Goal: Transaction & Acquisition: Book appointment/travel/reservation

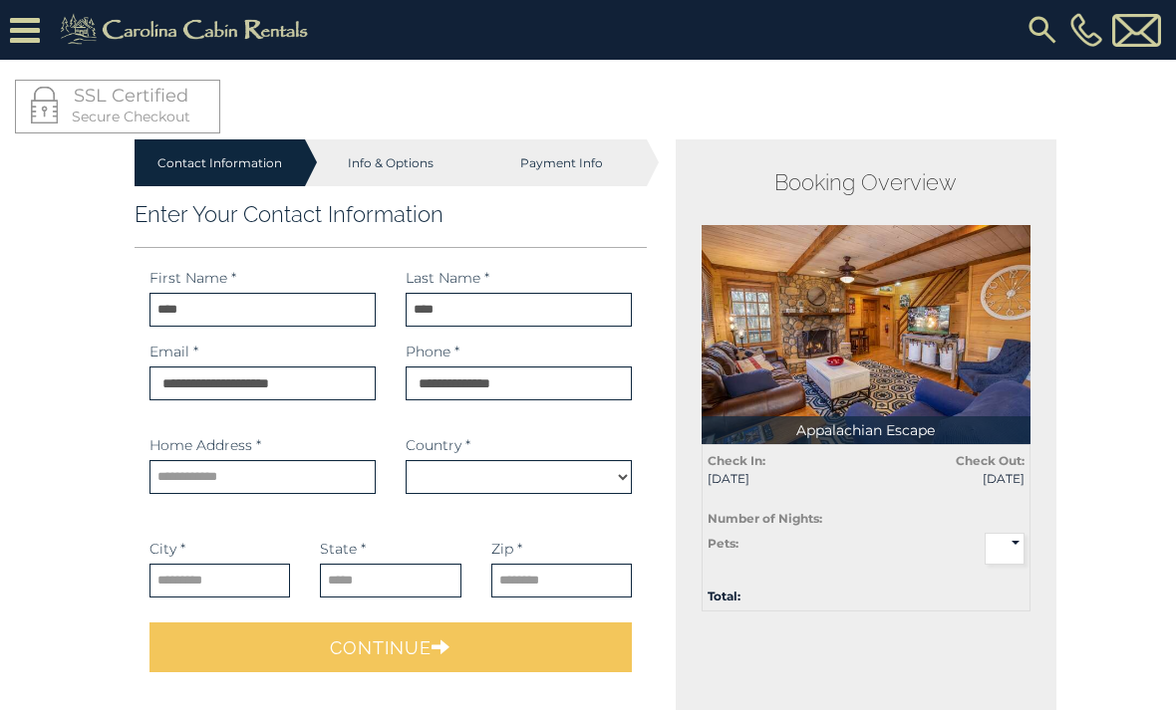
select select "*********"
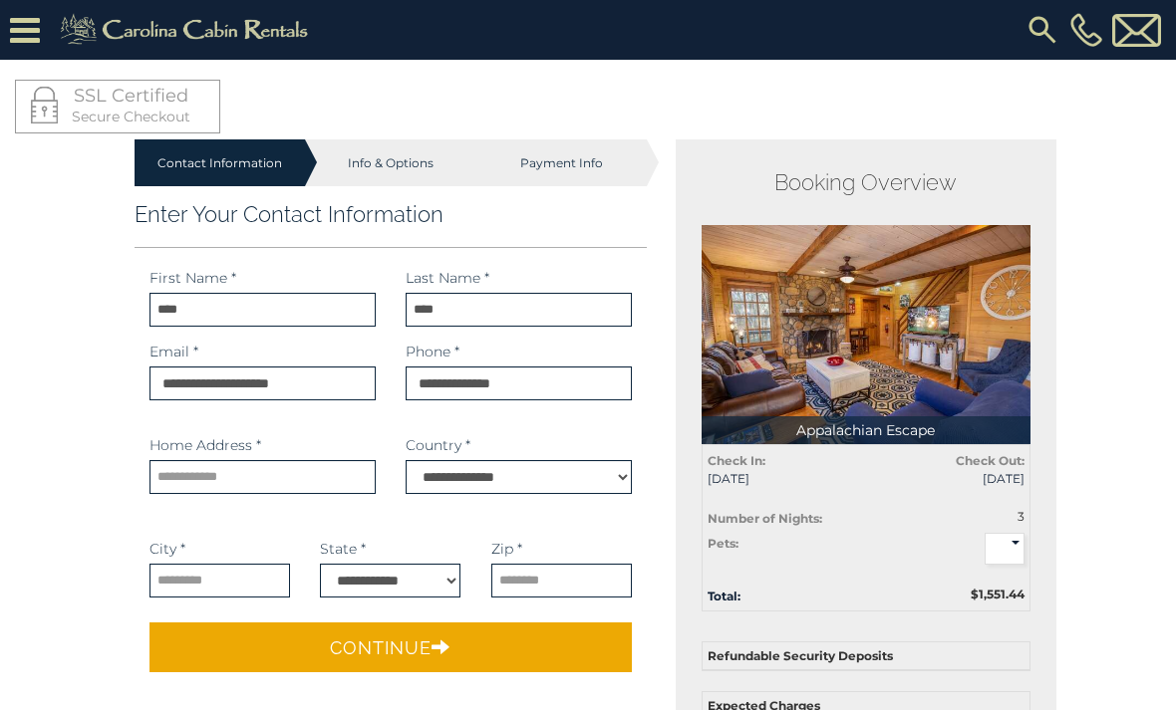
click at [31, 34] on icon at bounding box center [25, 30] width 30 height 35
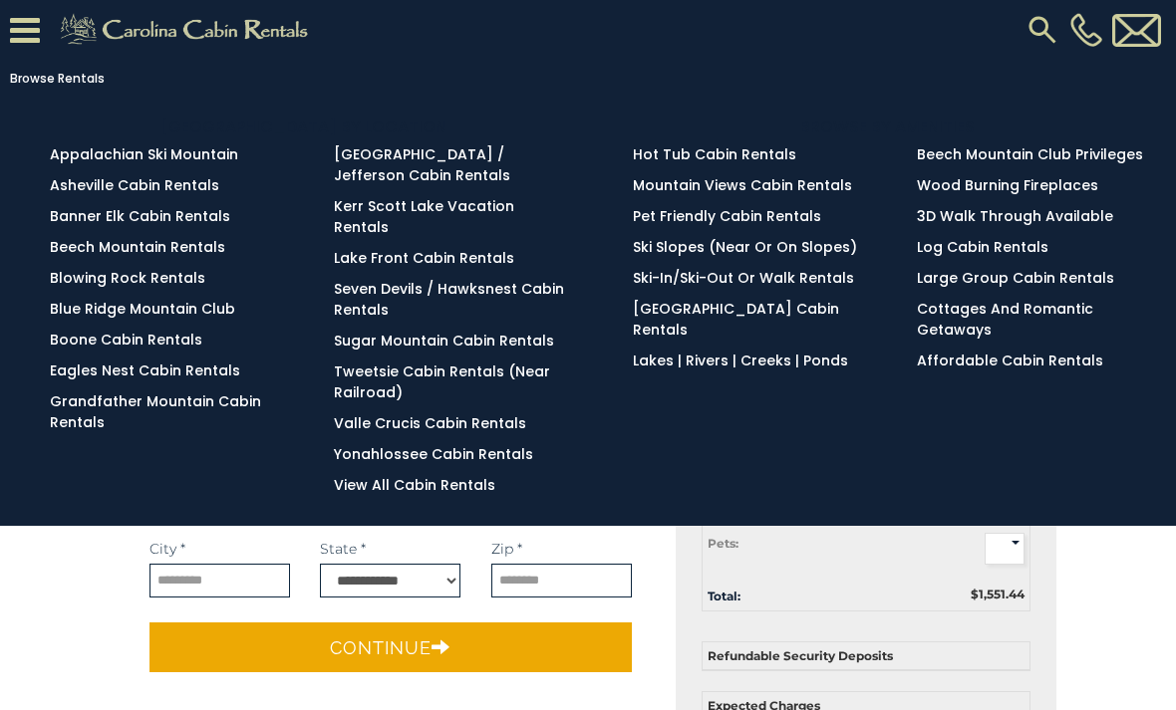
click at [194, 278] on link "Blowing Rock Rentals" at bounding box center [127, 278] width 155 height 20
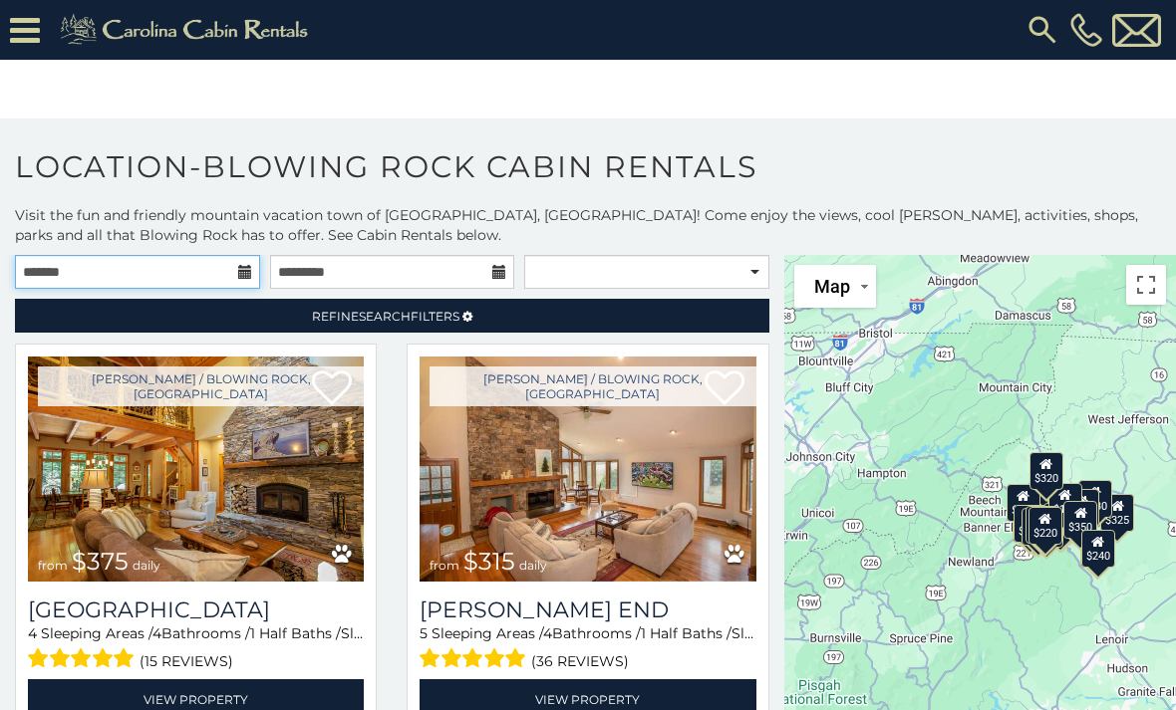
click at [196, 269] on input "text" at bounding box center [137, 272] width 245 height 34
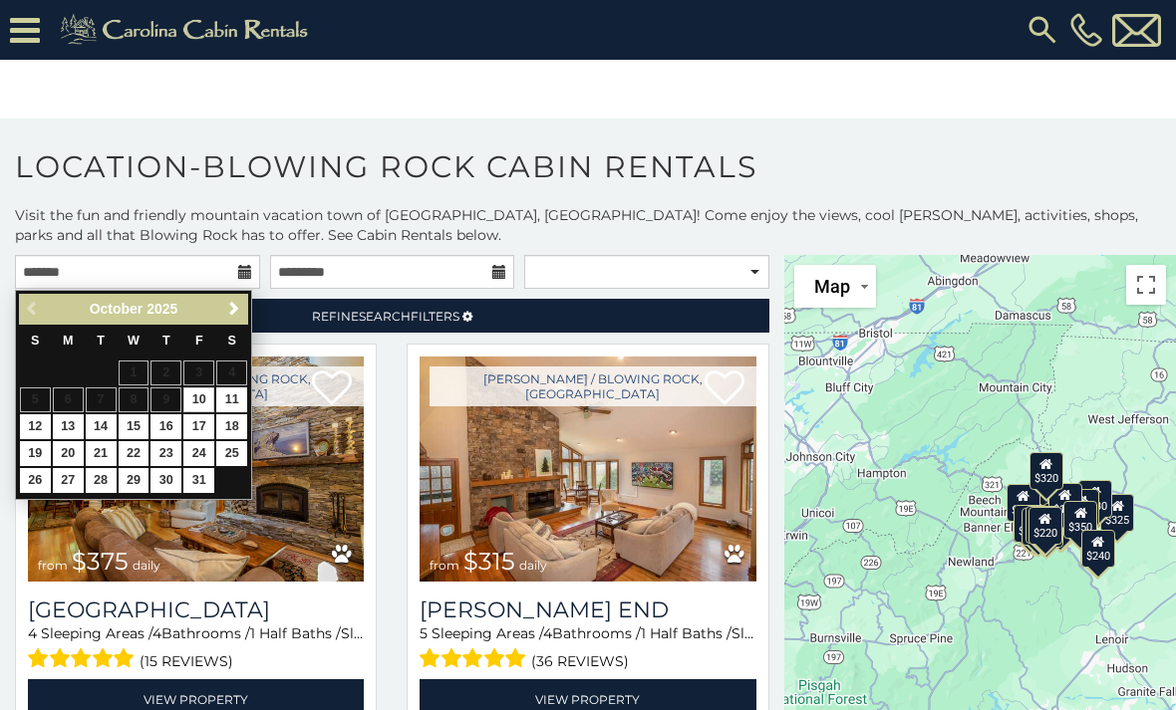
click at [661, 179] on h1 "Location-Blowing Rock Cabin Rentals" at bounding box center [588, 176] width 1176 height 57
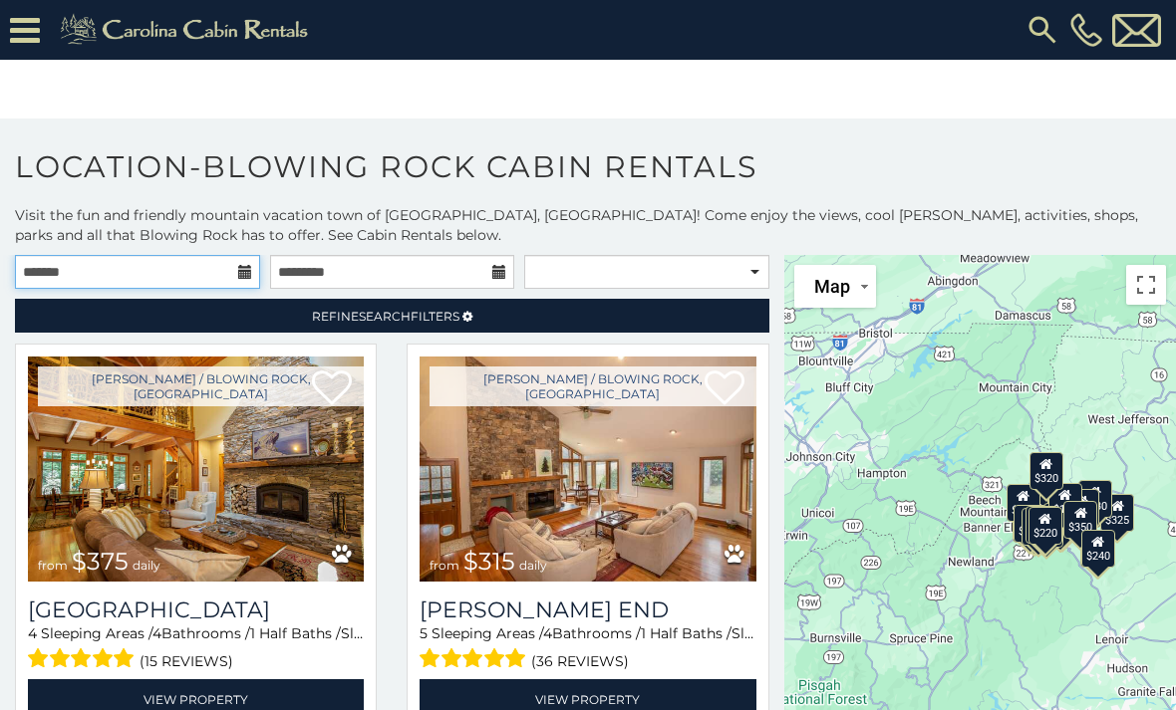
click at [168, 273] on input "text" at bounding box center [137, 272] width 245 height 34
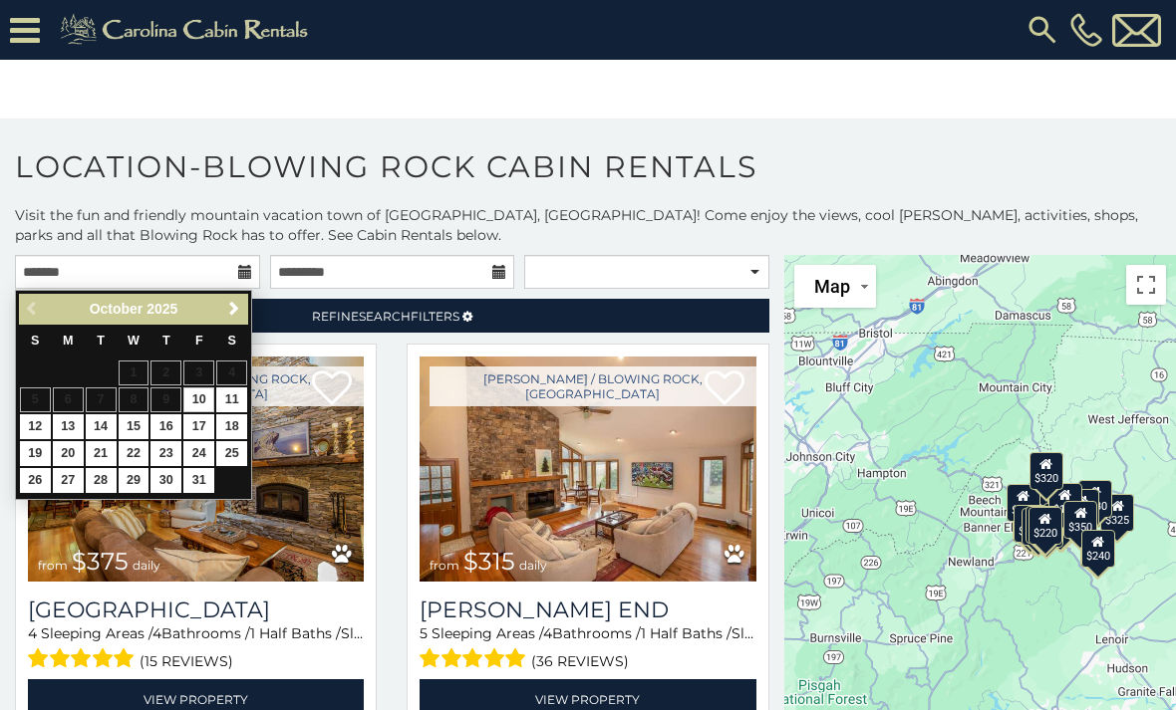
click at [176, 458] on link "23" at bounding box center [165, 453] width 31 height 25
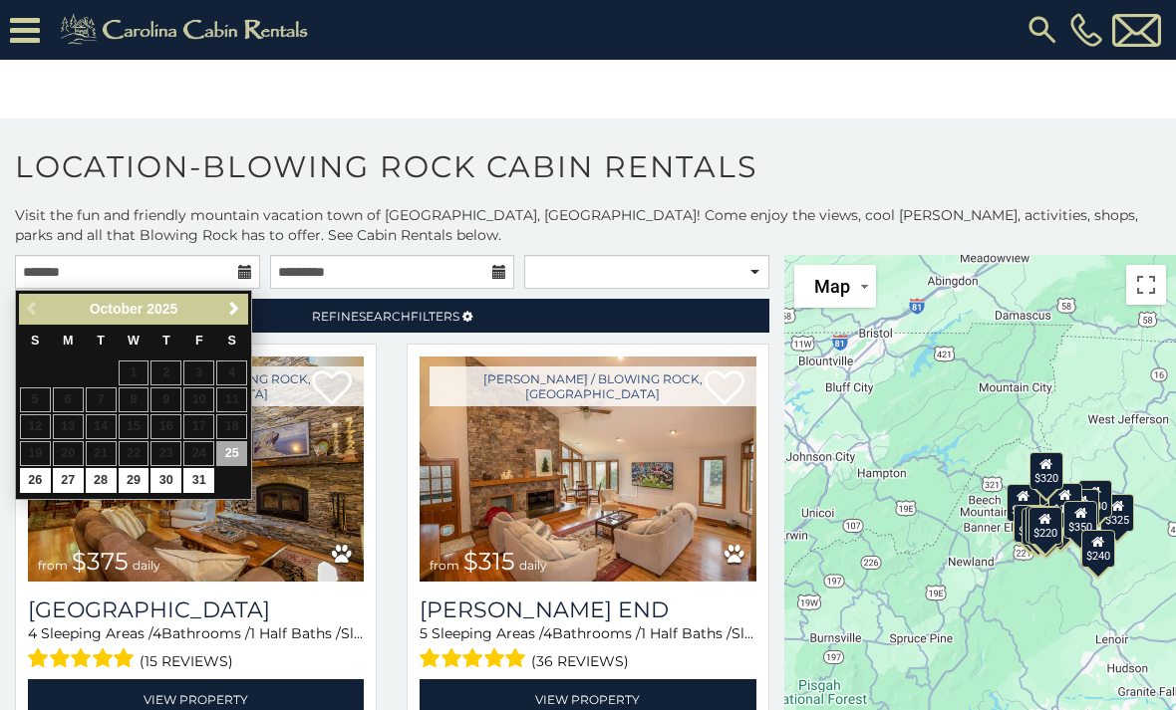
type input "**********"
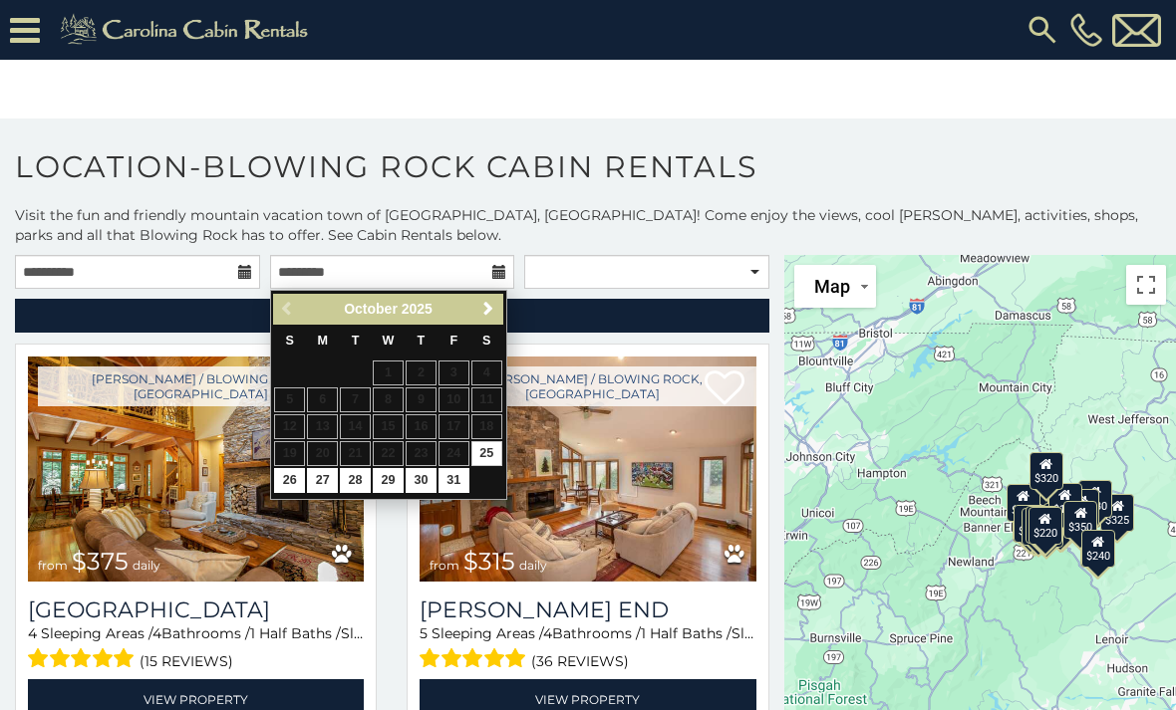
click at [295, 478] on link "26" at bounding box center [289, 480] width 31 height 25
type input "**********"
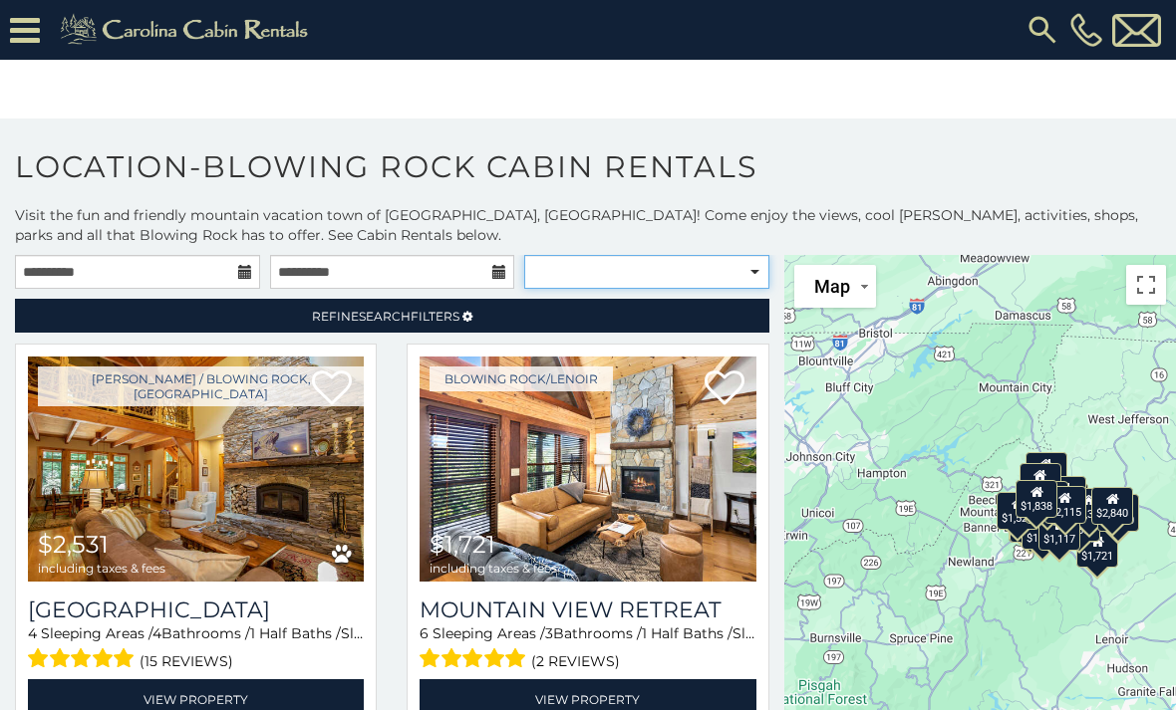
click at [756, 276] on select "**********" at bounding box center [646, 272] width 245 height 34
select select "**********"
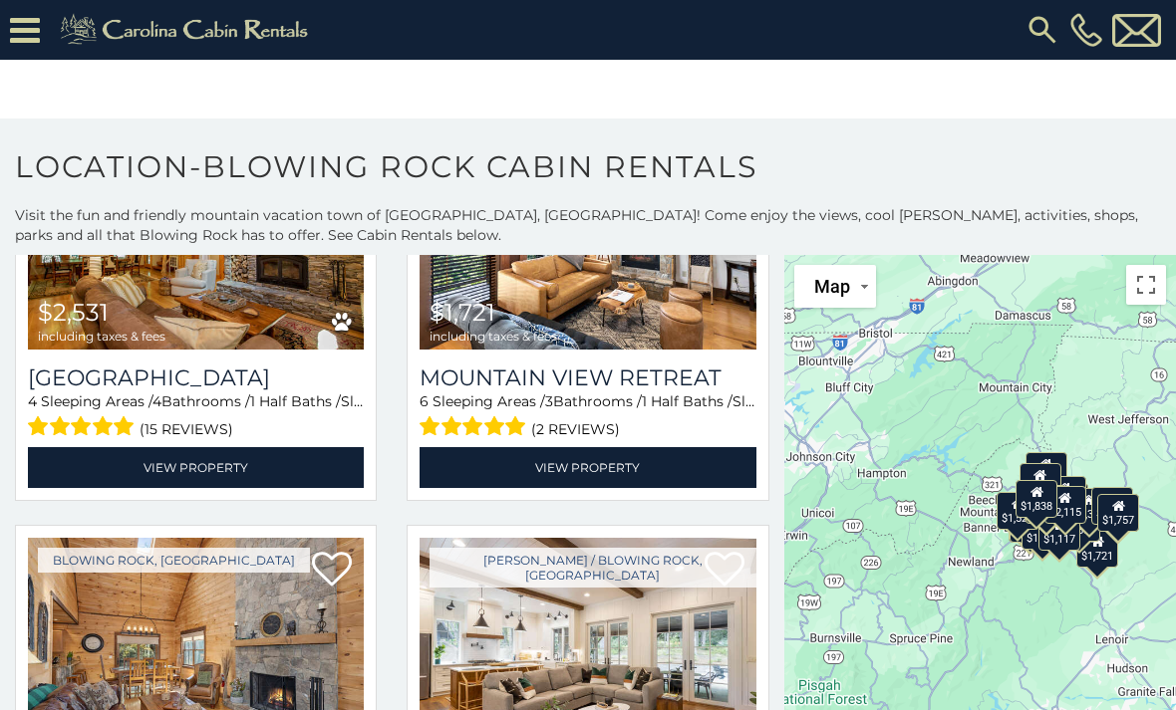
scroll to position [211, 0]
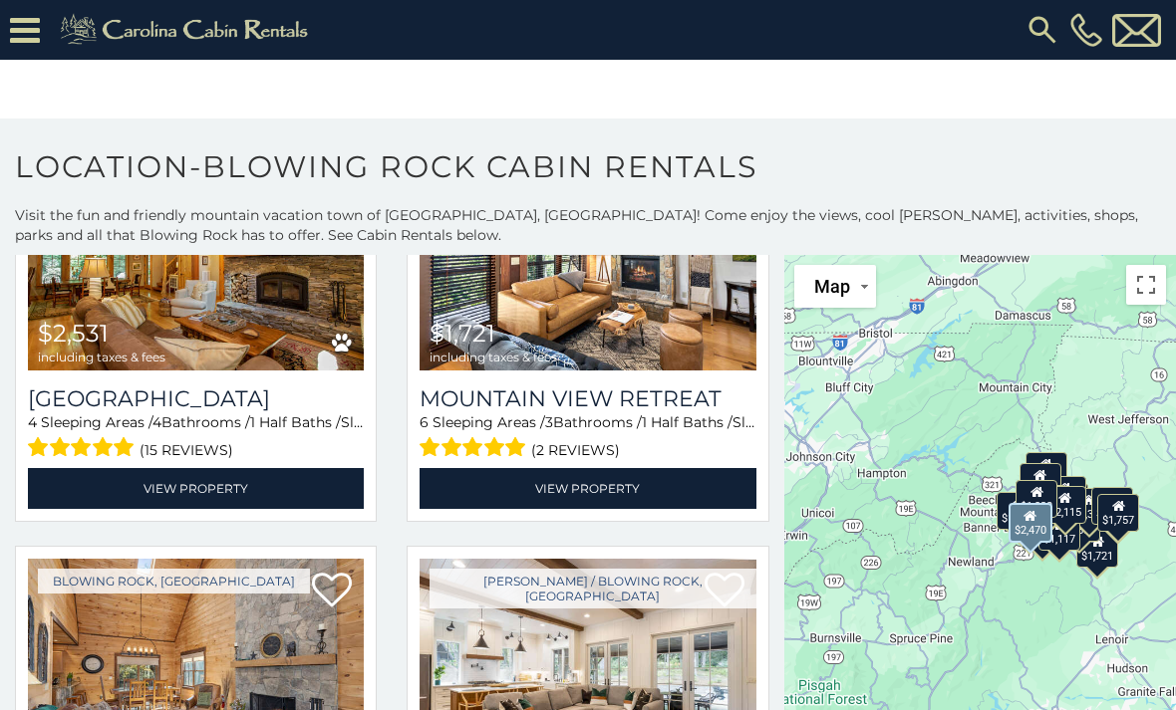
click at [711, 704] on img at bounding box center [587, 671] width 336 height 225
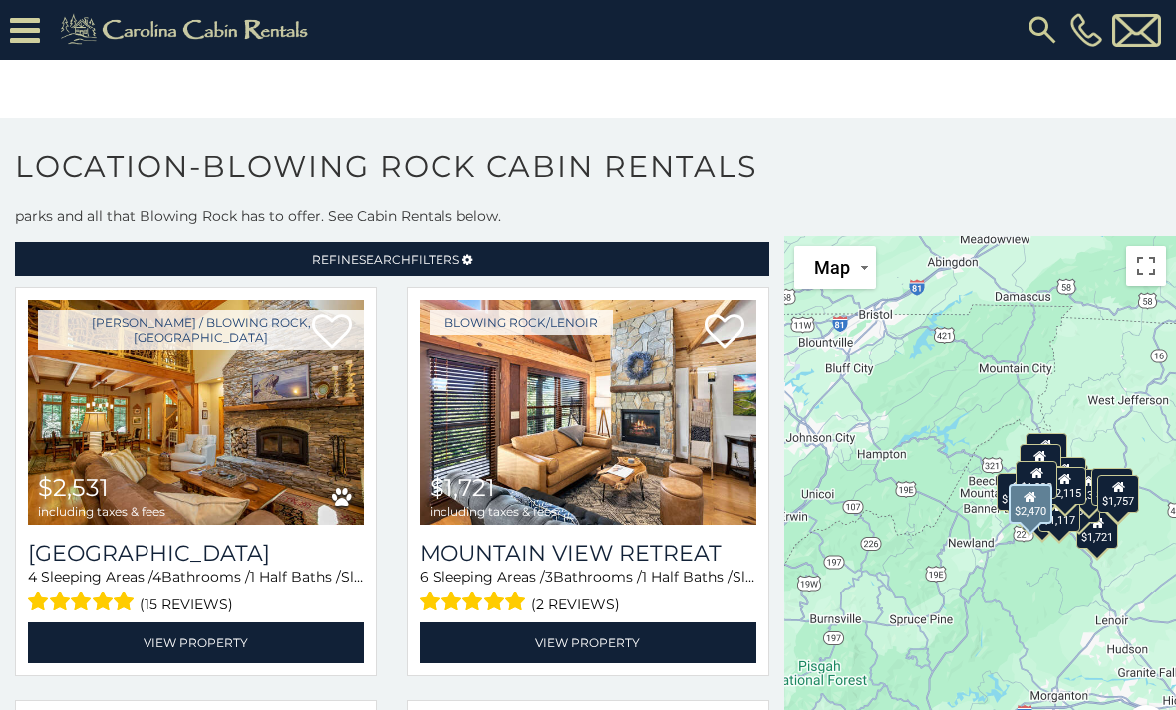
scroll to position [18, 0]
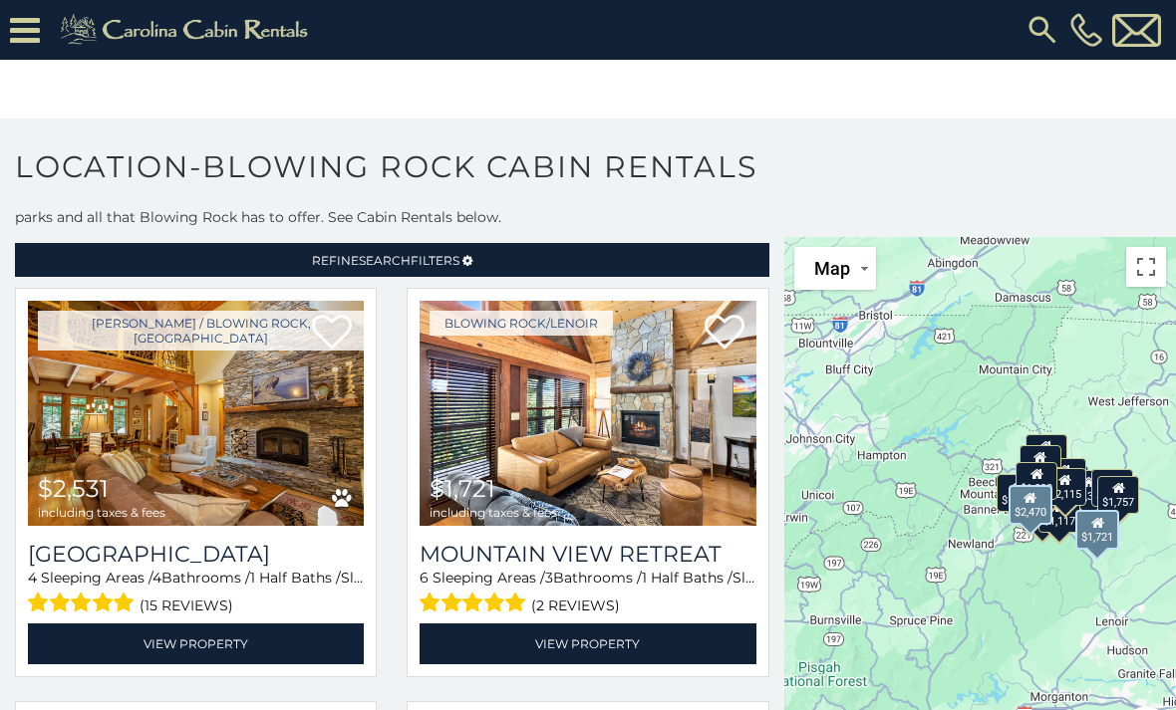
click at [658, 632] on link "View Property" at bounding box center [587, 644] width 336 height 41
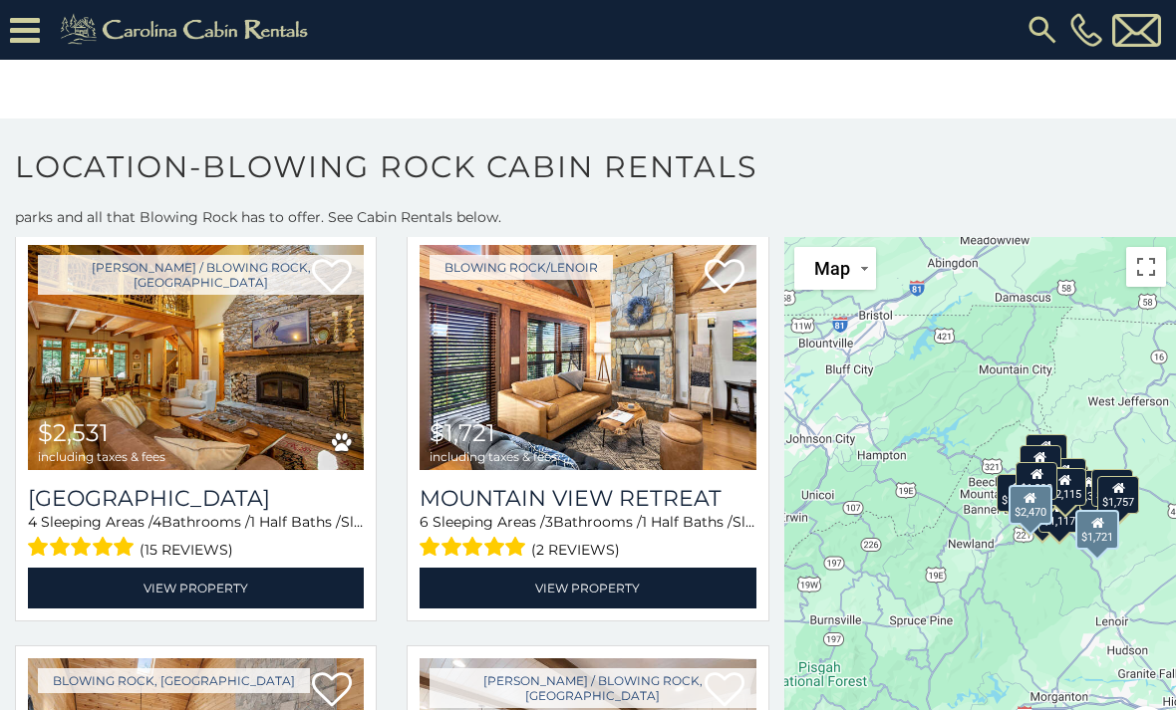
scroll to position [93, 0]
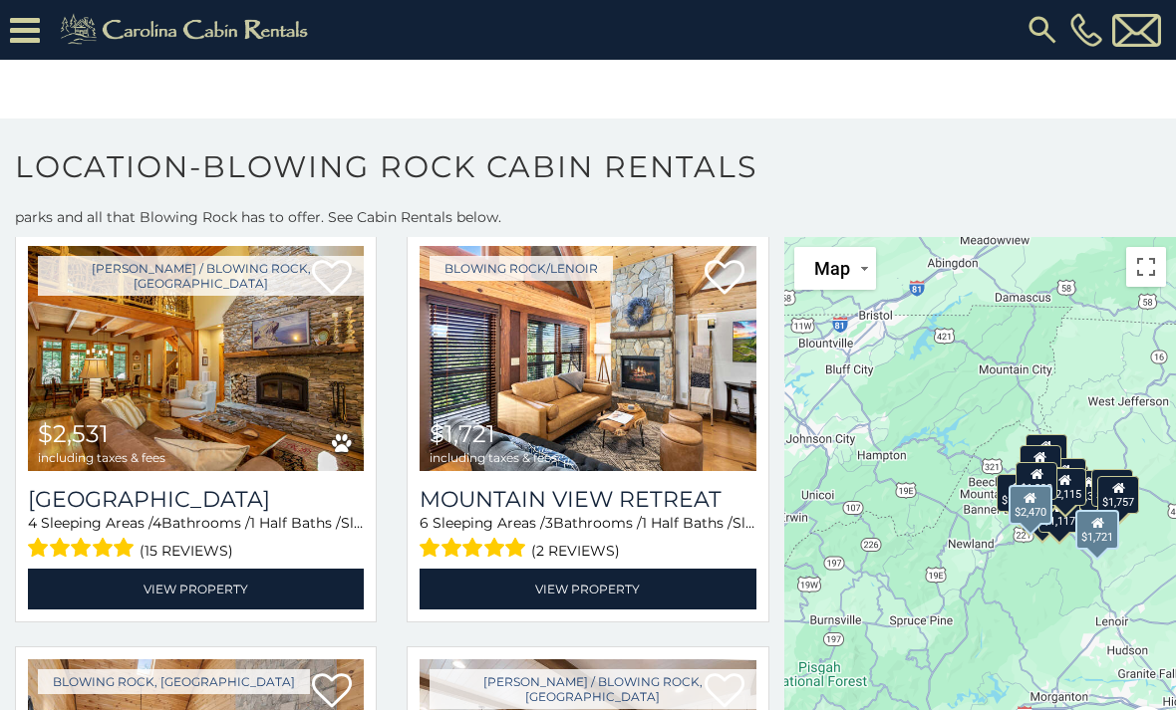
click at [636, 414] on img at bounding box center [587, 358] width 336 height 225
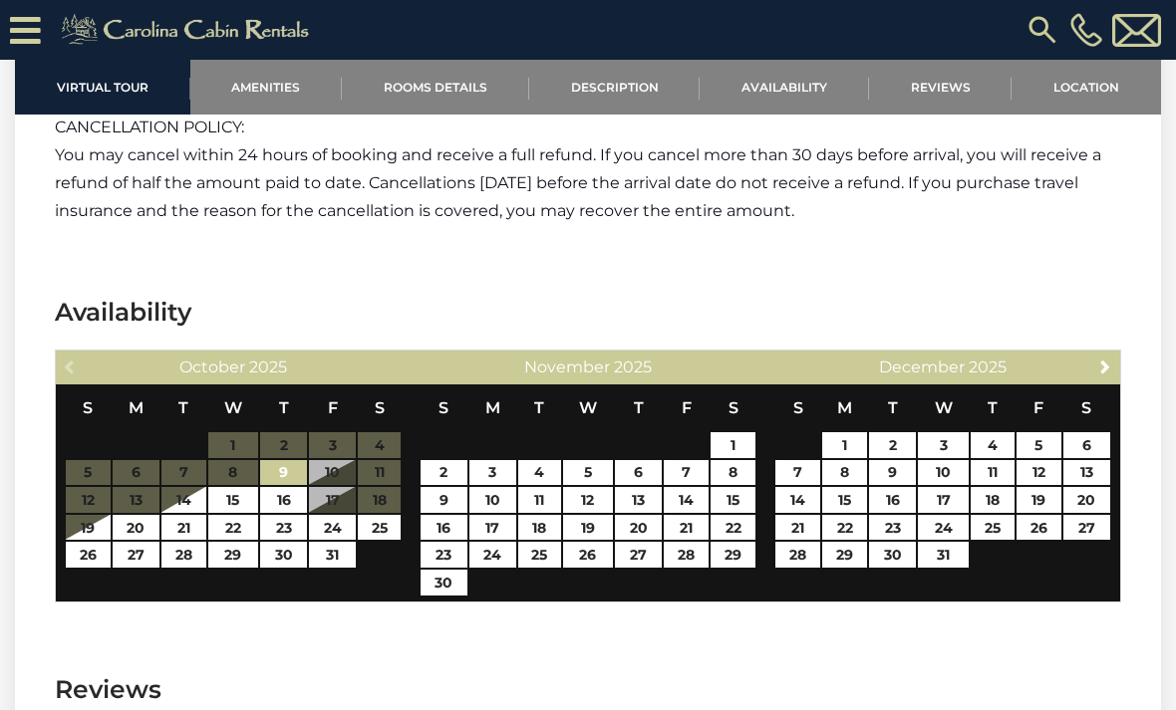
scroll to position [3215, 0]
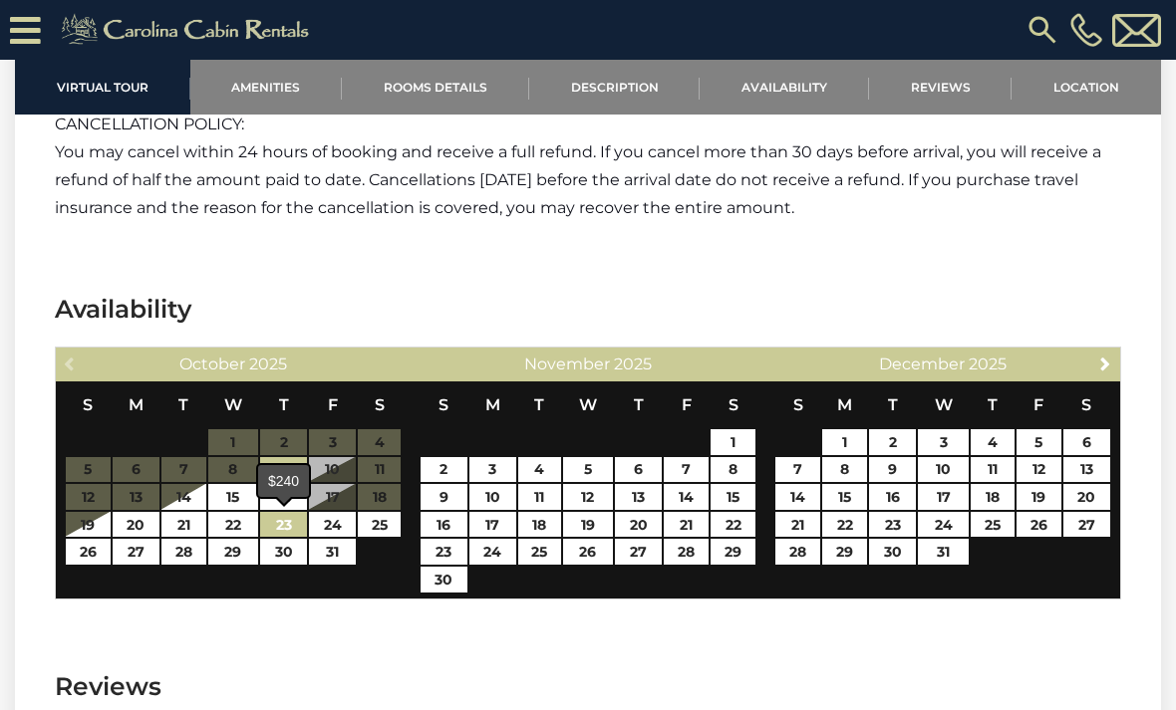
click at [296, 522] on link "23" at bounding box center [283, 525] width 47 height 26
type input "**********"
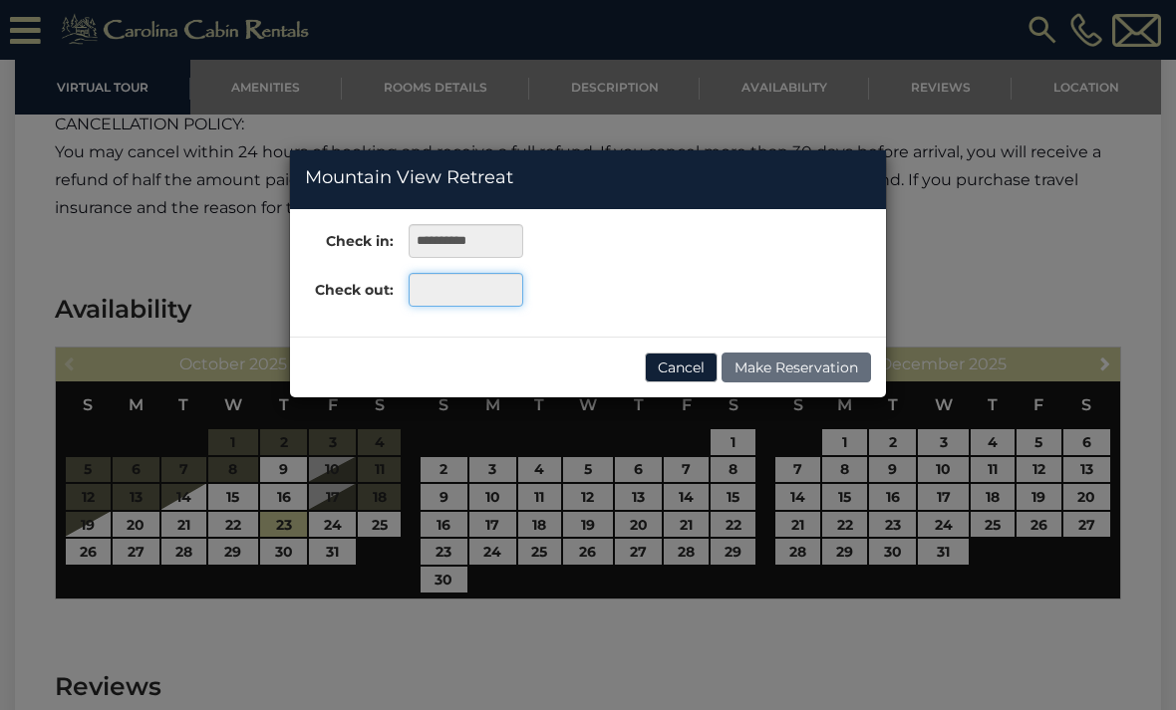
click at [455, 289] on input "text" at bounding box center [465, 290] width 115 height 34
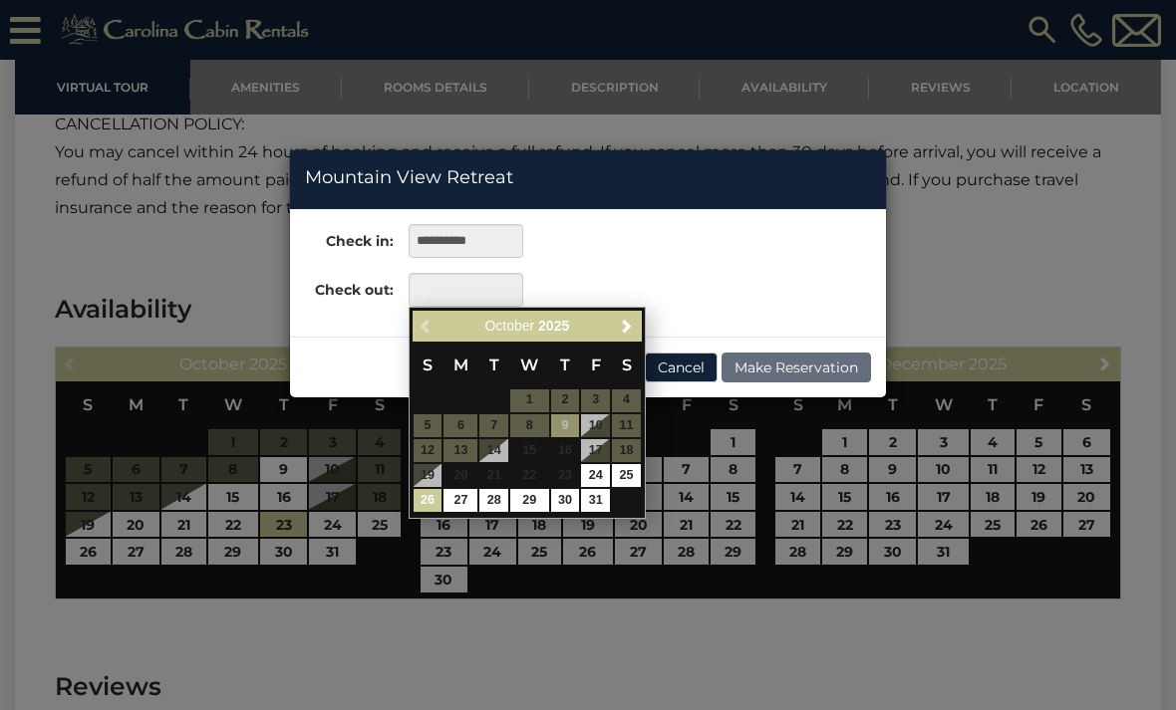
click at [427, 499] on link "26" at bounding box center [427, 500] width 29 height 23
type input "**********"
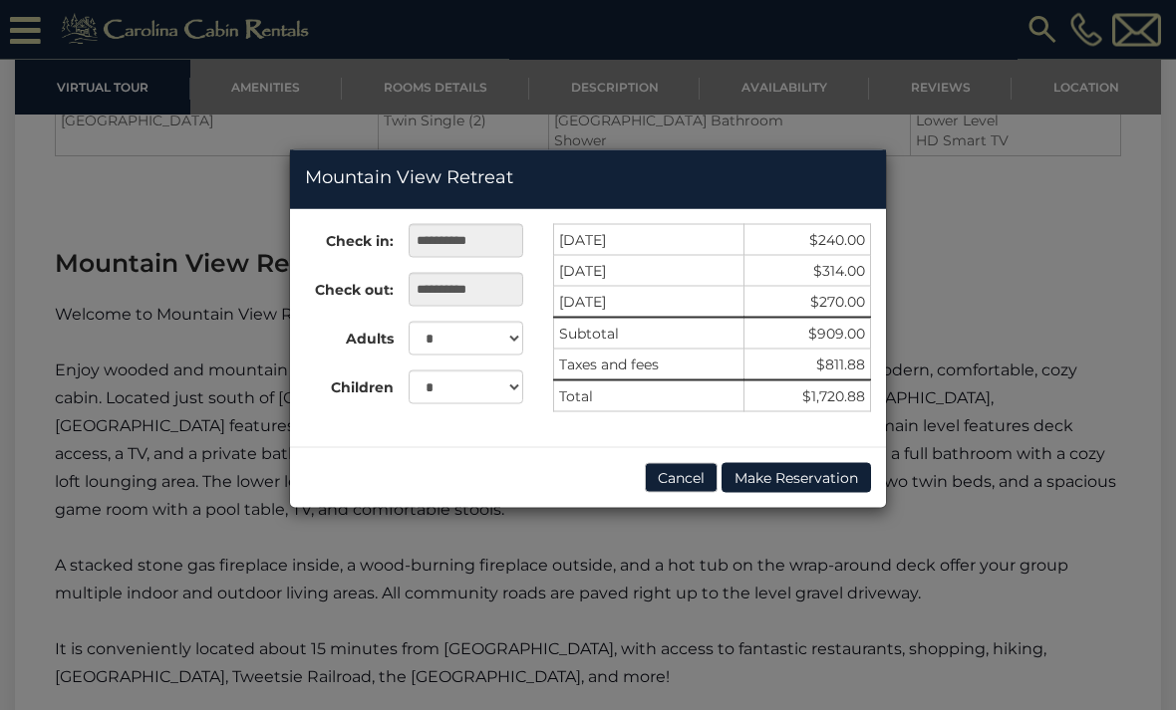
scroll to position [2514, 0]
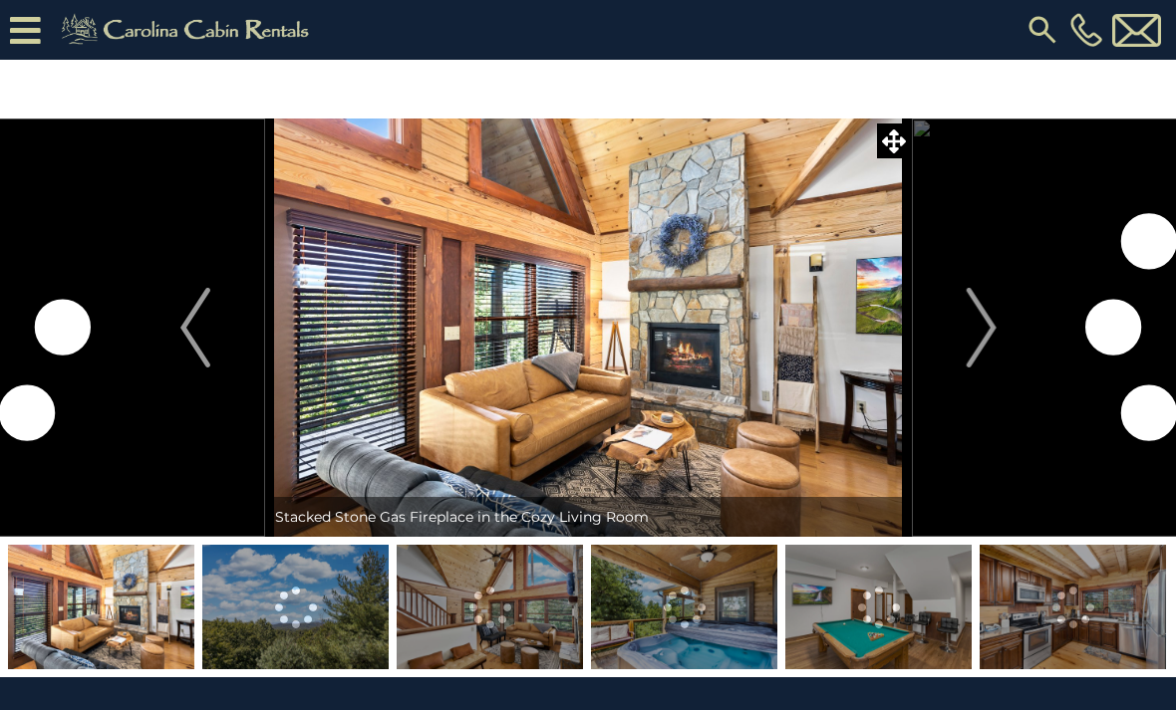
click at [968, 351] on img "Next" at bounding box center [980, 328] width 30 height 80
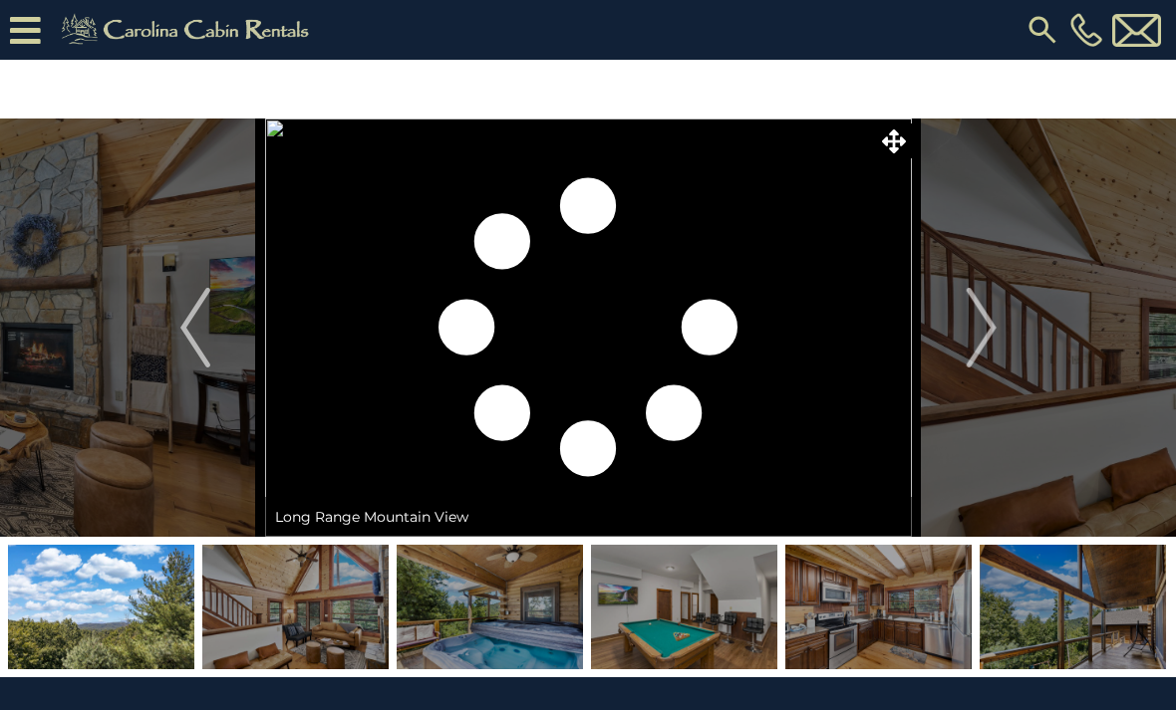
click at [991, 341] on img "Next" at bounding box center [980, 328] width 30 height 80
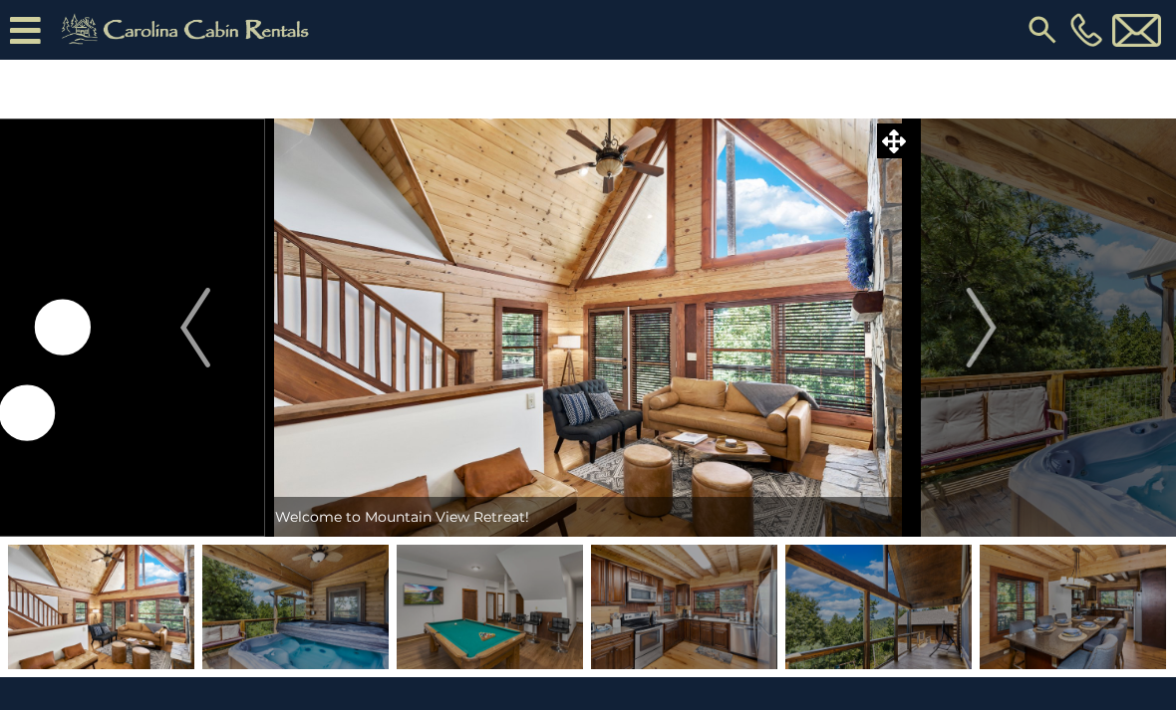
click at [995, 354] on img "Next" at bounding box center [980, 328] width 30 height 80
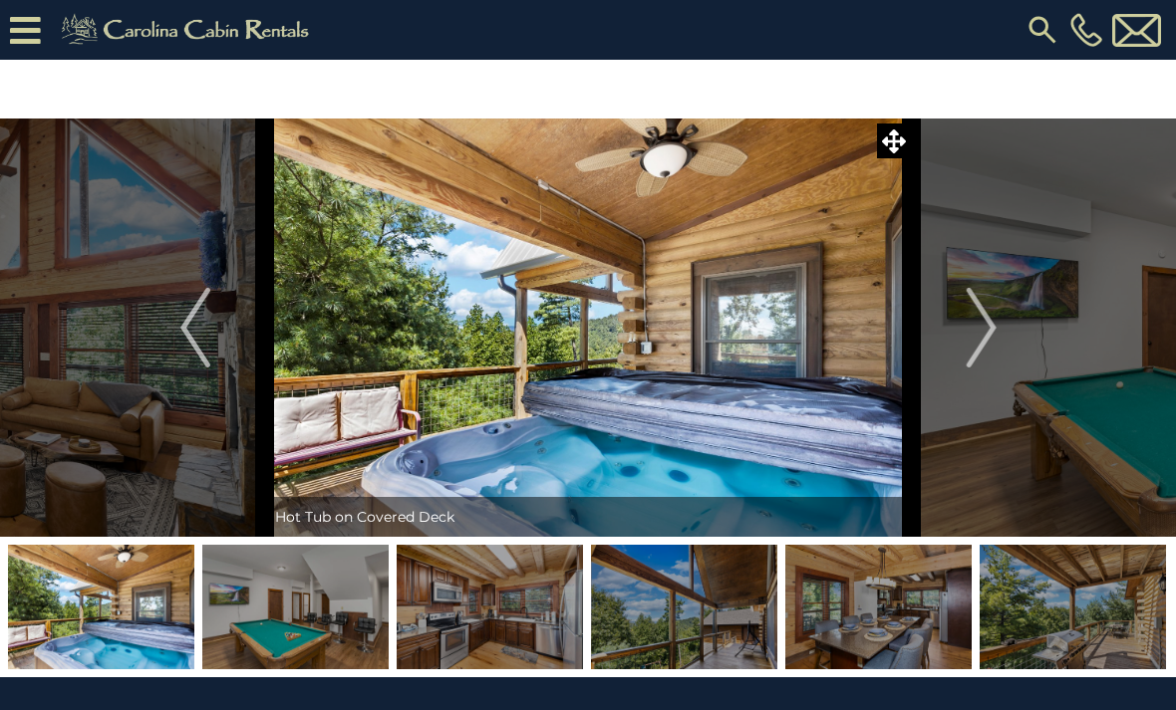
click at [992, 338] on img "Next" at bounding box center [980, 328] width 30 height 80
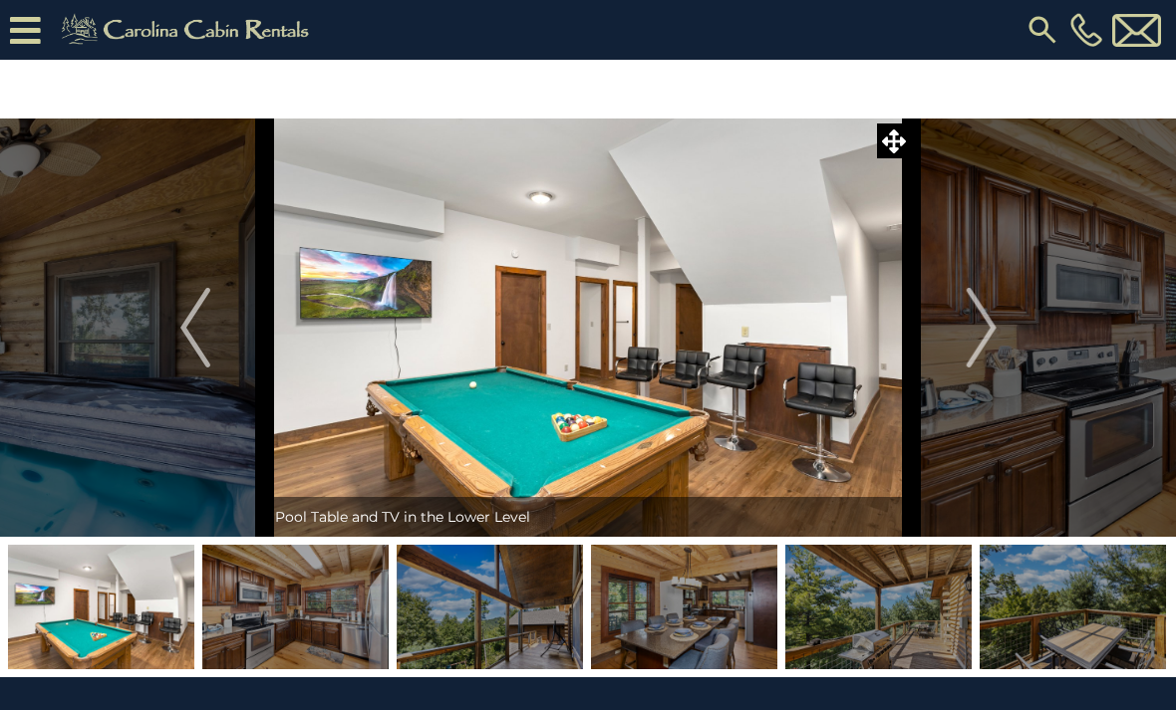
click at [984, 338] on img "Next" at bounding box center [980, 328] width 30 height 80
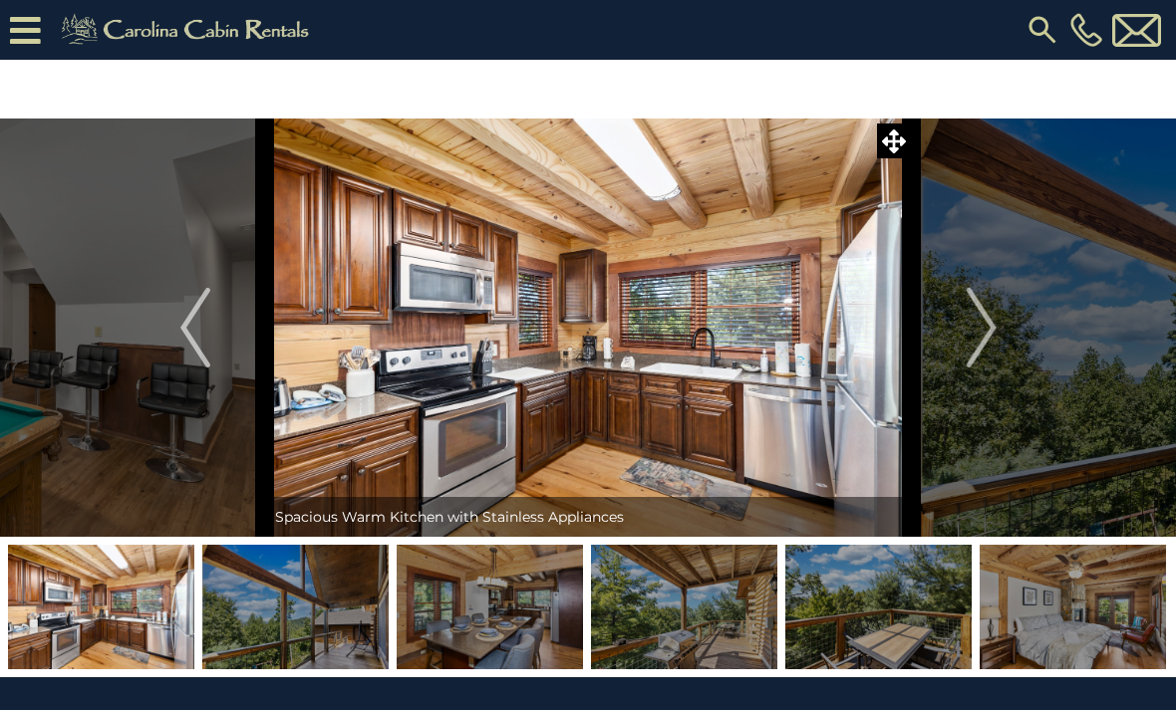
click at [981, 341] on img "Next" at bounding box center [980, 328] width 30 height 80
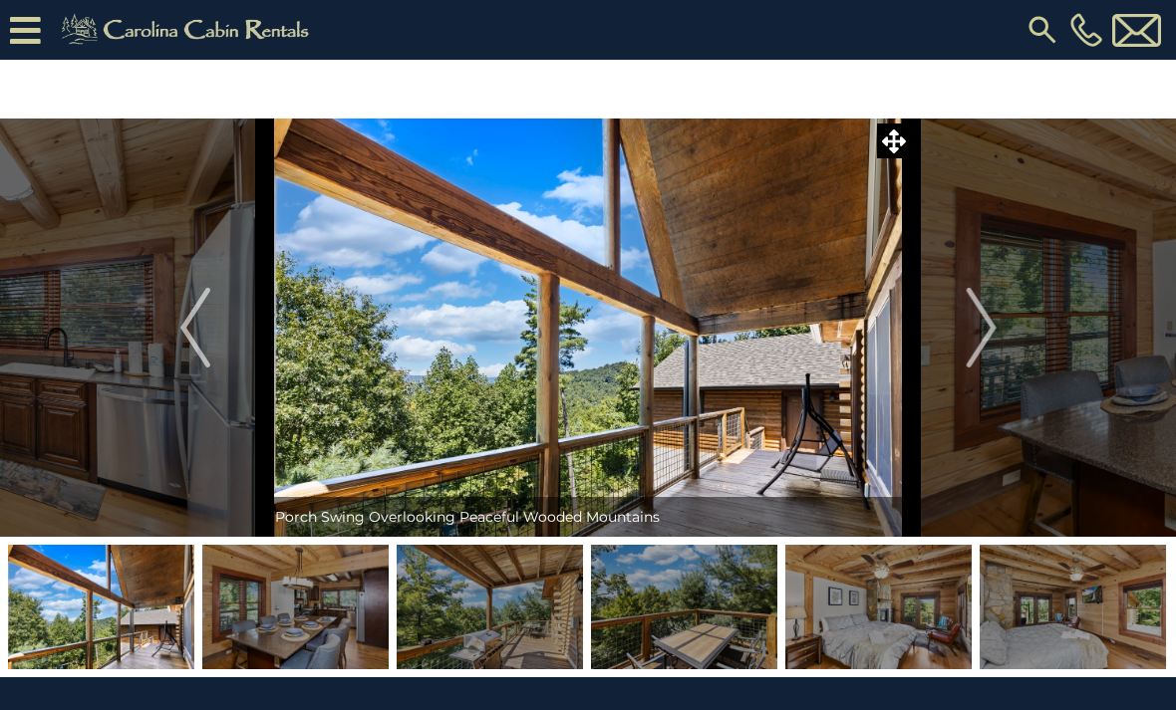
click at [985, 336] on img "Next" at bounding box center [980, 328] width 30 height 80
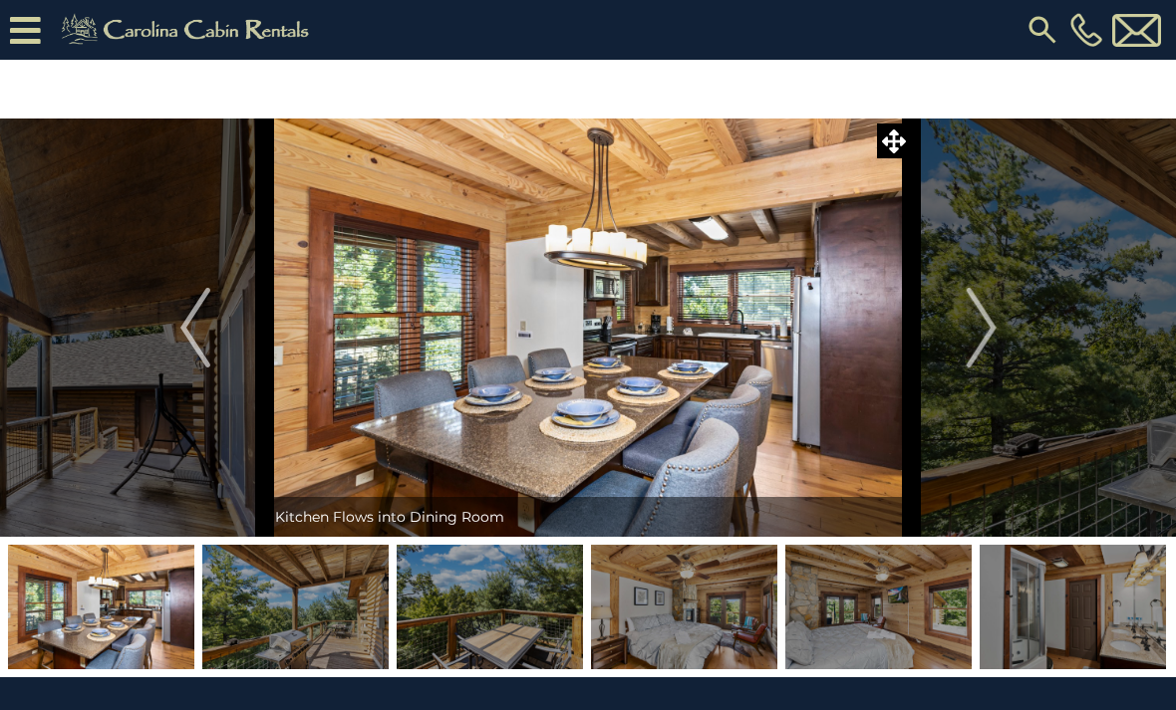
click at [986, 343] on img "Next" at bounding box center [980, 328] width 30 height 80
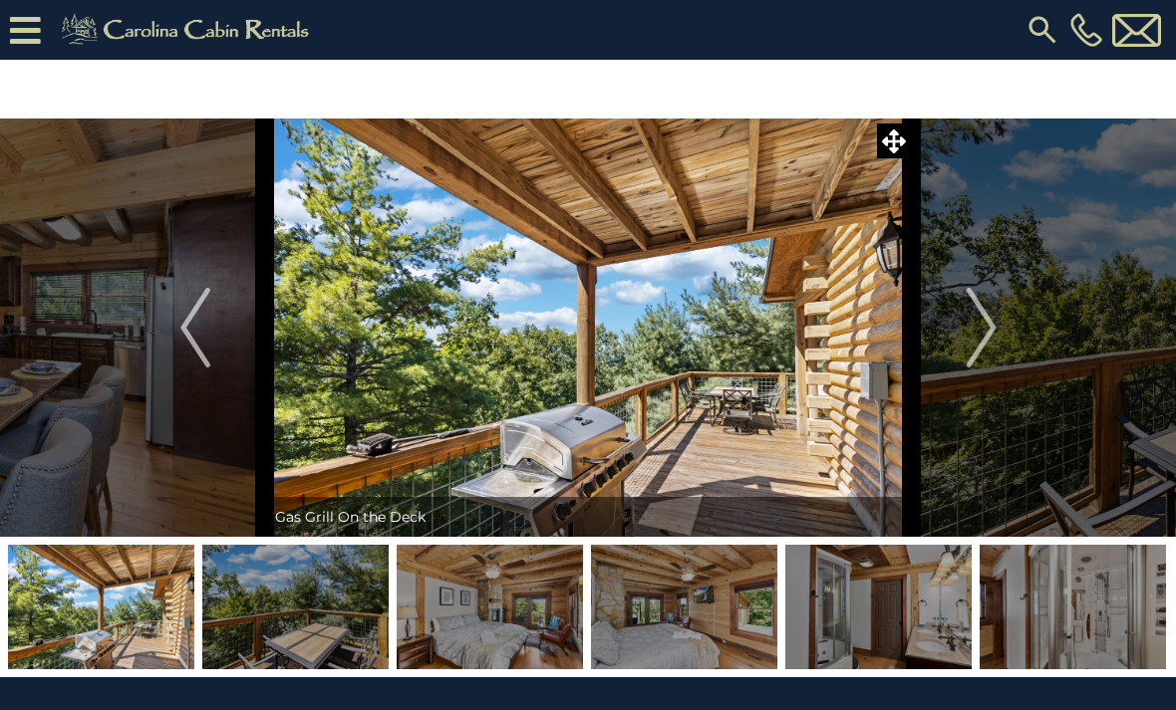
click at [976, 345] on img "Next" at bounding box center [980, 328] width 30 height 80
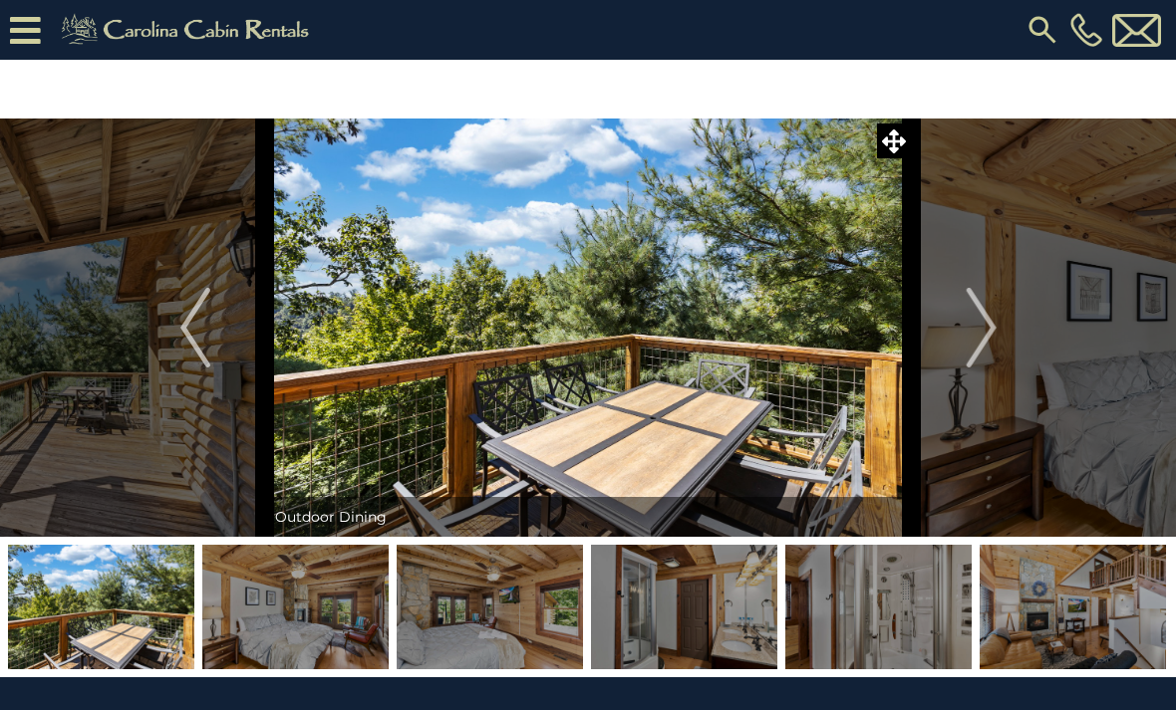
click at [973, 349] on img "Next" at bounding box center [980, 328] width 30 height 80
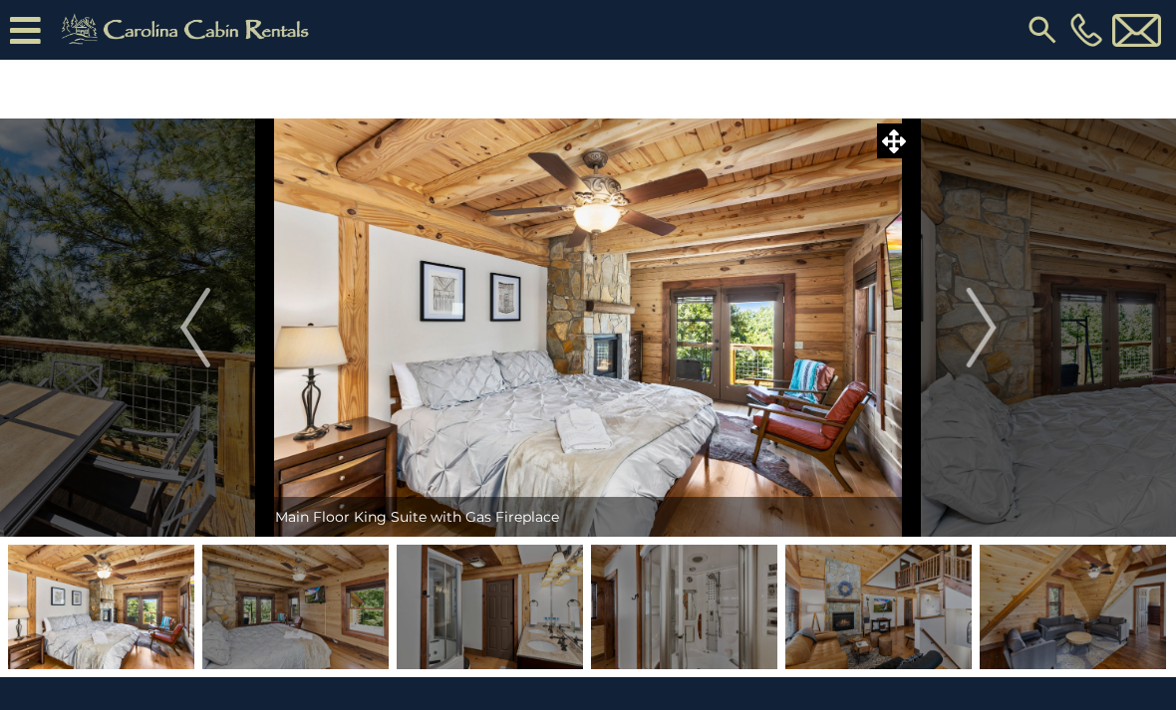
click at [976, 349] on img "Next" at bounding box center [980, 328] width 30 height 80
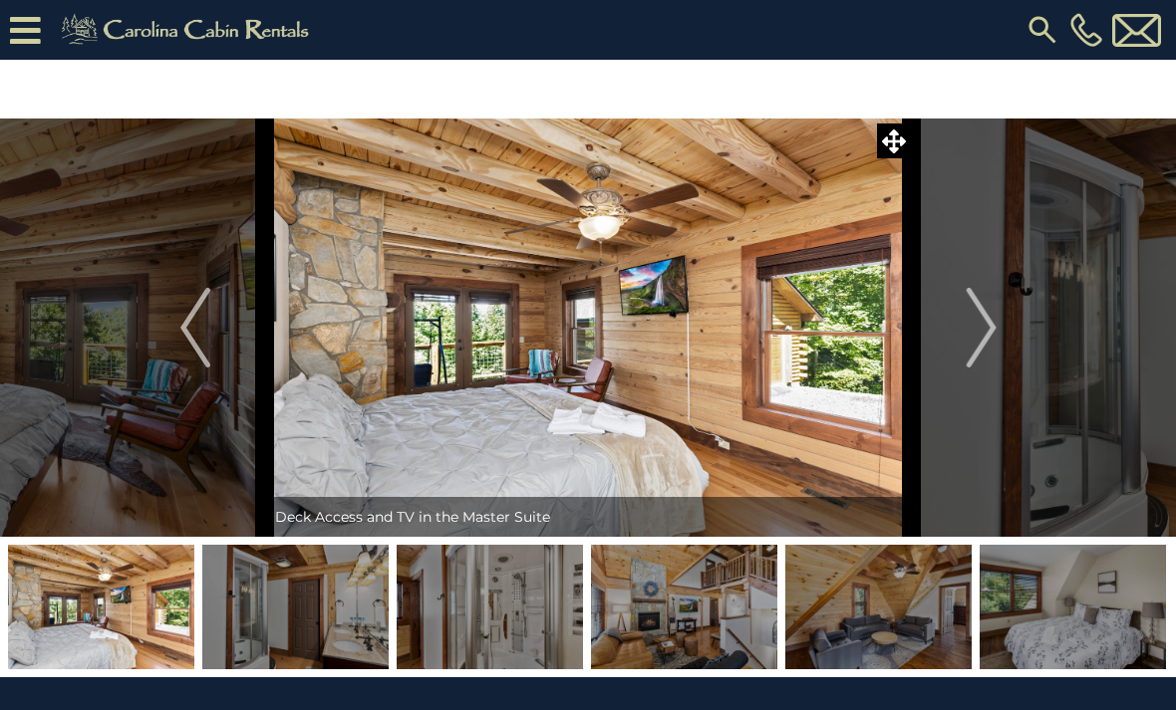
click at [978, 349] on img "Next" at bounding box center [980, 328] width 30 height 80
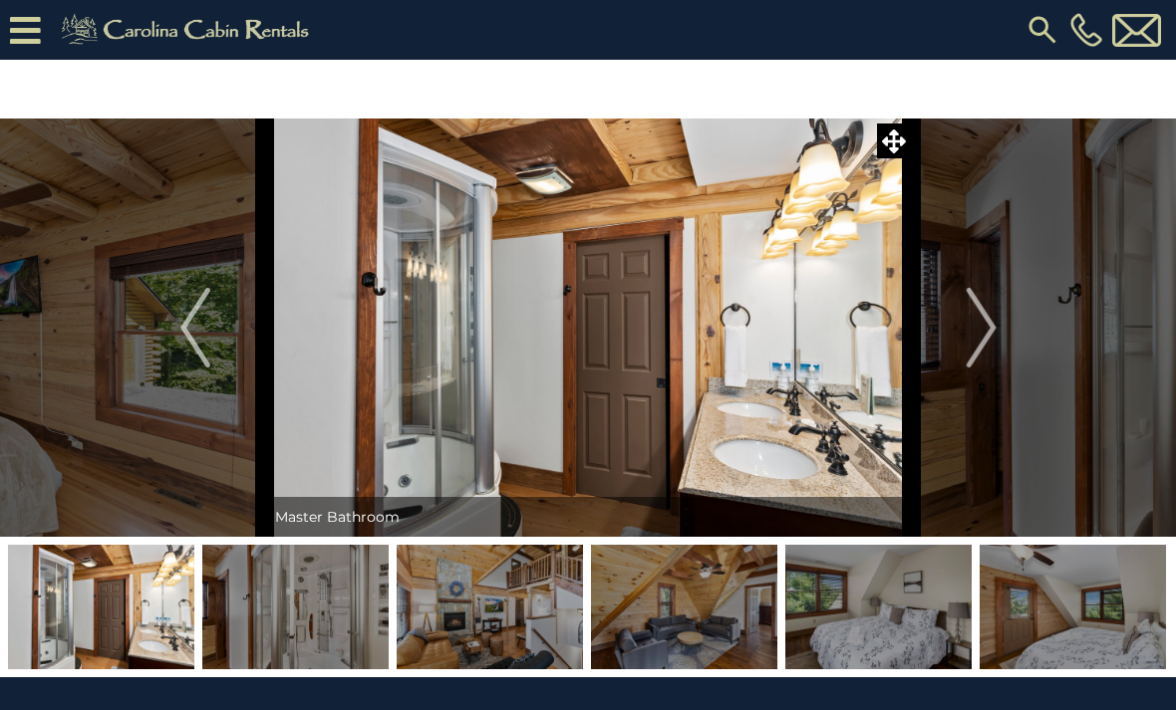
click at [981, 351] on img "Next" at bounding box center [980, 328] width 30 height 80
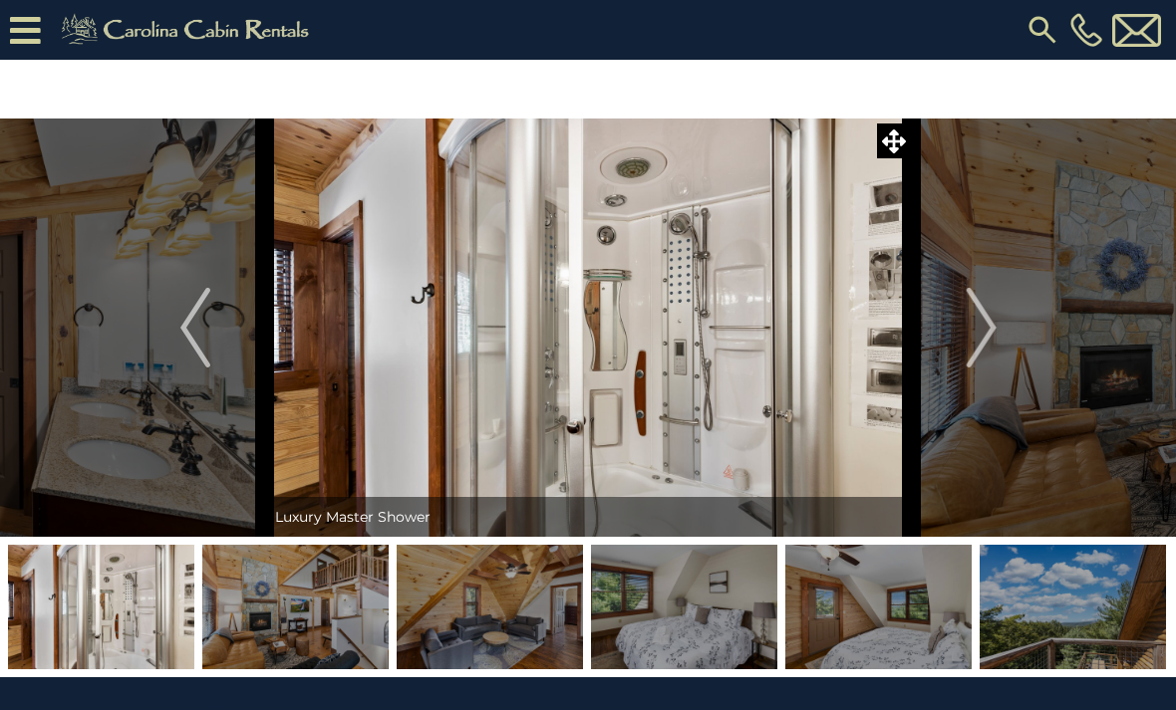
click at [973, 355] on img "Next" at bounding box center [980, 328] width 30 height 80
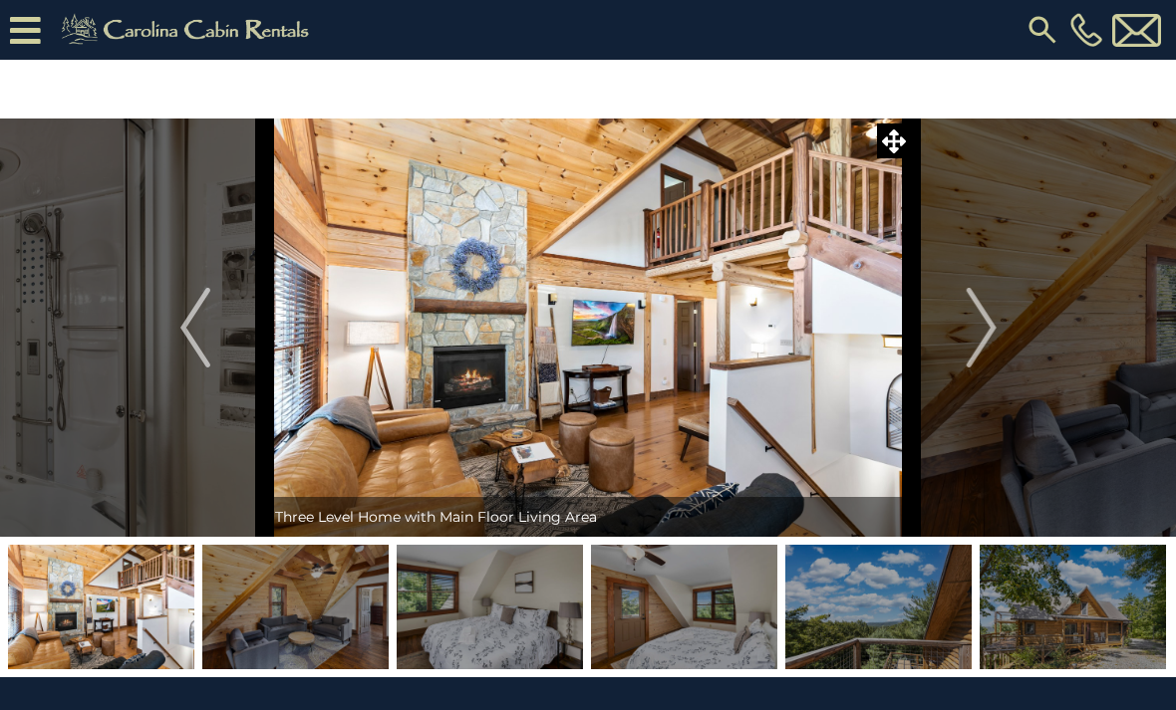
click at [971, 354] on img "Next" at bounding box center [980, 328] width 30 height 80
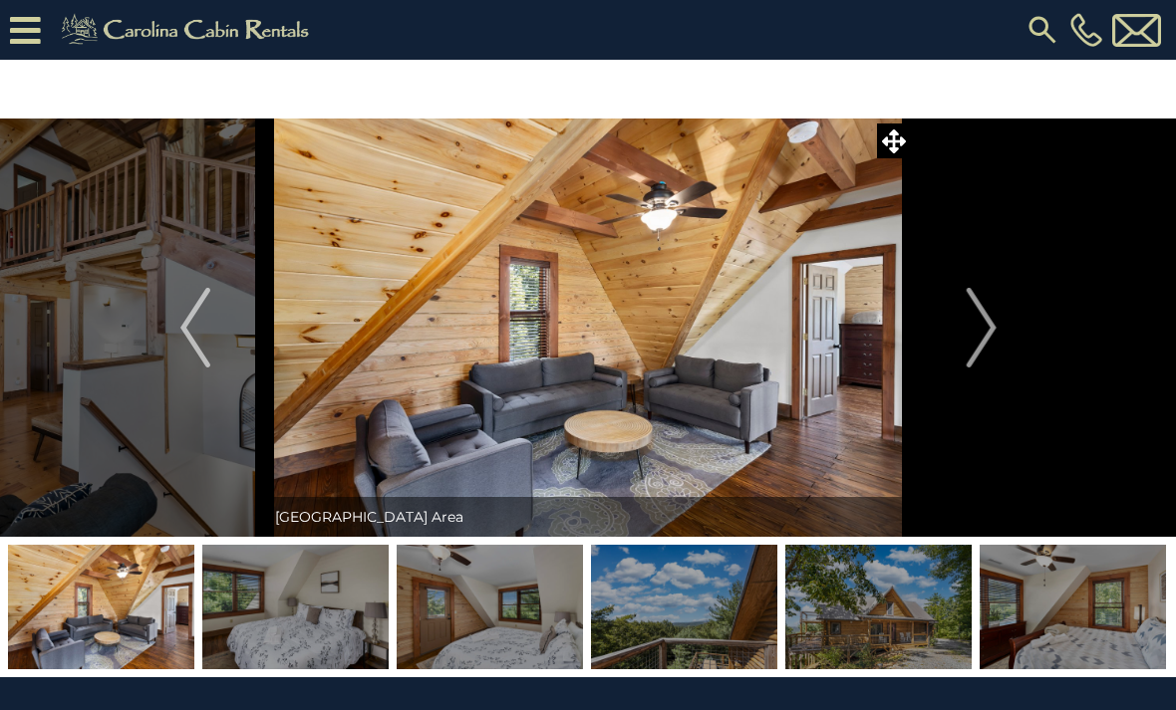
click at [973, 361] on img "Next" at bounding box center [980, 328] width 30 height 80
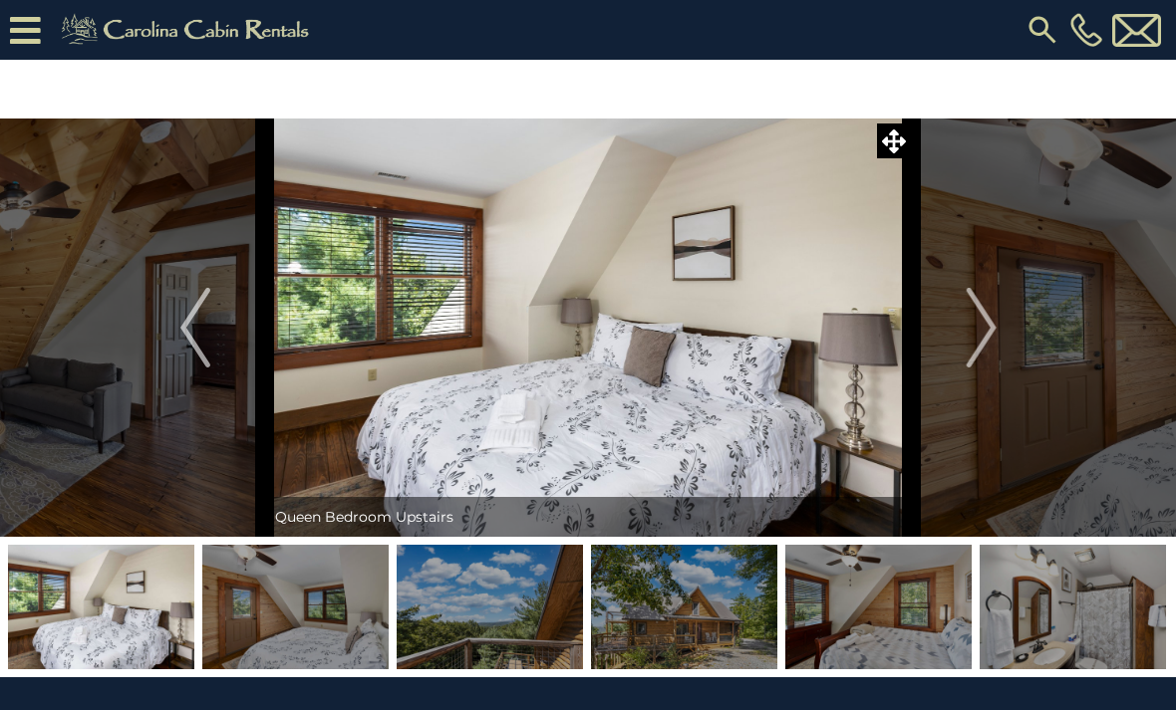
click at [943, 351] on button "Next" at bounding box center [981, 328] width 139 height 418
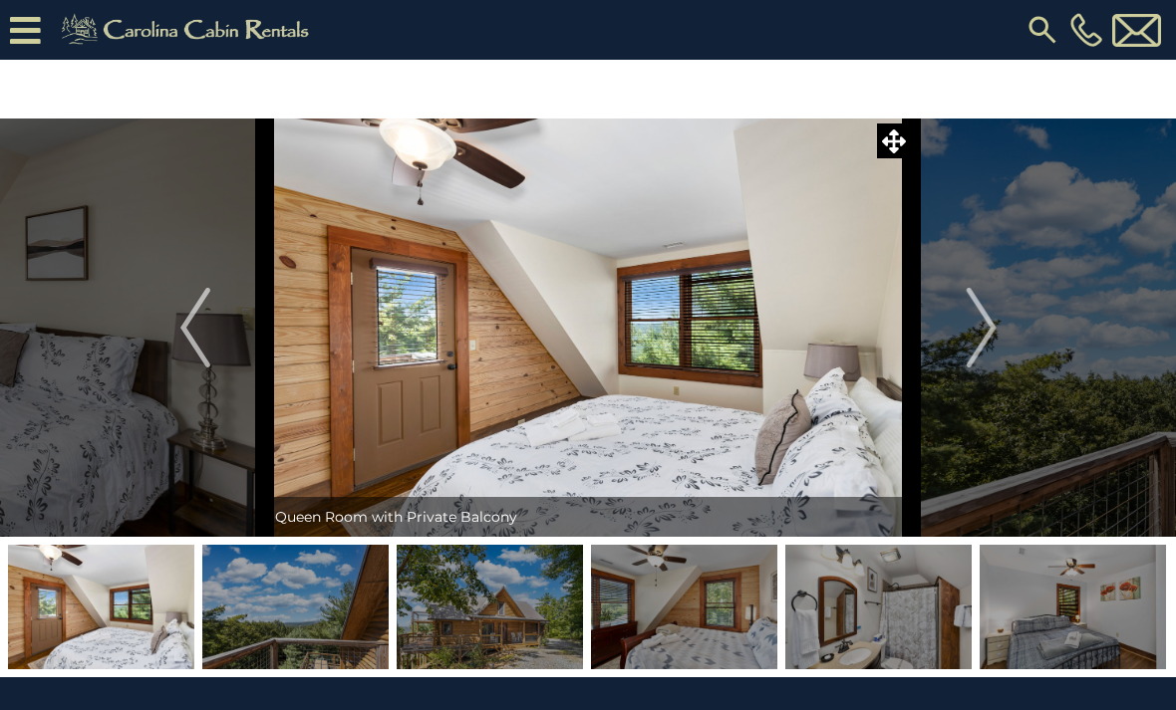
click at [944, 348] on button "Next" at bounding box center [981, 328] width 139 height 418
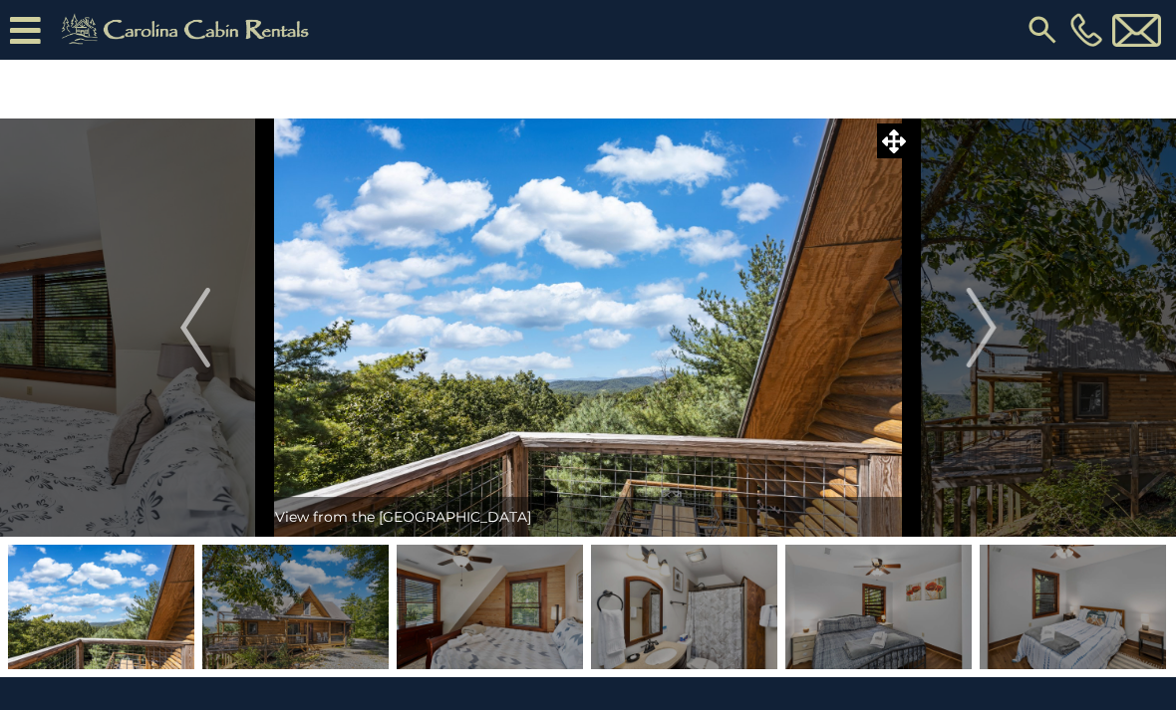
click at [952, 342] on button "Next" at bounding box center [981, 328] width 139 height 418
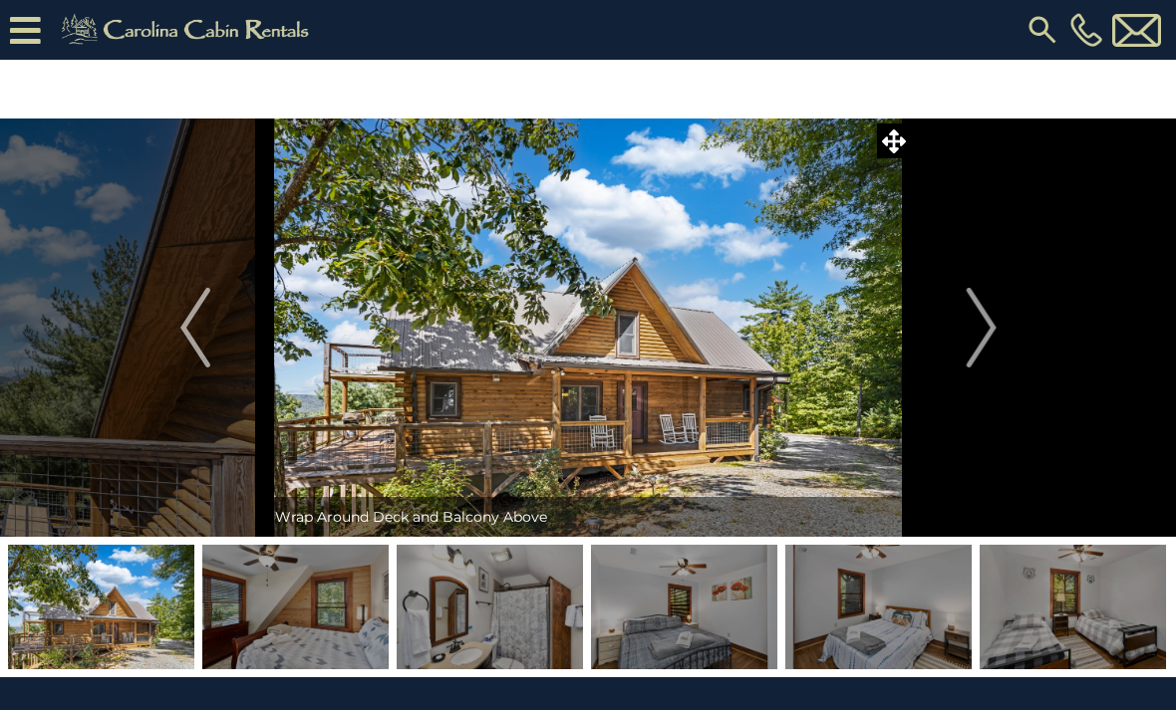
click at [953, 329] on button "Next" at bounding box center [981, 328] width 139 height 418
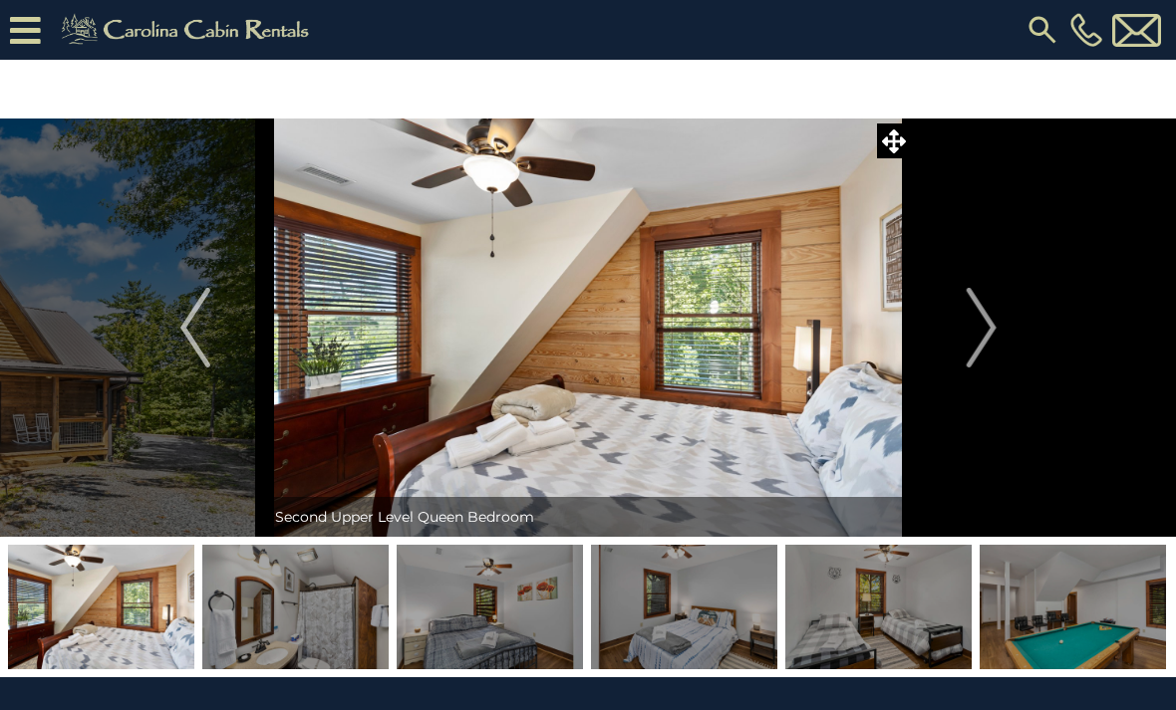
click at [954, 336] on button "Next" at bounding box center [981, 328] width 139 height 418
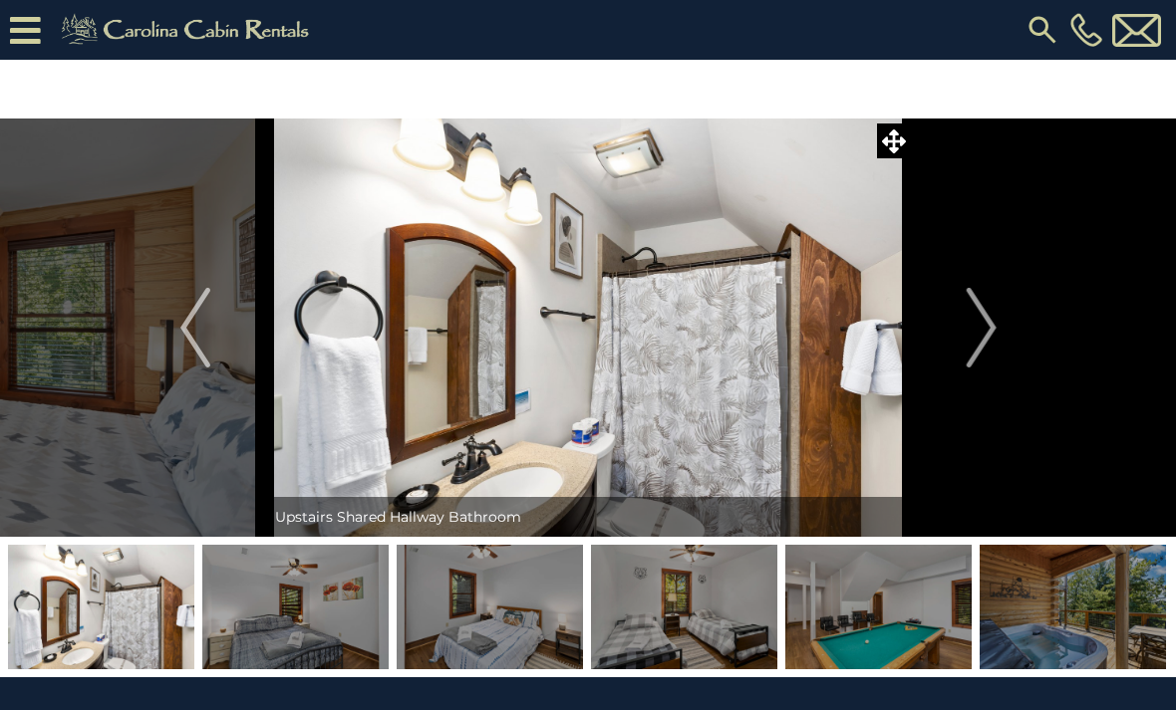
click at [949, 333] on button "Next" at bounding box center [981, 328] width 139 height 418
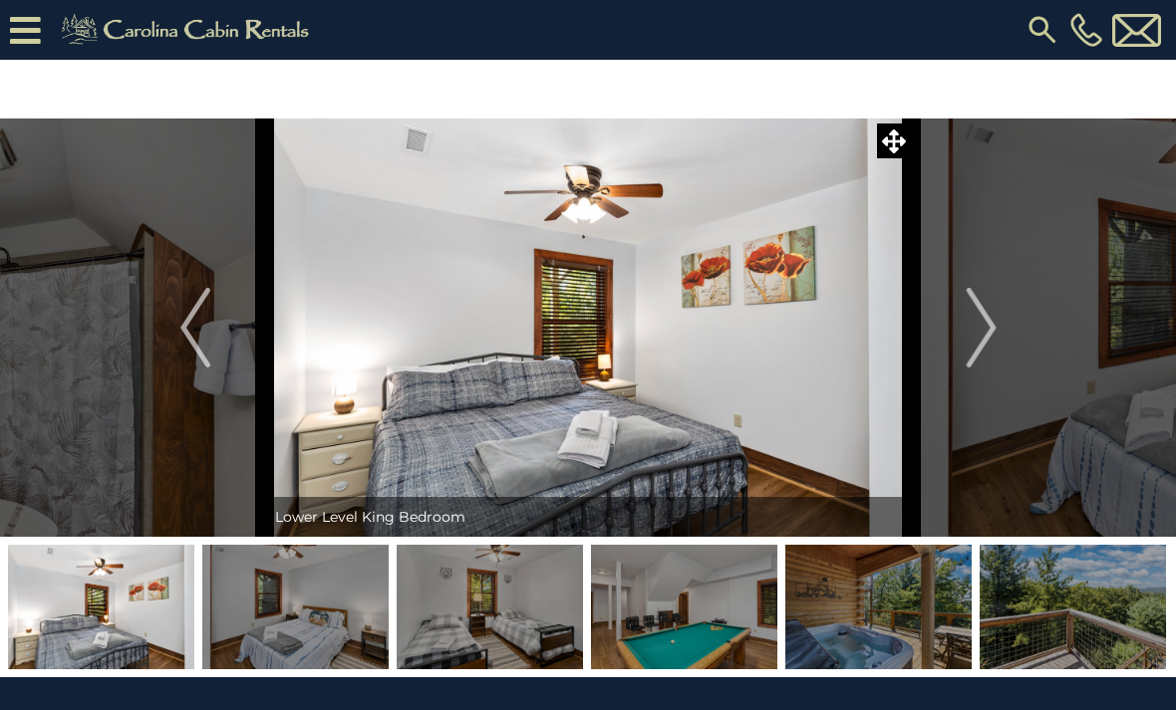
click at [956, 334] on button "Next" at bounding box center [981, 328] width 139 height 418
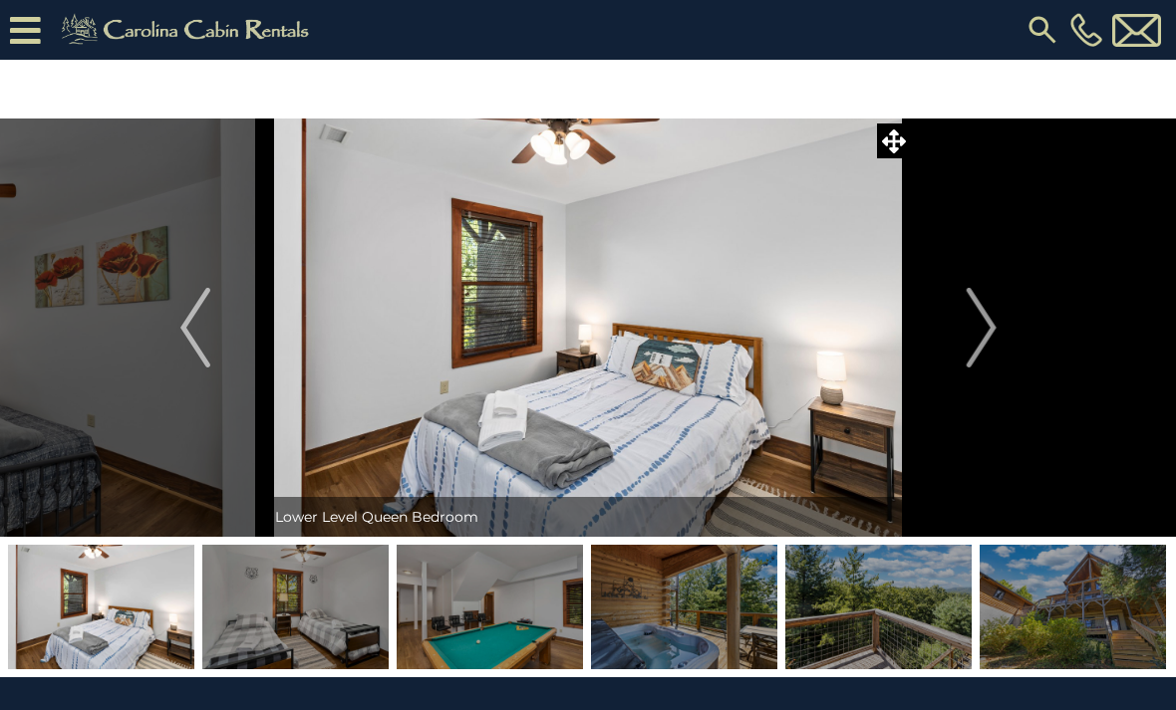
click at [964, 336] on button "Next" at bounding box center [981, 328] width 139 height 418
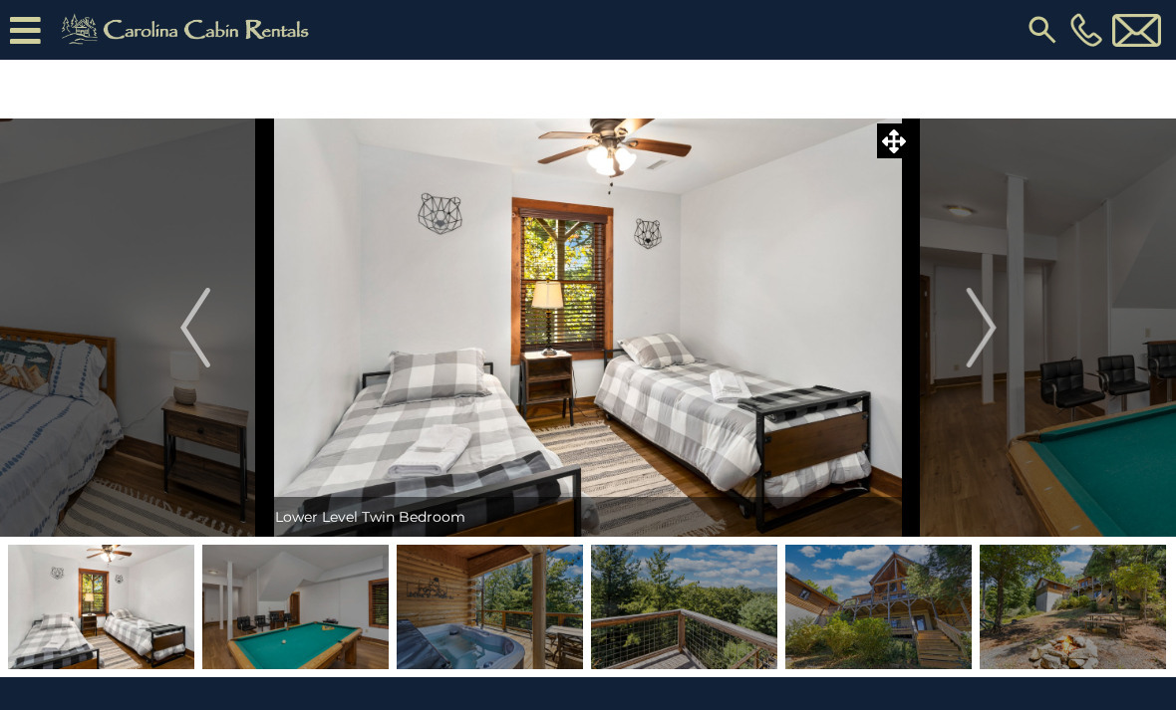
click at [959, 337] on button "Next" at bounding box center [981, 328] width 139 height 418
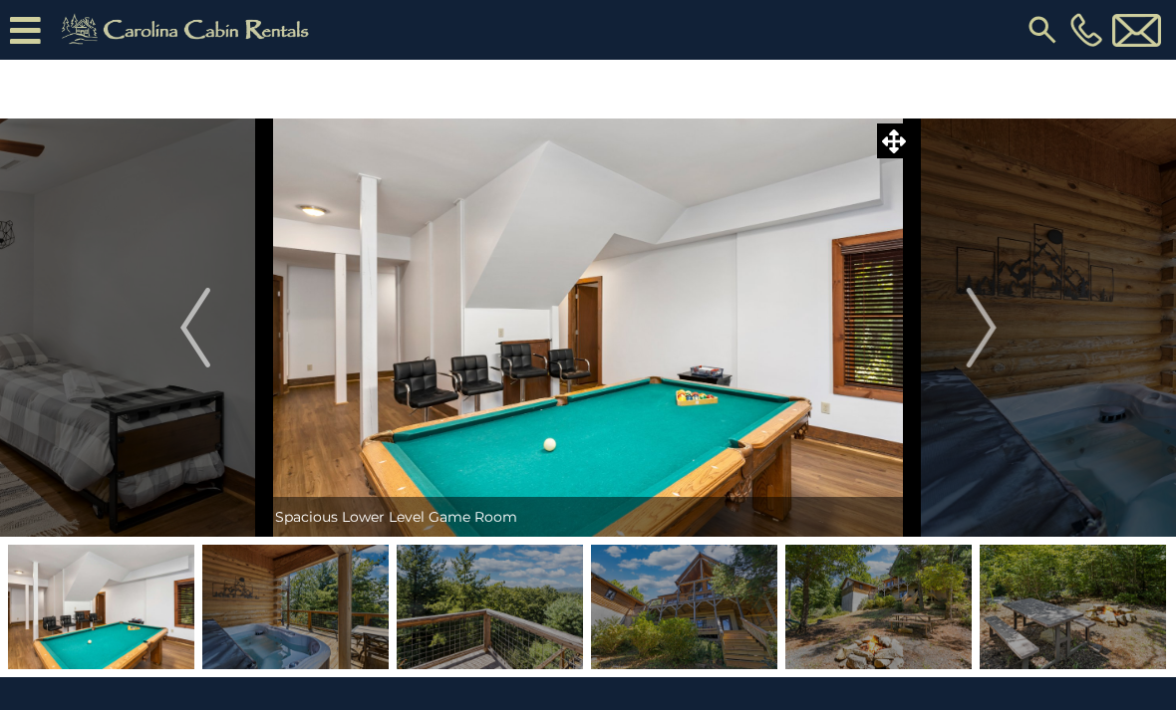
click at [961, 342] on button "Next" at bounding box center [981, 328] width 139 height 418
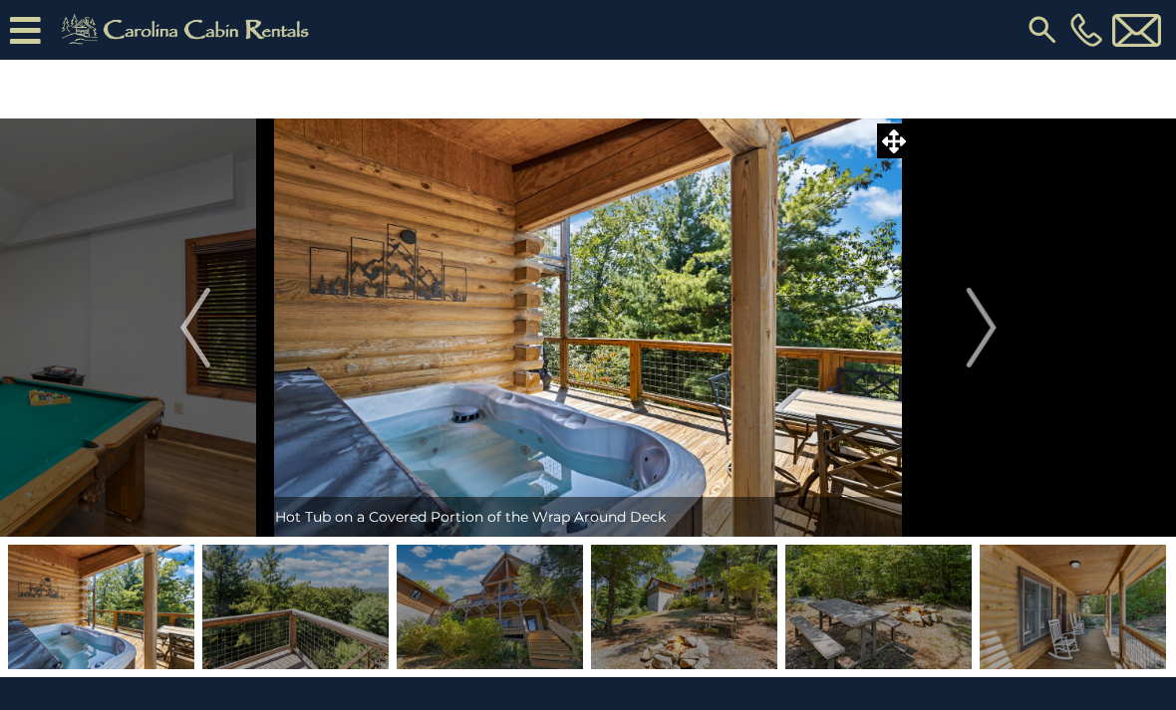
click at [957, 352] on button "Next" at bounding box center [981, 328] width 139 height 418
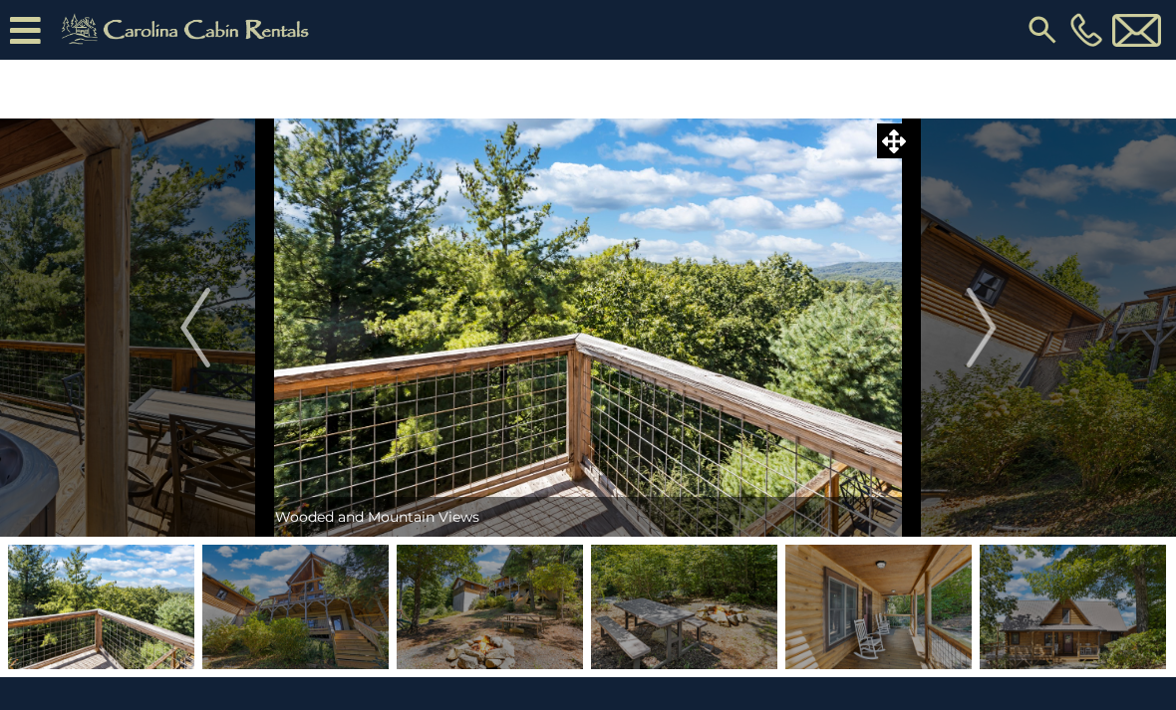
click at [947, 374] on button "Next" at bounding box center [981, 328] width 139 height 418
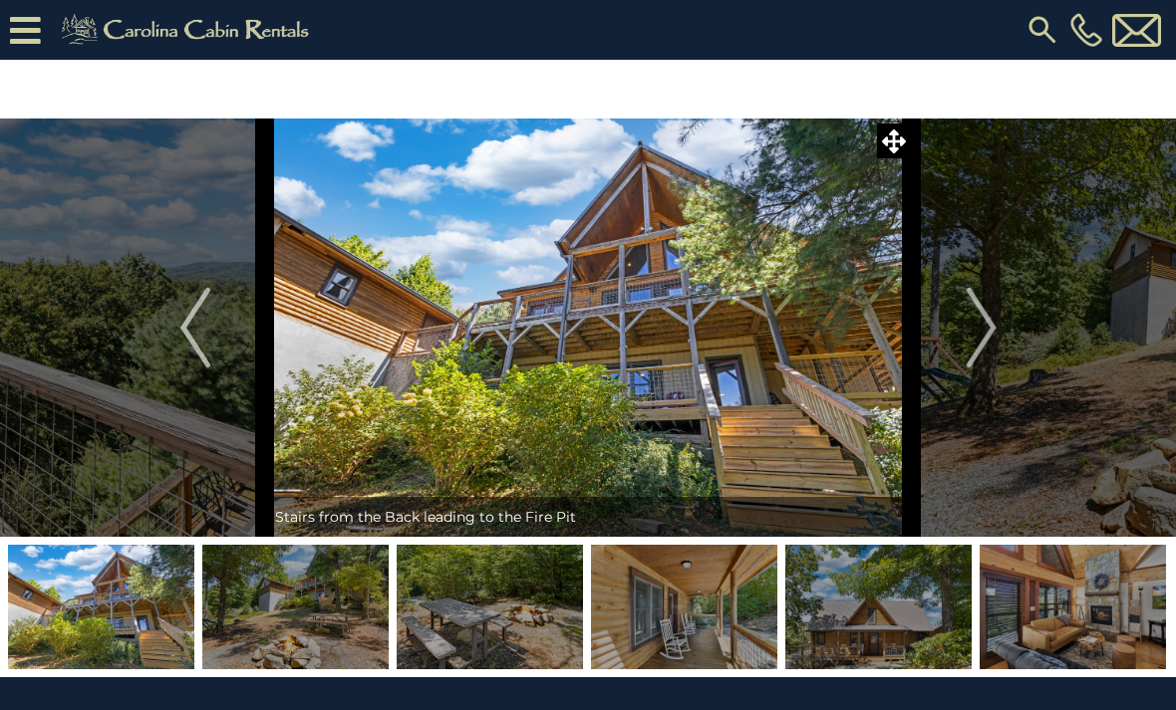
click at [945, 372] on button "Next" at bounding box center [981, 328] width 139 height 418
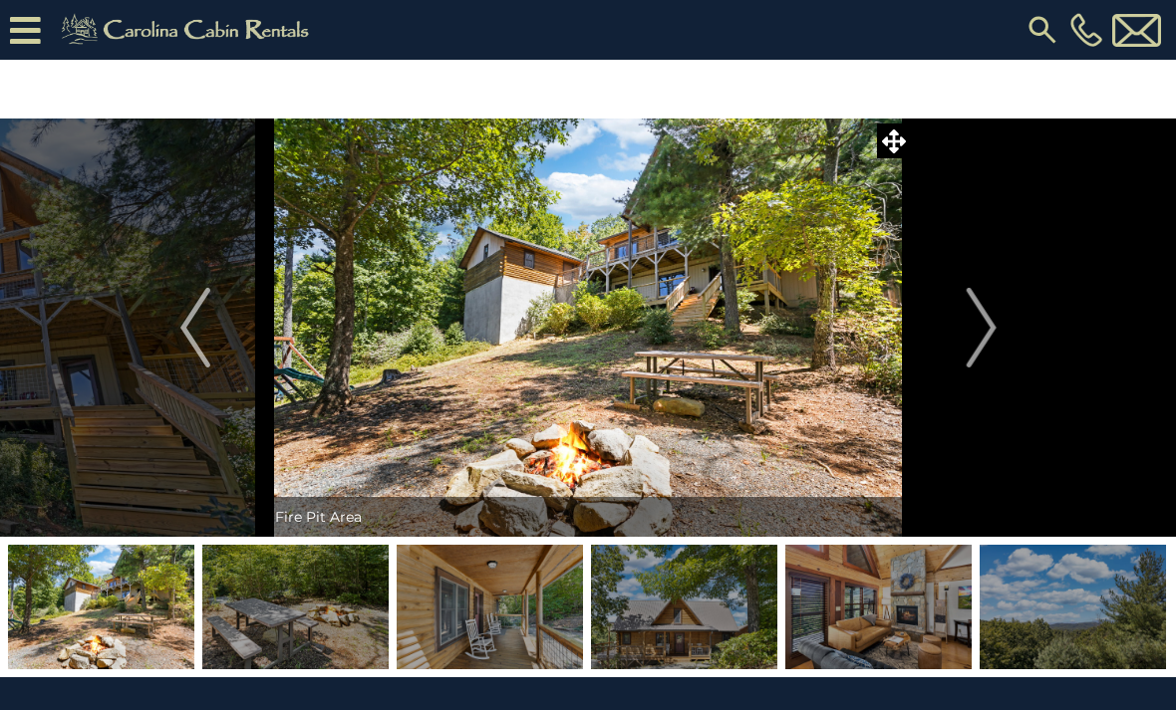
click at [986, 343] on img "Next" at bounding box center [980, 328] width 30 height 80
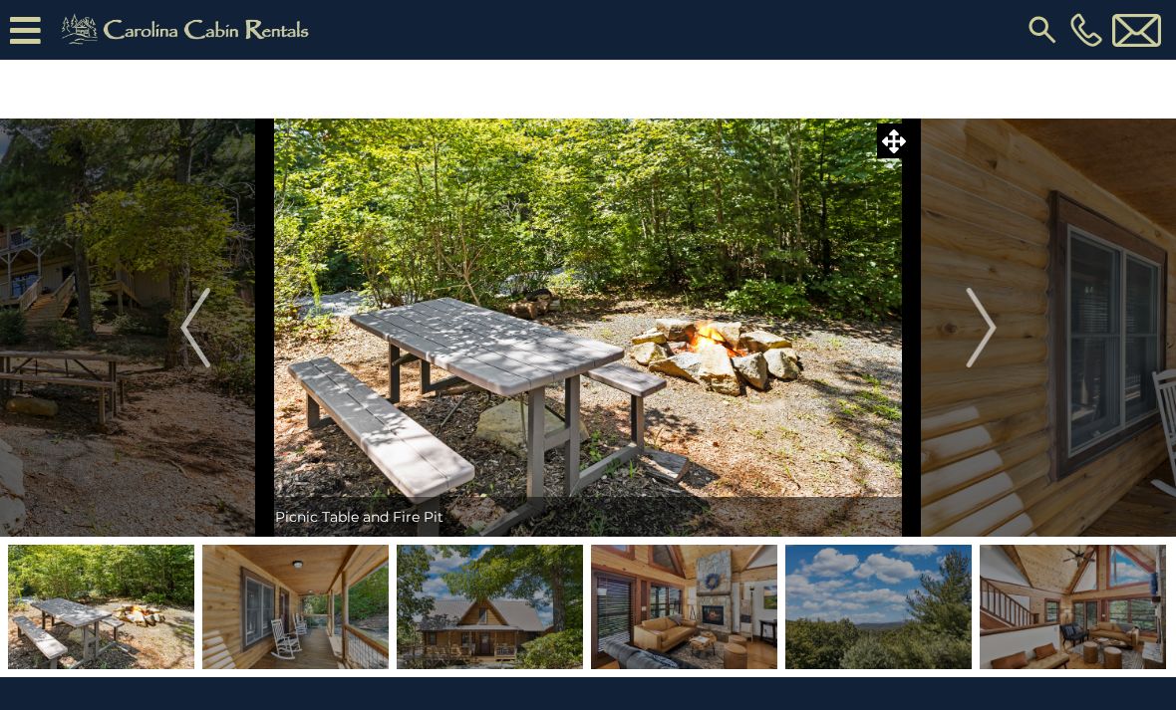
click at [995, 357] on img "Next" at bounding box center [980, 328] width 30 height 80
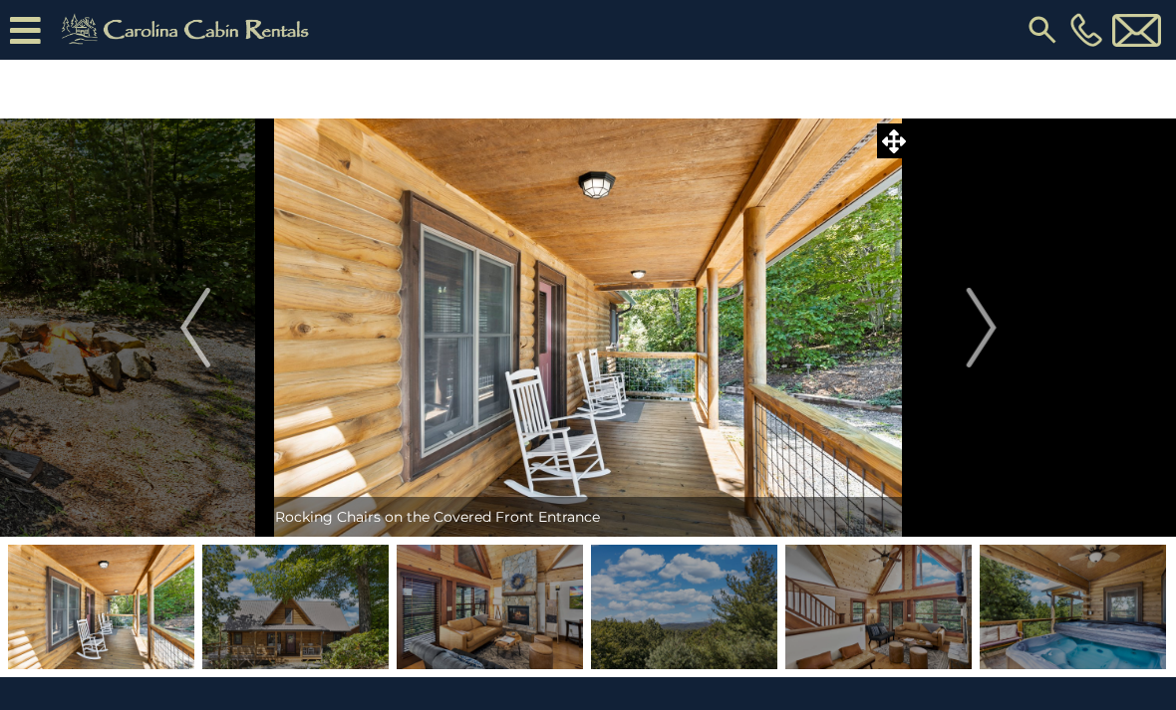
click at [983, 363] on img "Next" at bounding box center [980, 328] width 30 height 80
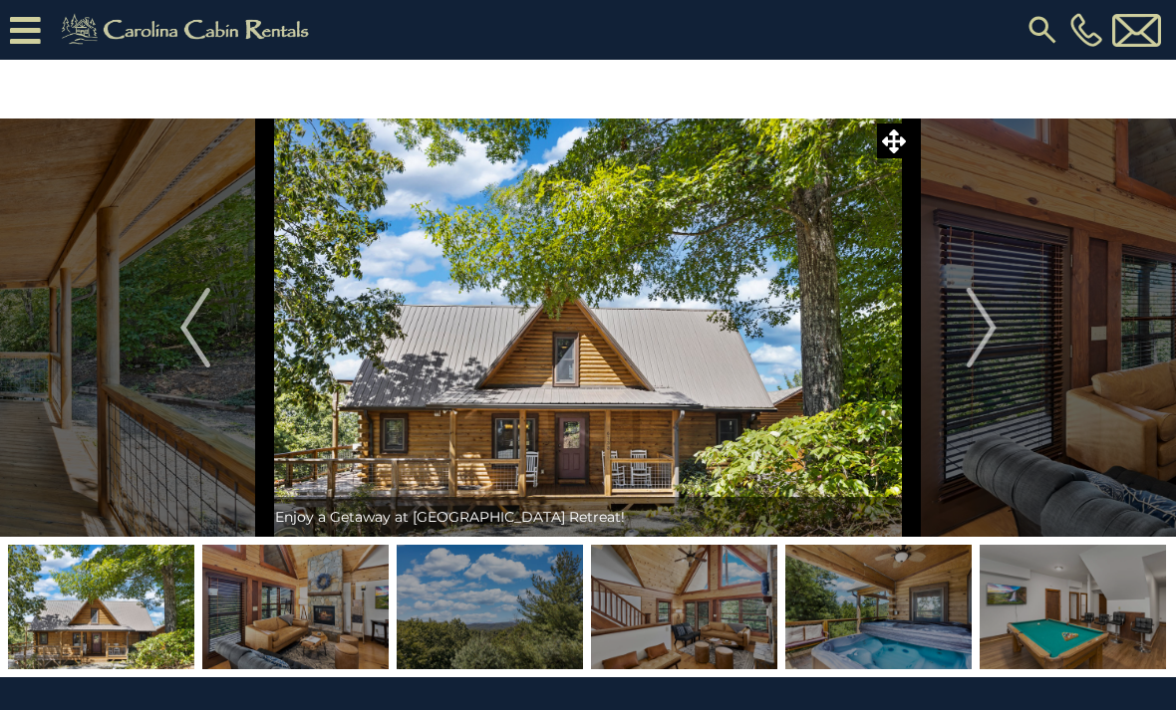
click at [981, 349] on img "Next" at bounding box center [980, 328] width 30 height 80
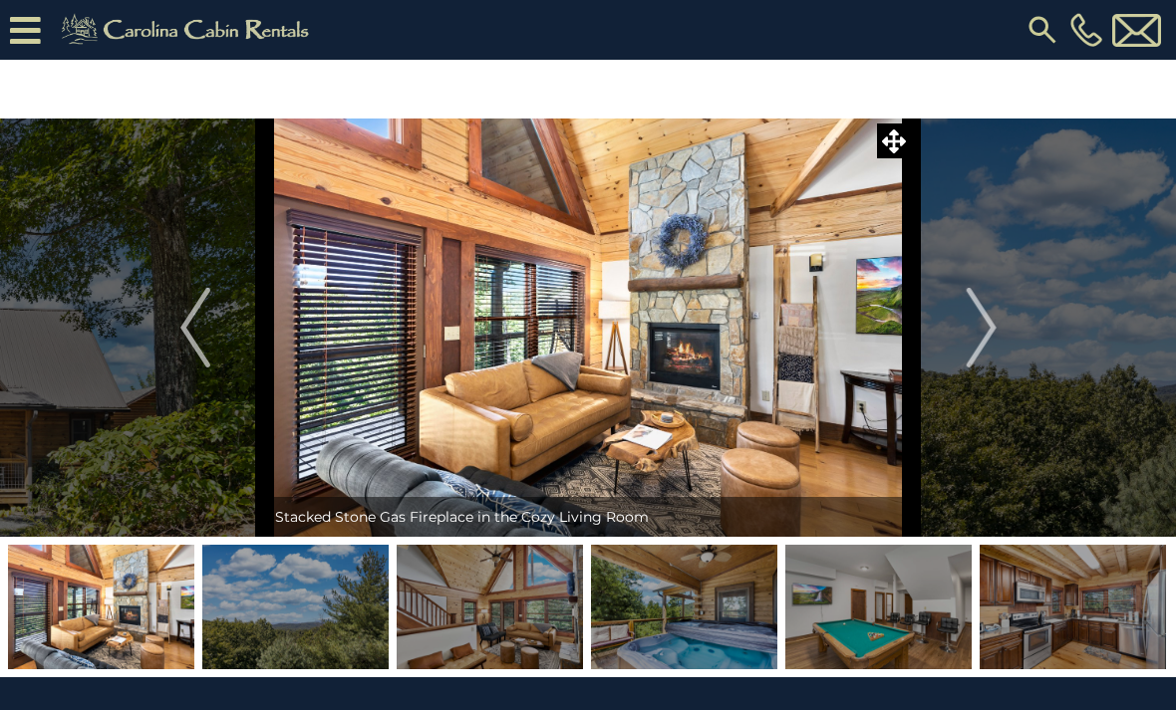
click at [972, 353] on img "Next" at bounding box center [980, 328] width 30 height 80
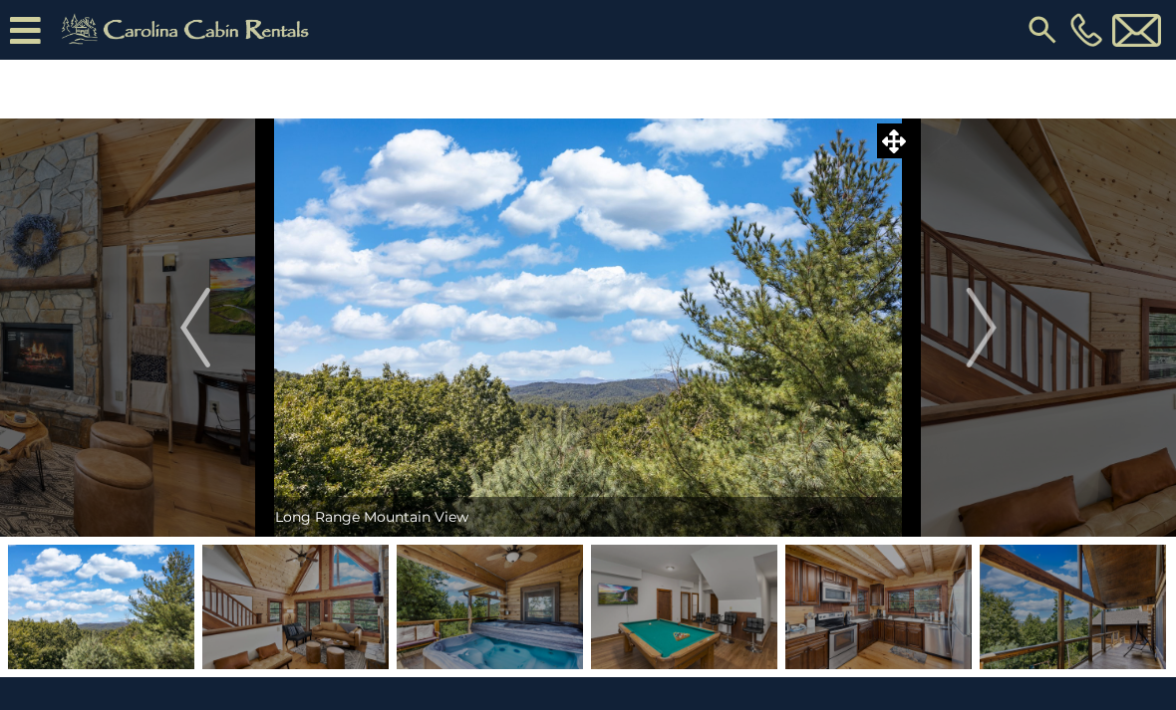
click at [969, 357] on img "Next" at bounding box center [980, 328] width 30 height 80
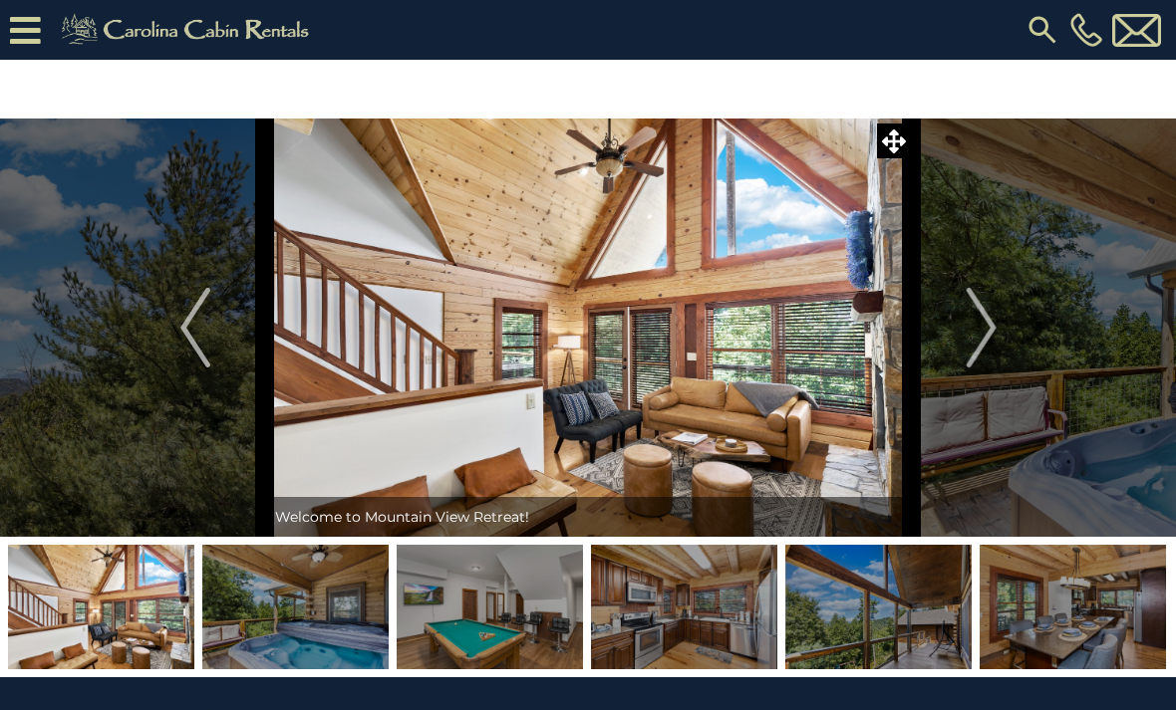
click at [961, 337] on button "Next" at bounding box center [981, 328] width 139 height 418
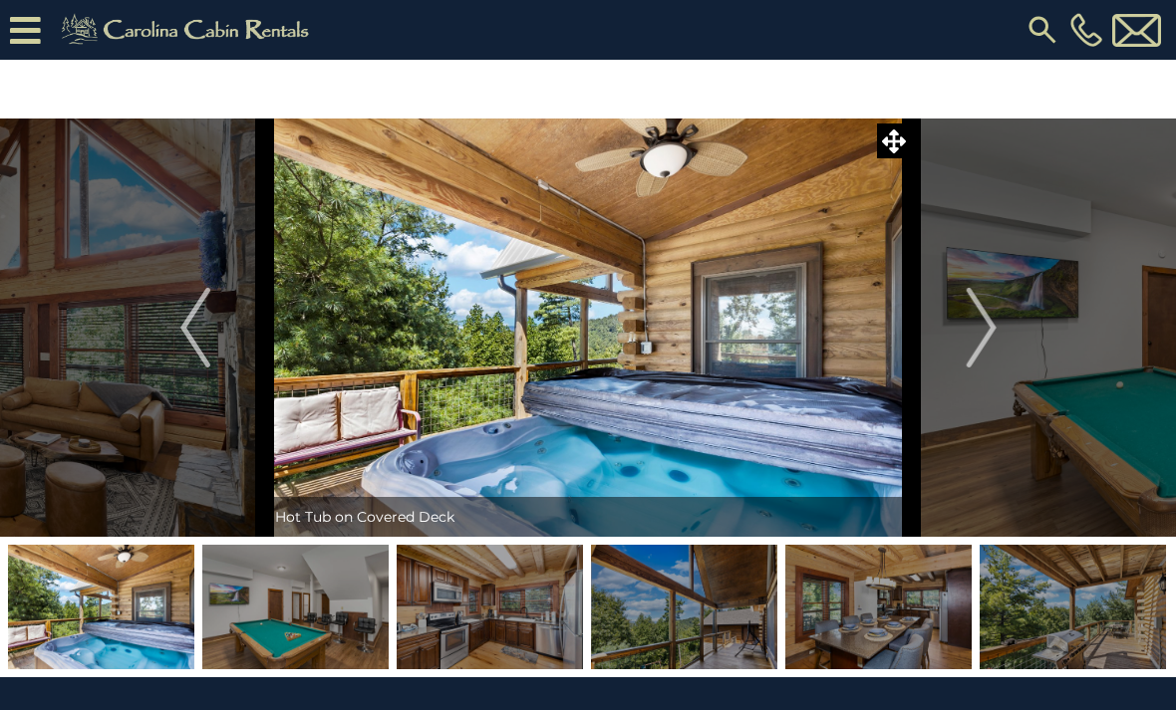
click at [961, 341] on button "Next" at bounding box center [981, 328] width 139 height 418
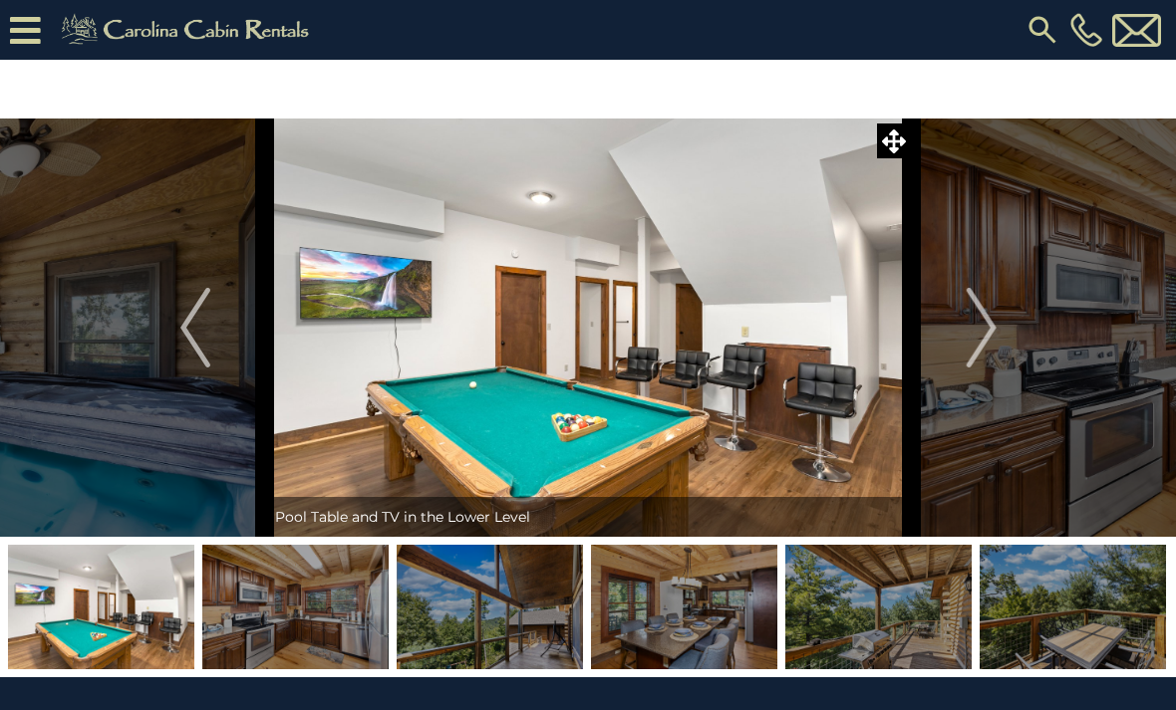
click at [968, 354] on img "Next" at bounding box center [980, 328] width 30 height 80
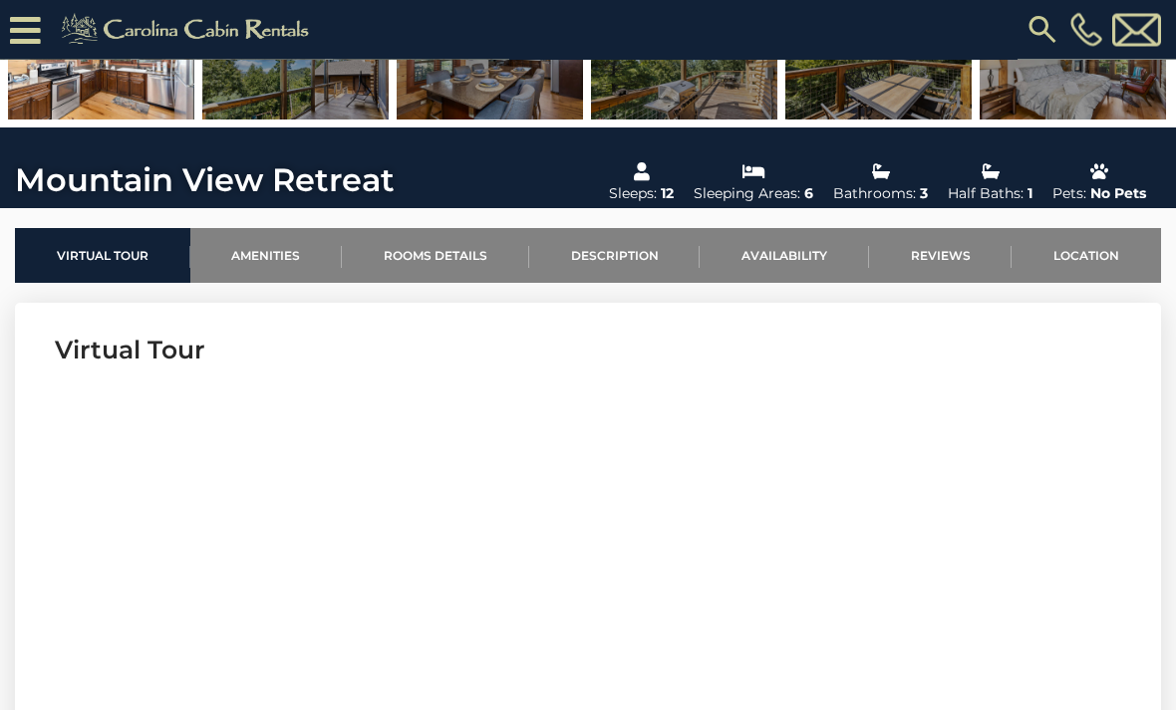
click at [1088, 259] on link "Location" at bounding box center [1085, 256] width 149 height 55
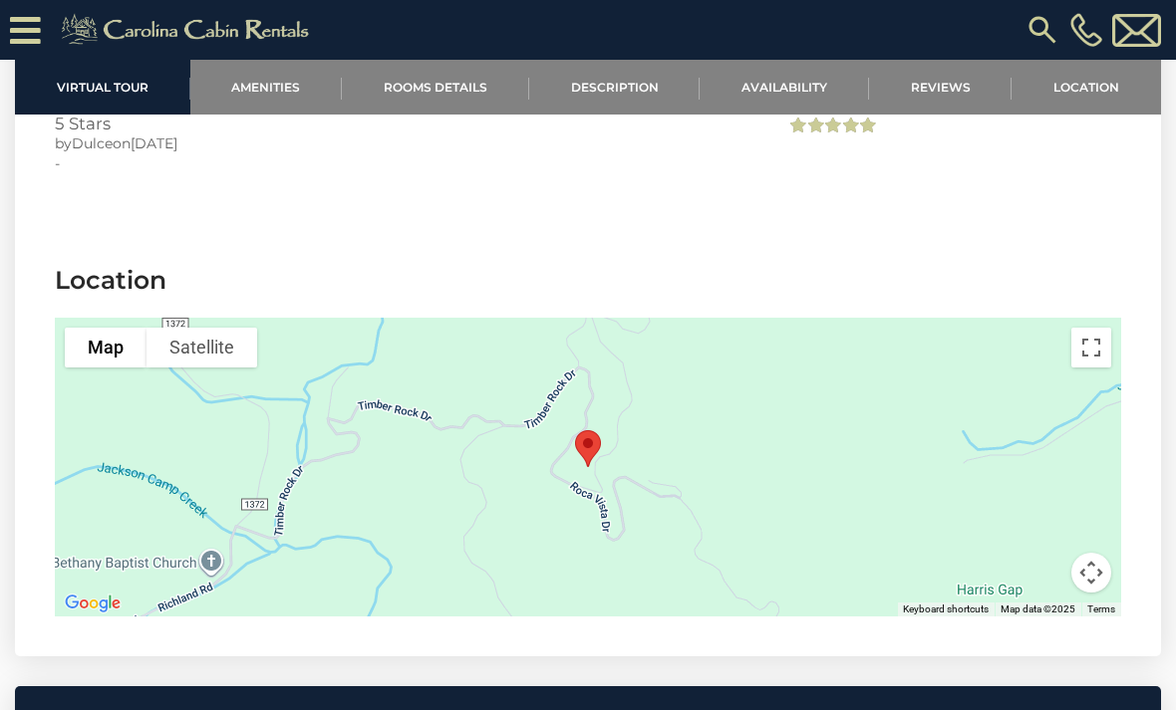
scroll to position [4044, 0]
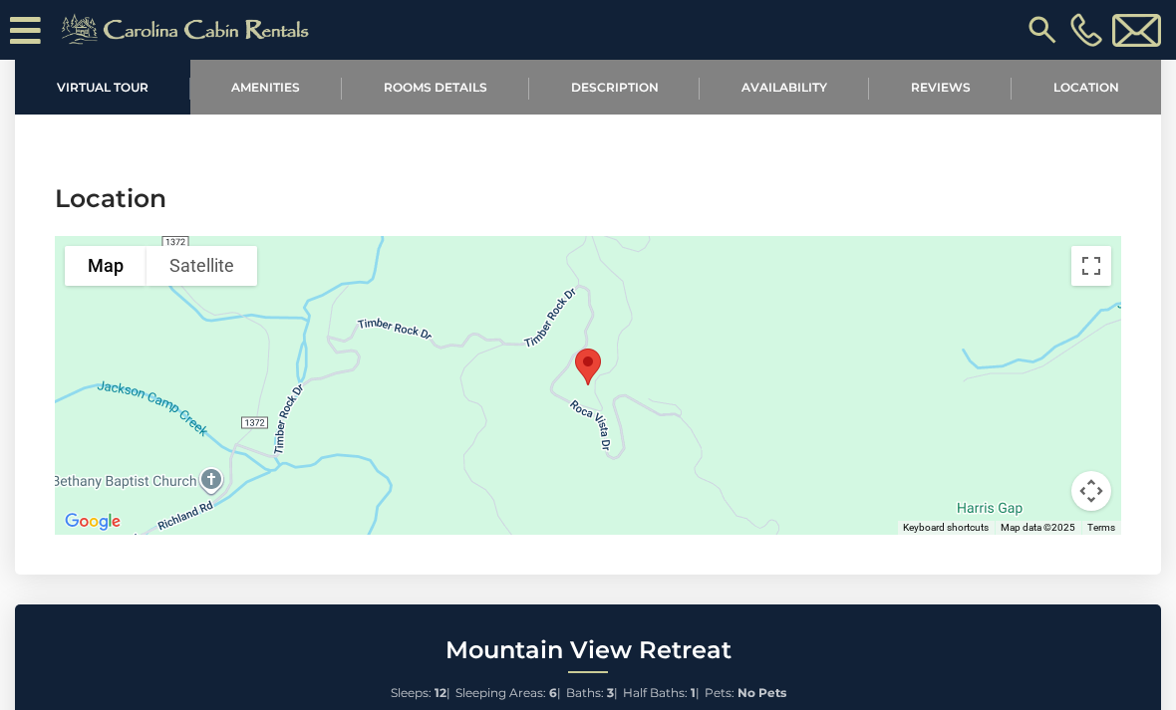
click at [1087, 267] on button "Toggle fullscreen view" at bounding box center [1091, 266] width 40 height 40
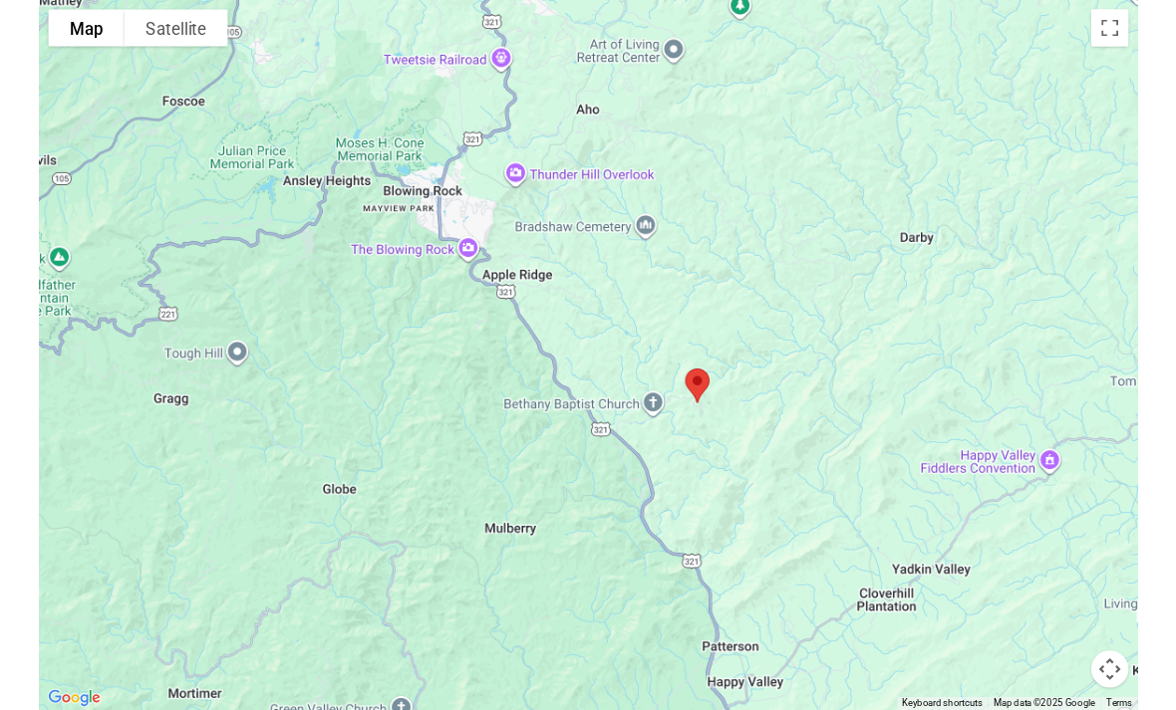
scroll to position [4134, 0]
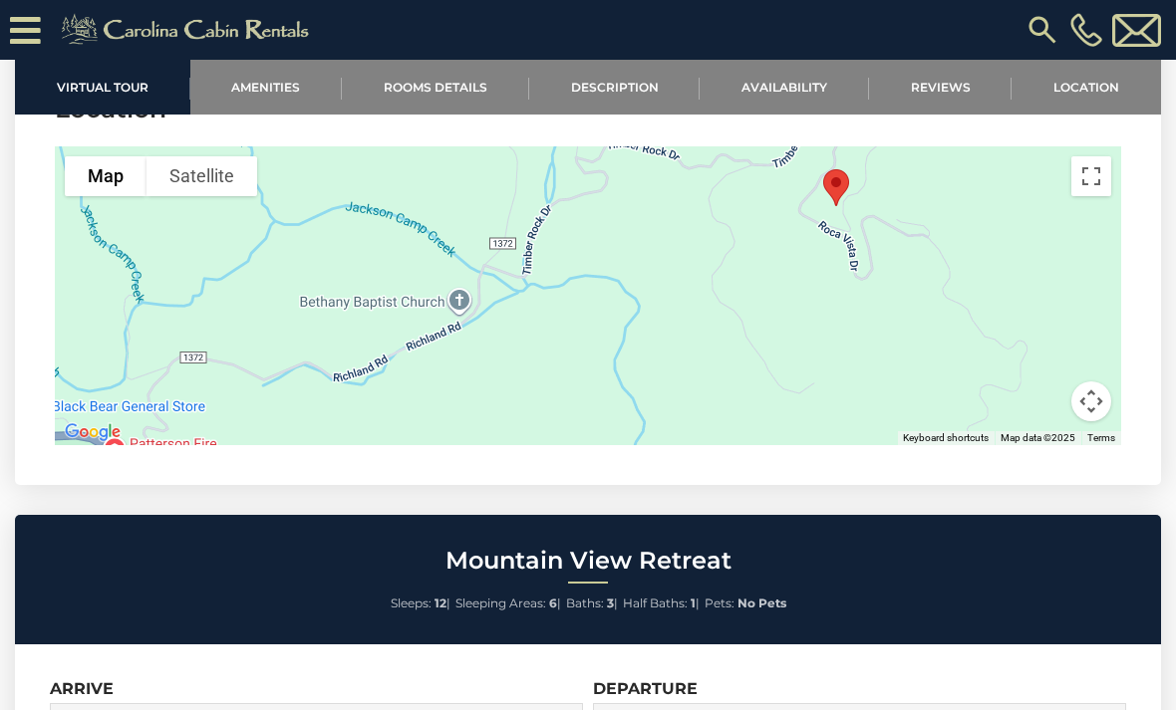
click at [512, 301] on div at bounding box center [588, 295] width 1066 height 299
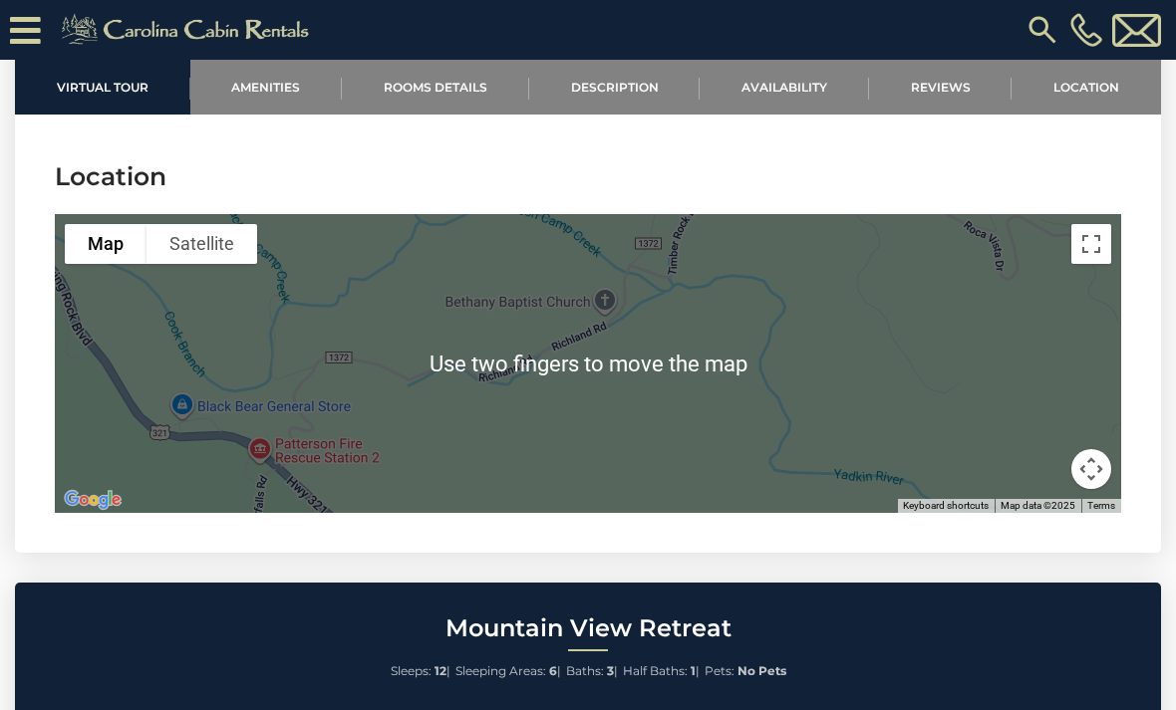
scroll to position [4064, 0]
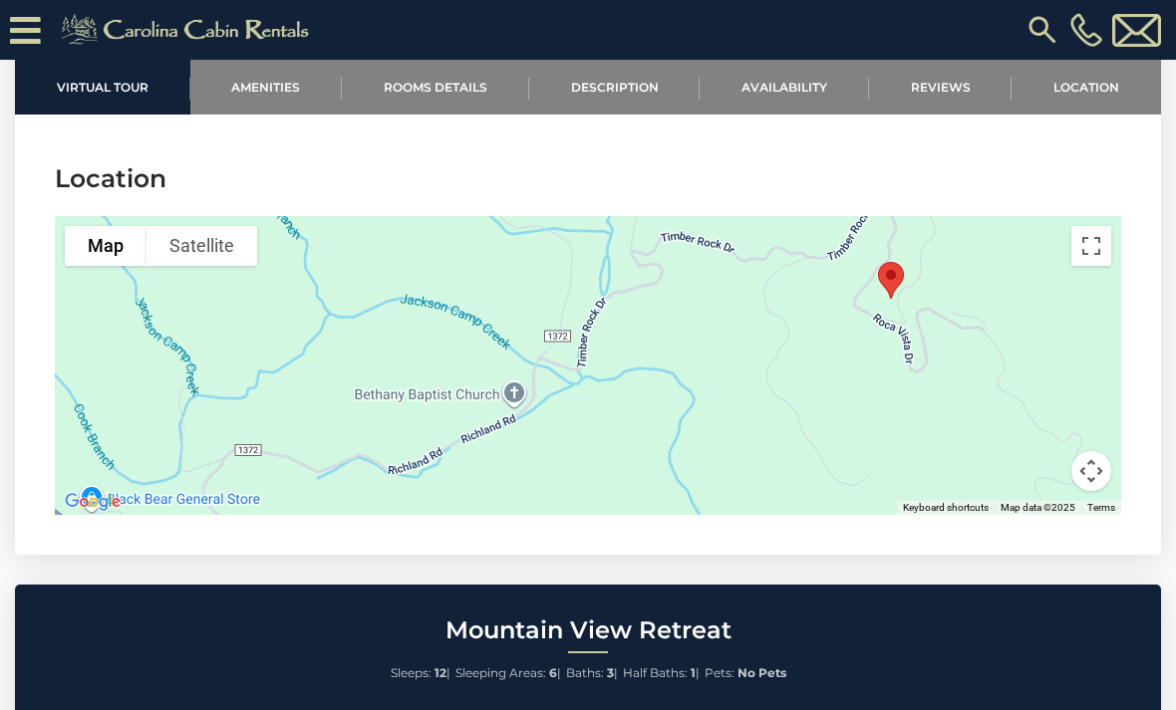
click at [1098, 251] on button "Toggle fullscreen view" at bounding box center [1091, 246] width 40 height 40
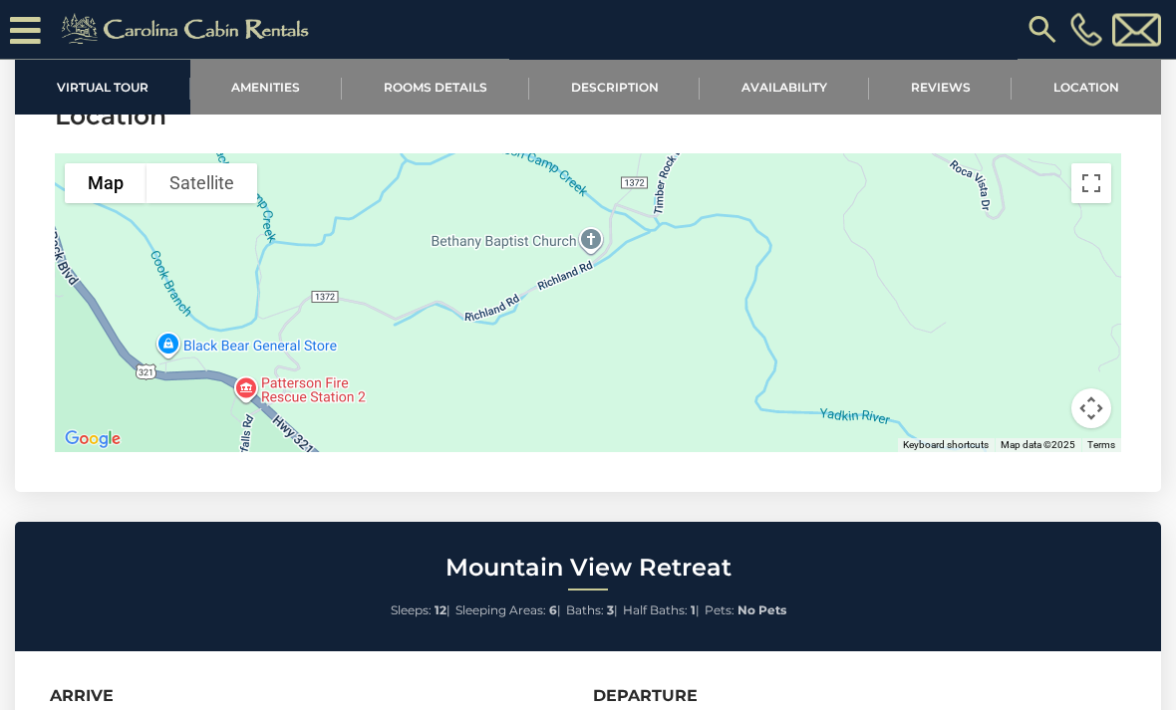
click at [1095, 198] on button "Toggle fullscreen view" at bounding box center [1091, 184] width 40 height 40
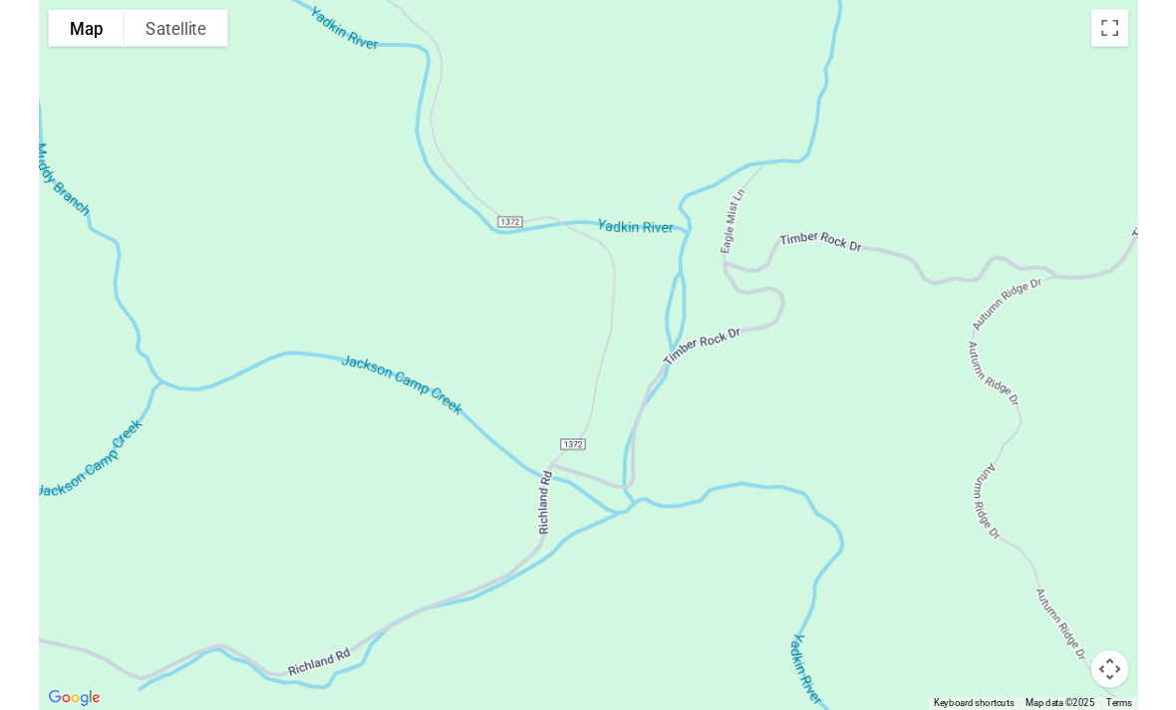
scroll to position [4134, 0]
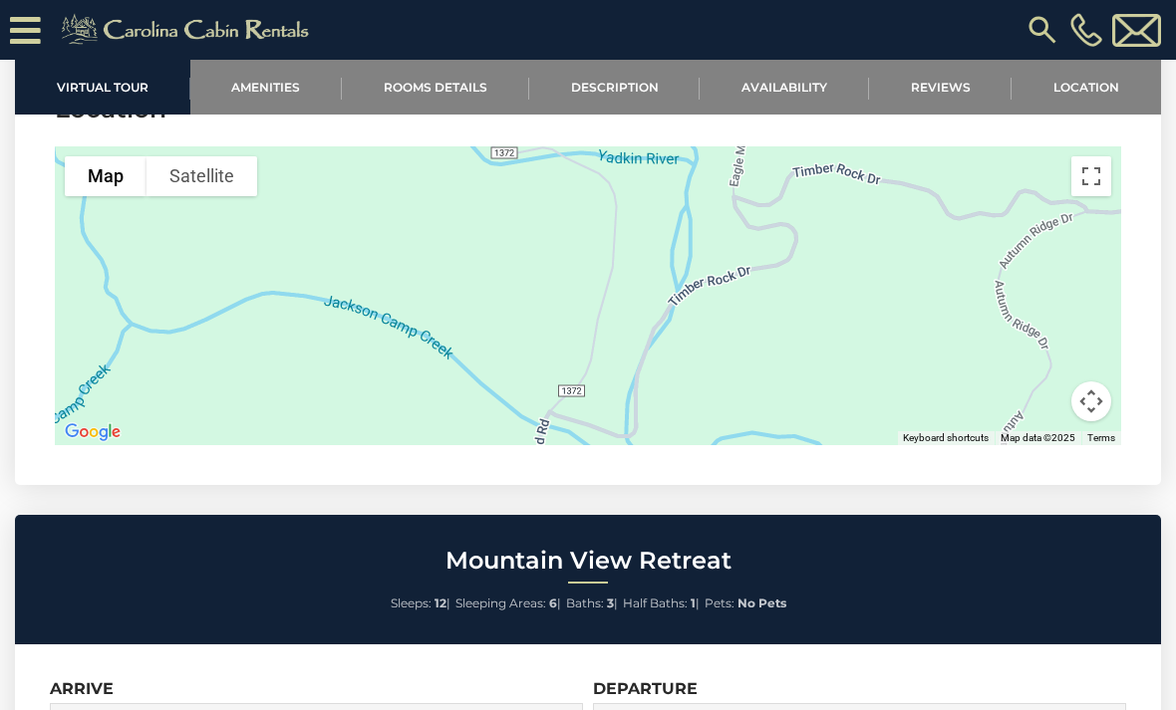
click at [836, 239] on div at bounding box center [588, 295] width 1066 height 299
click at [1103, 170] on button "Toggle fullscreen view" at bounding box center [1091, 176] width 40 height 40
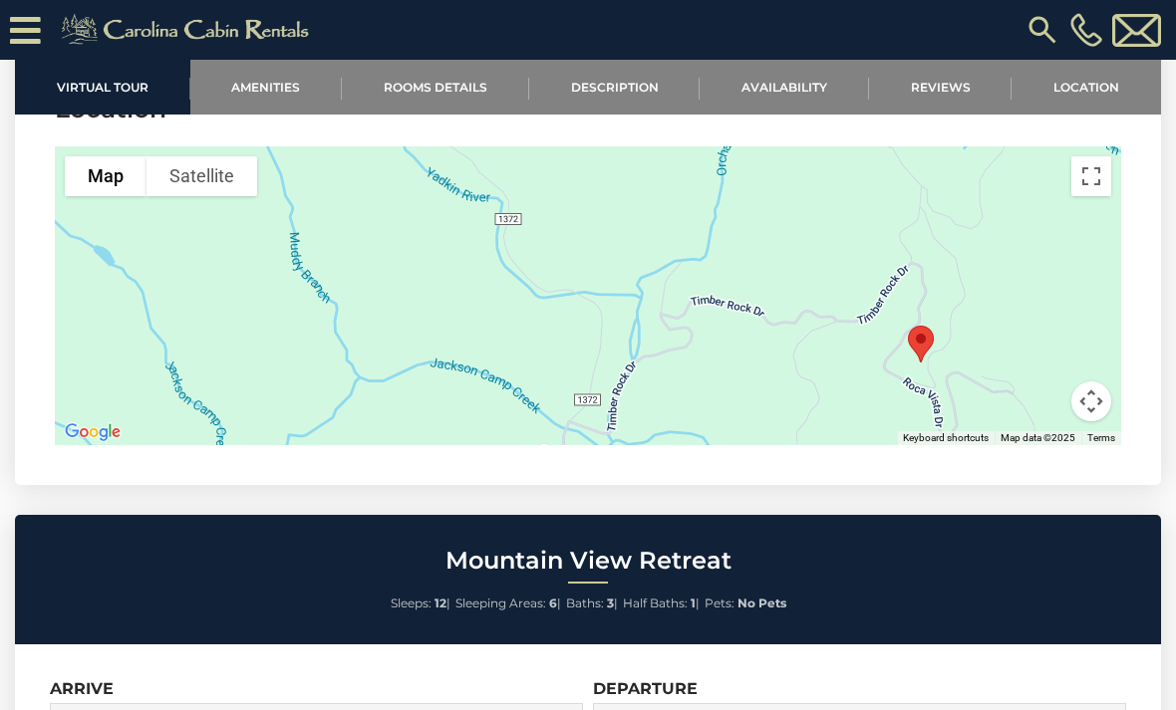
click at [1102, 180] on button "Toggle fullscreen view" at bounding box center [1091, 176] width 40 height 40
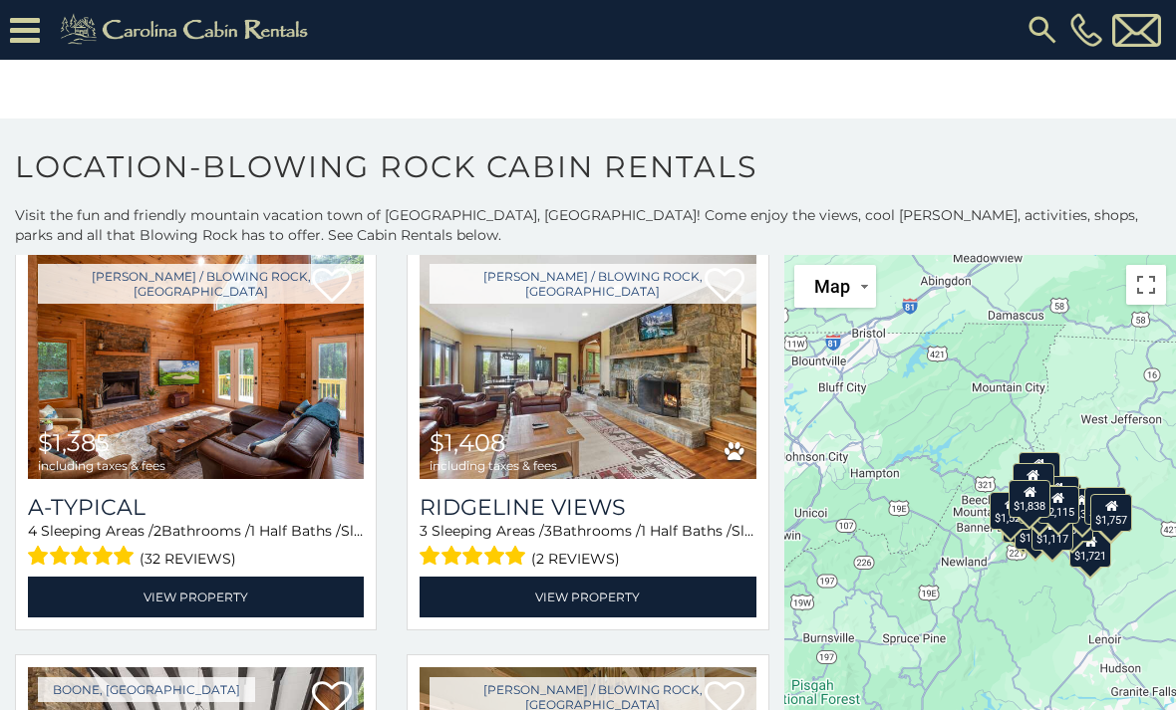
scroll to position [3412, 0]
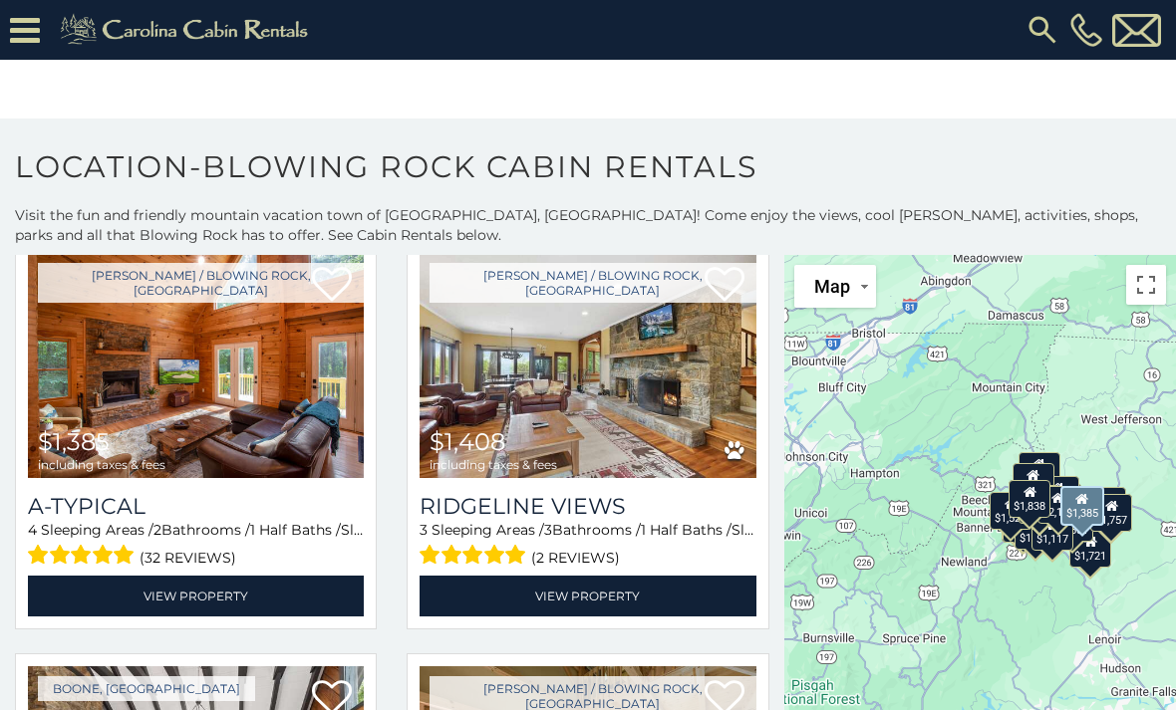
click at [270, 414] on img at bounding box center [196, 365] width 336 height 225
click at [291, 600] on link "View Property" at bounding box center [196, 596] width 336 height 41
click at [248, 609] on link "View Property" at bounding box center [196, 596] width 336 height 41
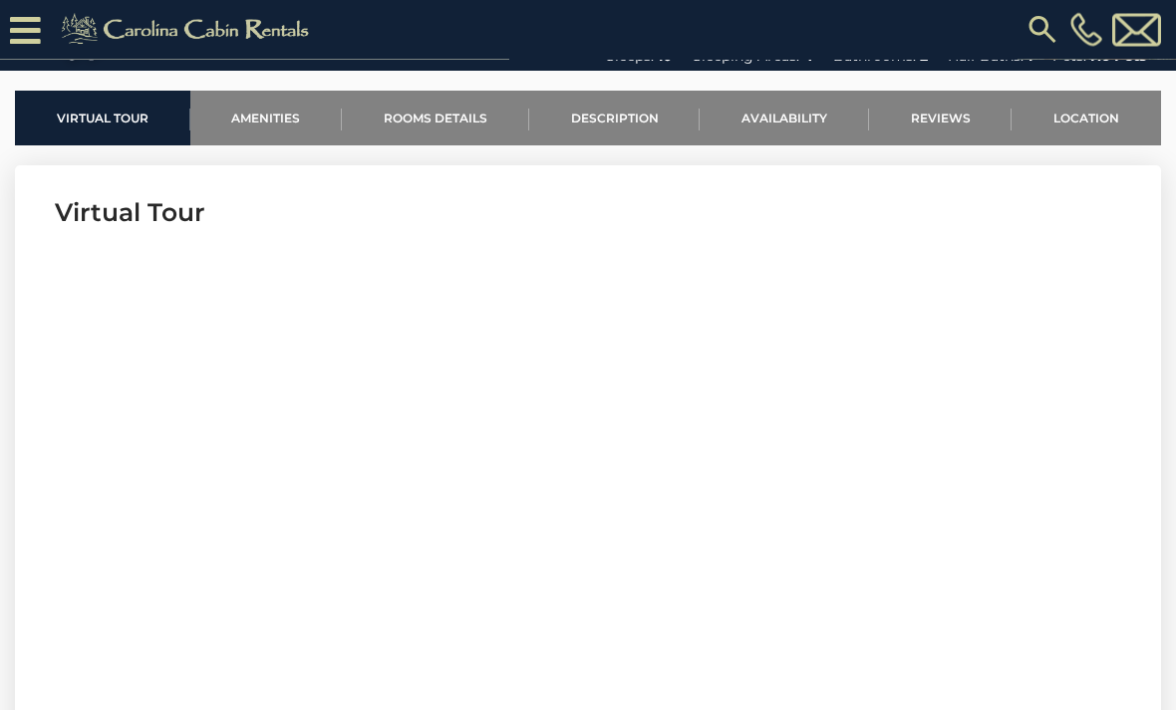
scroll to position [602, 0]
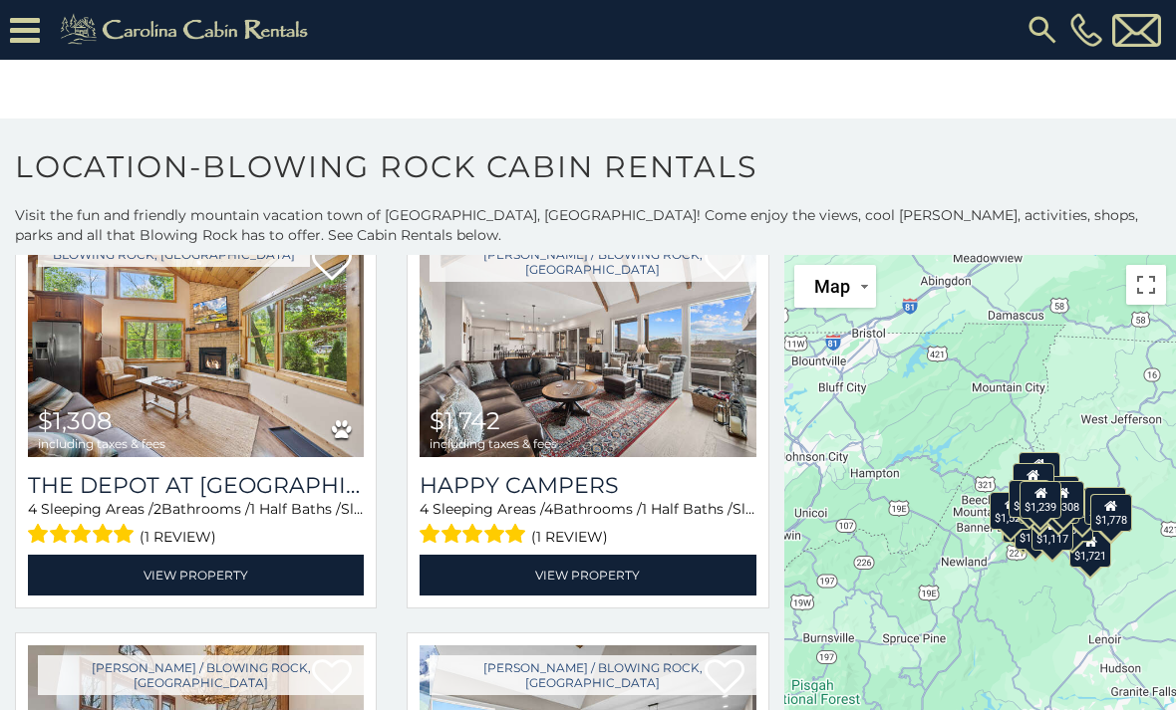
scroll to position [6330, 0]
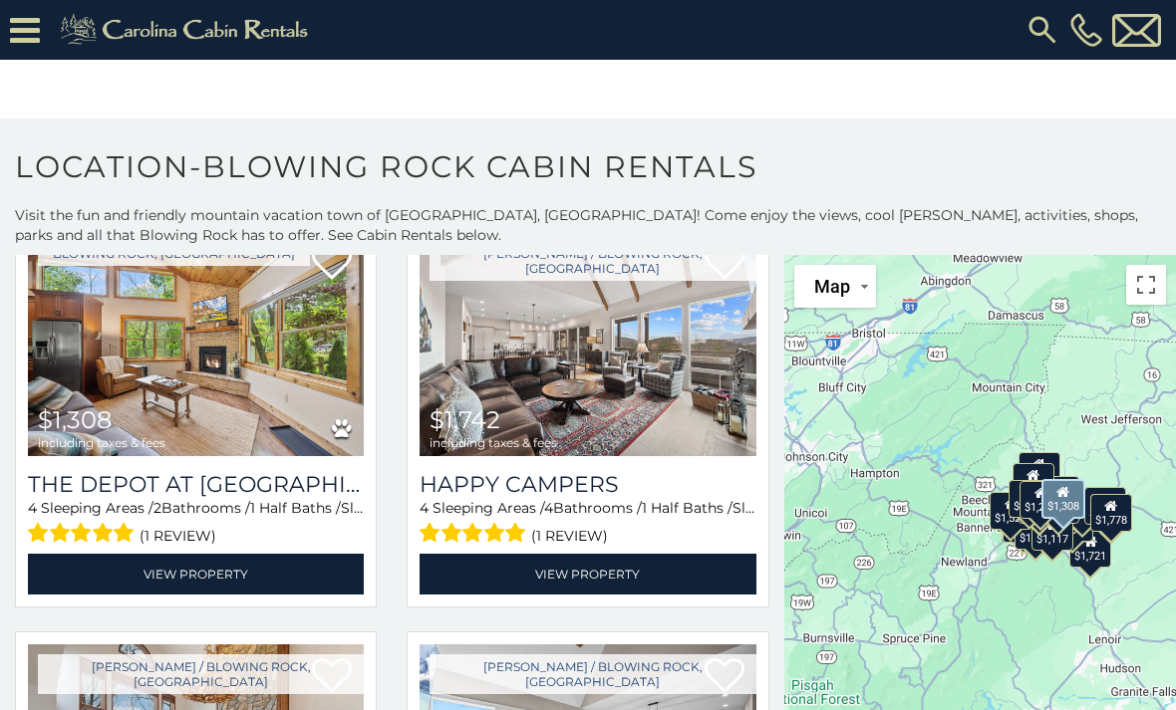
click at [293, 490] on h3 "The Depot at [GEOGRAPHIC_DATA]" at bounding box center [196, 484] width 336 height 27
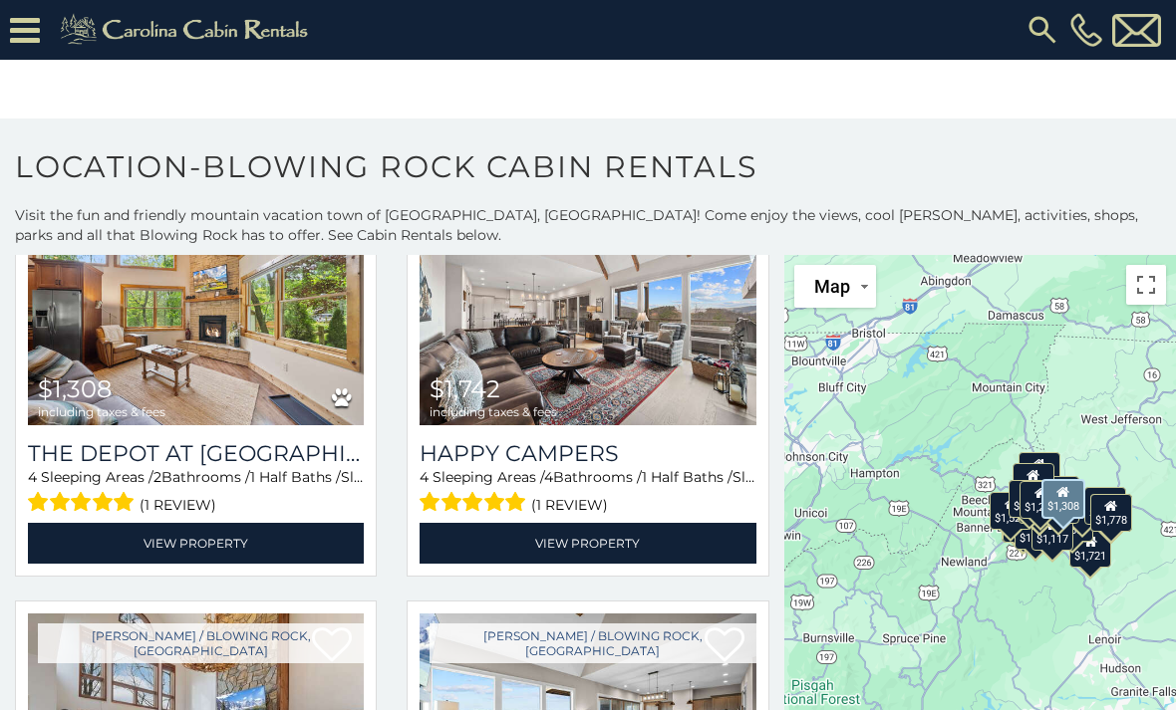
scroll to position [6364, 0]
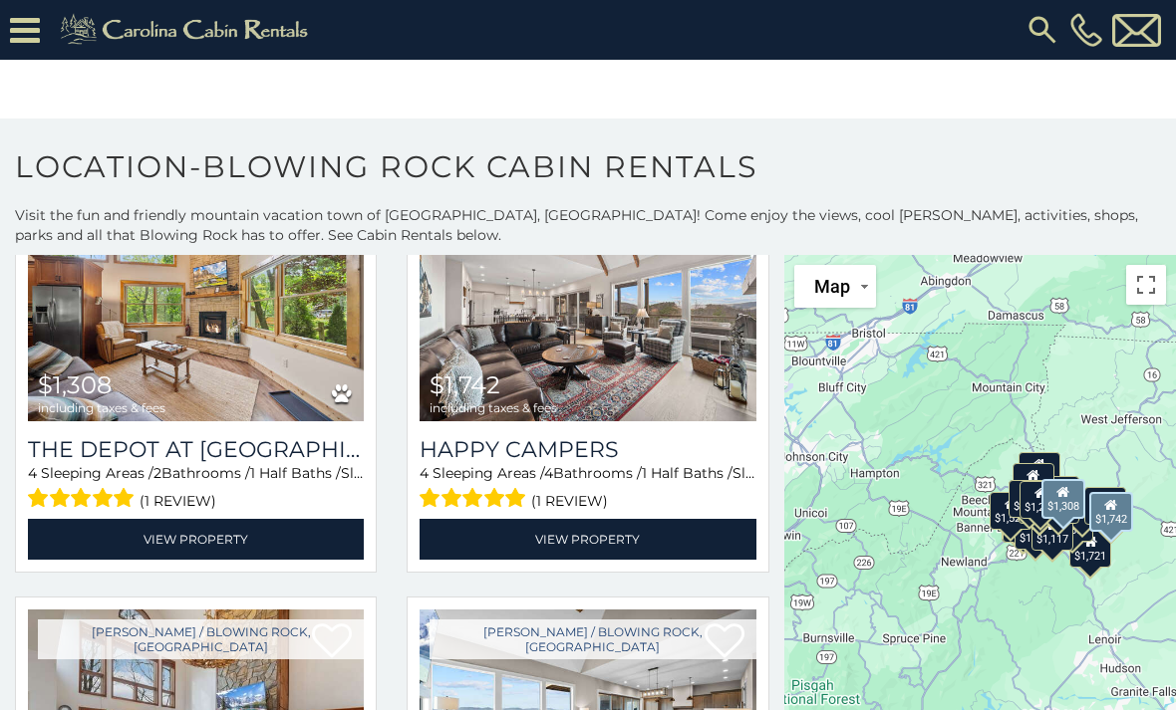
click at [577, 391] on img at bounding box center [587, 308] width 336 height 225
click at [613, 559] on link "View Property" at bounding box center [587, 539] width 336 height 41
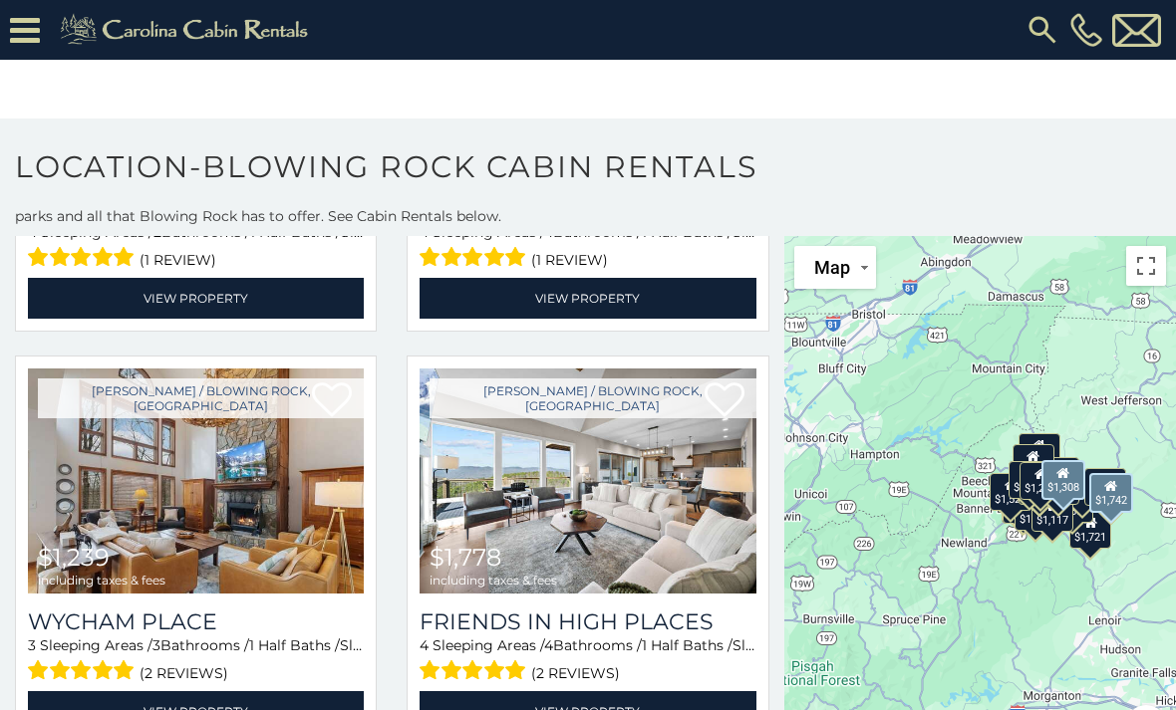
scroll to position [18, 0]
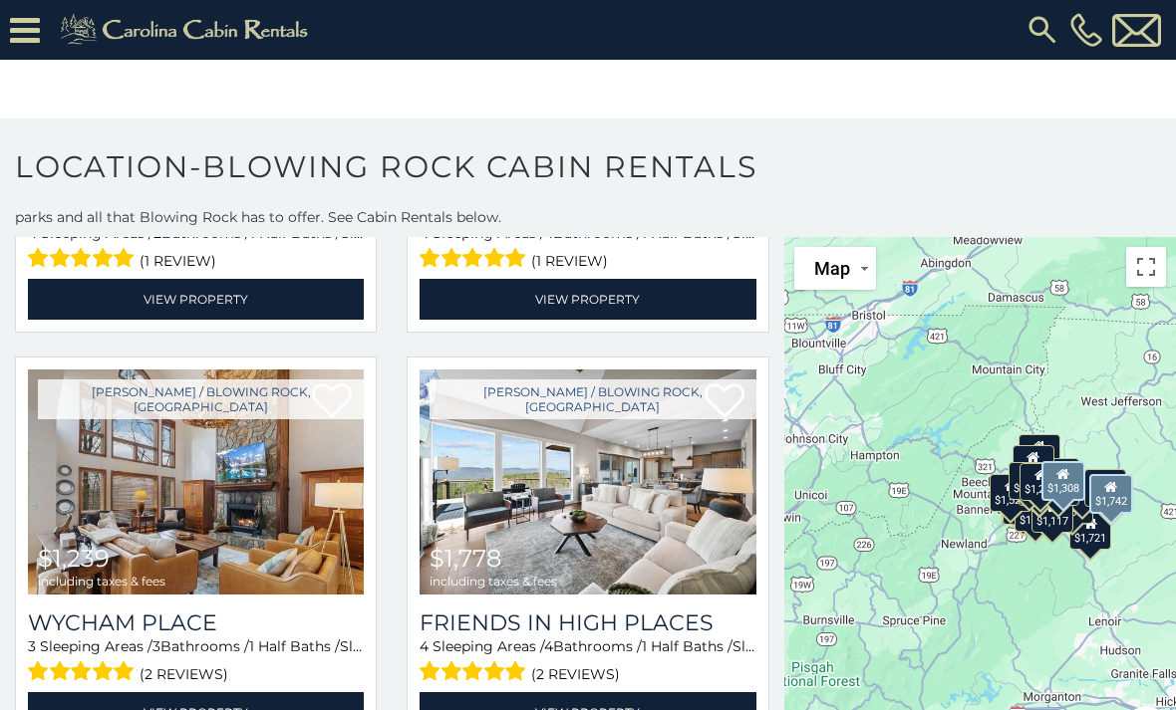
click at [680, 619] on h3 "Friends In High Places" at bounding box center [587, 623] width 336 height 27
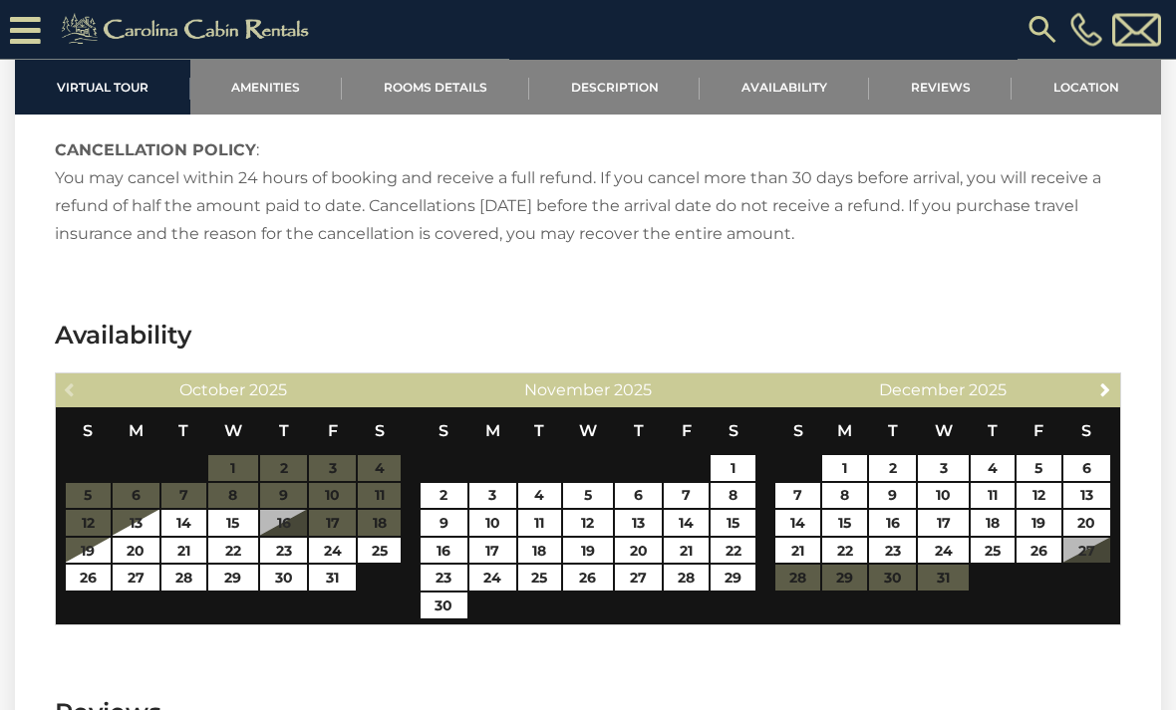
scroll to position [3463, 0]
click at [292, 549] on link "23" at bounding box center [283, 551] width 47 height 26
type input "**********"
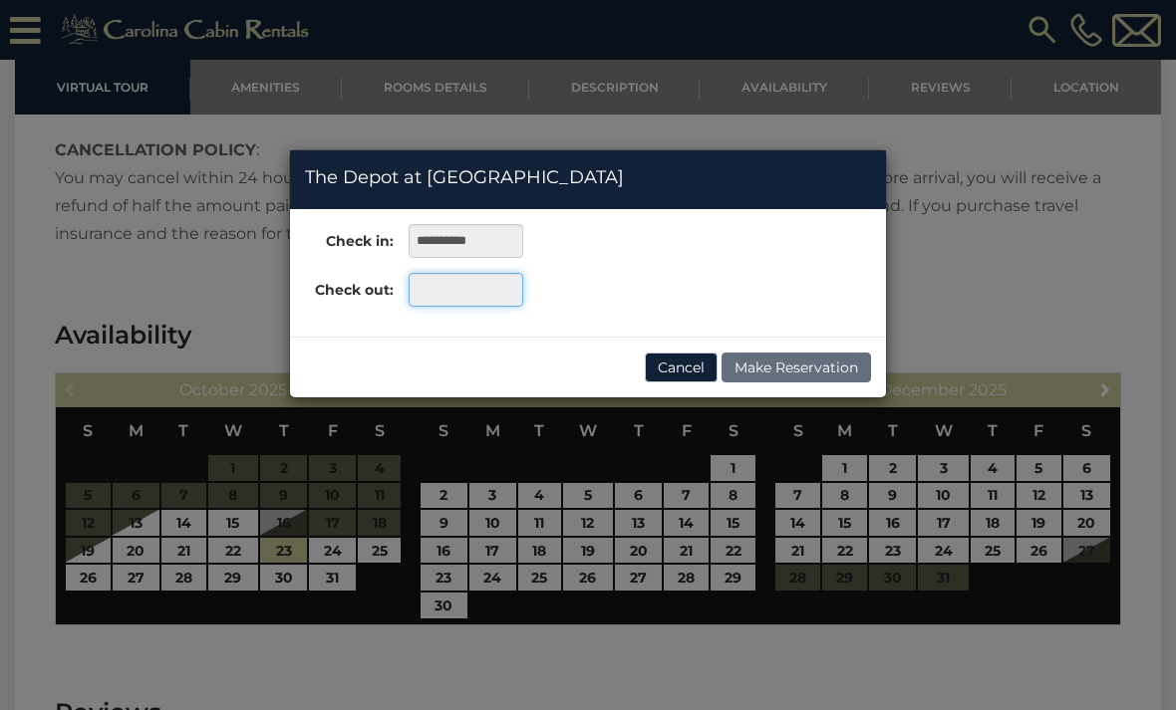
click at [461, 306] on input "text" at bounding box center [465, 290] width 115 height 34
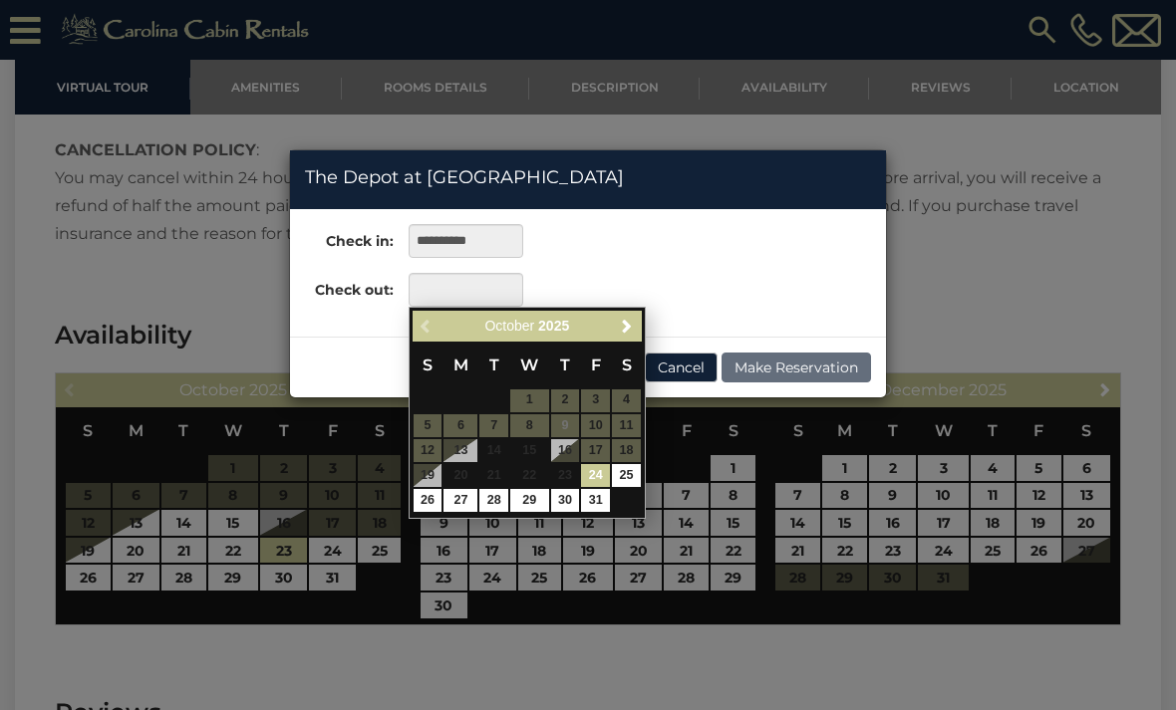
click at [437, 492] on link "26" at bounding box center [427, 500] width 29 height 23
type input "**********"
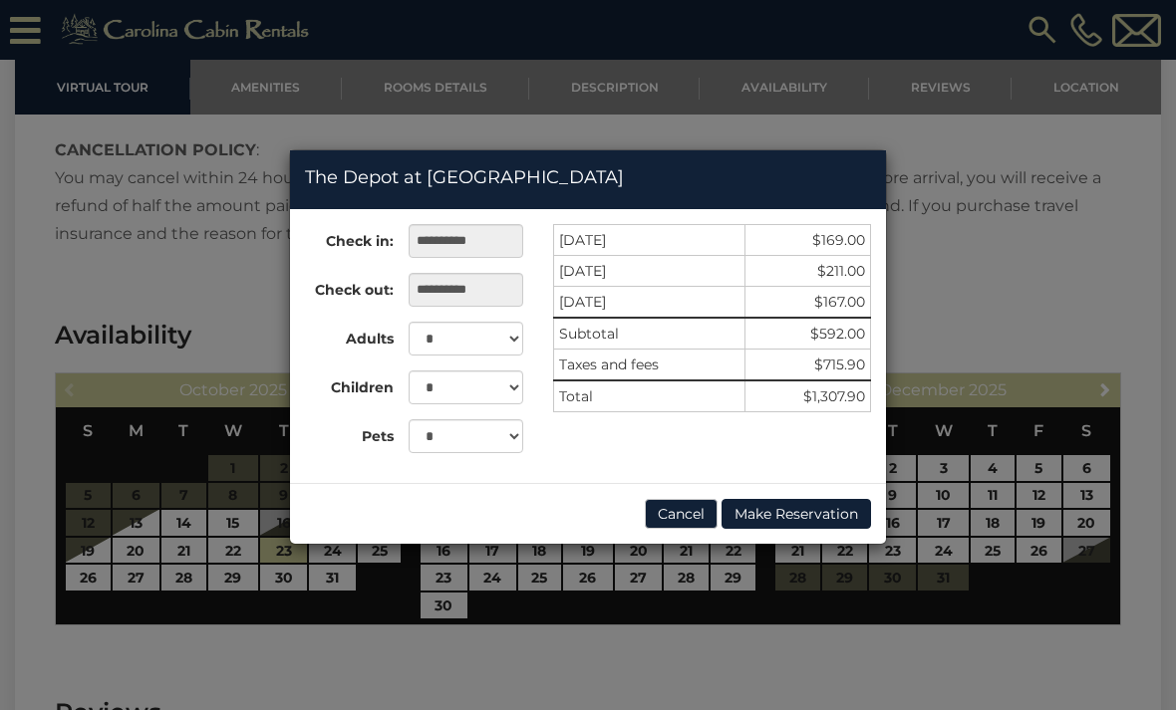
click at [685, 517] on button "Cancel" at bounding box center [681, 514] width 73 height 30
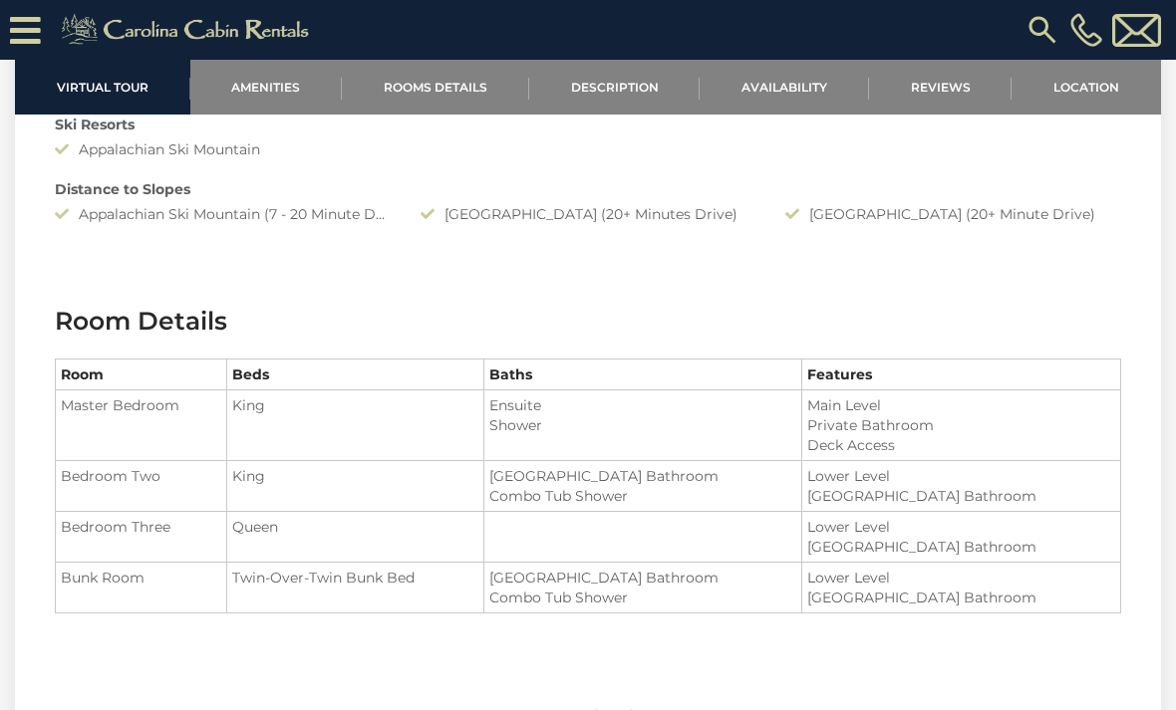
scroll to position [1944, 0]
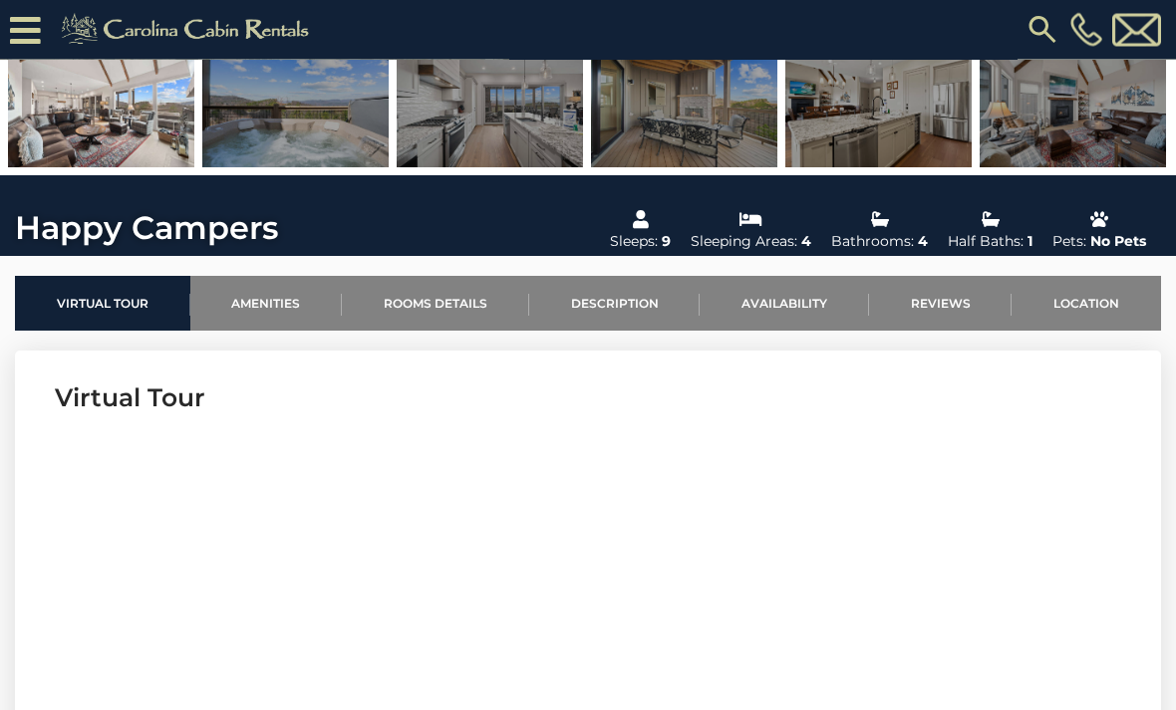
scroll to position [412, 0]
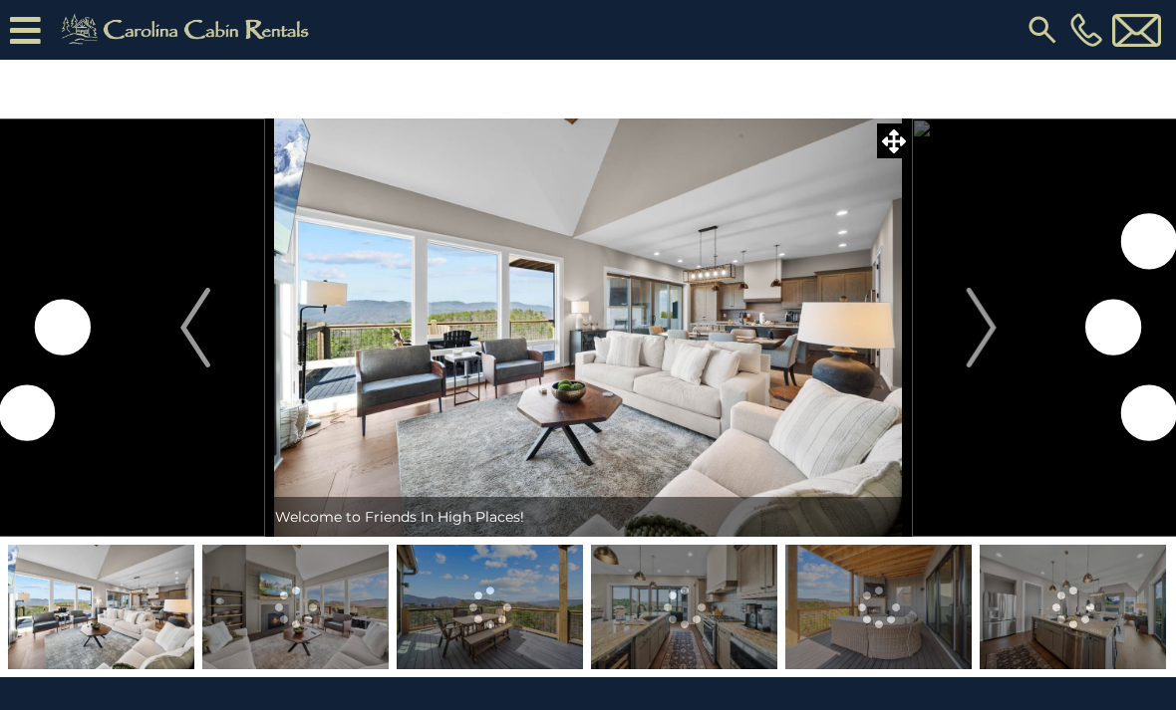
click at [990, 343] on img "Next" at bounding box center [980, 328] width 30 height 80
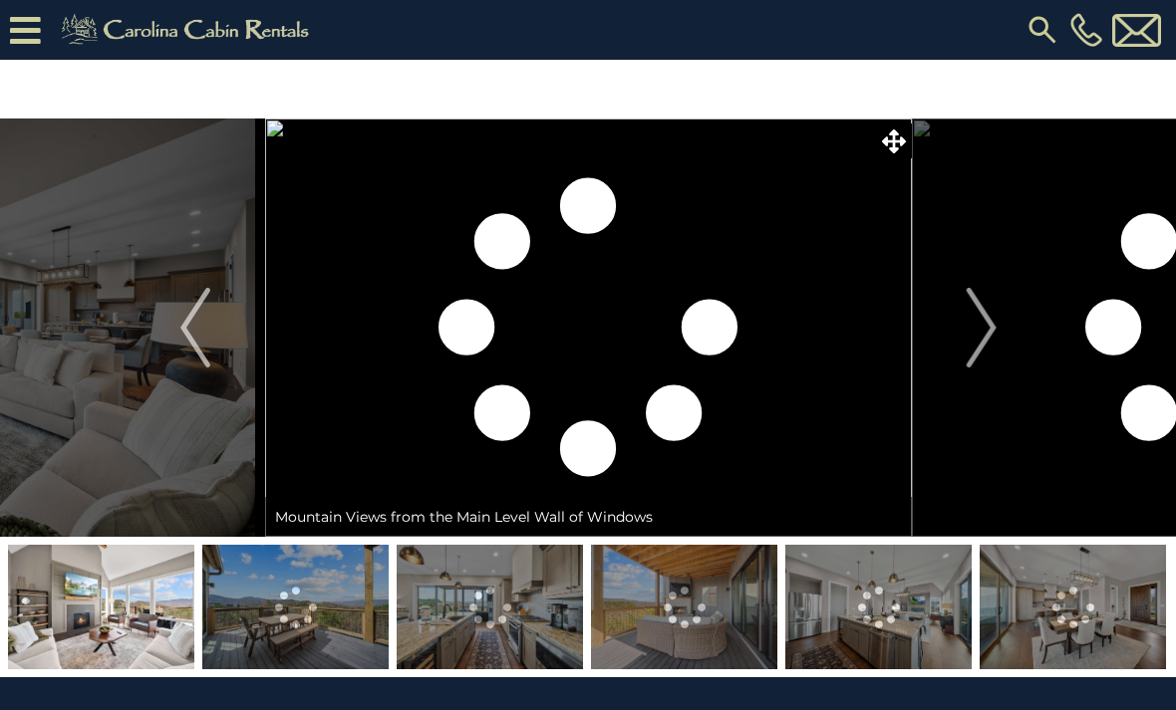
click at [993, 359] on img "Next" at bounding box center [980, 328] width 30 height 80
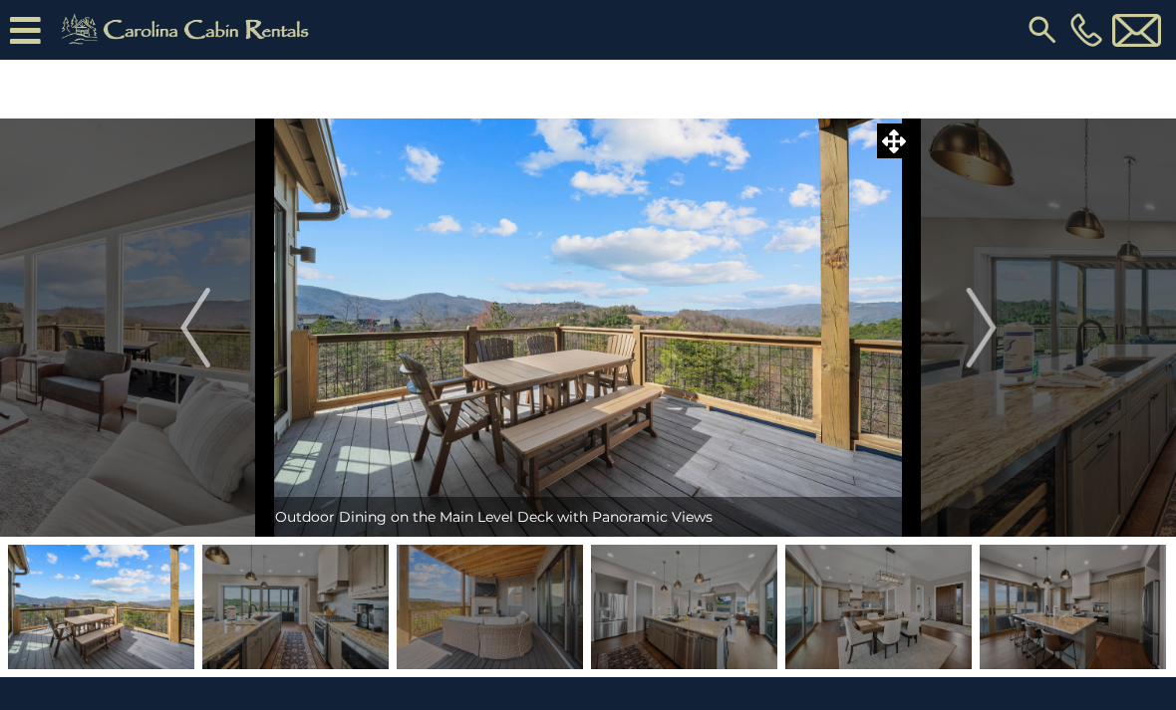
click at [981, 344] on img "Next" at bounding box center [980, 328] width 30 height 80
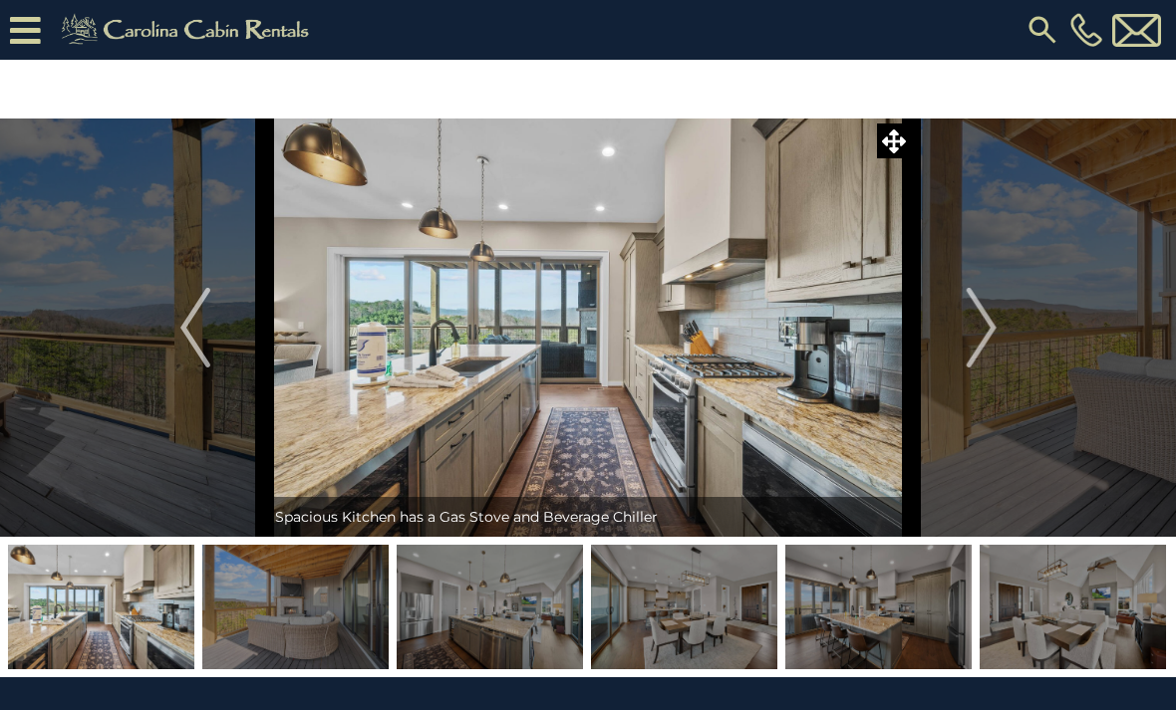
click at [989, 343] on img "Next" at bounding box center [980, 328] width 30 height 80
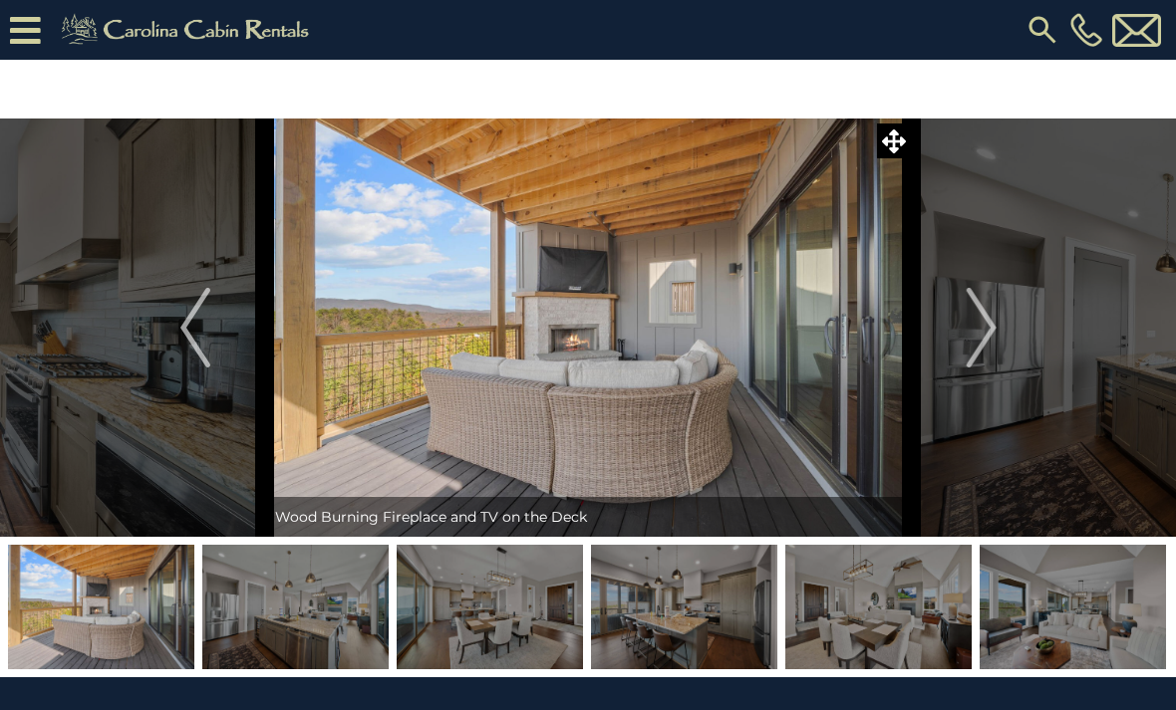
click at [994, 343] on img "Next" at bounding box center [980, 328] width 30 height 80
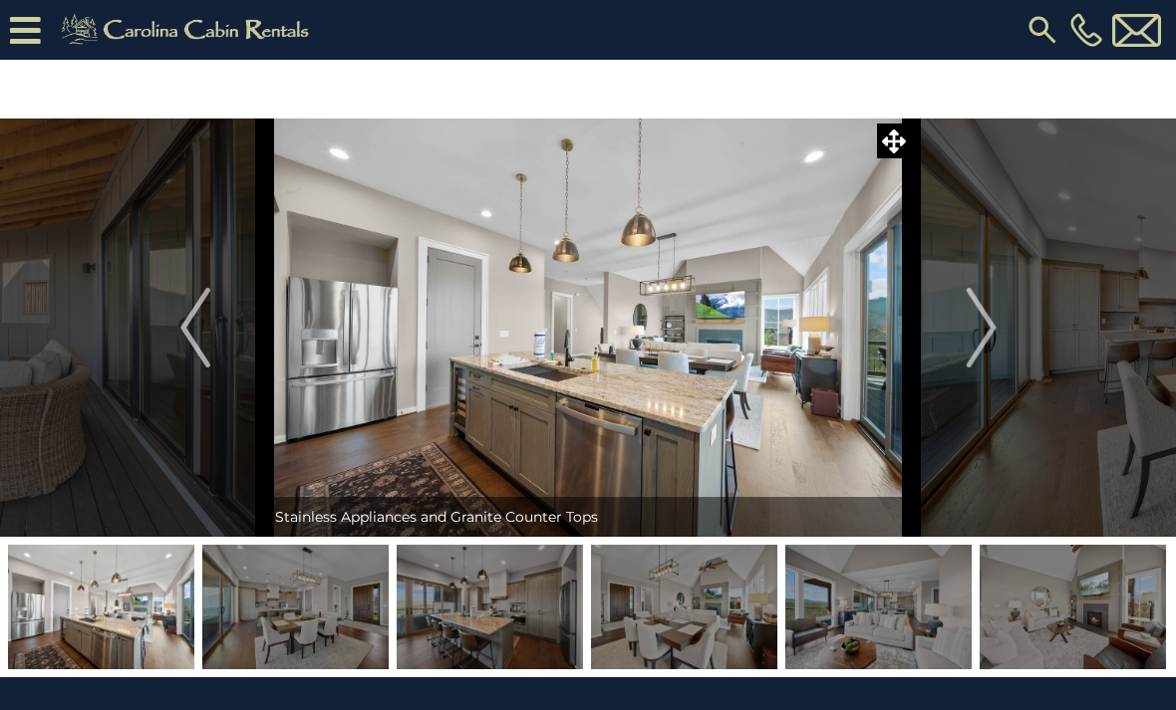
click at [992, 346] on img "Next" at bounding box center [980, 328] width 30 height 80
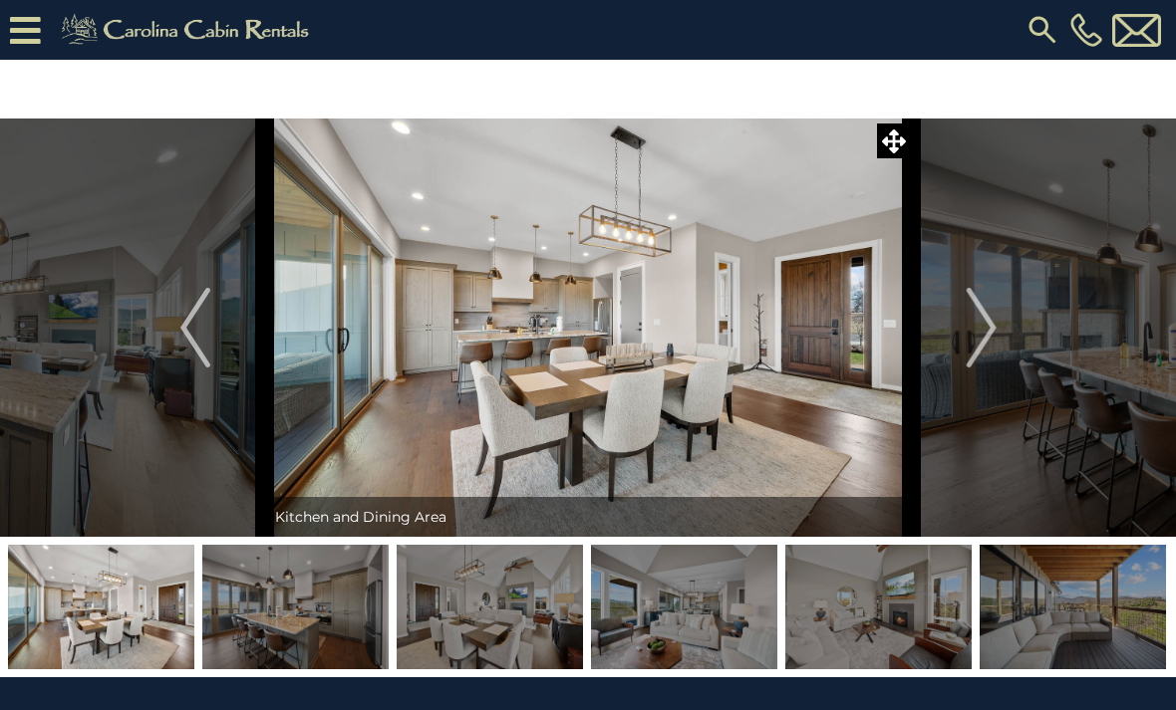
click at [981, 344] on img "Next" at bounding box center [980, 328] width 30 height 80
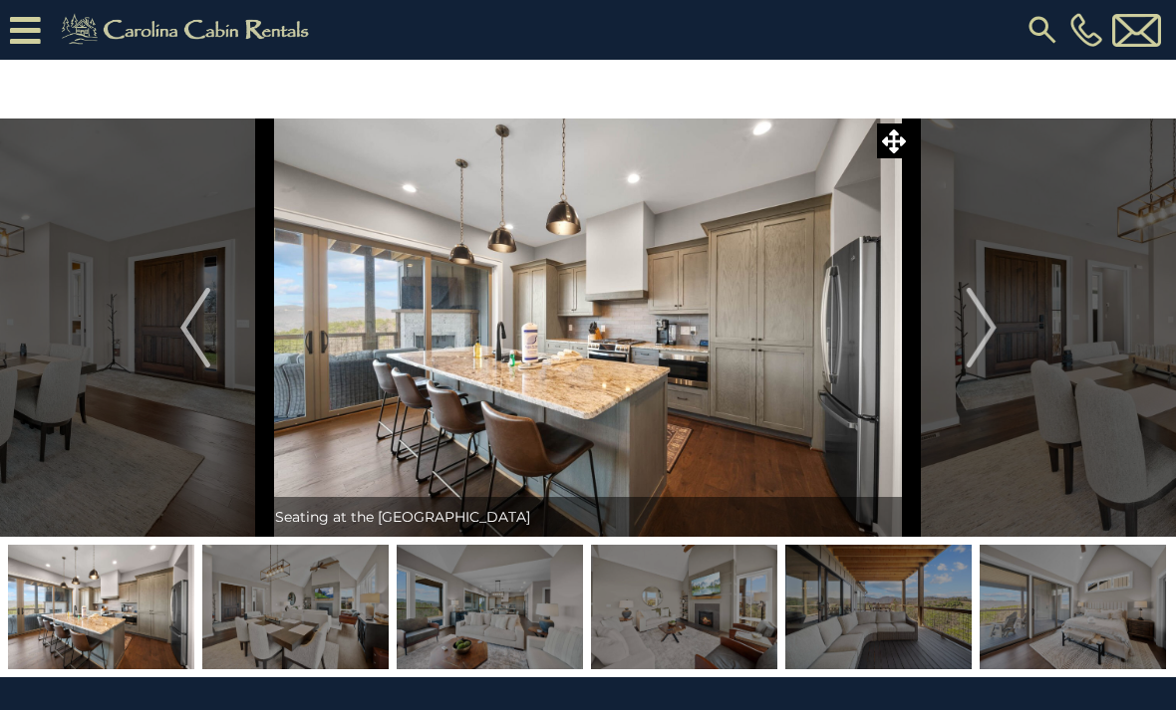
click at [975, 346] on img "Next" at bounding box center [980, 328] width 30 height 80
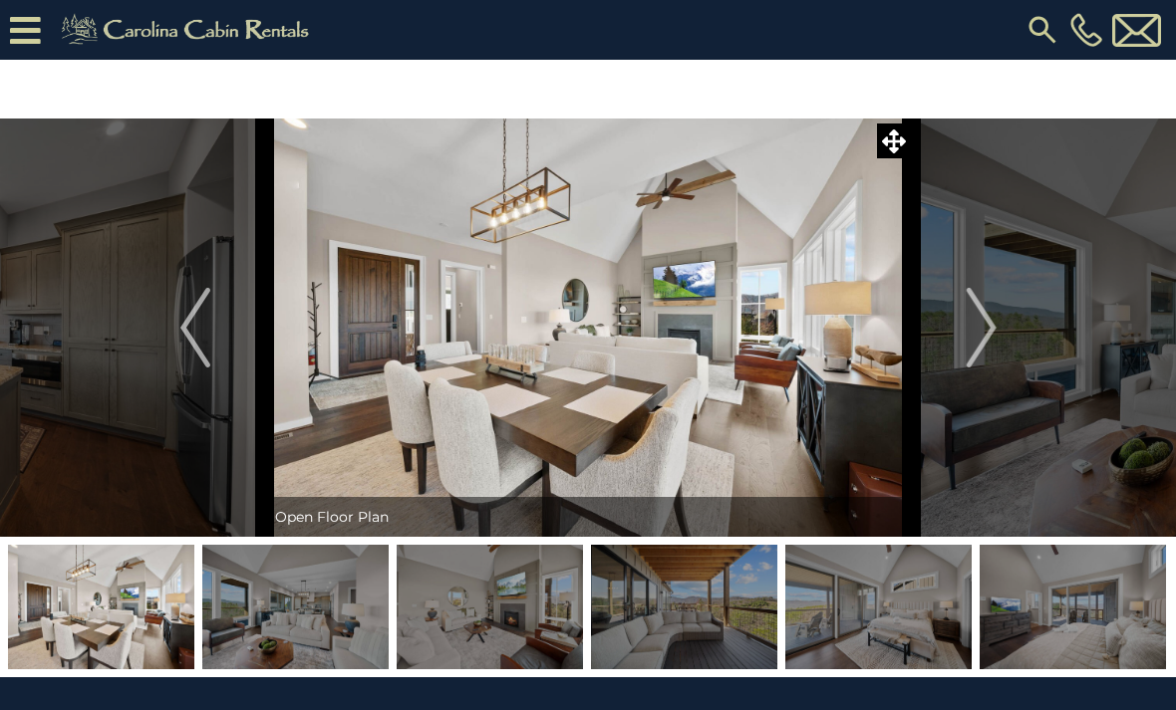
click at [974, 339] on img "Next" at bounding box center [980, 328] width 30 height 80
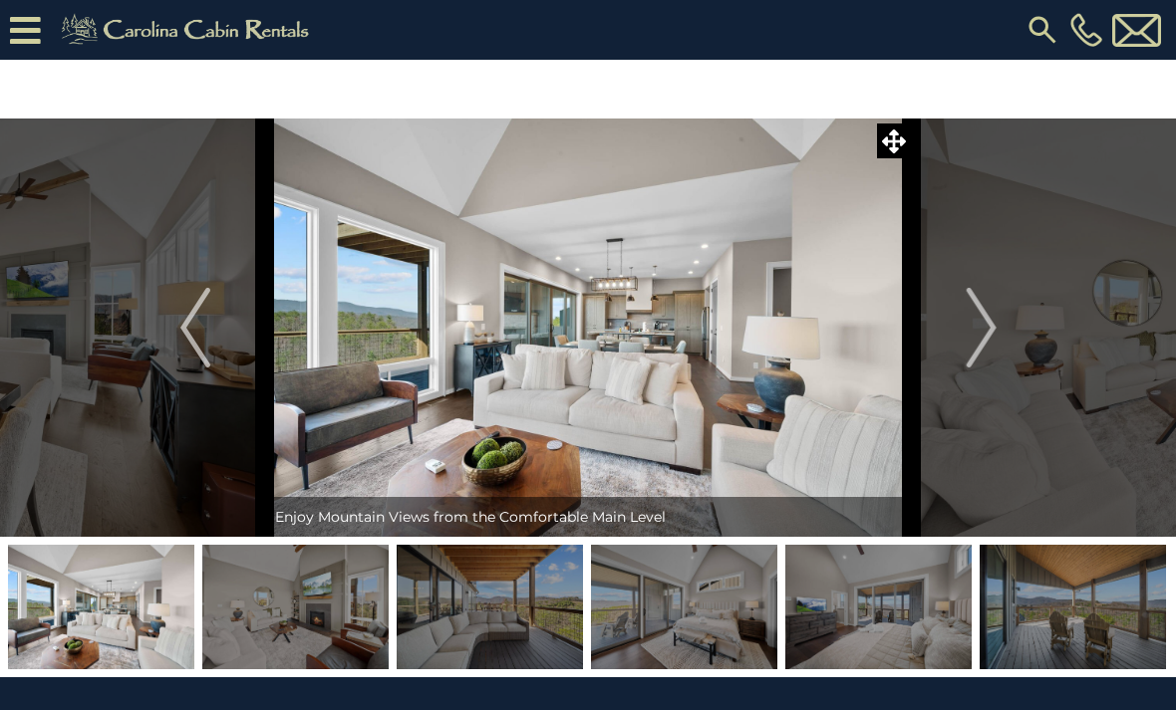
click at [973, 341] on img "Next" at bounding box center [980, 328] width 30 height 80
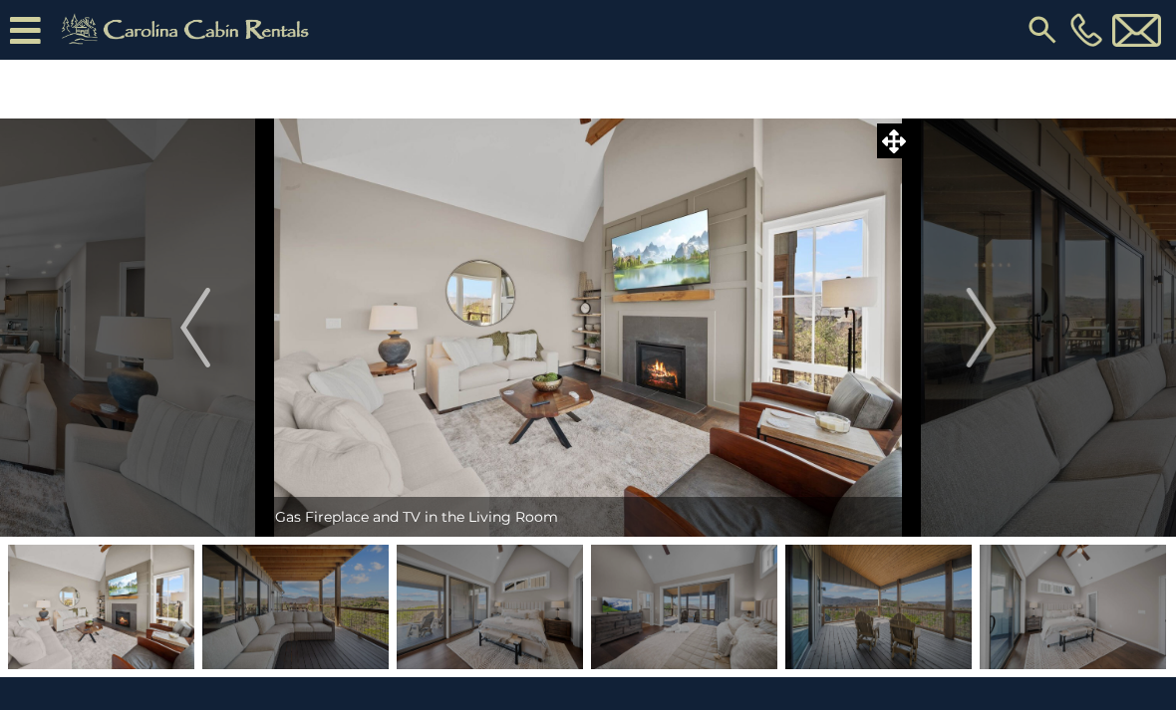
click at [972, 343] on img "Next" at bounding box center [980, 328] width 30 height 80
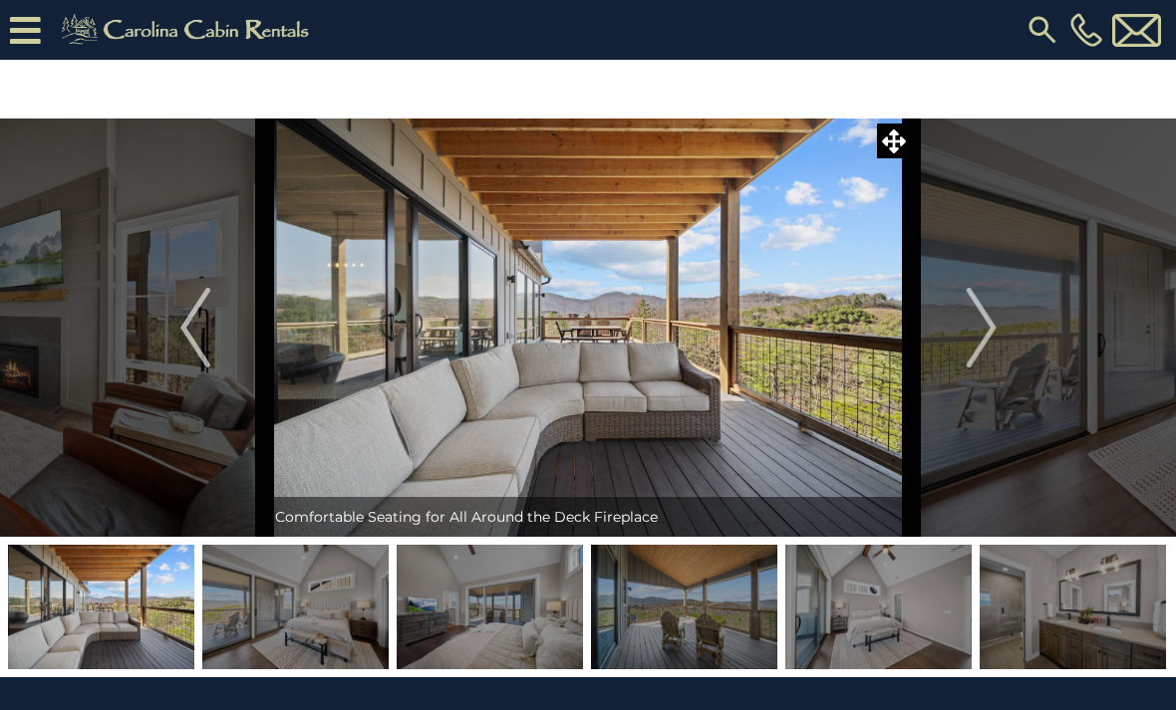
click at [969, 338] on img "Next" at bounding box center [980, 328] width 30 height 80
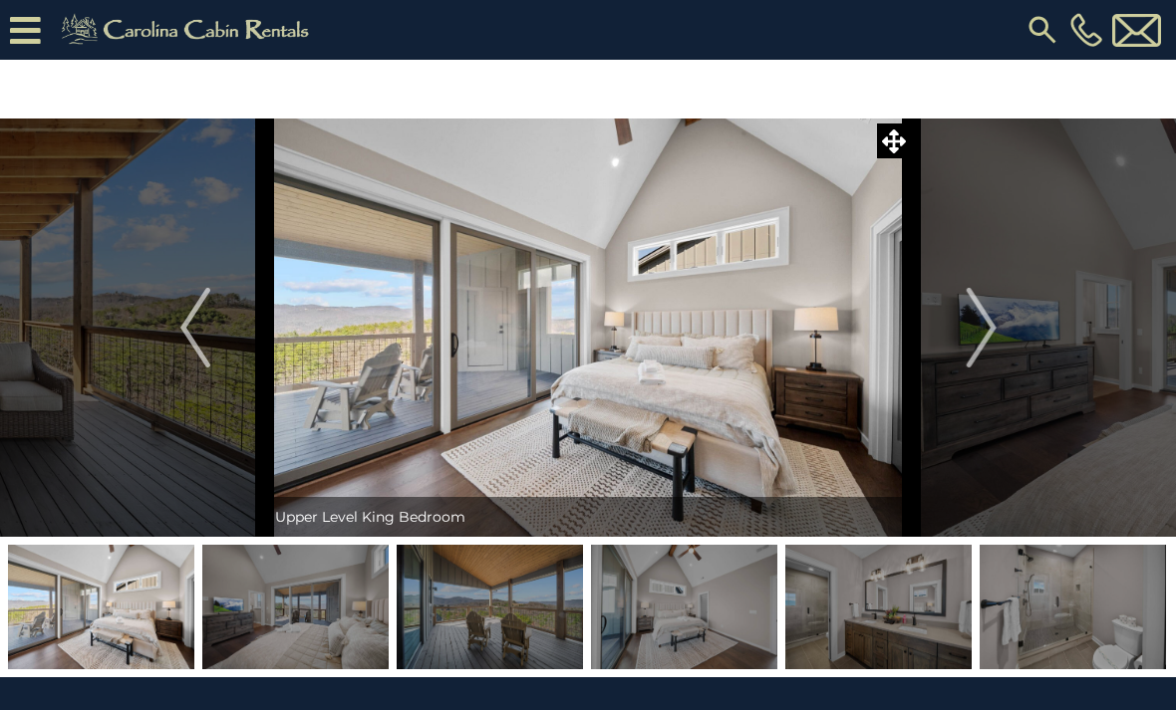
click at [968, 334] on img "Next" at bounding box center [980, 328] width 30 height 80
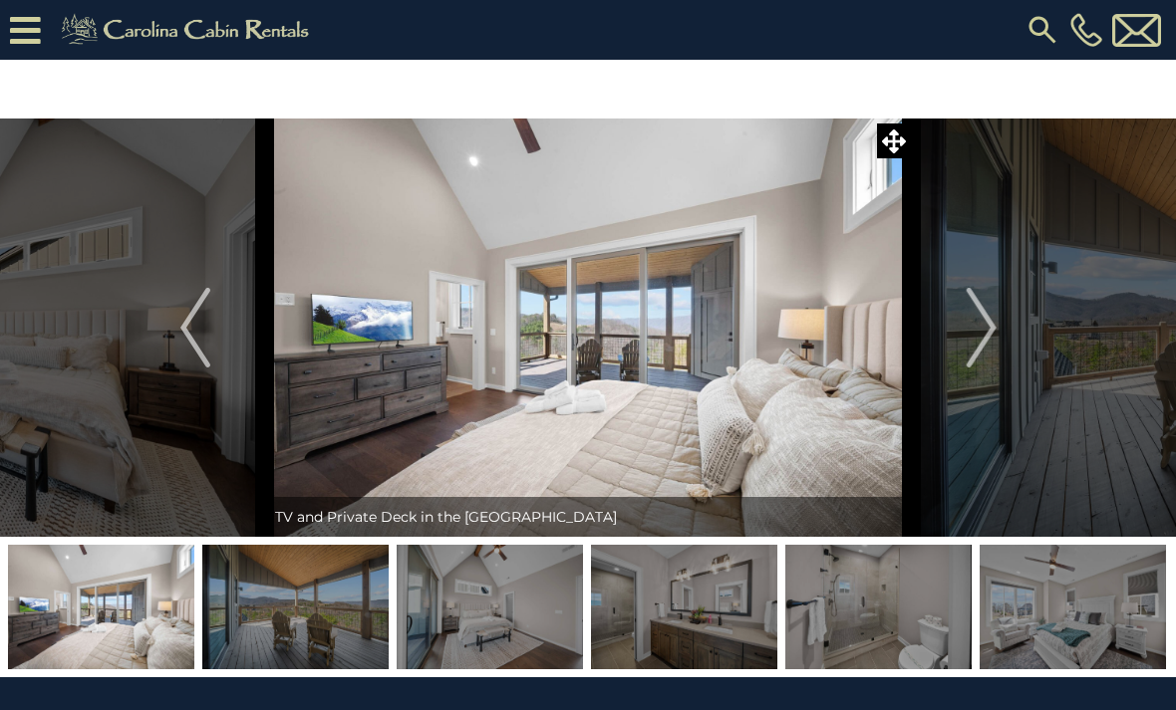
click at [966, 322] on img "Next" at bounding box center [980, 328] width 30 height 80
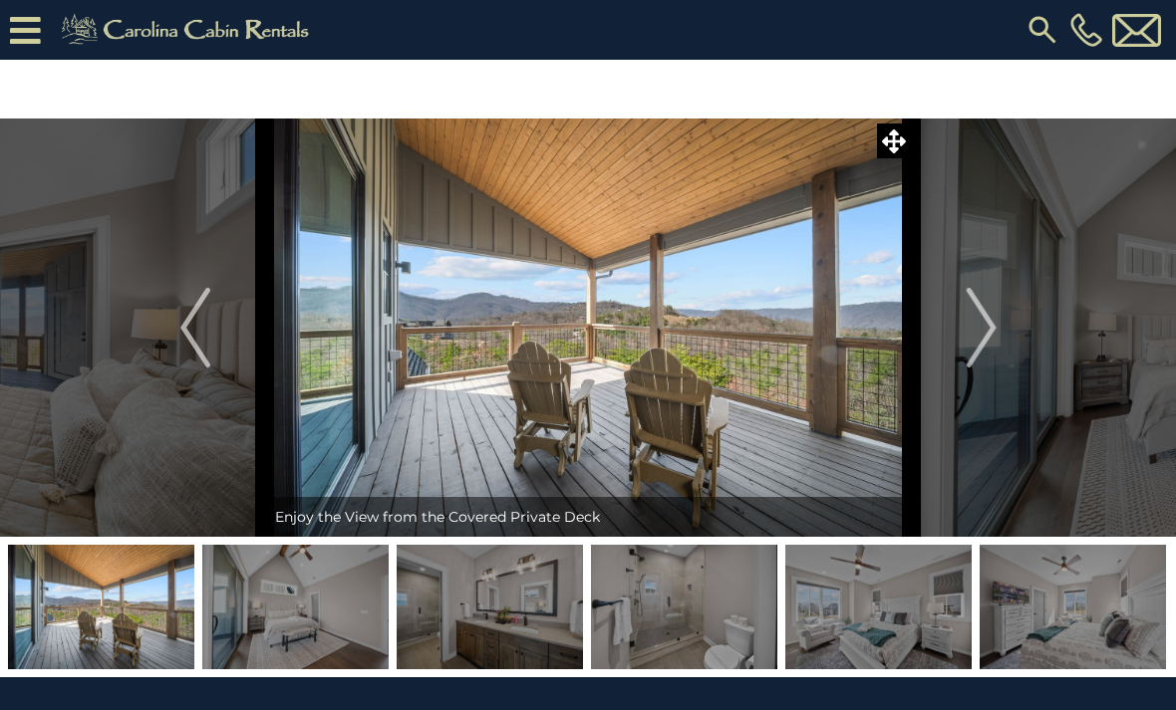
click at [965, 326] on button "Next" at bounding box center [981, 328] width 139 height 418
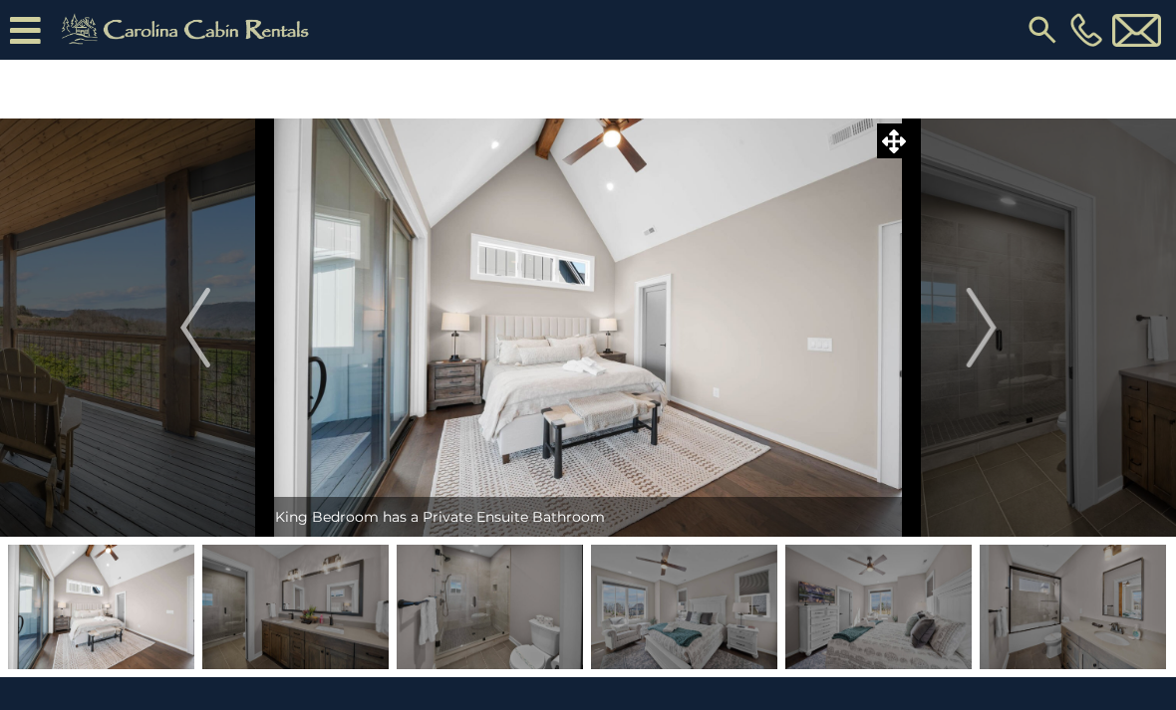
click at [965, 338] on button "Next" at bounding box center [981, 328] width 139 height 418
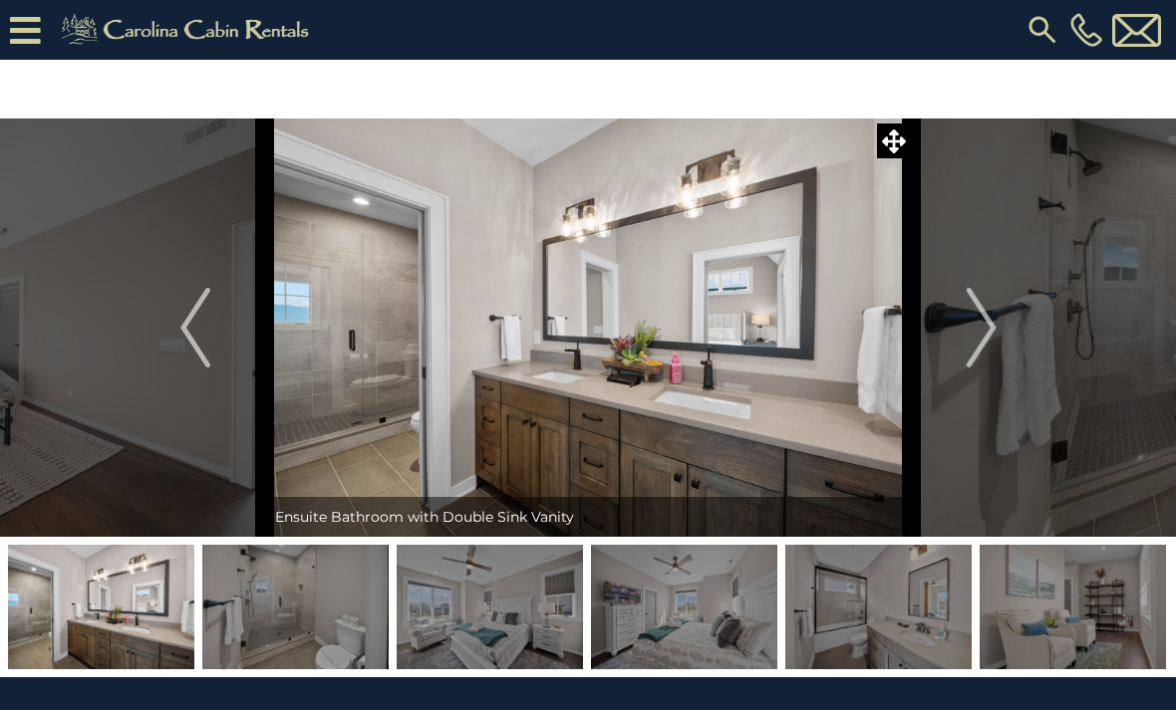
click at [962, 336] on button "Next" at bounding box center [981, 328] width 139 height 418
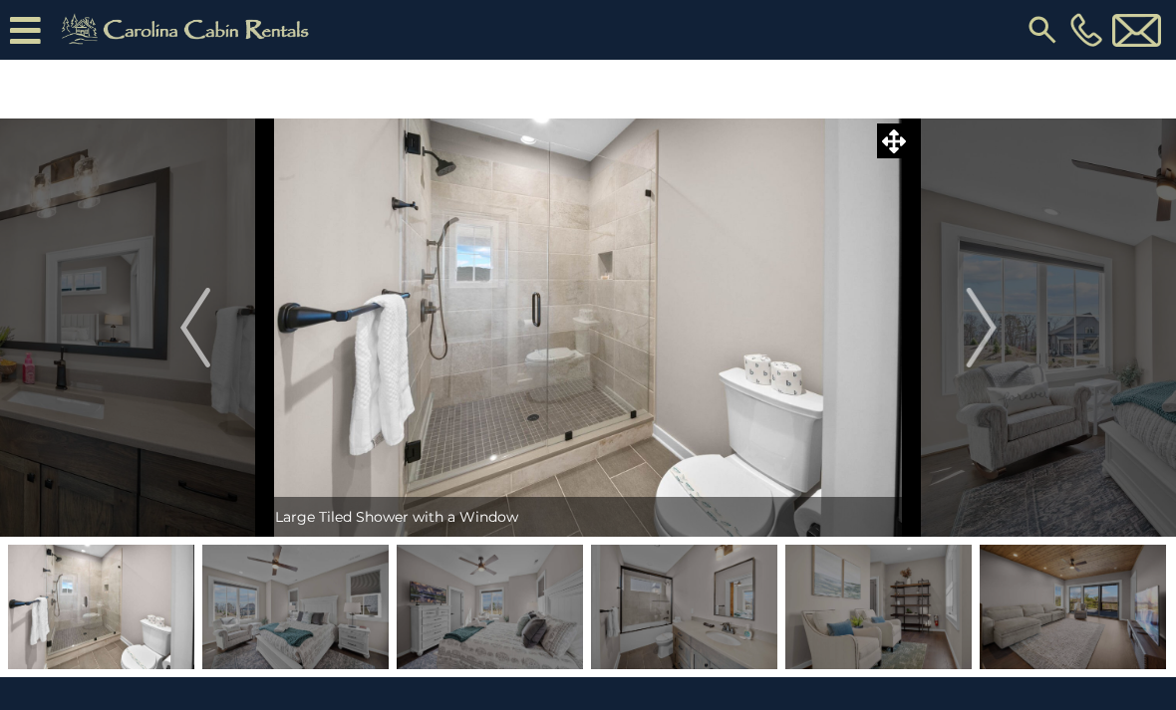
click at [959, 331] on button "Next" at bounding box center [981, 328] width 139 height 418
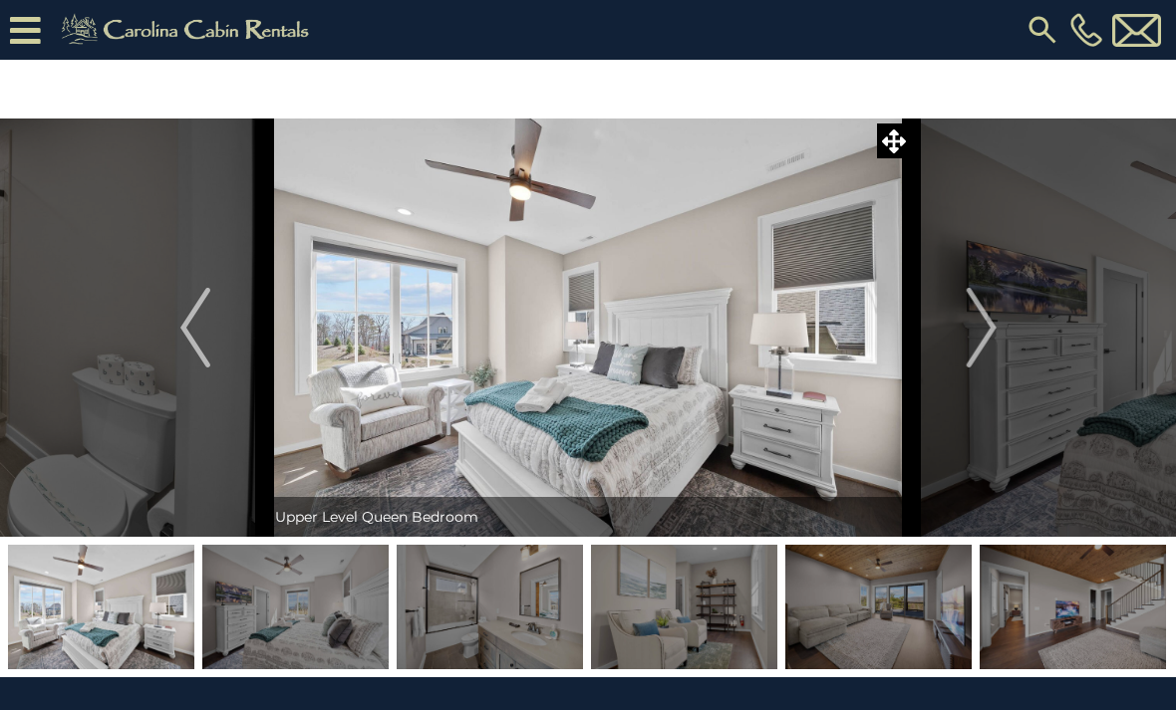
click at [953, 325] on button "Next" at bounding box center [981, 328] width 139 height 418
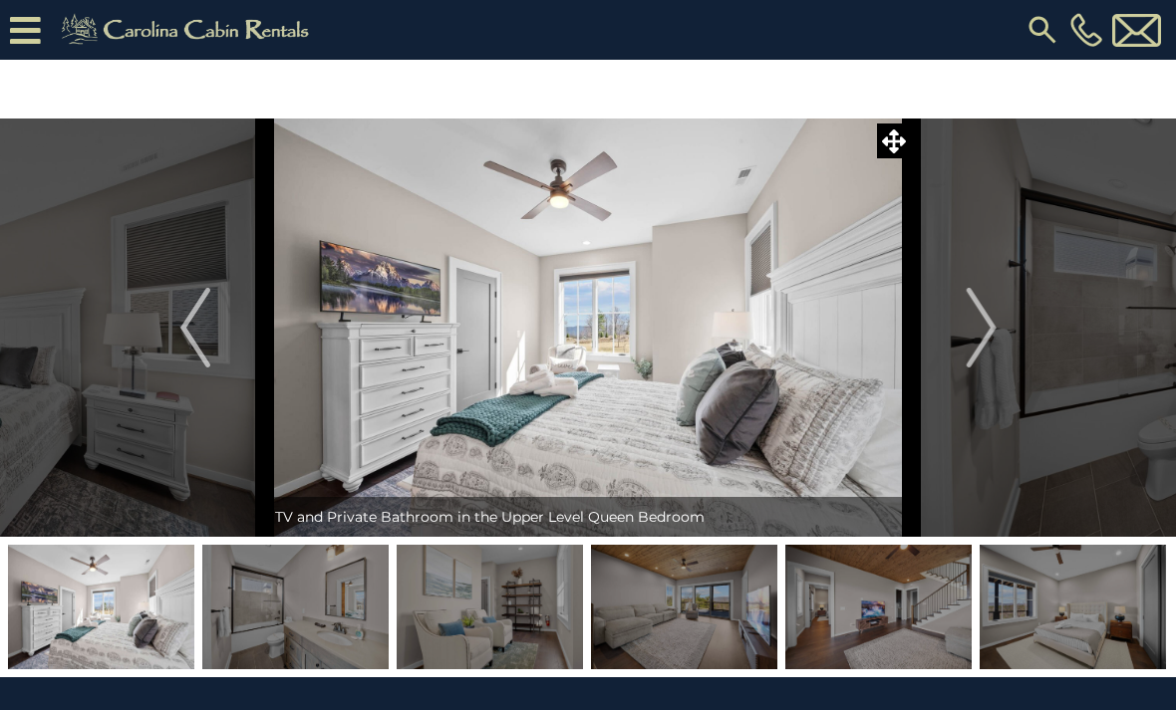
click at [953, 331] on button "Next" at bounding box center [981, 328] width 139 height 418
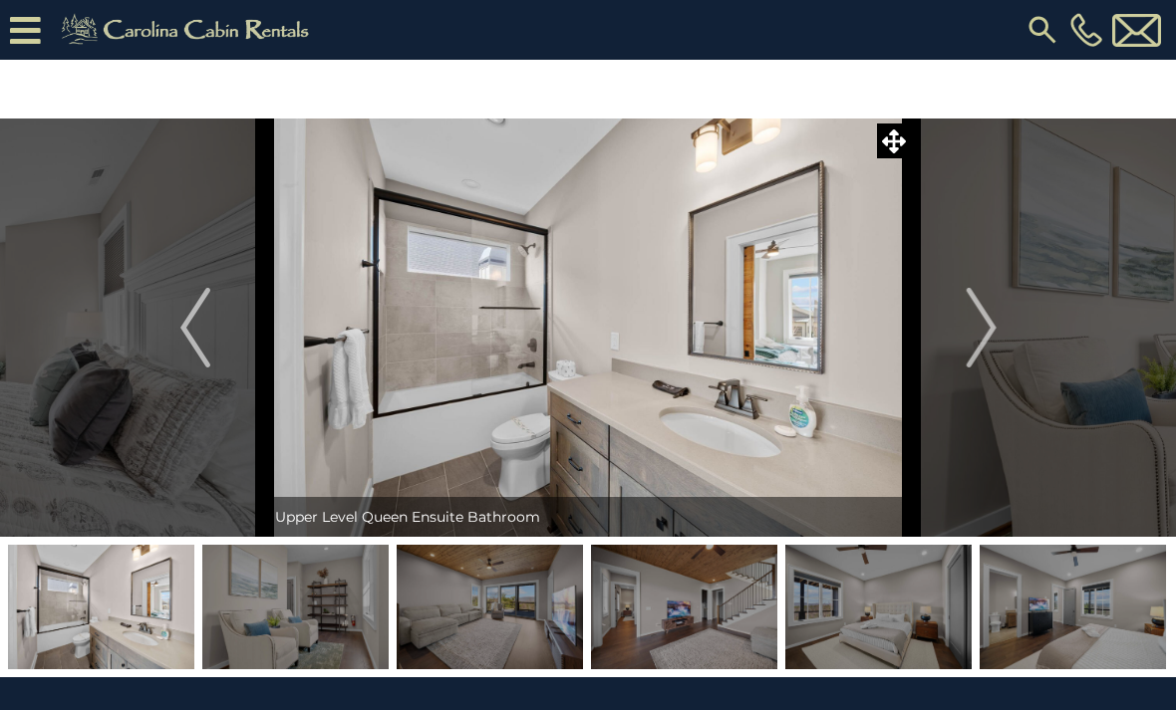
click at [954, 337] on button "Next" at bounding box center [981, 328] width 139 height 418
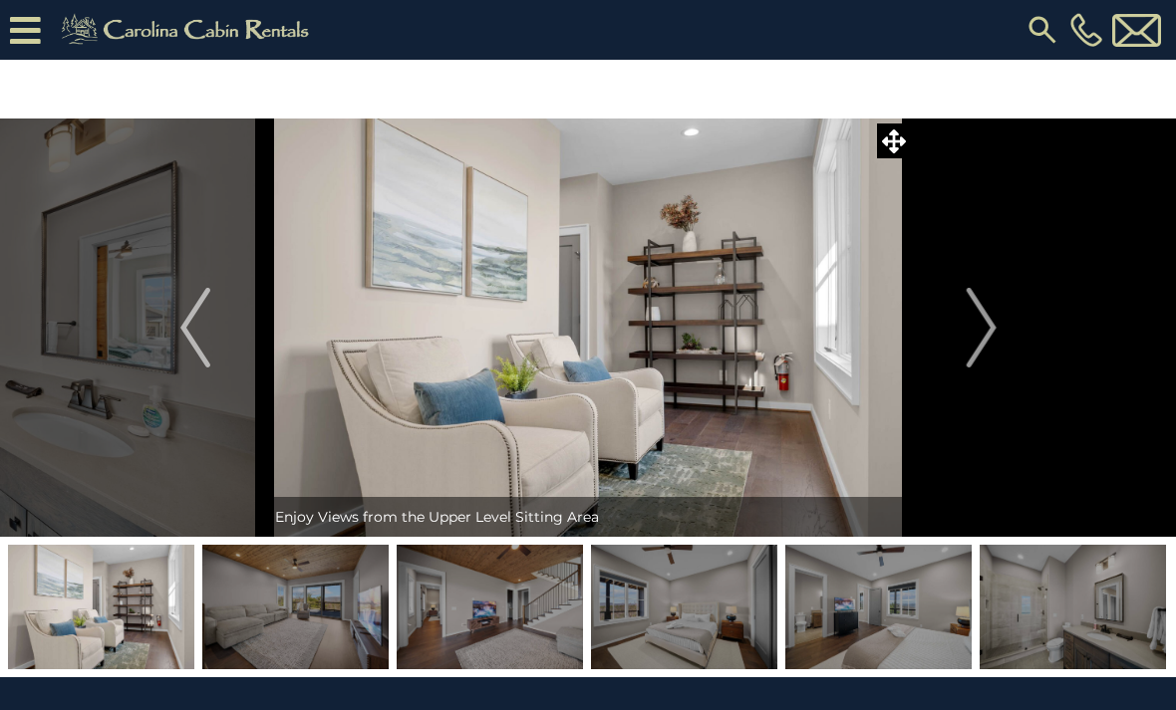
click at [956, 336] on button "Next" at bounding box center [981, 328] width 139 height 418
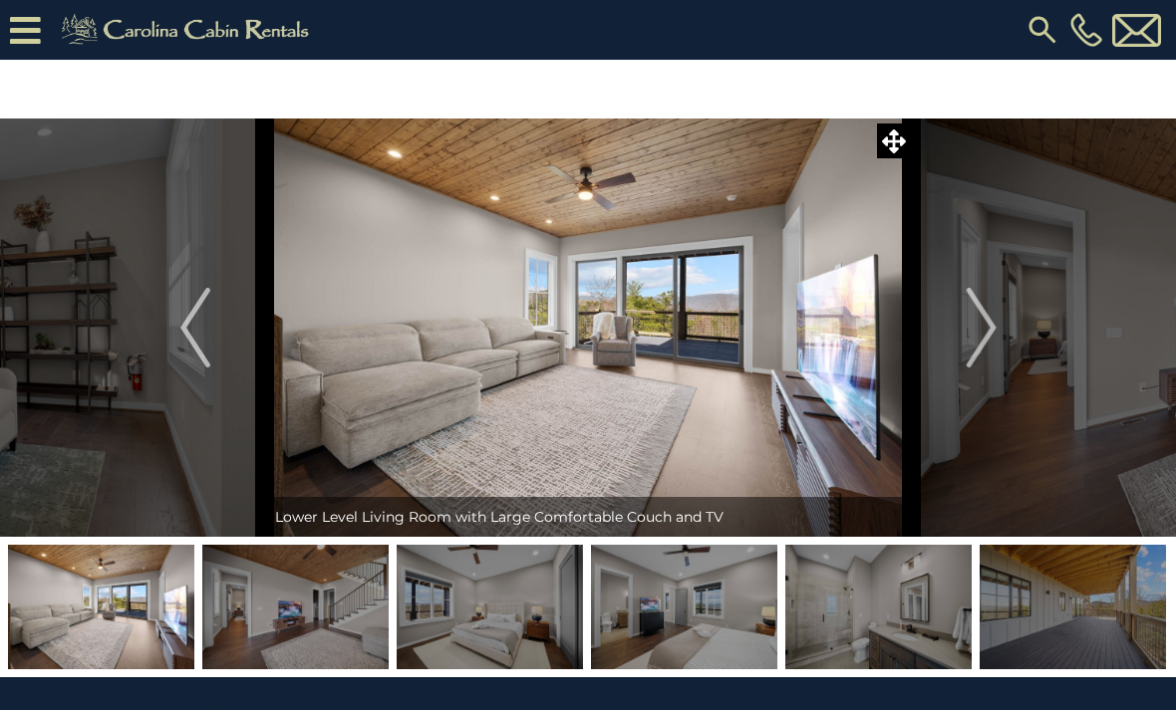
click at [965, 338] on button "Next" at bounding box center [981, 328] width 139 height 418
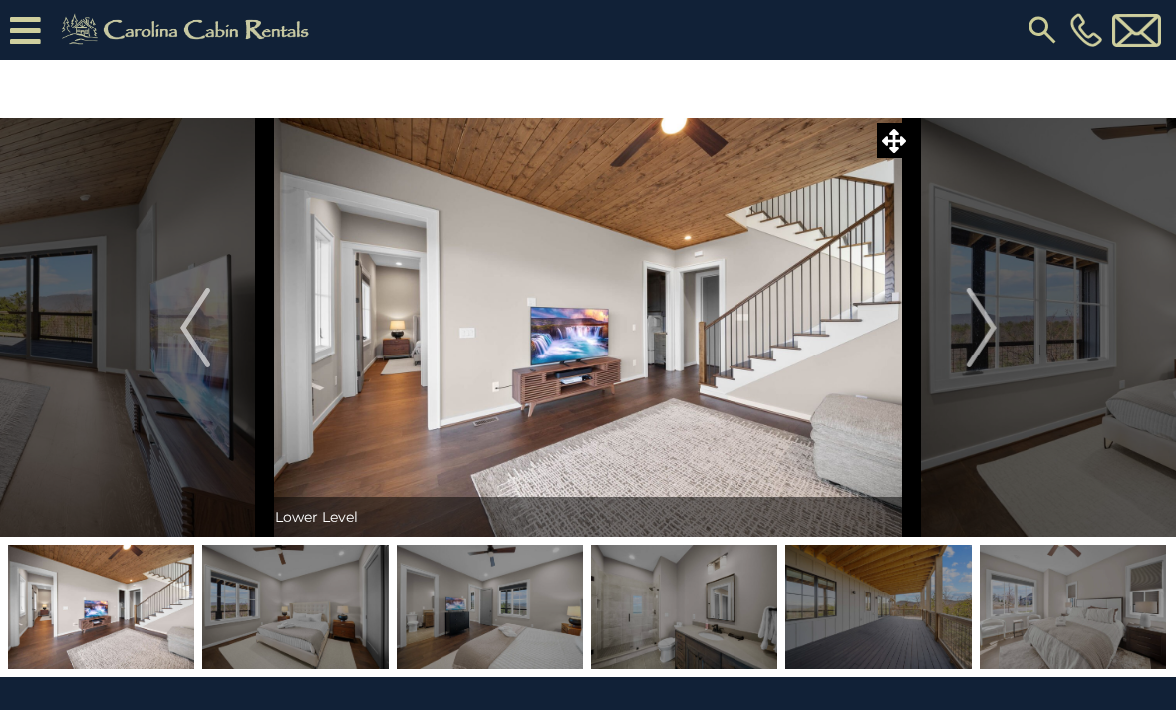
click at [966, 340] on img "Next" at bounding box center [980, 328] width 30 height 80
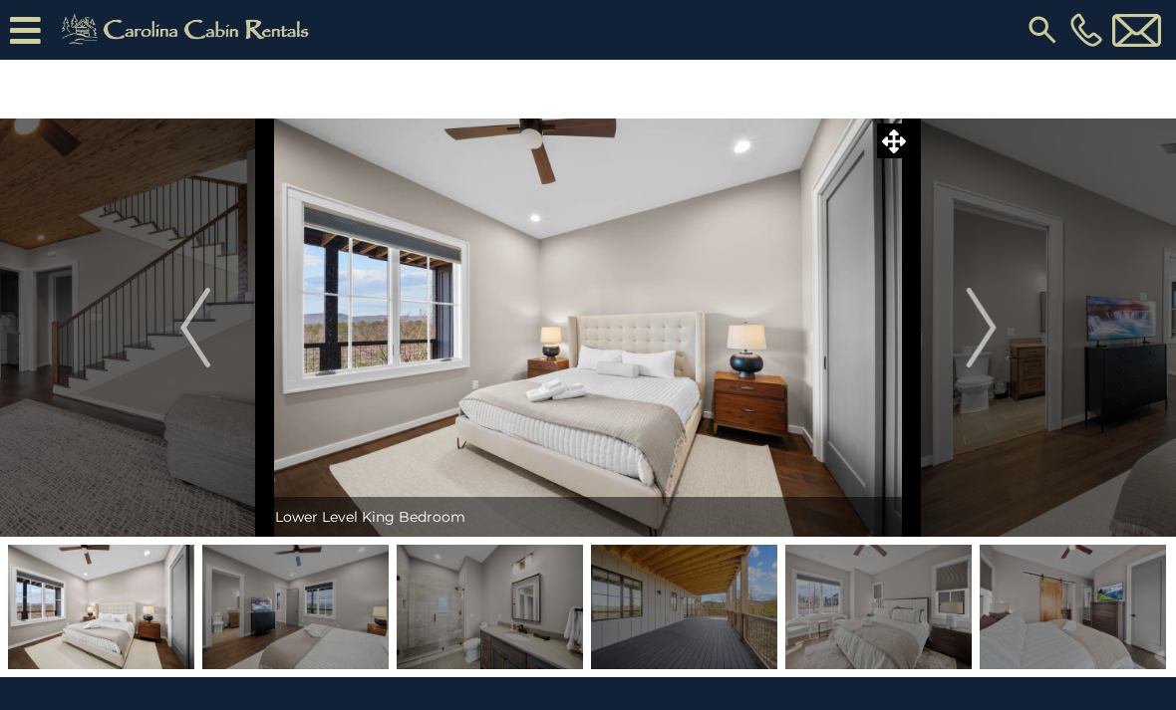
click at [964, 343] on button "Next" at bounding box center [981, 328] width 139 height 418
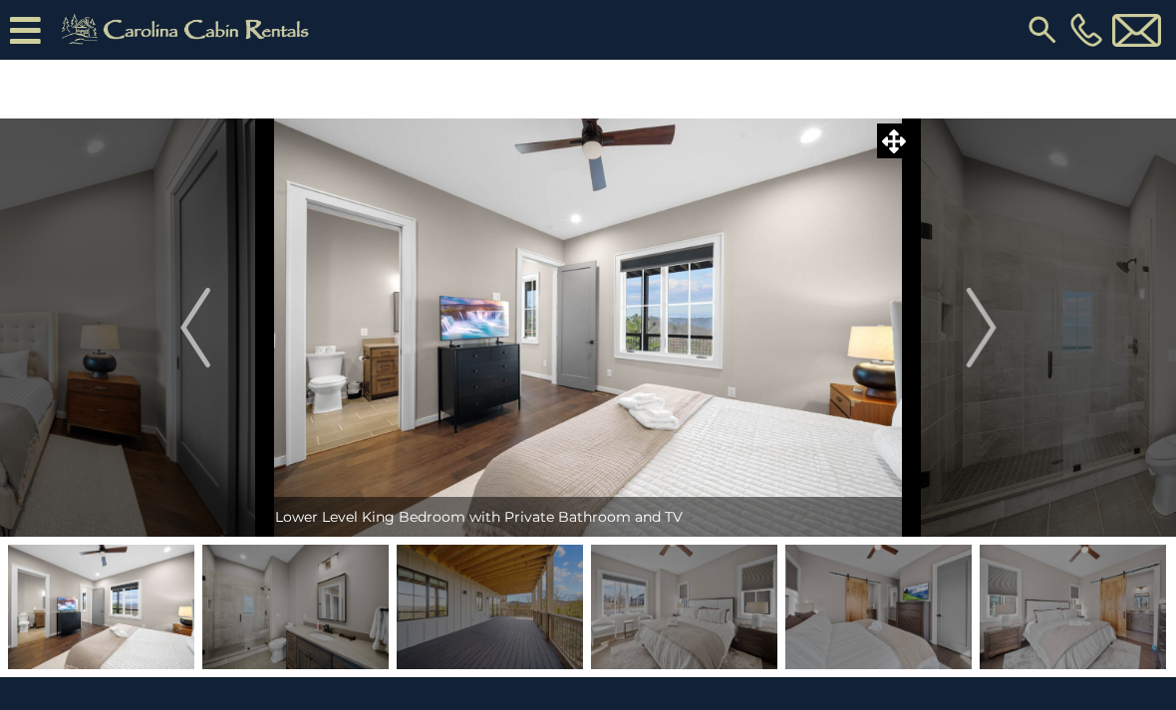
click at [964, 346] on button "Next" at bounding box center [981, 328] width 139 height 418
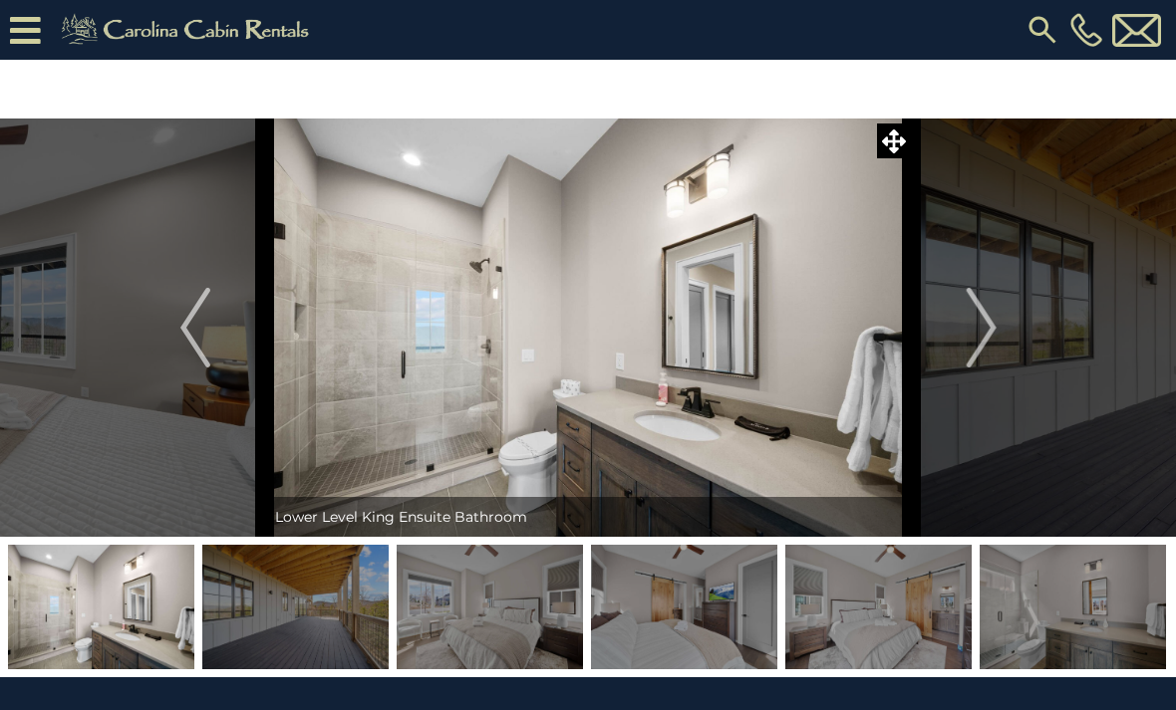
click at [960, 337] on button "Next" at bounding box center [981, 328] width 139 height 418
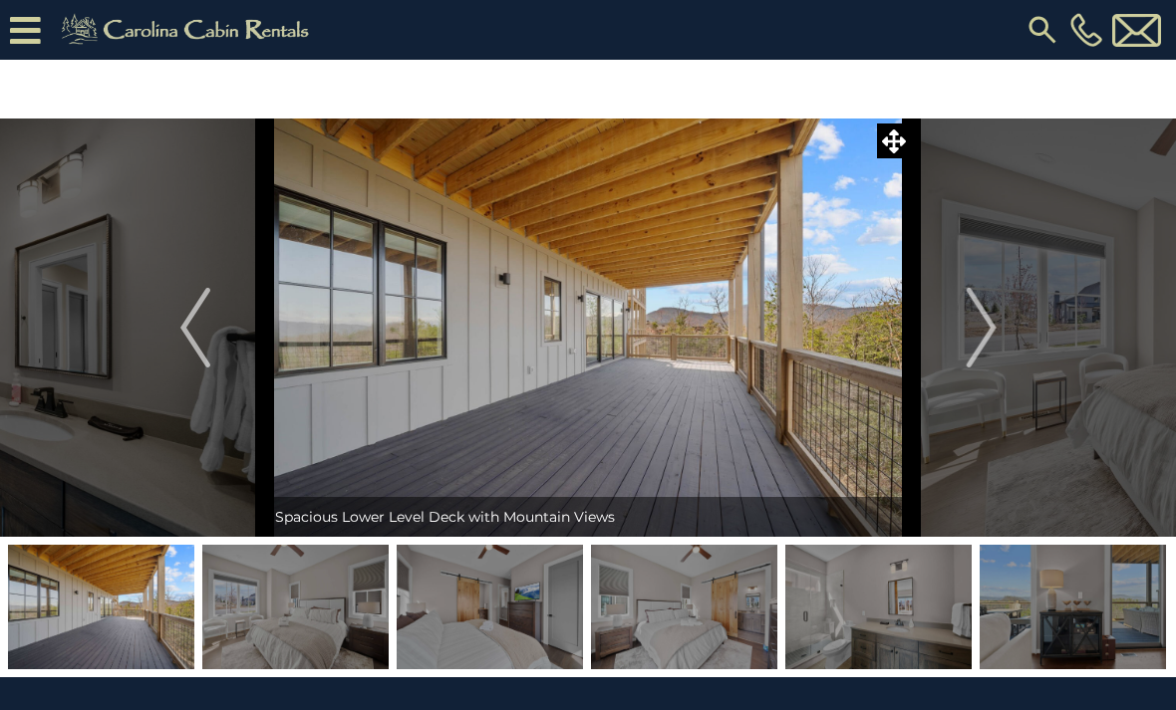
click at [956, 334] on button "Next" at bounding box center [981, 328] width 139 height 418
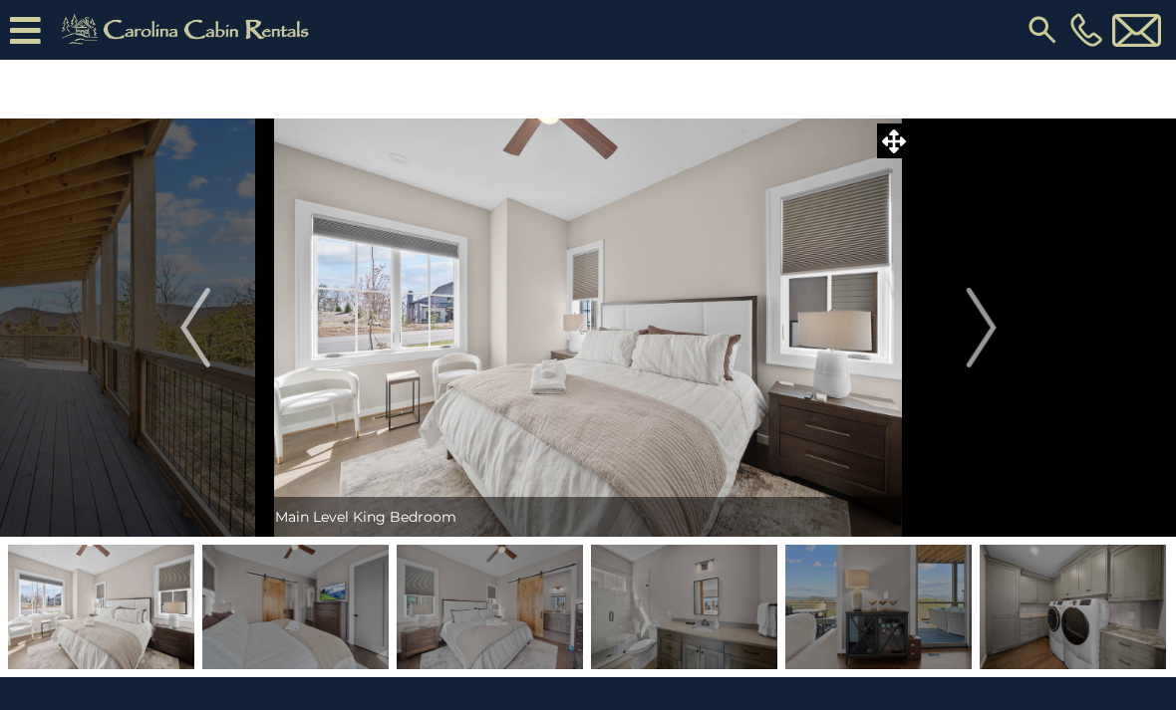
click at [952, 344] on button "Next" at bounding box center [981, 328] width 139 height 418
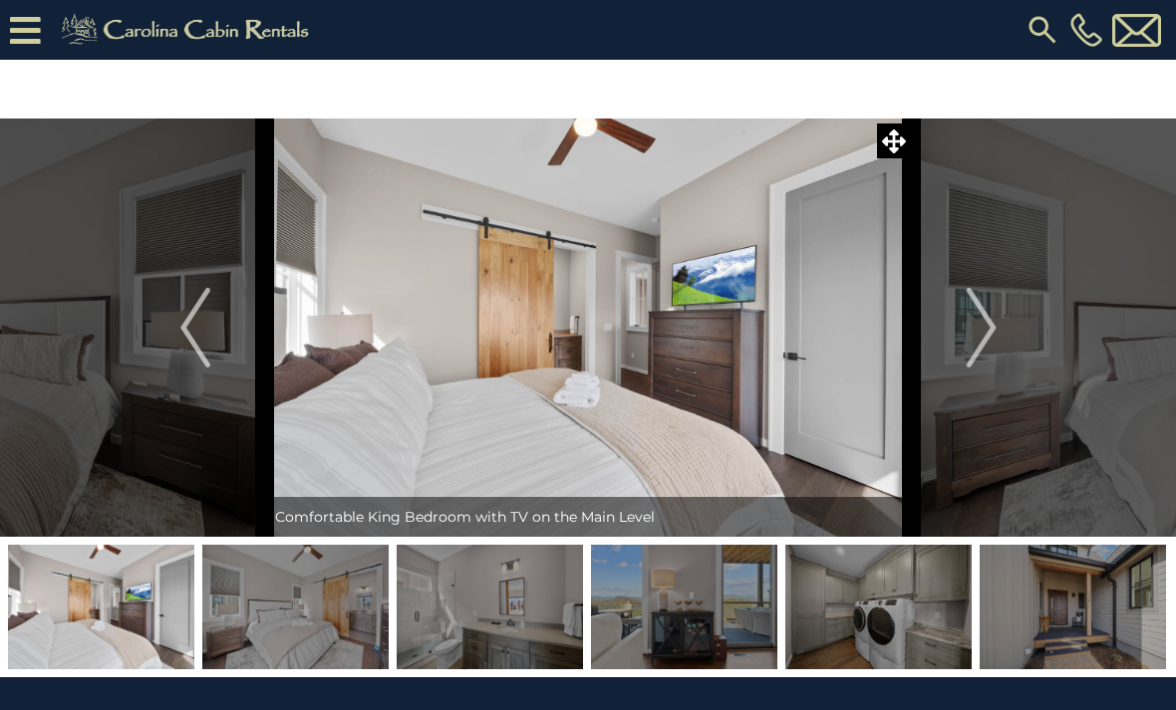
click at [949, 343] on button "Next" at bounding box center [981, 328] width 139 height 418
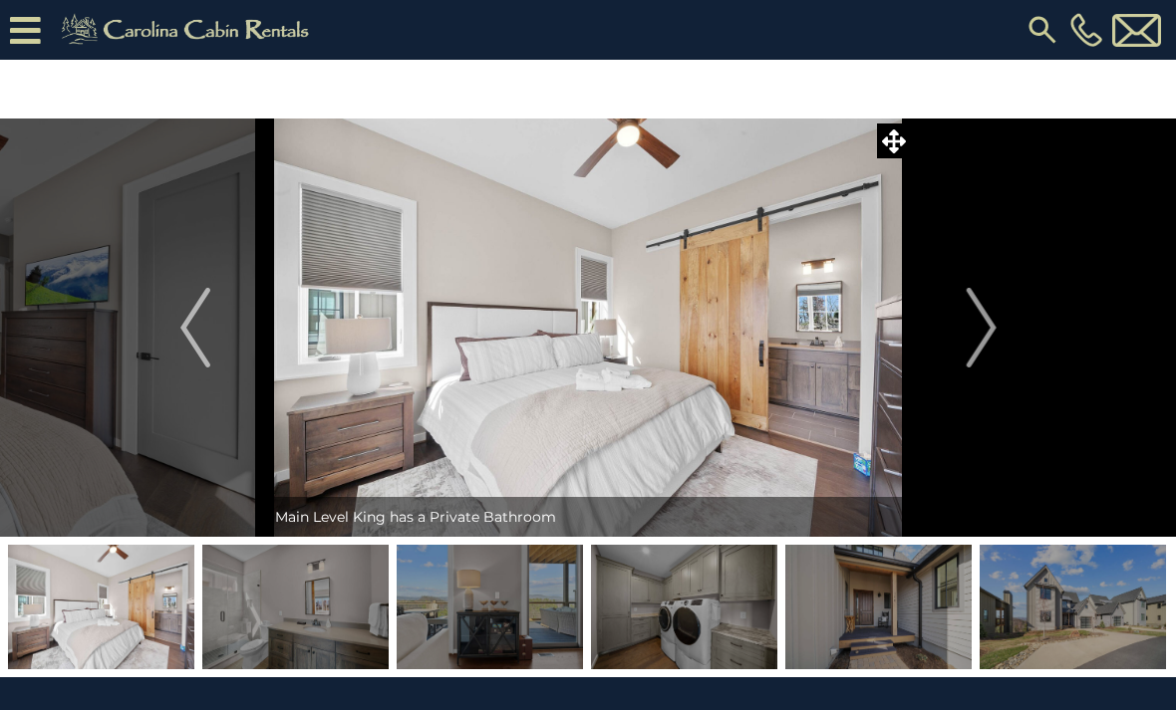
click at [949, 341] on button "Next" at bounding box center [981, 328] width 139 height 418
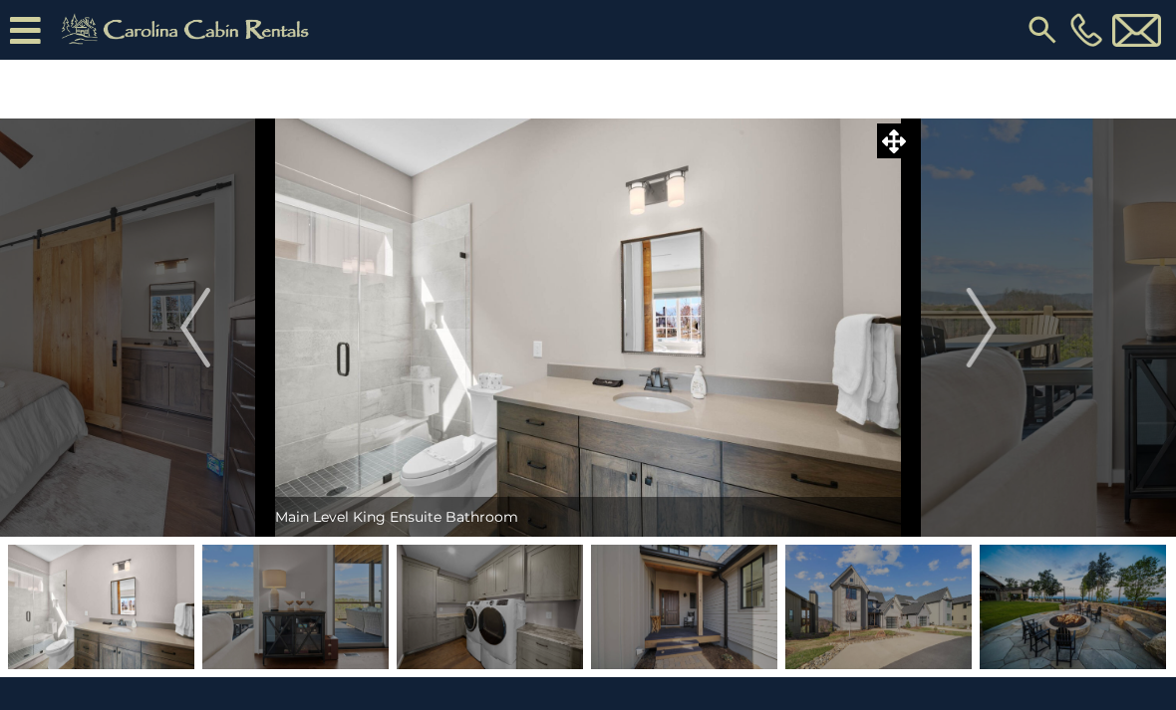
click at [951, 340] on button "Next" at bounding box center [981, 328] width 139 height 418
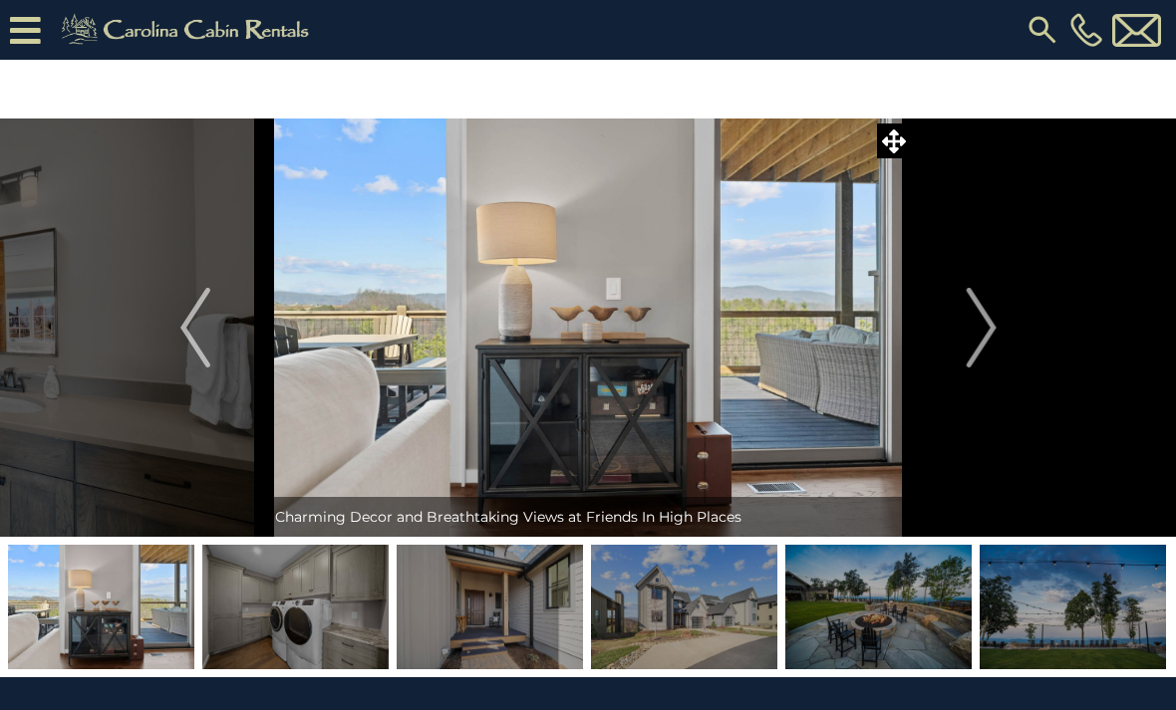
click at [965, 358] on button "Next" at bounding box center [981, 328] width 139 height 418
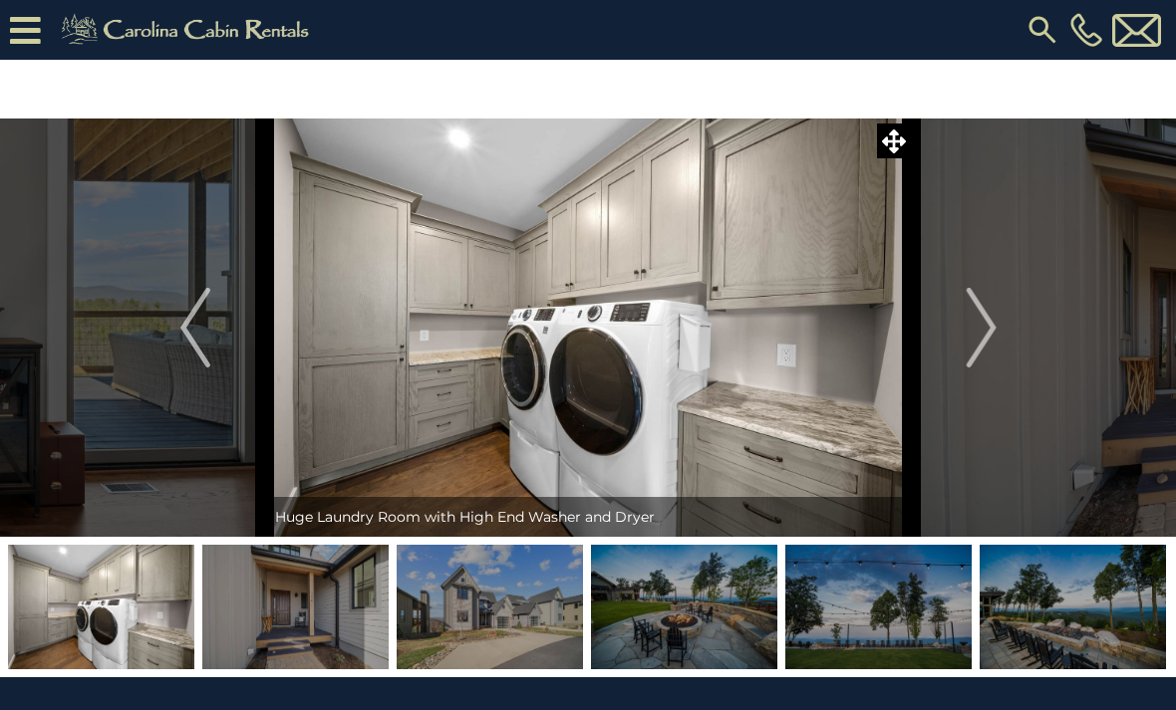
click at [961, 352] on button "Next" at bounding box center [981, 328] width 139 height 418
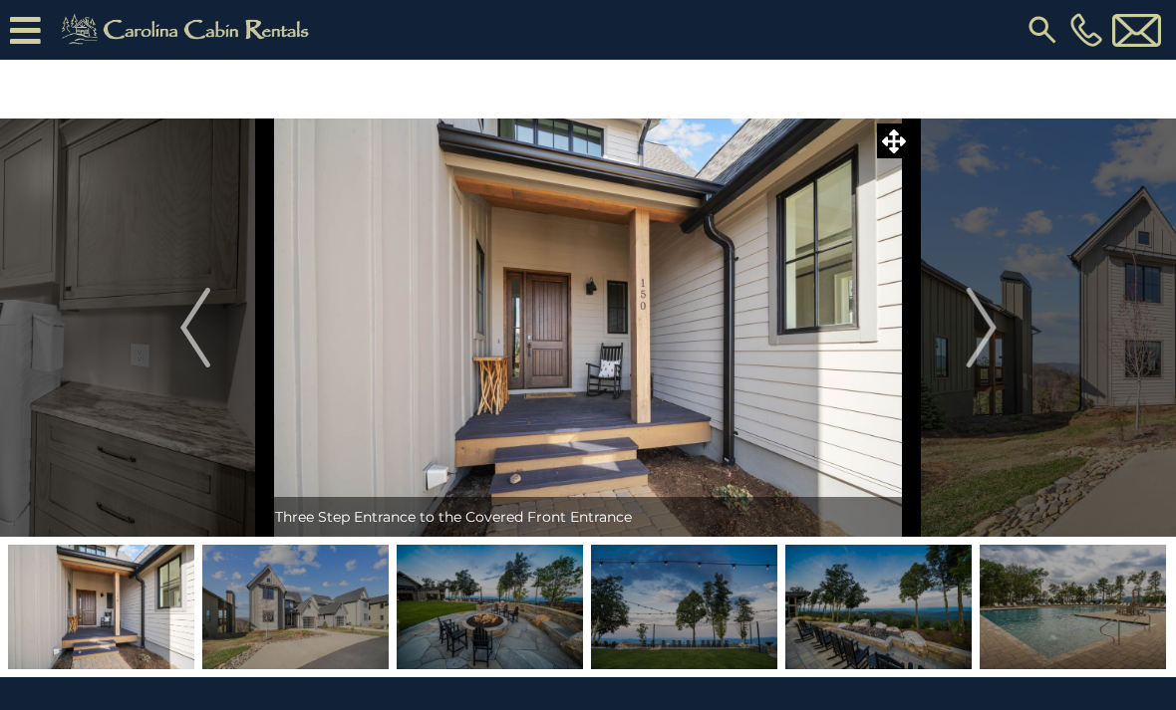
click at [962, 354] on button "Next" at bounding box center [981, 328] width 139 height 418
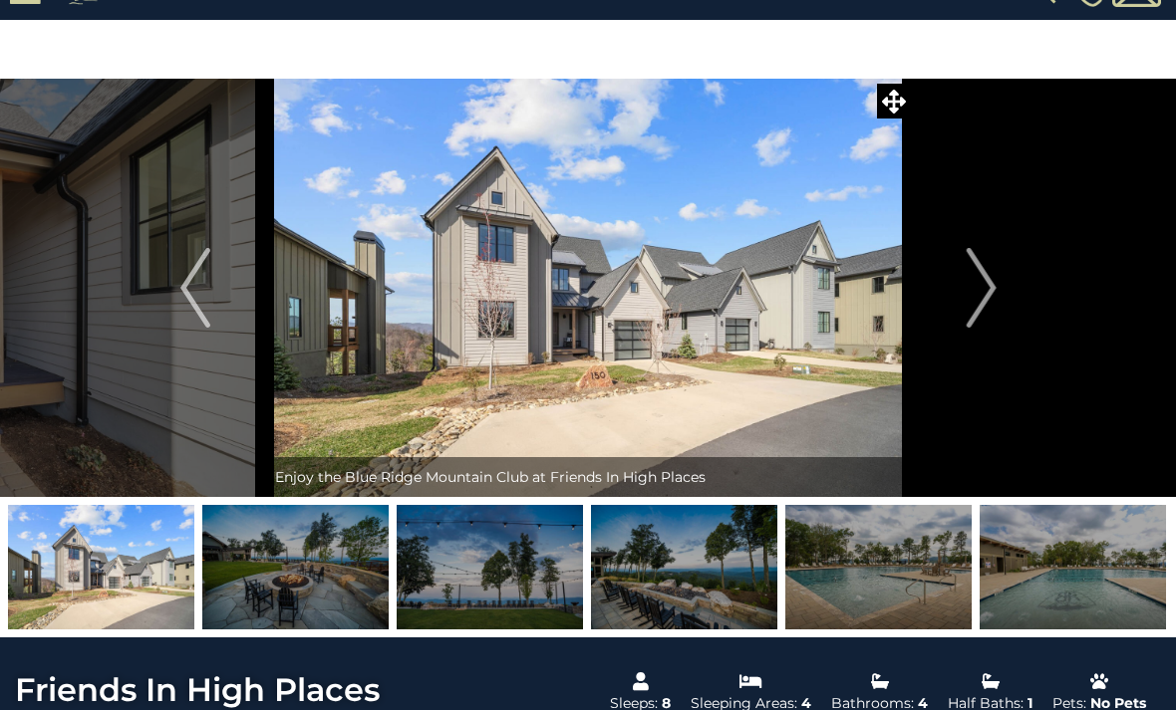
scroll to position [45, 0]
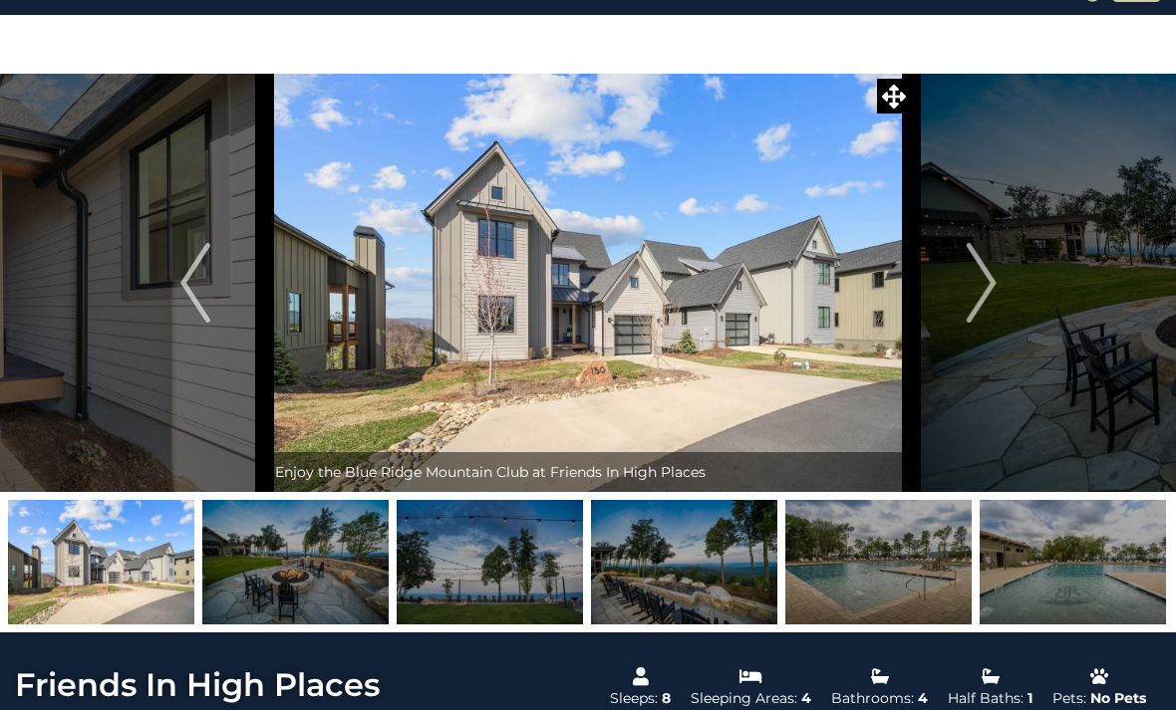
click at [986, 302] on img "Next" at bounding box center [980, 283] width 30 height 80
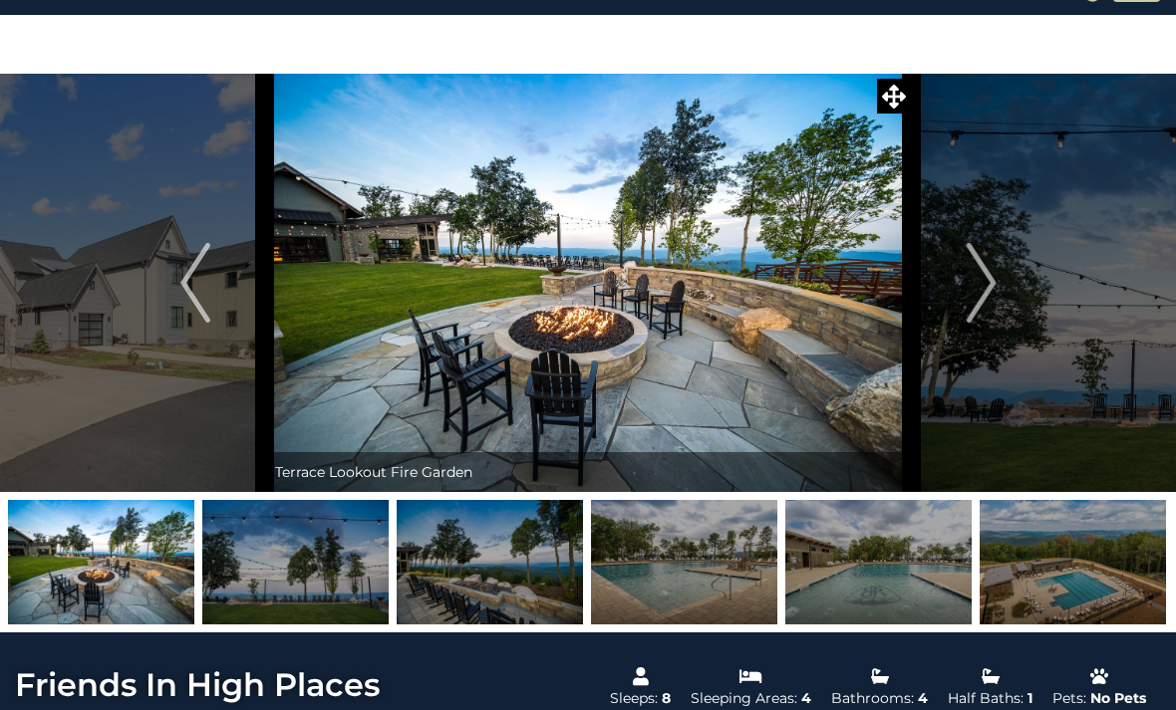
click at [974, 300] on img "Next" at bounding box center [980, 283] width 30 height 80
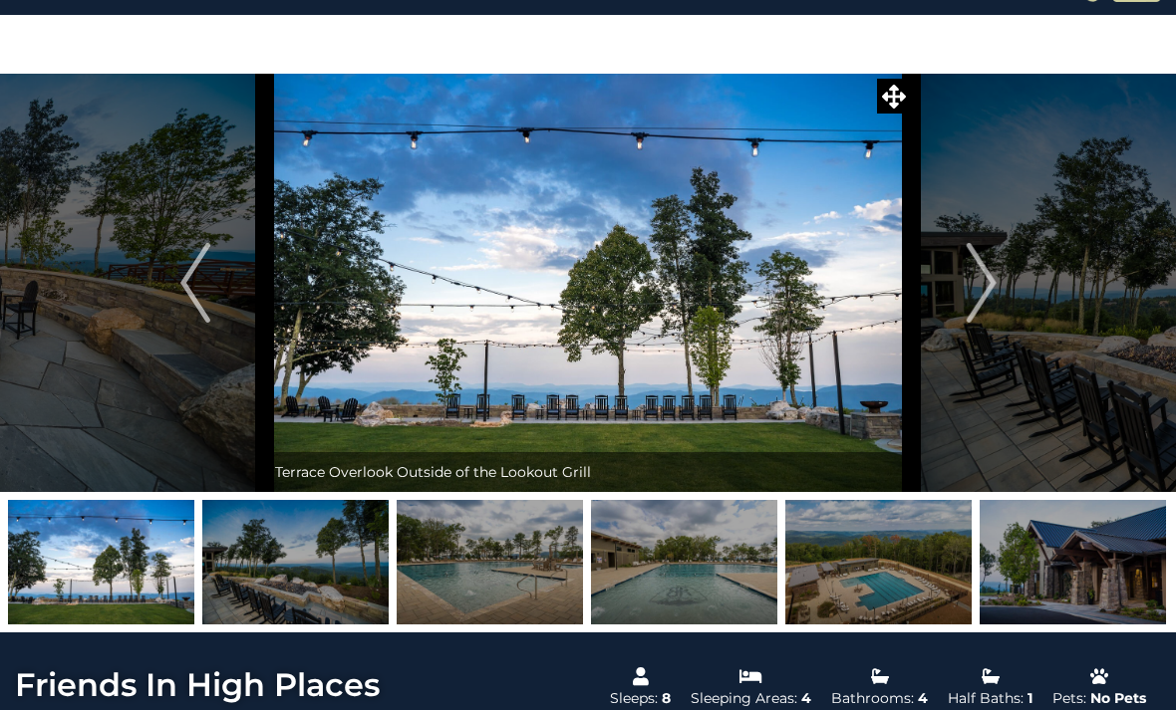
click at [984, 303] on img "Next" at bounding box center [980, 283] width 30 height 80
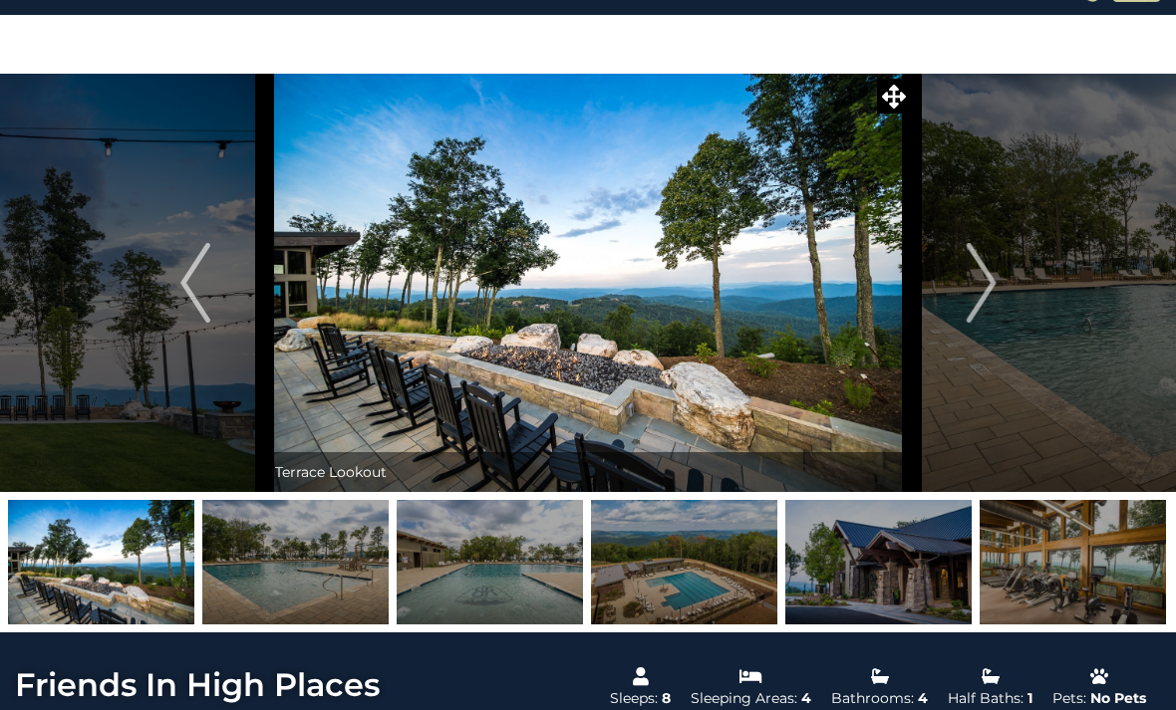
click at [972, 295] on img "Next" at bounding box center [980, 283] width 30 height 80
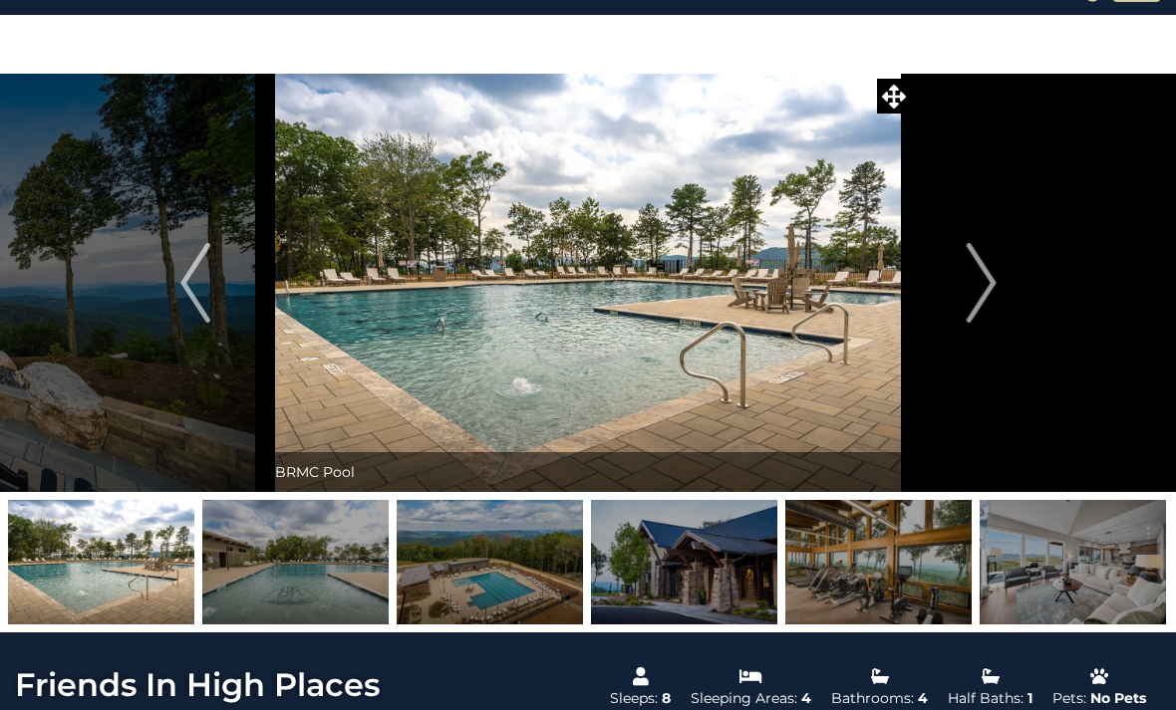
click at [977, 296] on img "Next" at bounding box center [980, 283] width 30 height 80
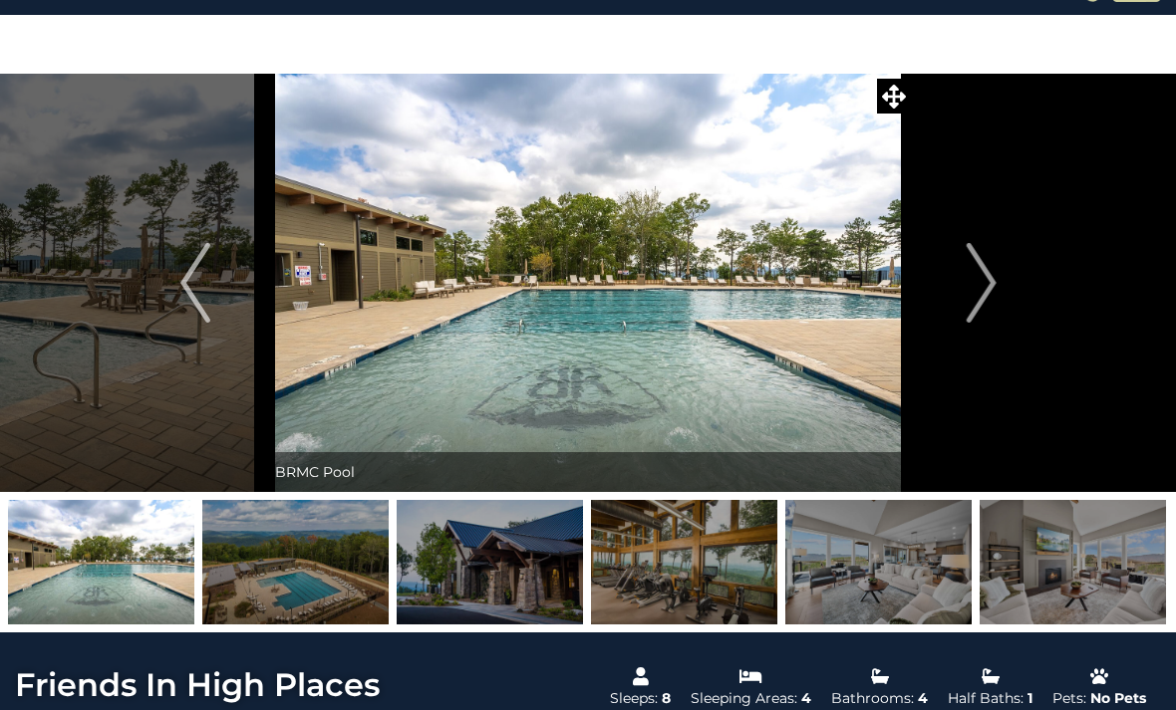
click at [966, 301] on img "Next" at bounding box center [980, 283] width 30 height 80
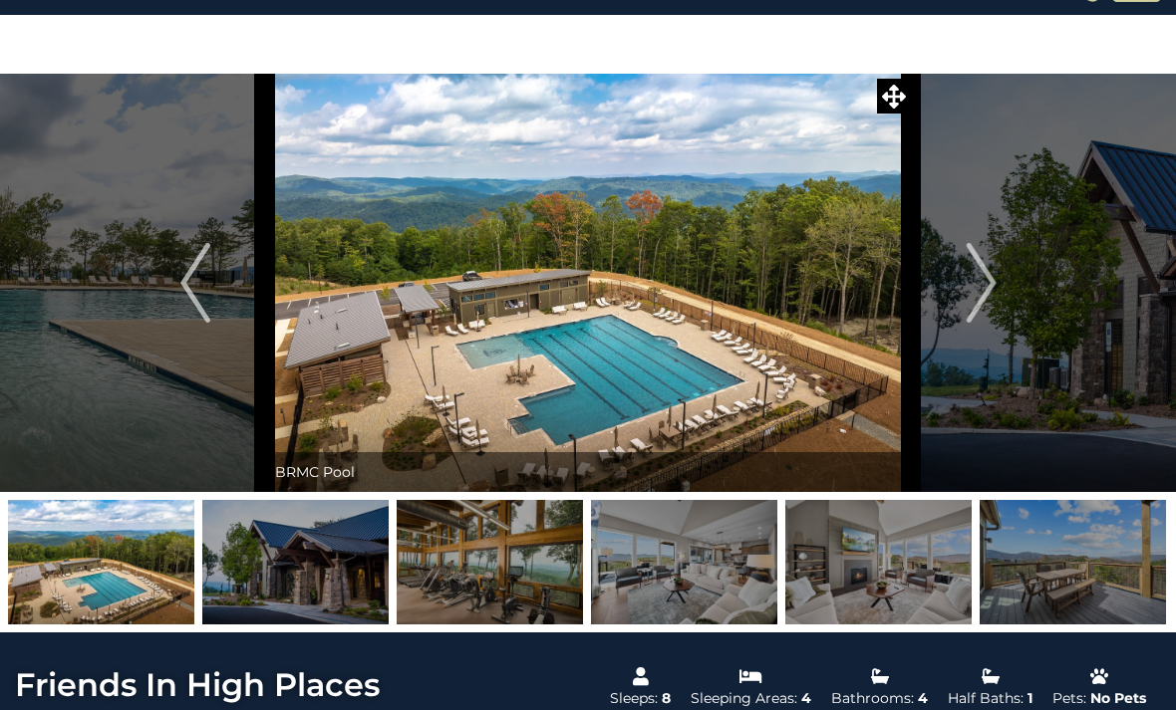
click at [968, 306] on img "Next" at bounding box center [980, 283] width 30 height 80
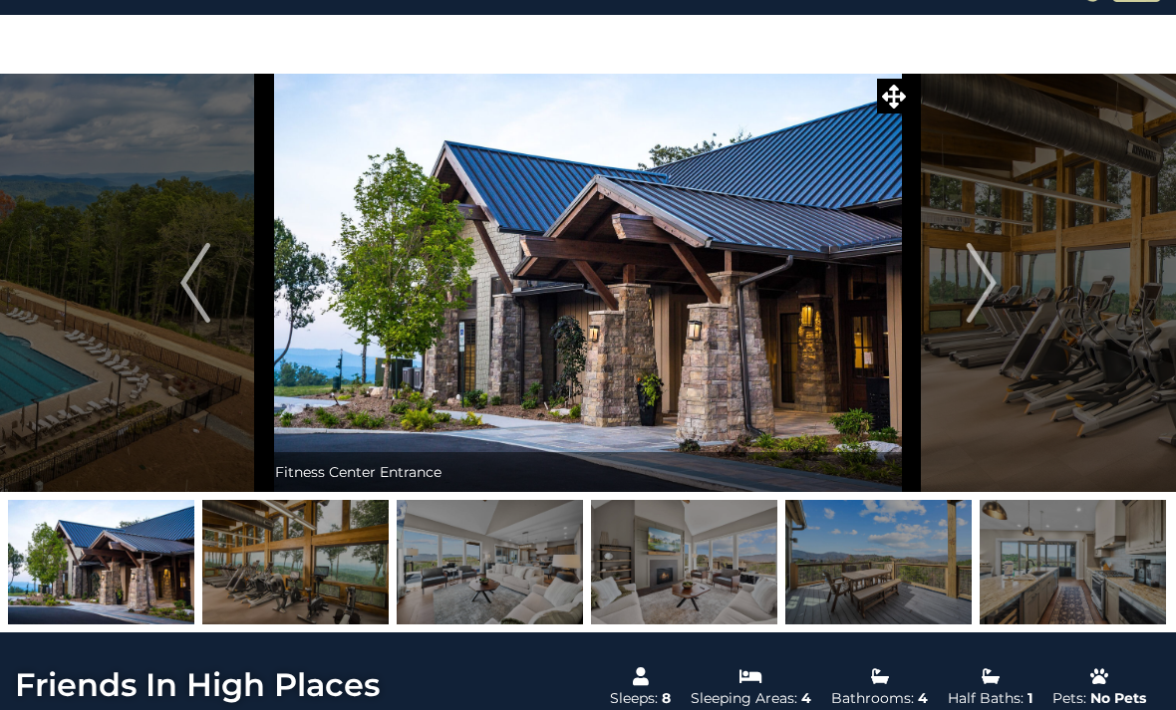
click at [961, 307] on button "Next" at bounding box center [981, 283] width 139 height 418
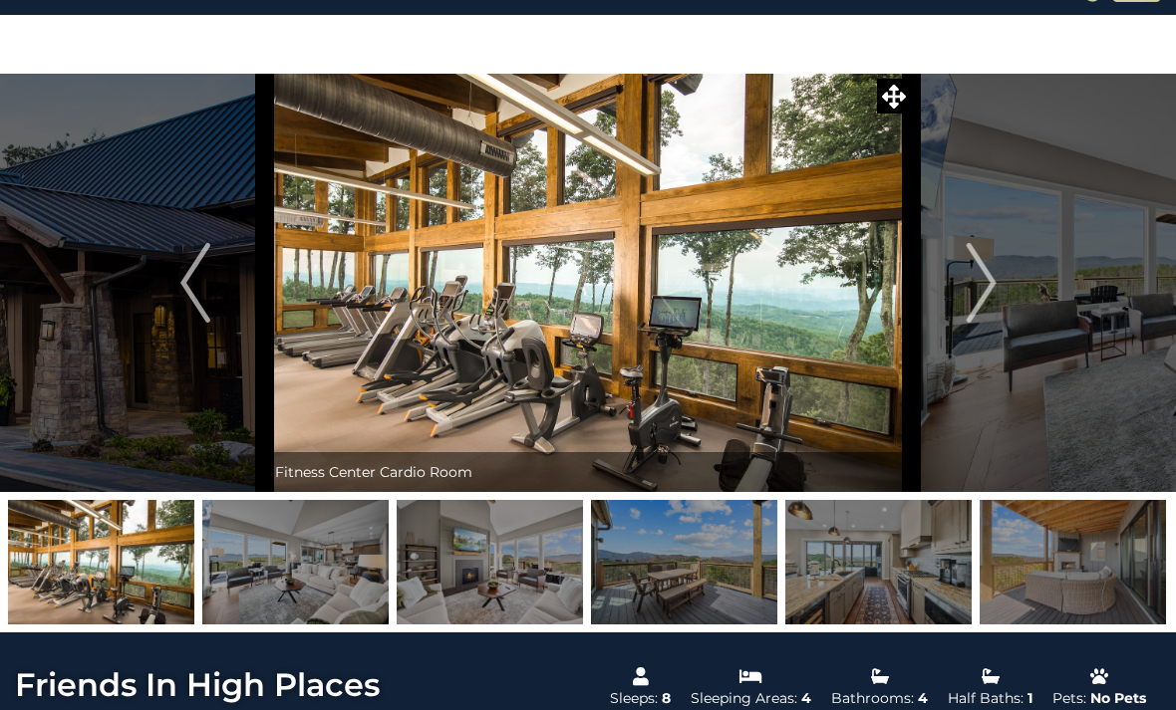
click at [958, 311] on button "Next" at bounding box center [981, 283] width 139 height 418
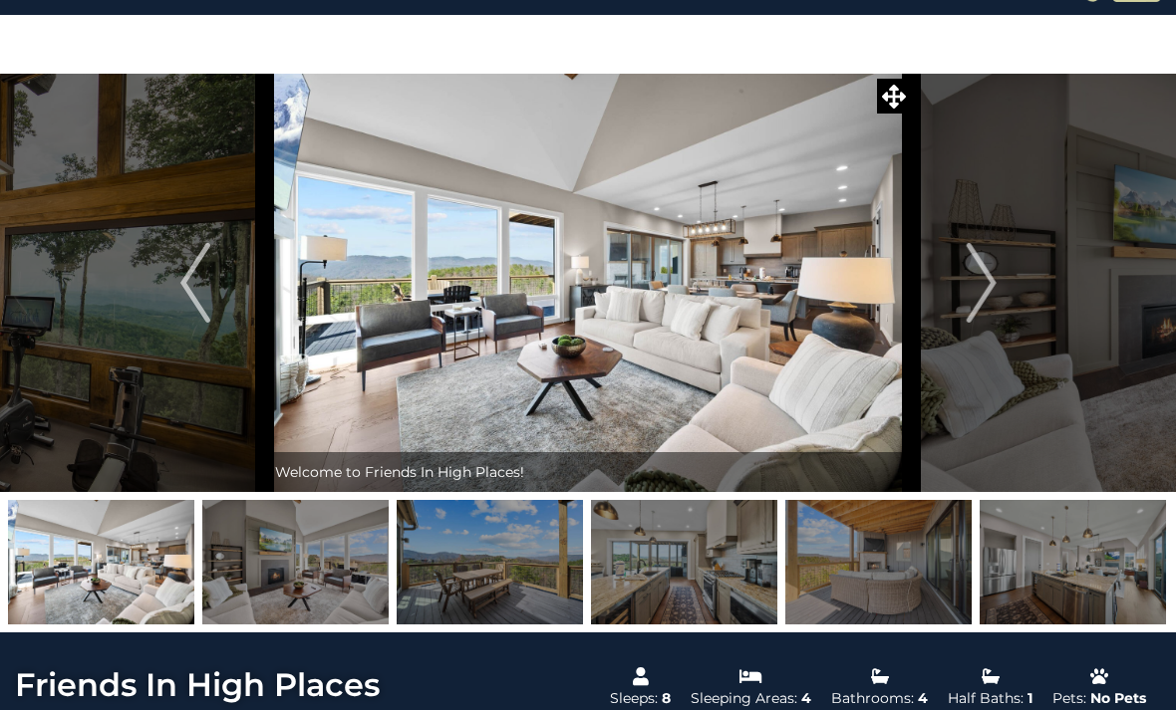
click at [947, 313] on button "Next" at bounding box center [981, 283] width 139 height 418
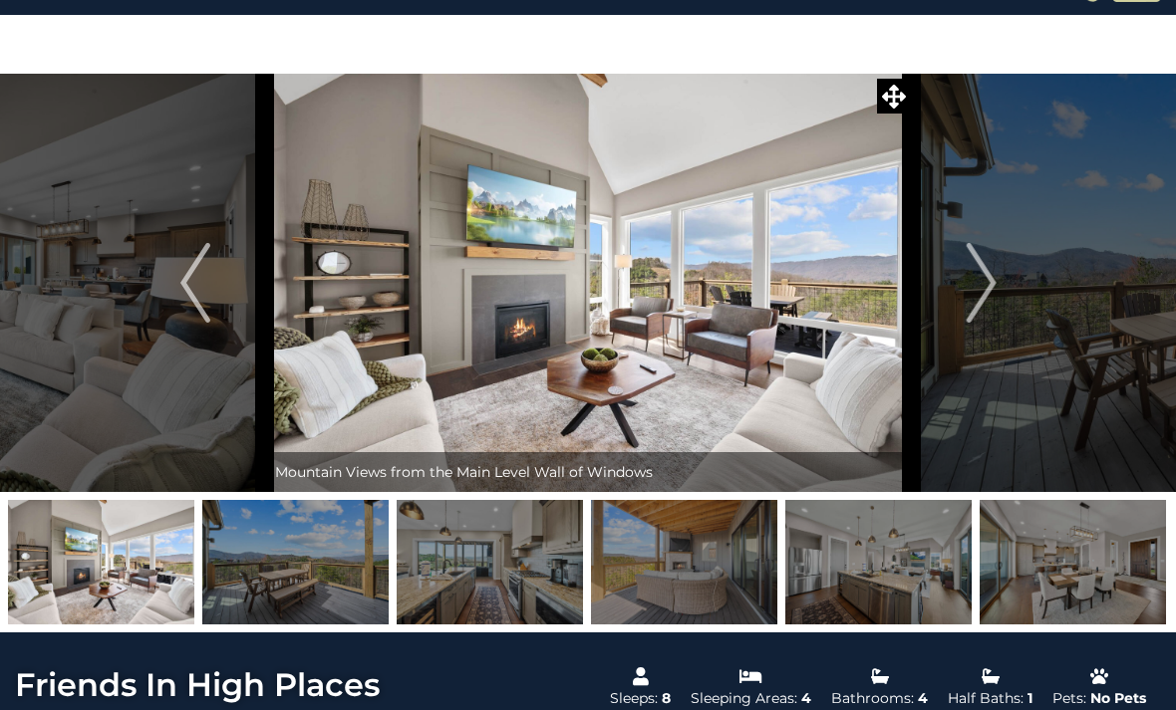
click at [942, 313] on button "Next" at bounding box center [981, 283] width 139 height 418
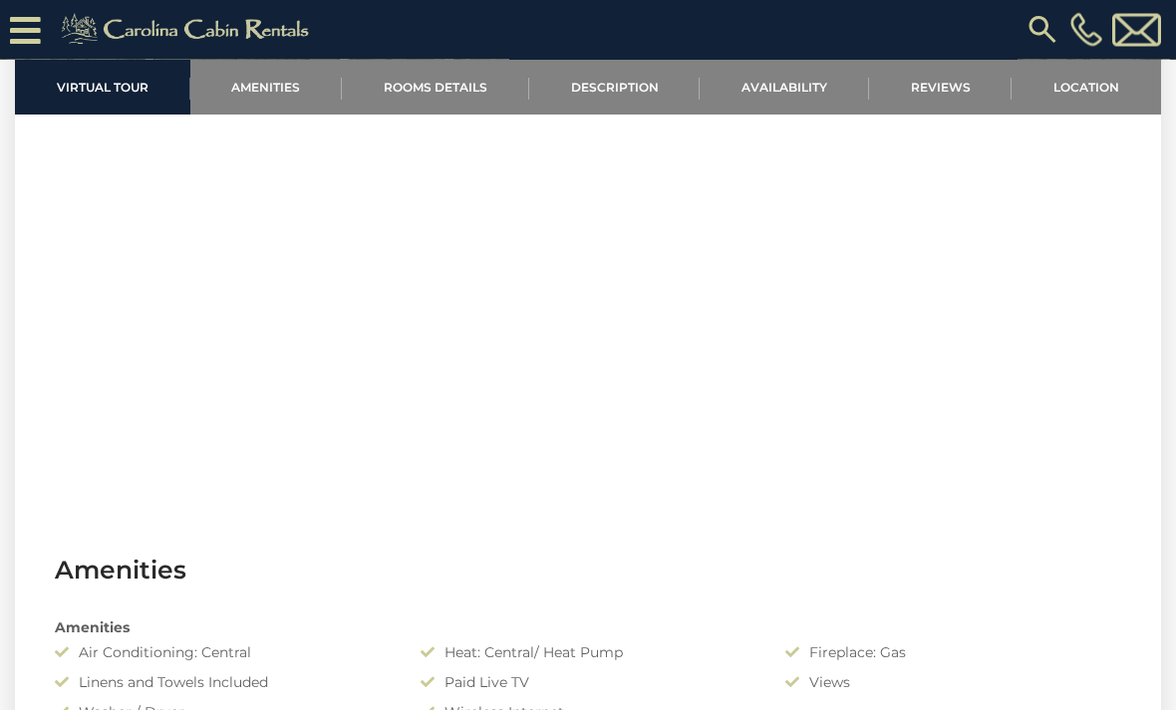
scroll to position [837, 0]
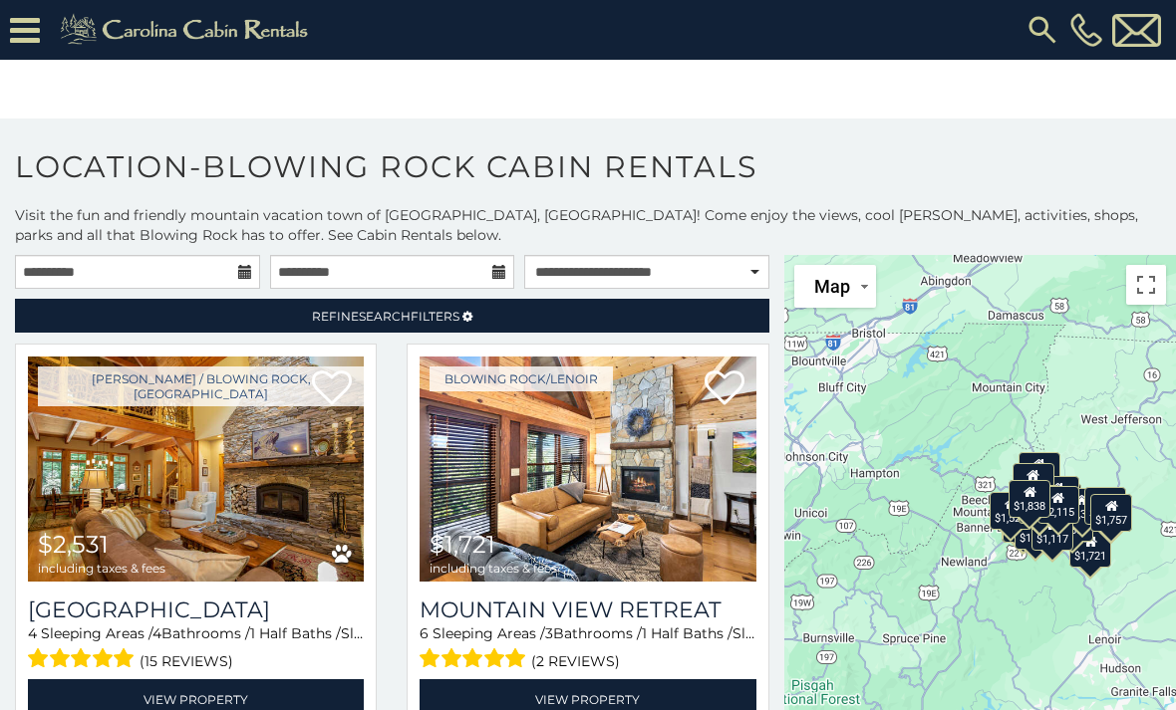
click at [31, 38] on icon at bounding box center [25, 30] width 30 height 35
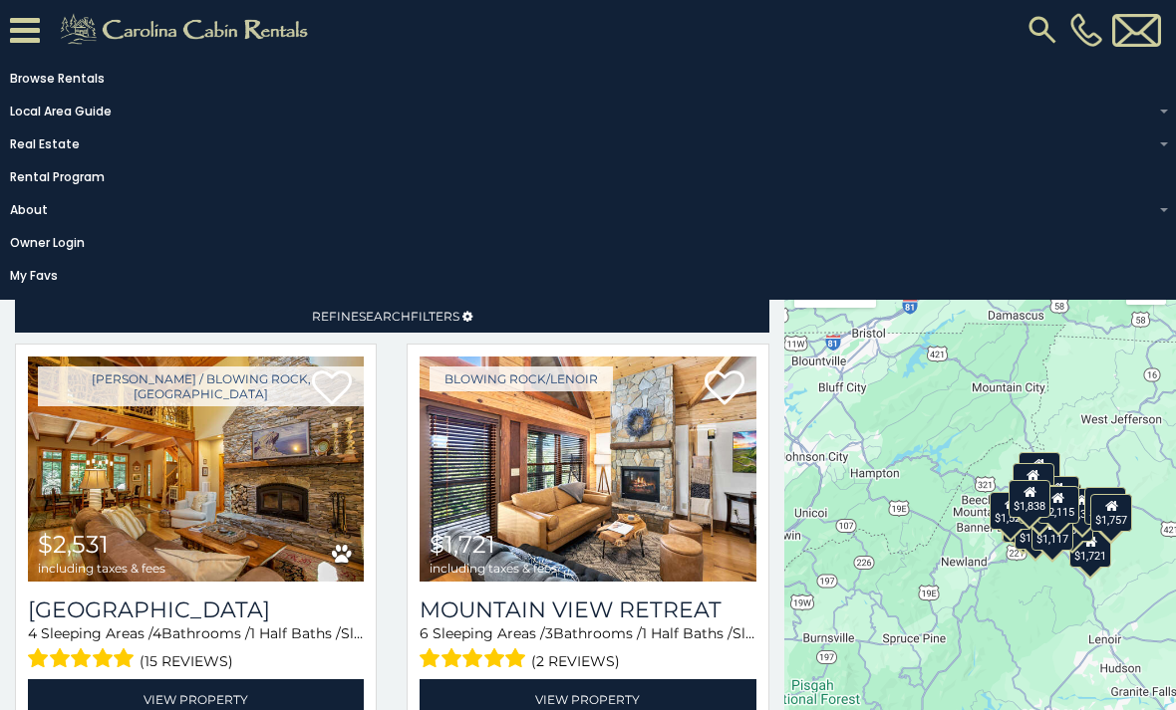
click at [229, 28] on img at bounding box center [187, 30] width 275 height 40
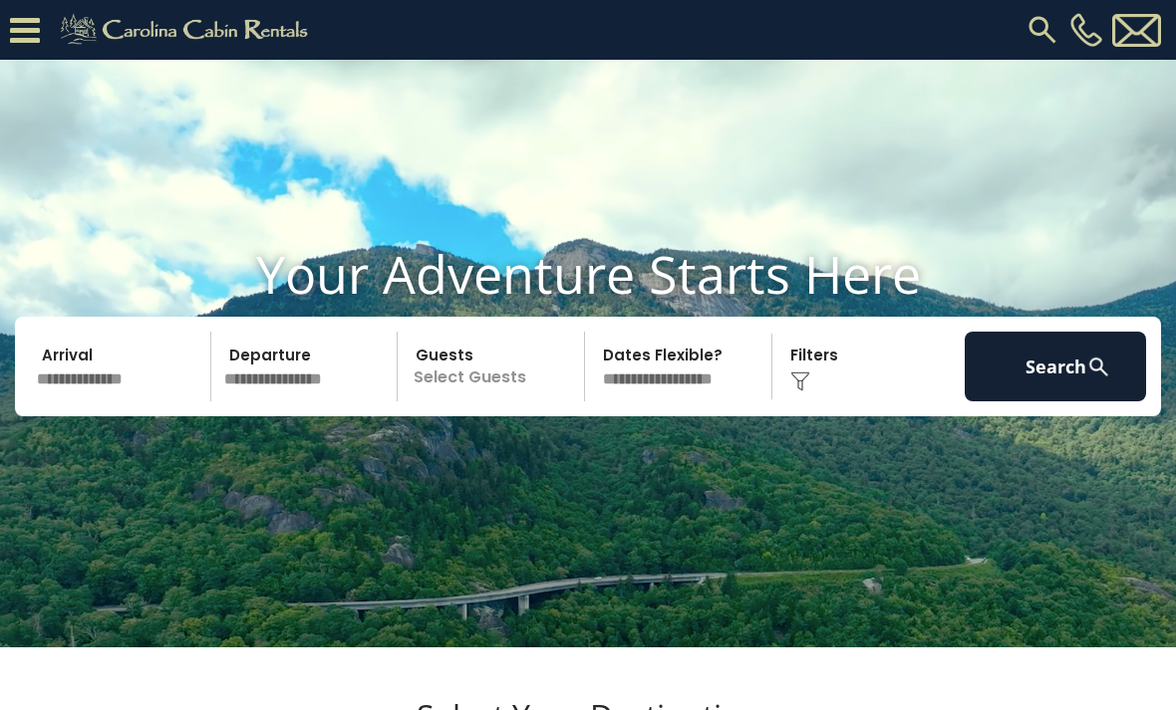
click at [135, 402] on input "text" at bounding box center [120, 367] width 181 height 70
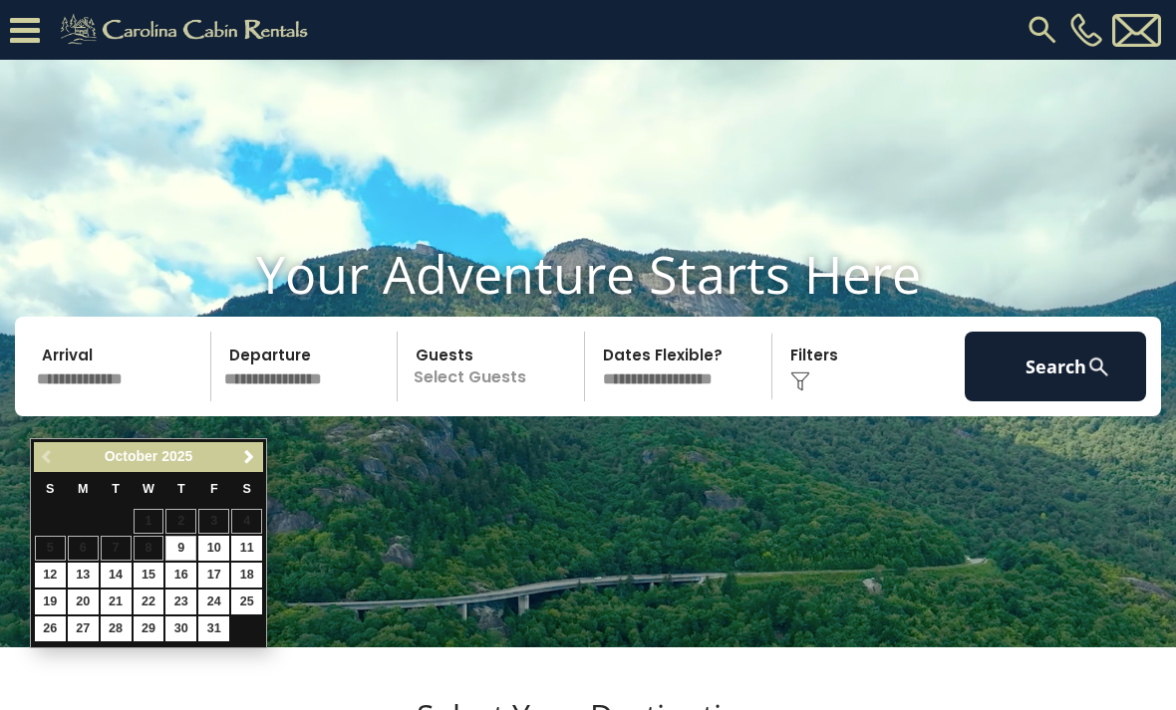
click at [200, 598] on link "24" at bounding box center [213, 602] width 31 height 25
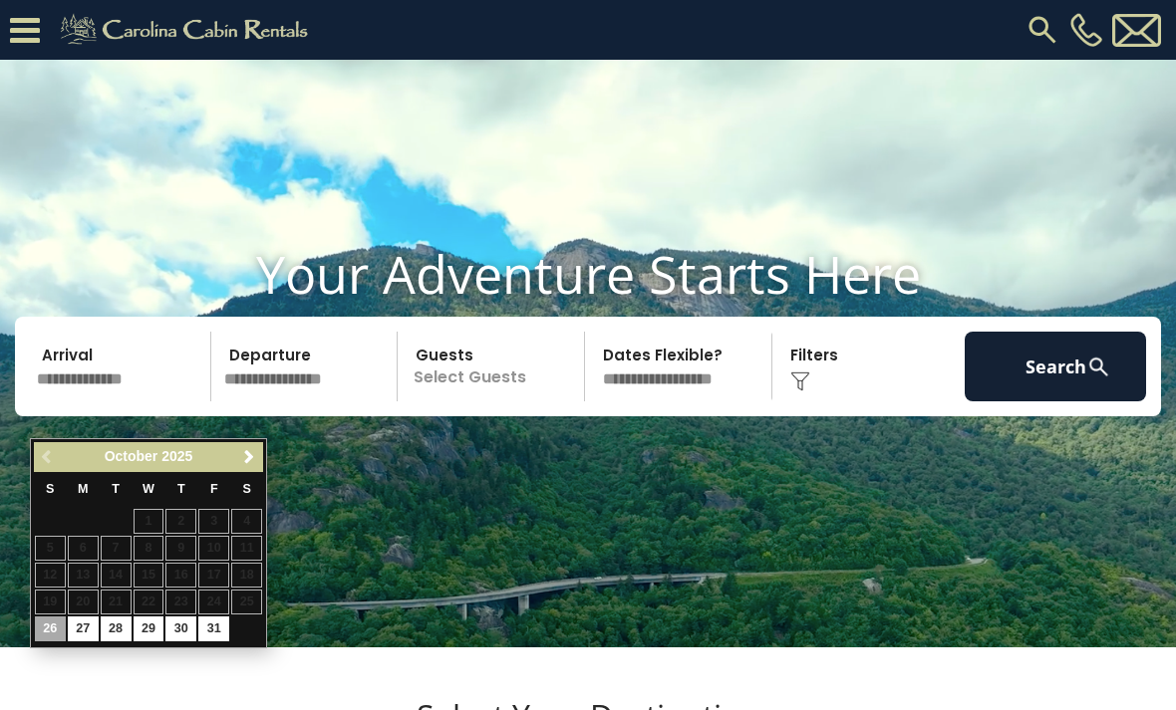
type input "********"
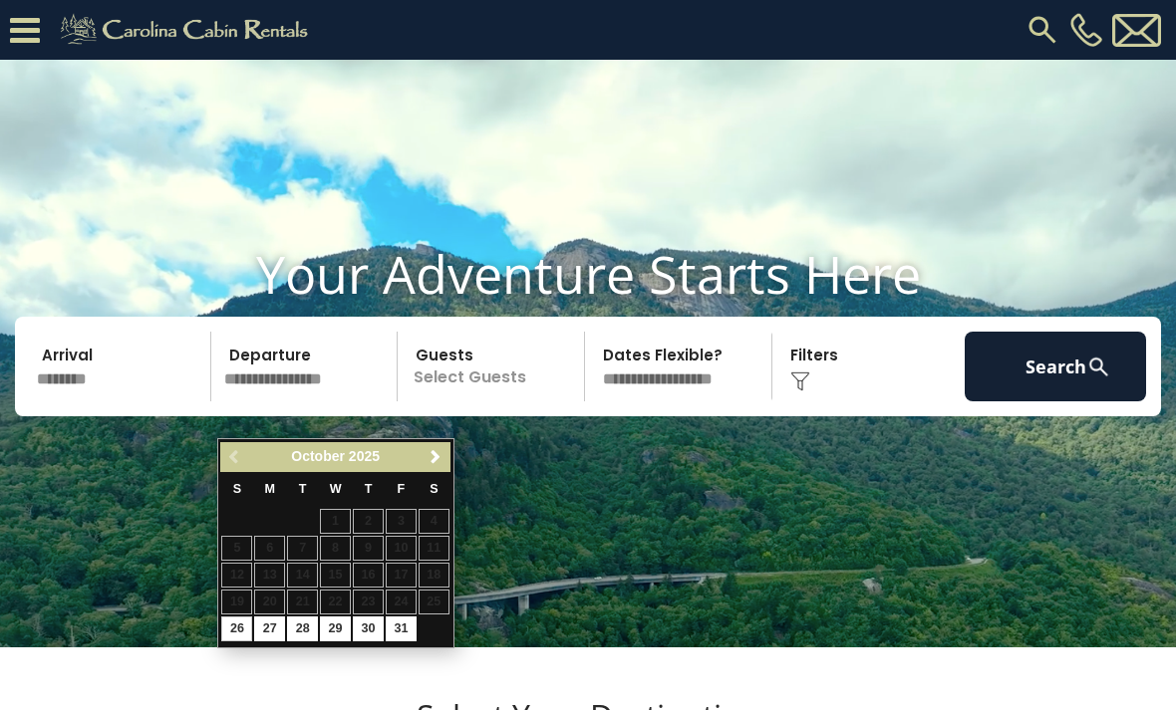
click at [248, 635] on link "26" at bounding box center [236, 629] width 31 height 25
type input "********"
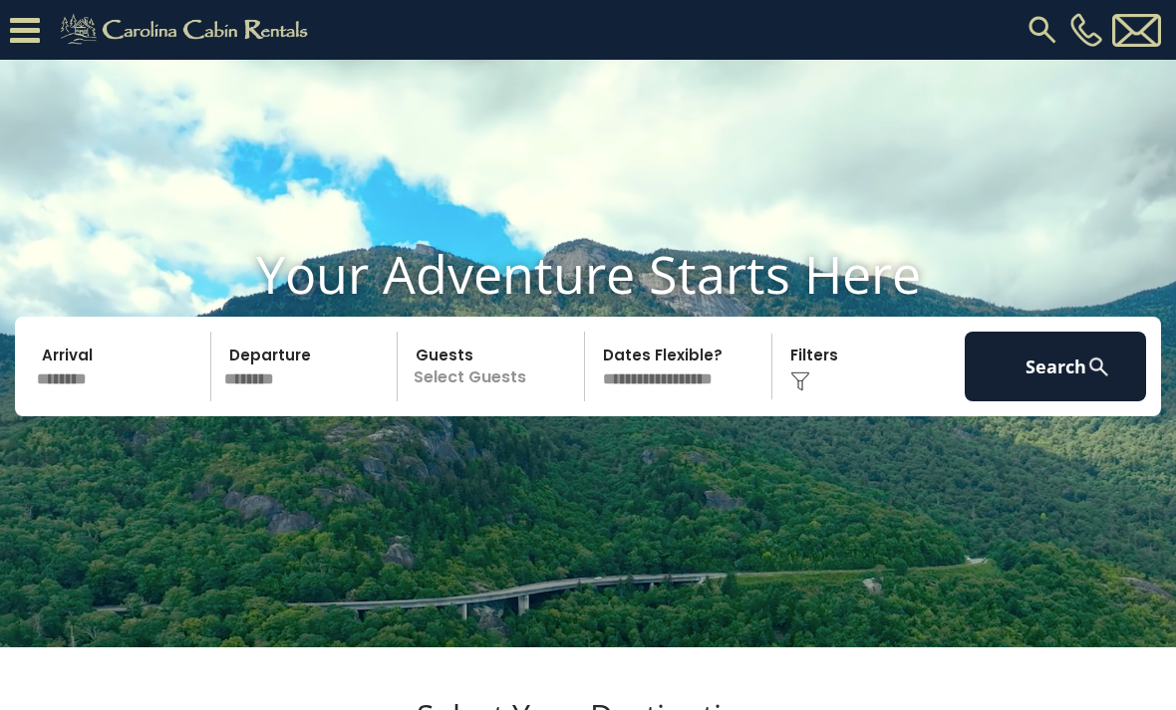
click at [526, 402] on p "Select Guests" at bounding box center [494, 367] width 180 height 70
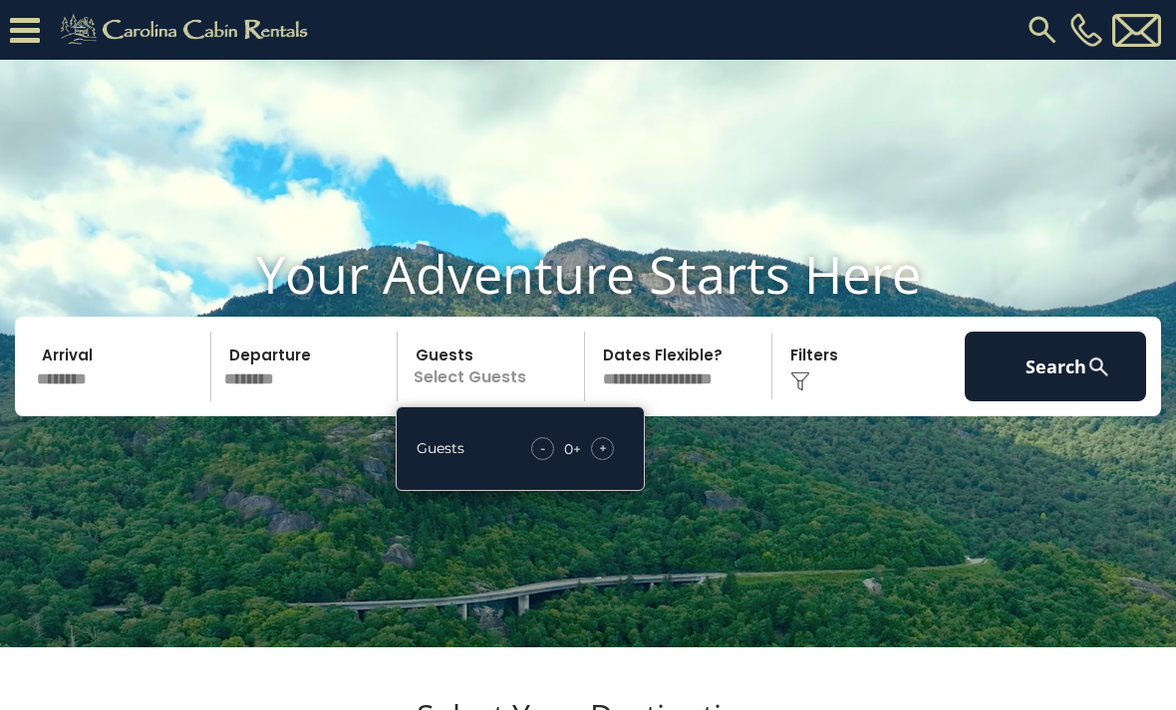
click at [612, 460] on div "+" at bounding box center [602, 448] width 23 height 23
click at [610, 460] on div "+" at bounding box center [602, 448] width 23 height 23
click at [611, 460] on div "+" at bounding box center [602, 448] width 23 height 23
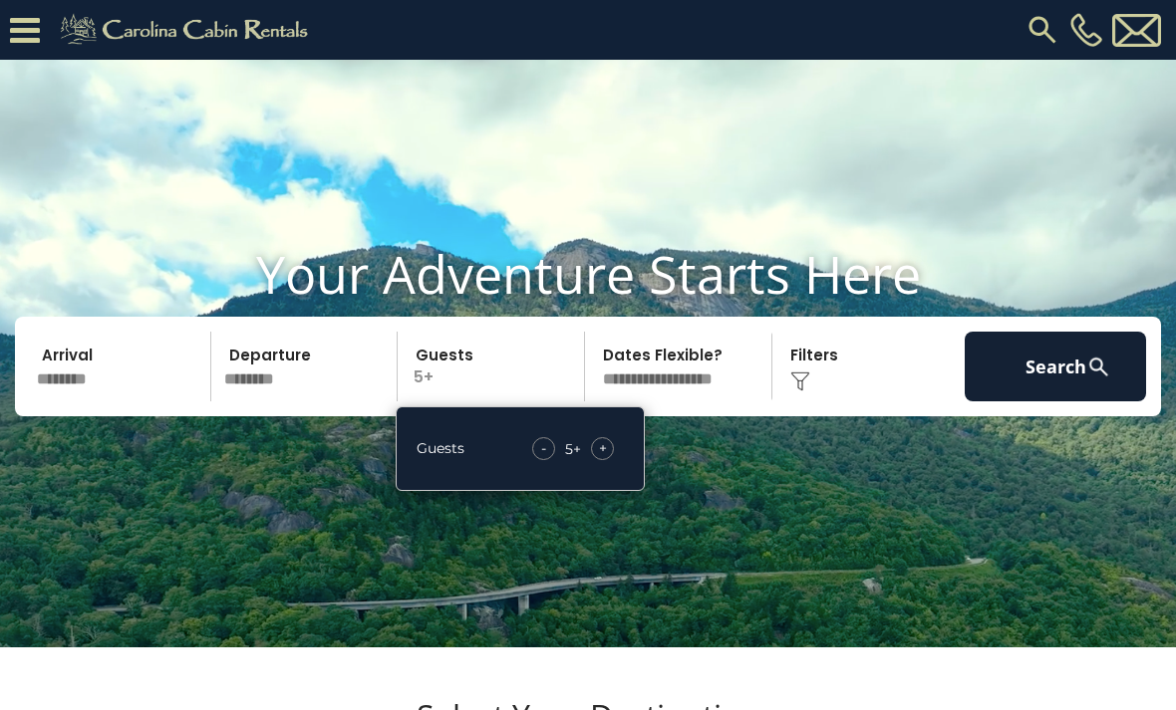
click at [613, 460] on div "+" at bounding box center [602, 448] width 23 height 23
click at [612, 460] on div "+" at bounding box center [602, 448] width 23 height 23
click at [614, 460] on div "+" at bounding box center [602, 448] width 23 height 23
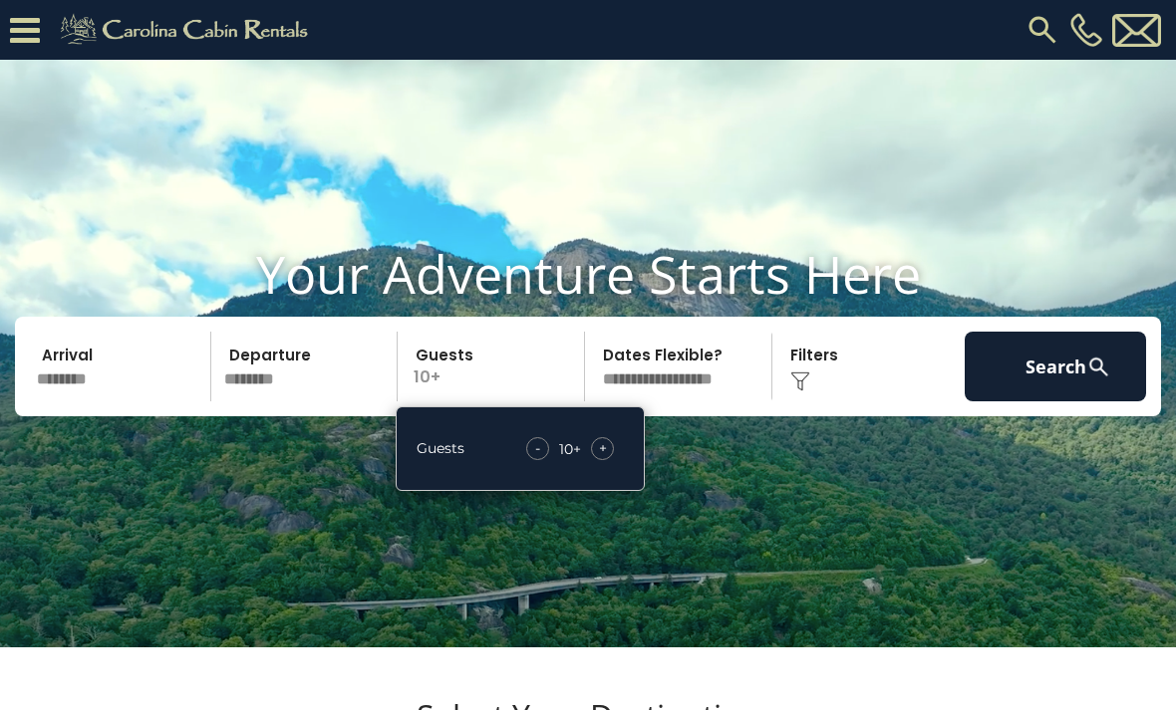
click at [612, 460] on div "+" at bounding box center [602, 448] width 23 height 23
click at [834, 402] on div "Click to Choose" at bounding box center [868, 367] width 181 height 70
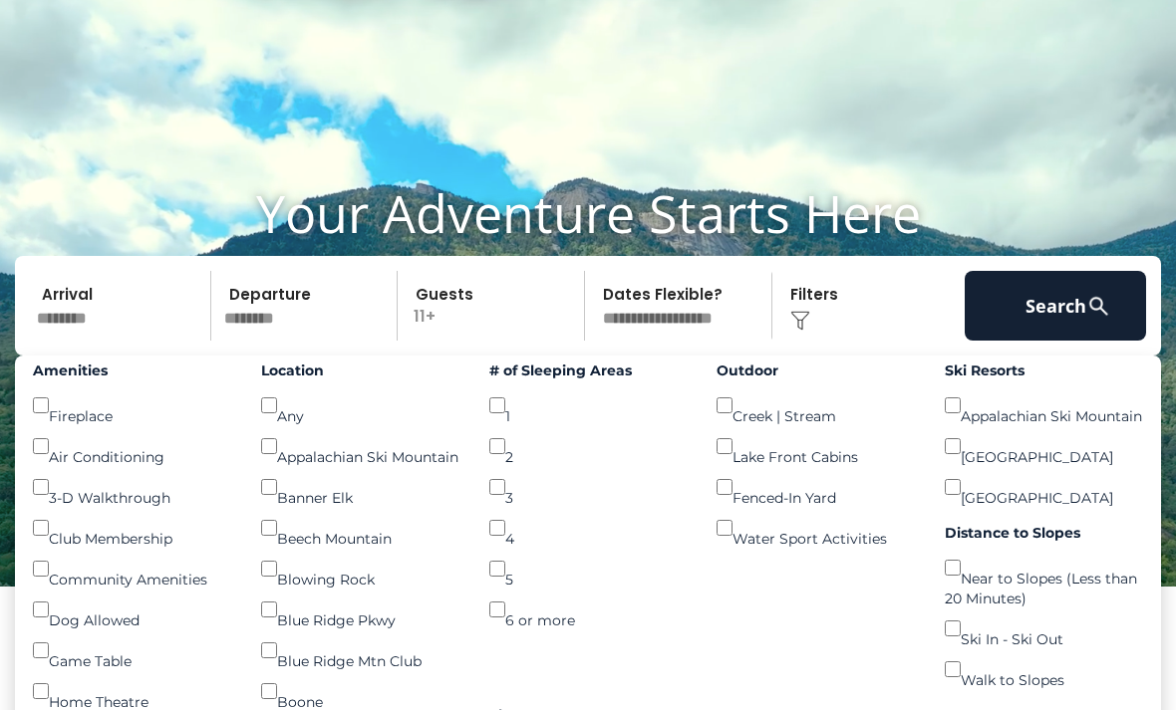
scroll to position [76, 0]
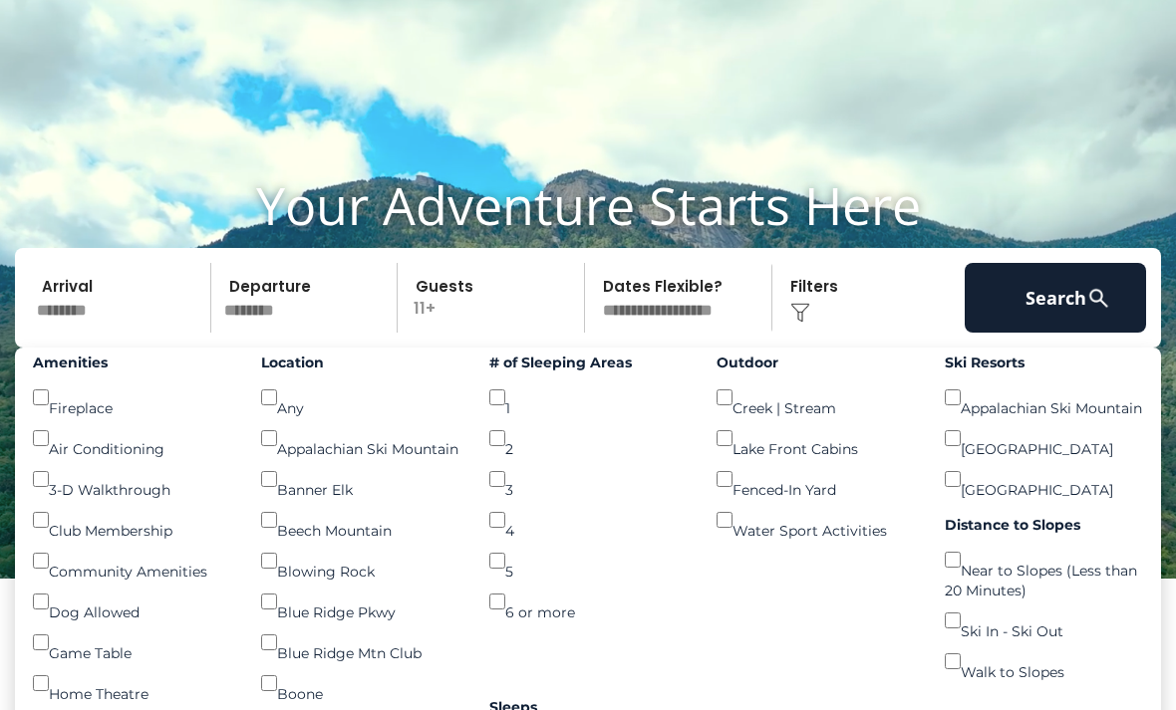
click at [1046, 333] on button "Search" at bounding box center [1054, 298] width 181 height 70
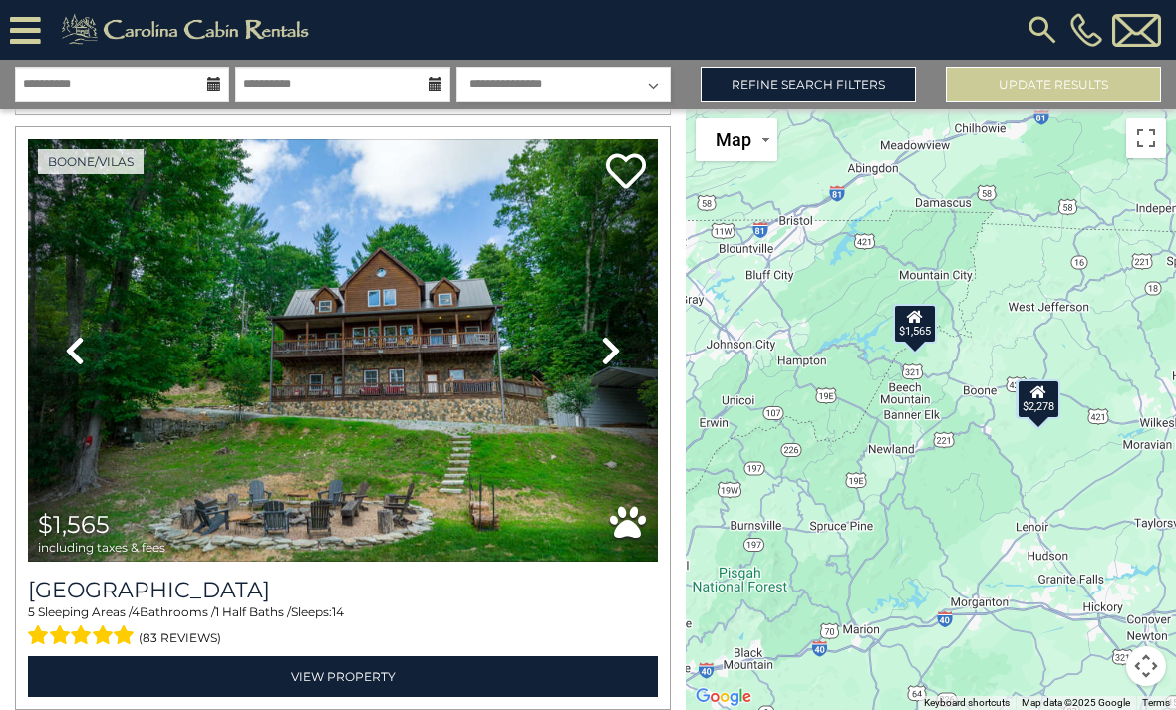
scroll to position [644, 0]
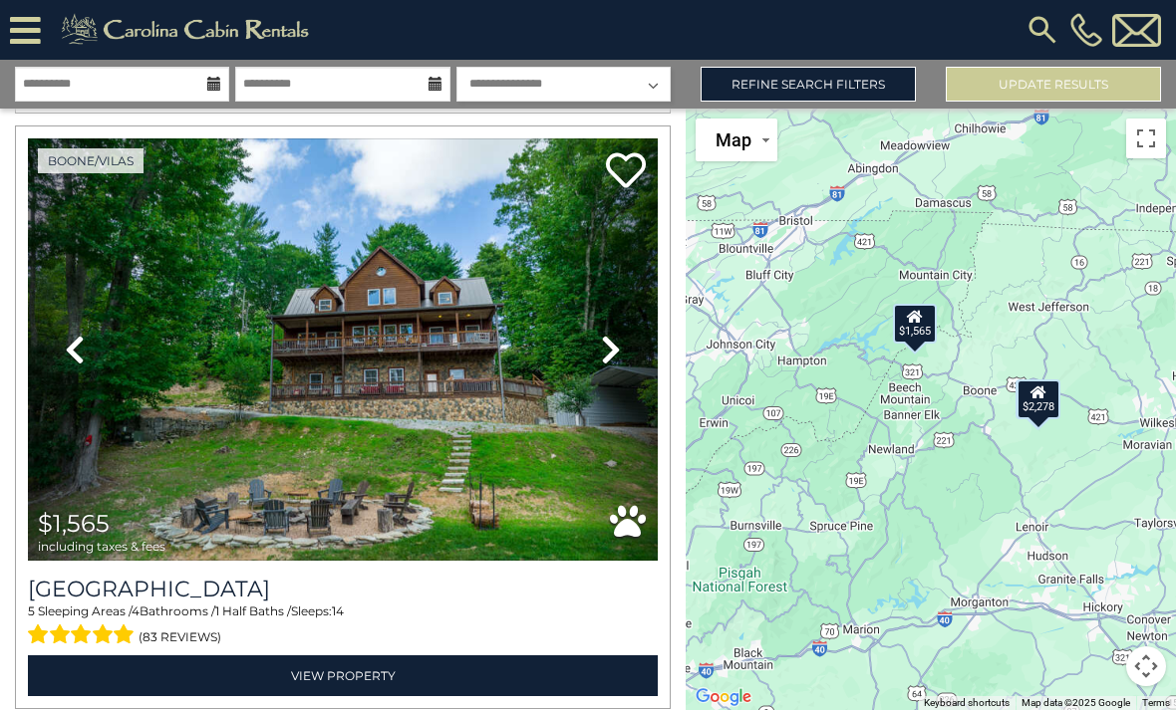
click at [1164, 146] on button "Toggle fullscreen view" at bounding box center [1146, 139] width 40 height 40
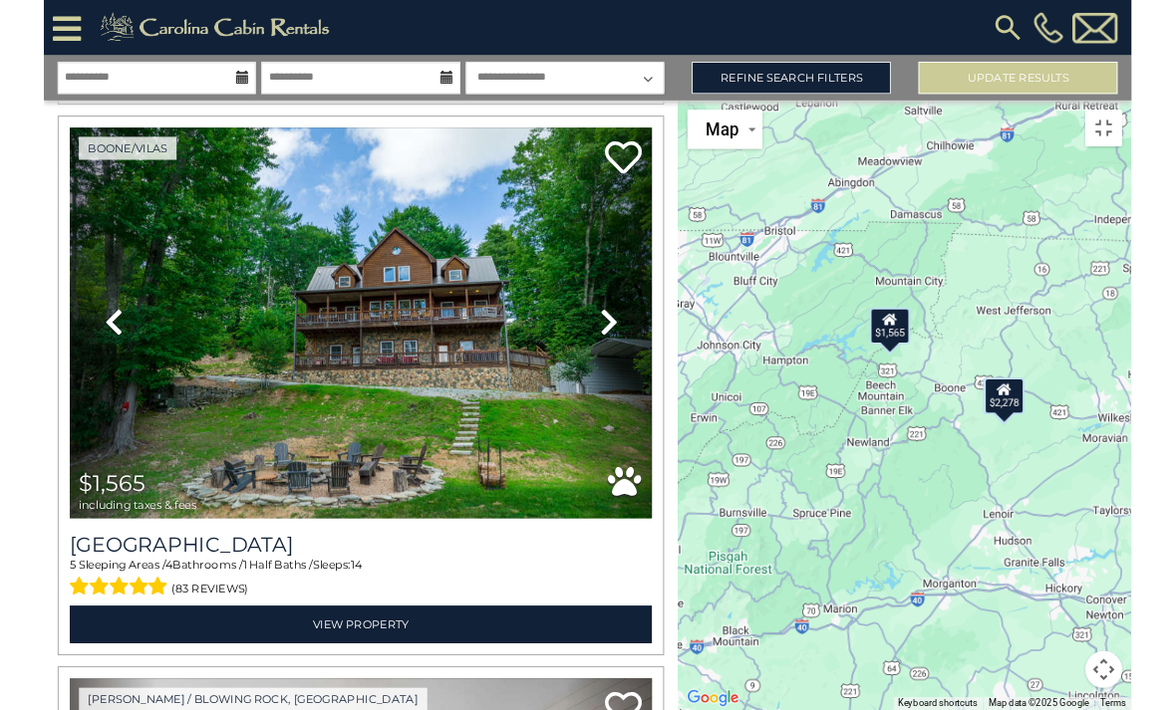
scroll to position [0, 0]
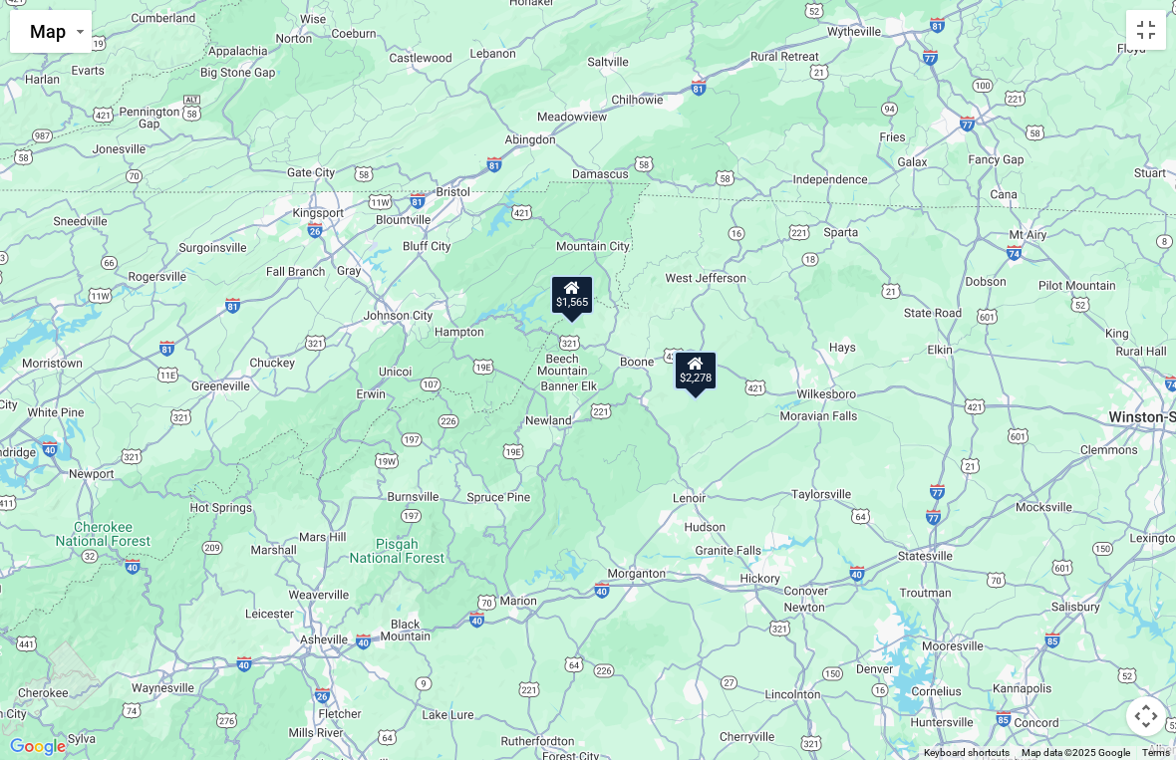
click at [1147, 709] on button "Map camera controls" at bounding box center [1146, 716] width 40 height 40
click at [1101, 617] on button "Zoom in" at bounding box center [1096, 617] width 40 height 40
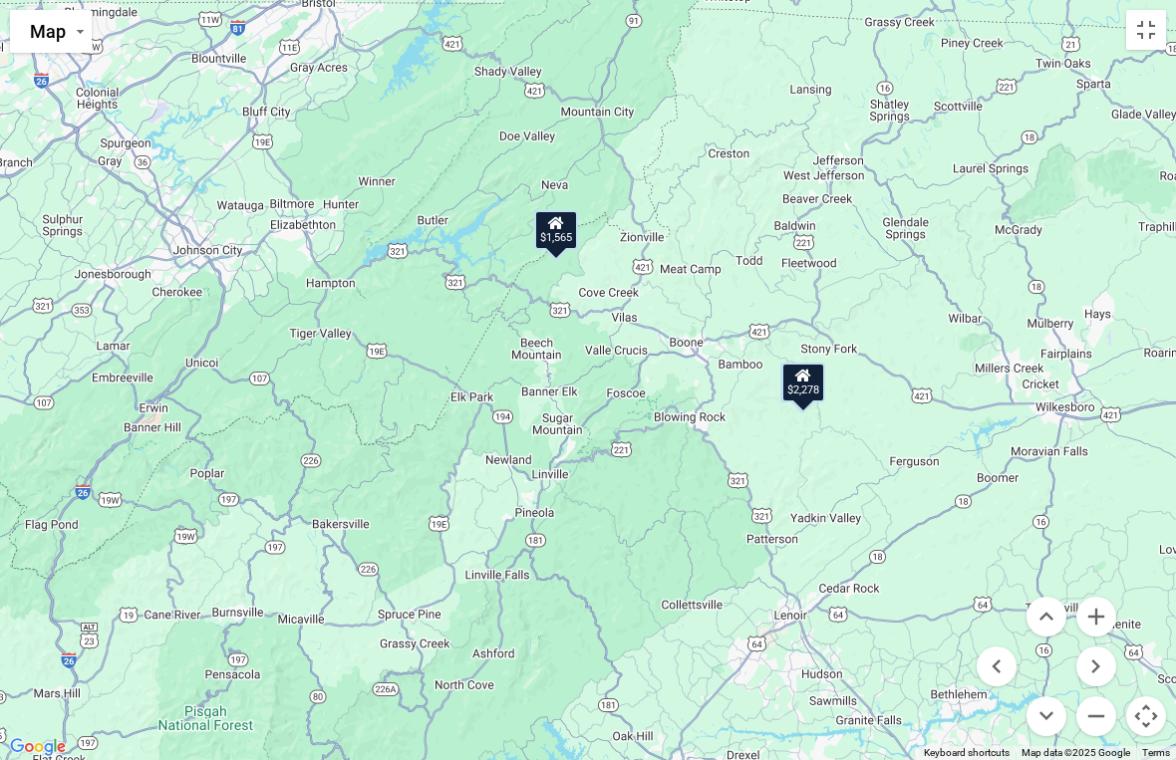
click at [1113, 614] on button "Zoom in" at bounding box center [1096, 617] width 40 height 40
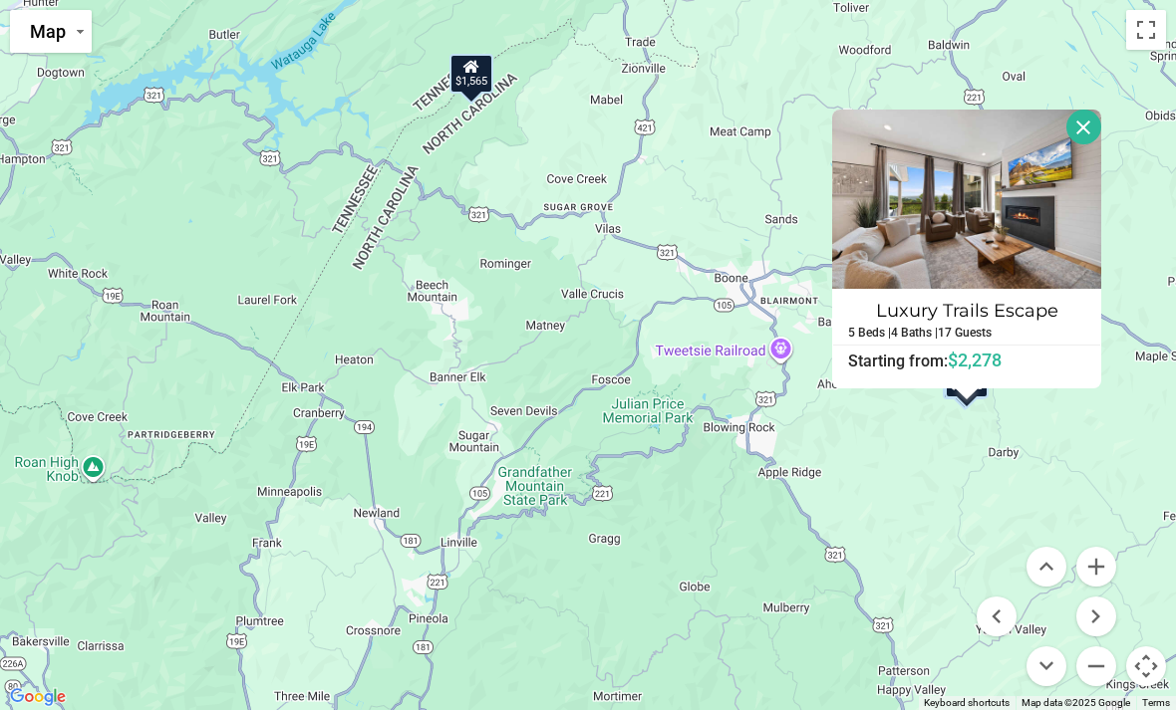
scroll to position [1201, 0]
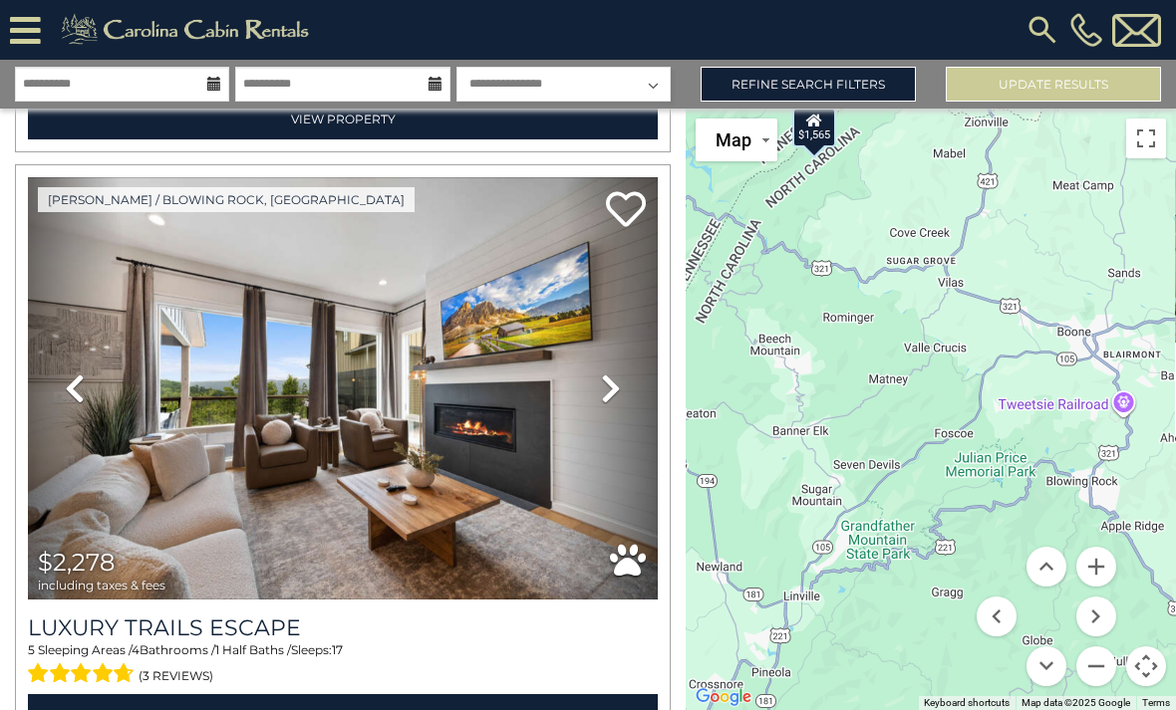
click at [618, 393] on icon at bounding box center [611, 389] width 20 height 32
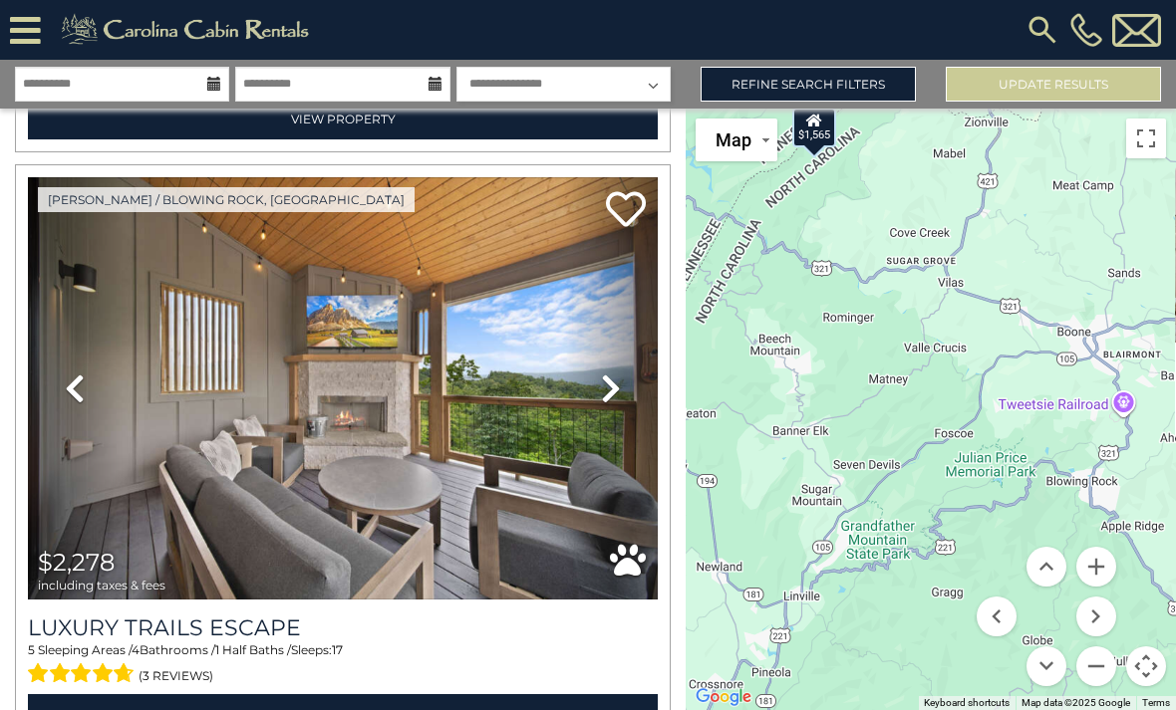
click at [621, 414] on link "Next" at bounding box center [610, 388] width 95 height 422
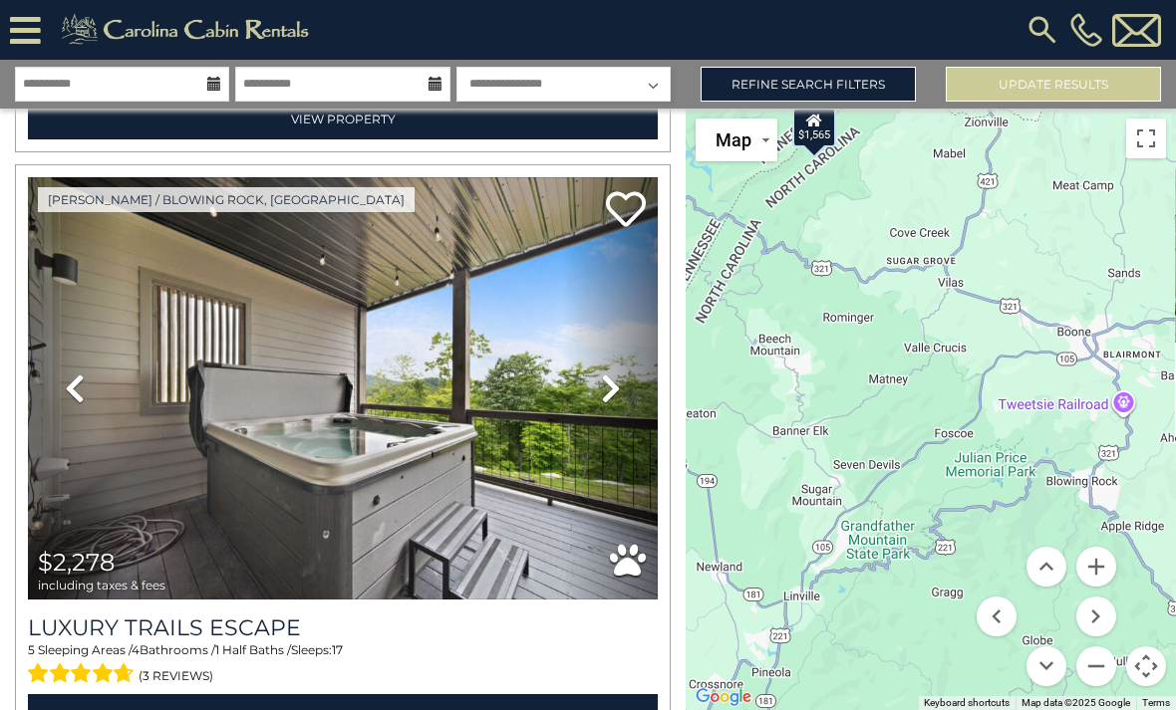
click at [627, 406] on link "Next" at bounding box center [610, 388] width 95 height 422
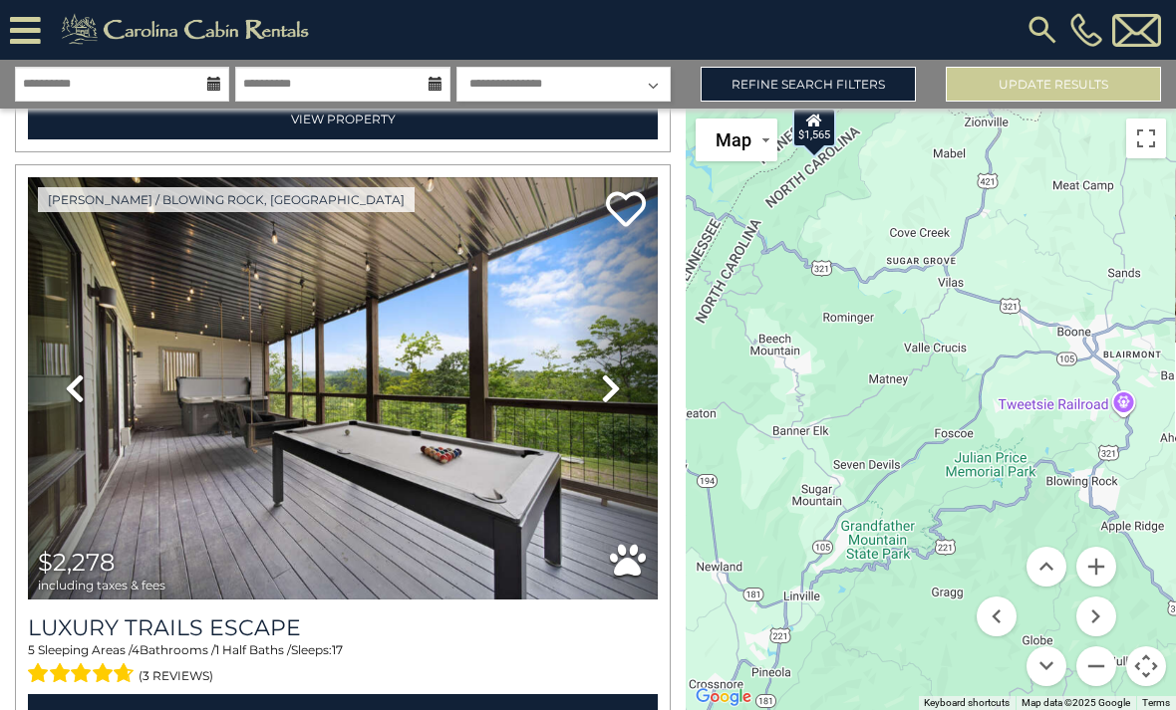
click at [633, 405] on link "Next" at bounding box center [610, 388] width 95 height 422
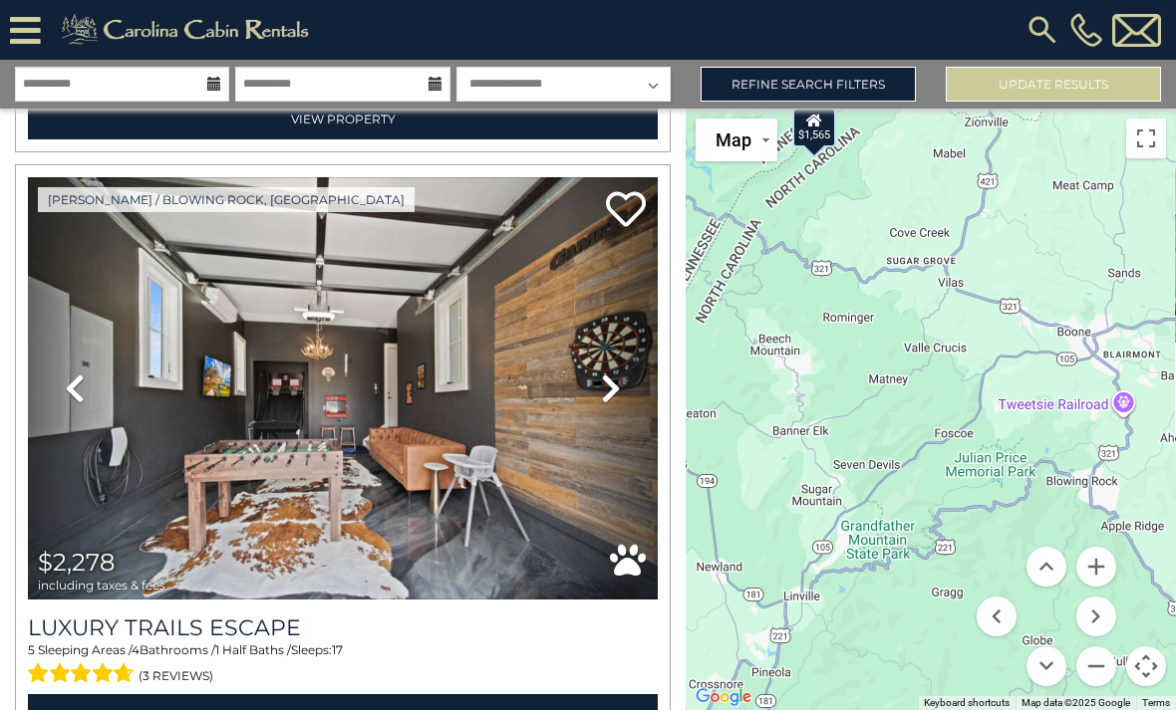
click at [630, 404] on link "Next" at bounding box center [610, 388] width 95 height 422
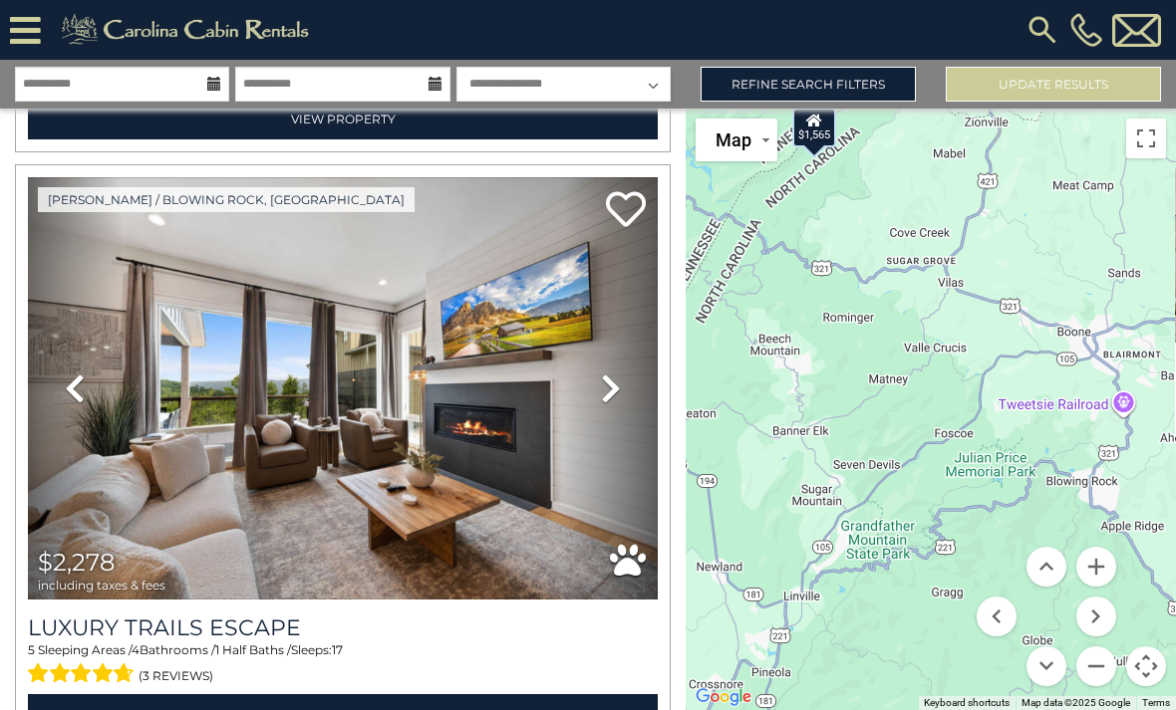
click at [633, 409] on link "Next" at bounding box center [610, 388] width 95 height 422
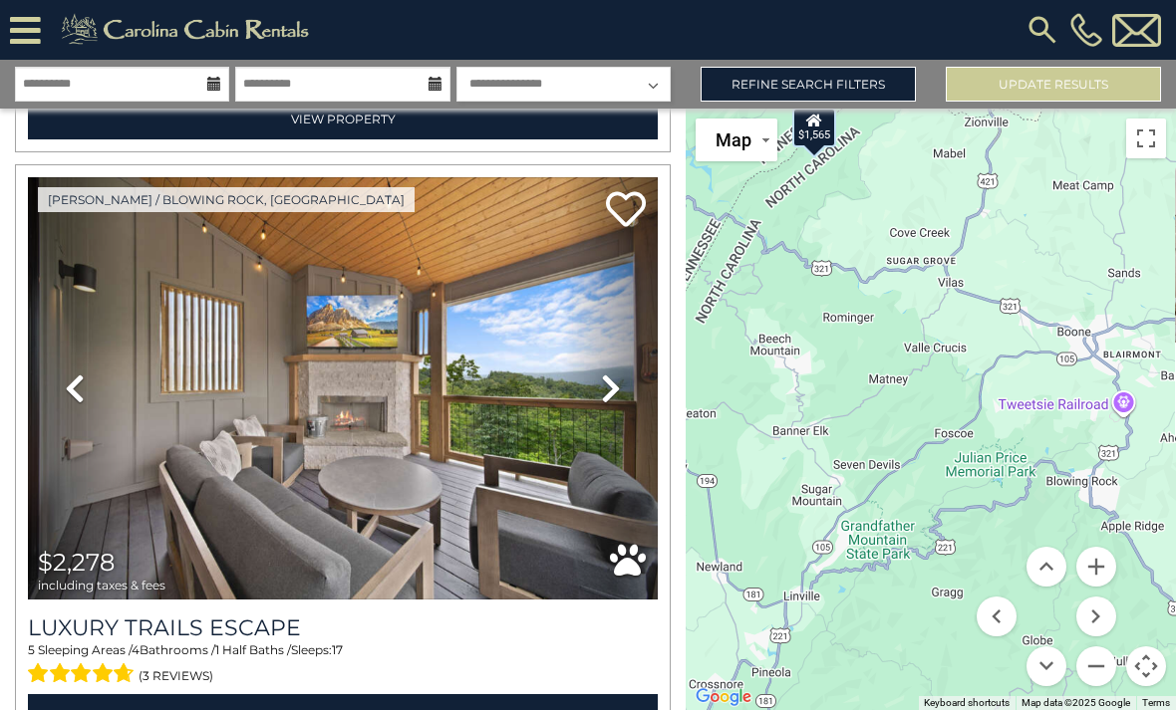
click at [632, 408] on link "Next" at bounding box center [610, 388] width 95 height 422
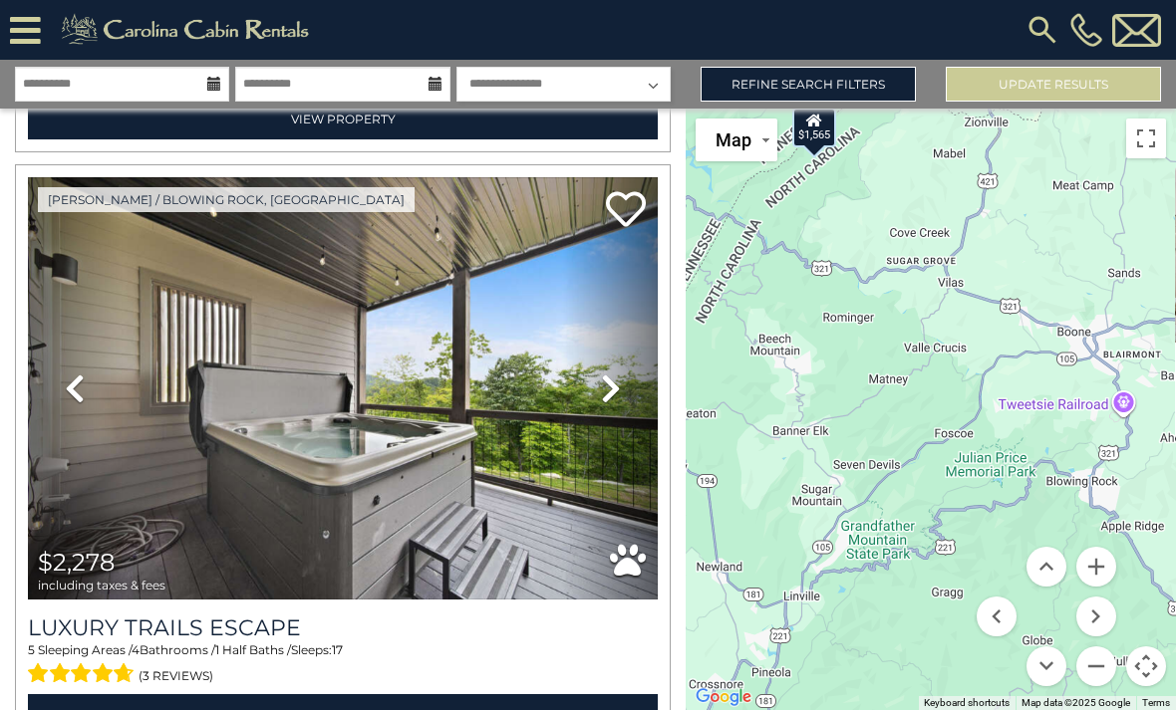
click at [632, 414] on link "Next" at bounding box center [610, 388] width 95 height 422
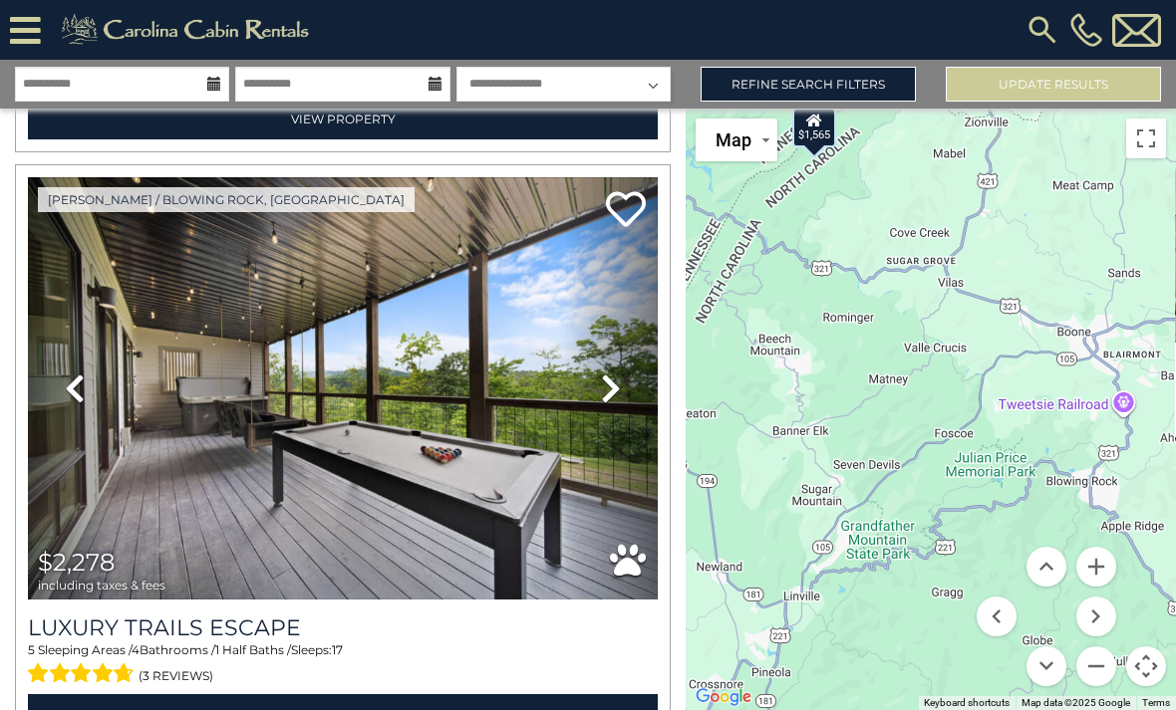
click at [627, 413] on link "Next" at bounding box center [610, 388] width 95 height 422
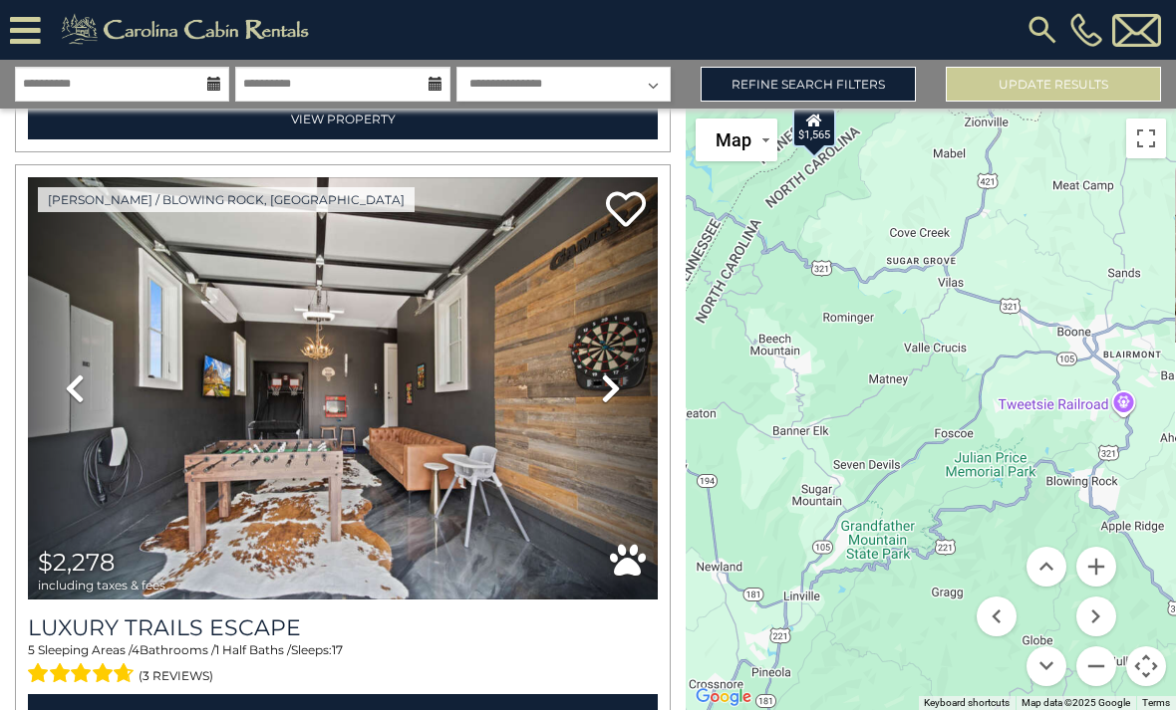
click at [627, 404] on link "Next" at bounding box center [610, 388] width 95 height 422
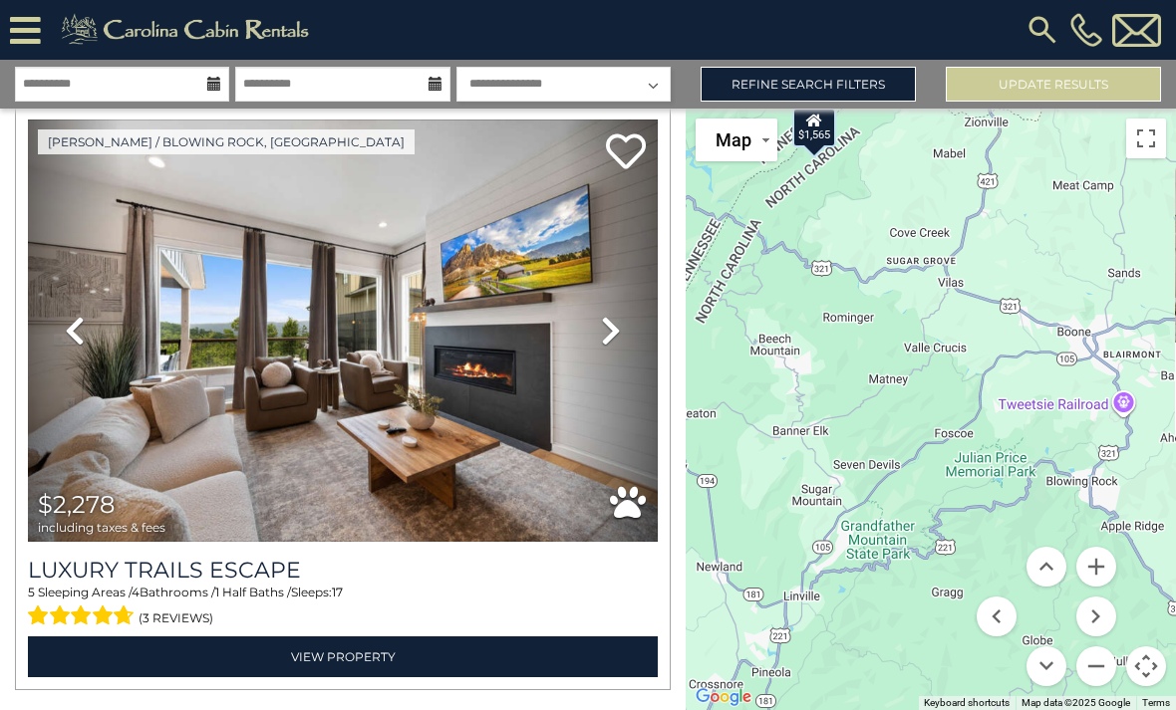
scroll to position [1256, 0]
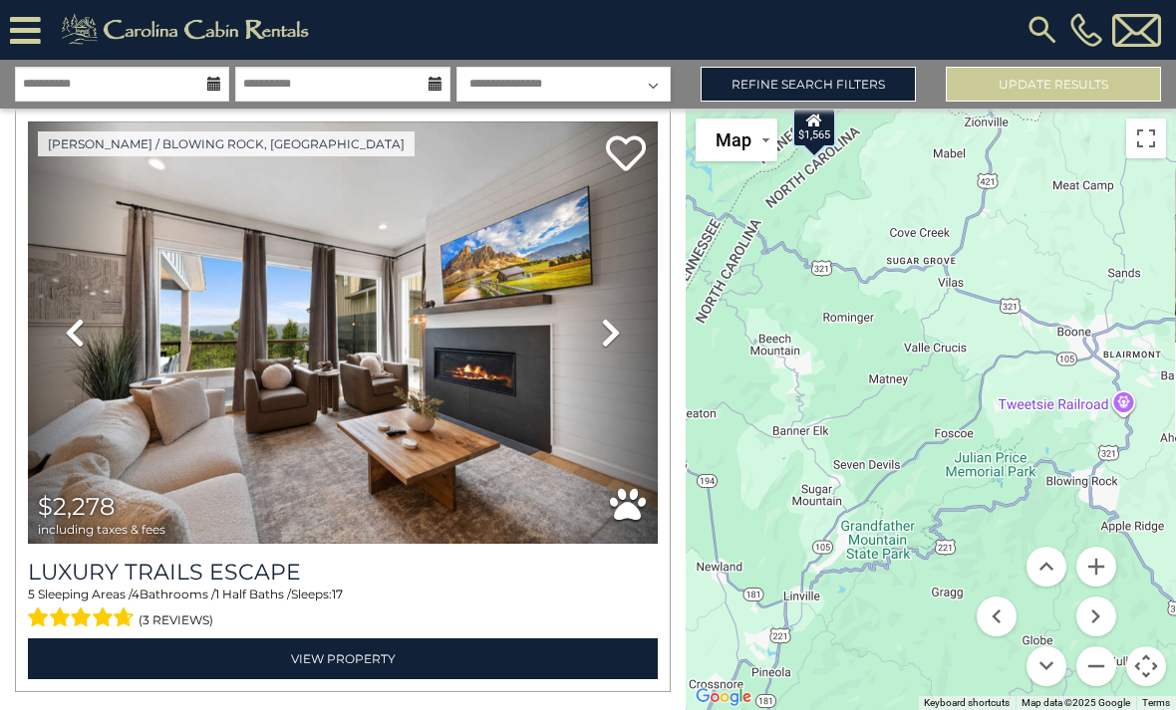
click at [403, 655] on link "View Property" at bounding box center [343, 659] width 630 height 41
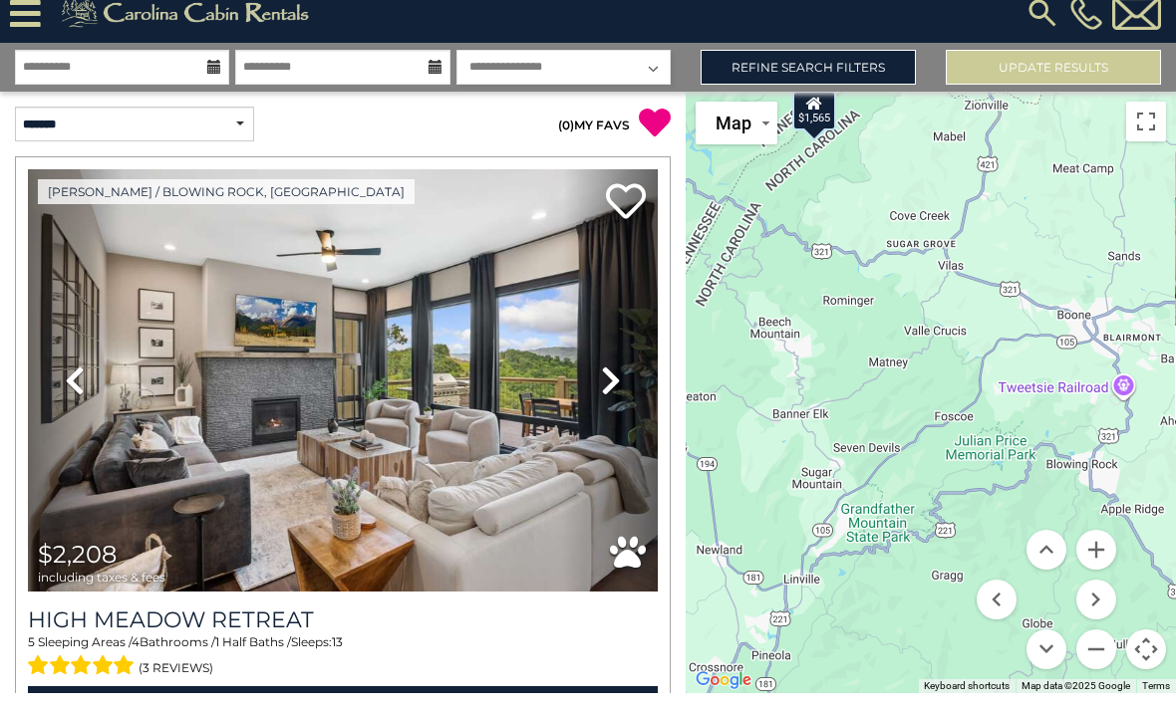
scroll to position [0, 0]
click at [821, 67] on link "Refine Search Filters" at bounding box center [807, 84] width 215 height 35
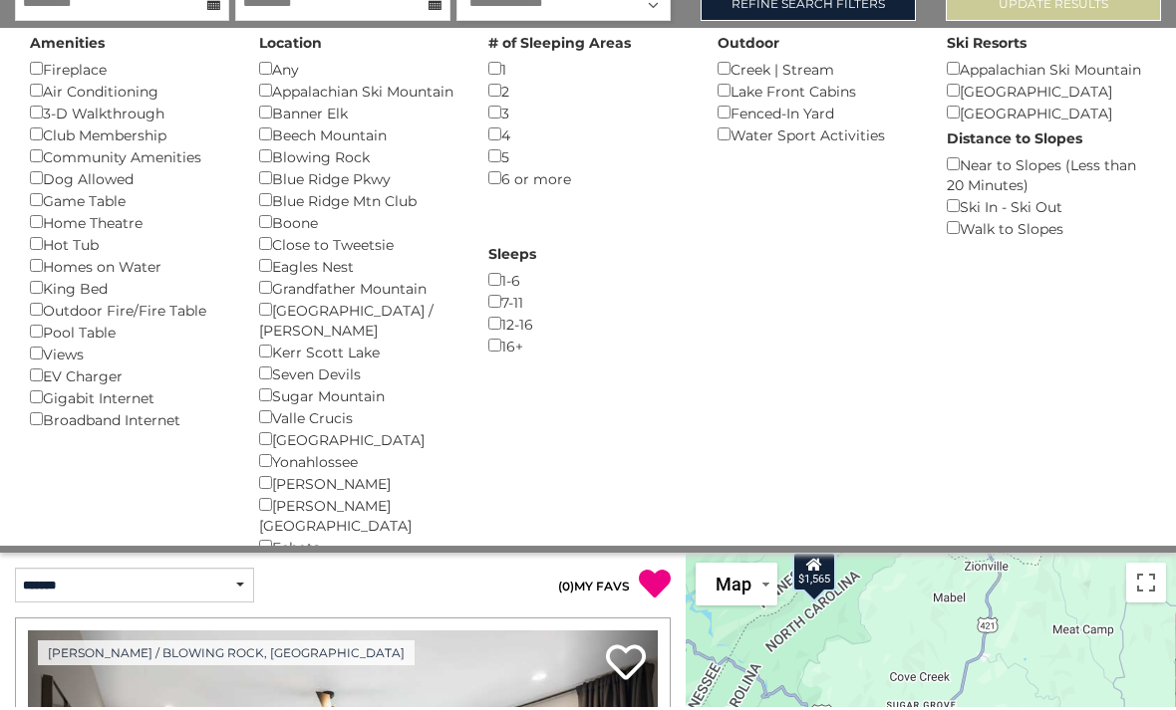
scroll to position [81, 0]
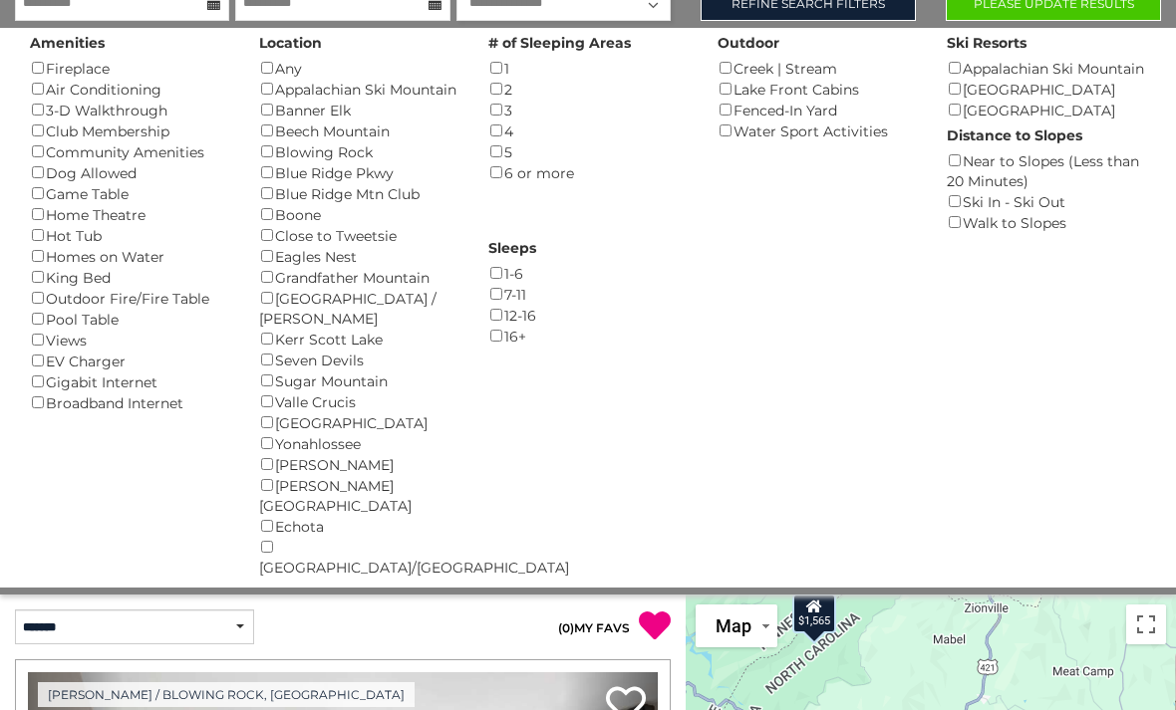
click at [825, 17] on link "Refine Search Filters" at bounding box center [807, 3] width 215 height 35
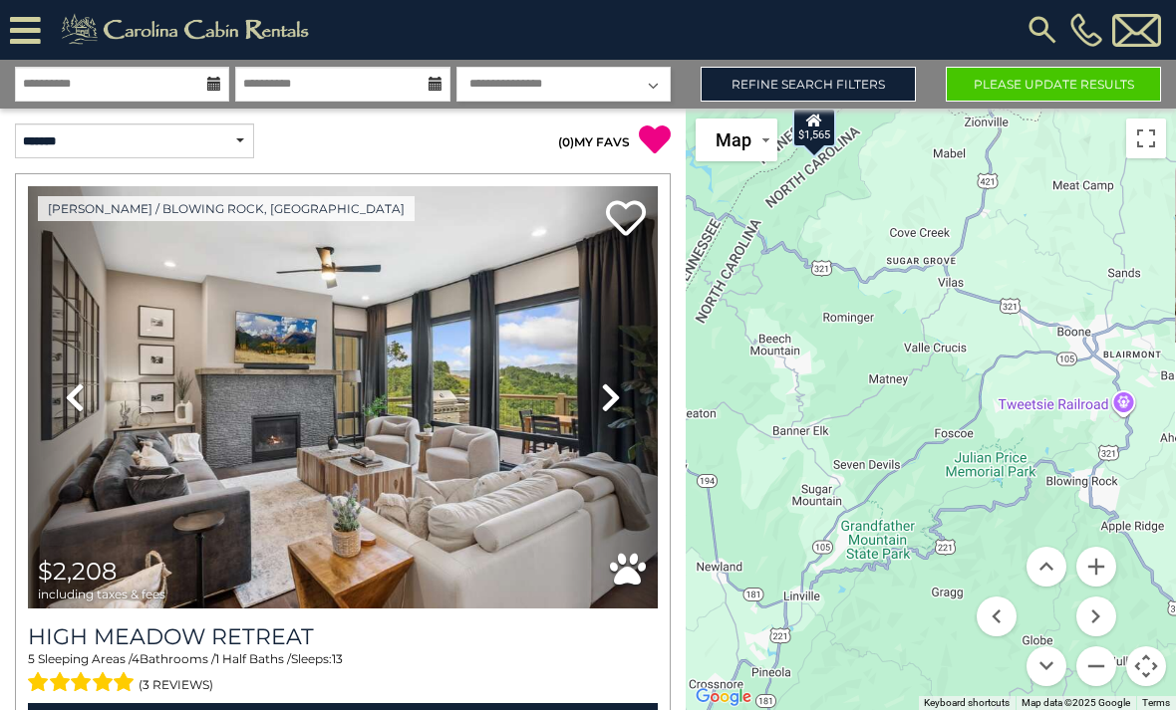
scroll to position [64, 0]
click at [834, 67] on link "Refine Search Filters" at bounding box center [807, 84] width 215 height 35
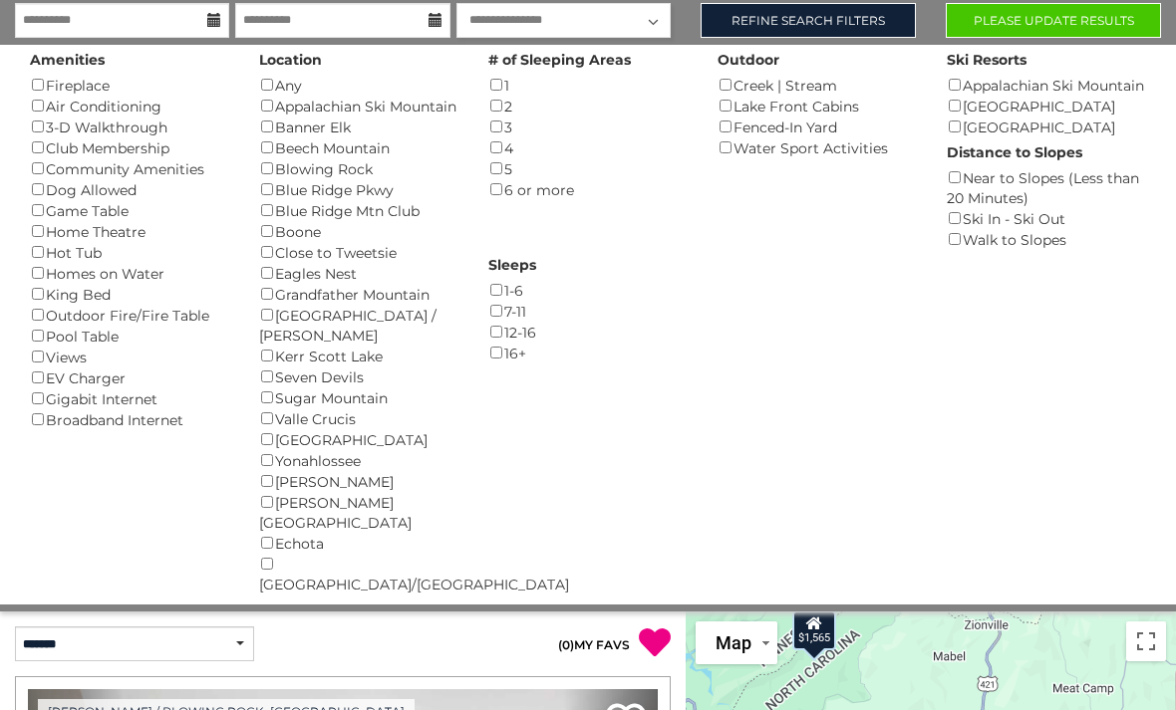
click at [851, 25] on link "Refine Search Filters" at bounding box center [807, 20] width 215 height 35
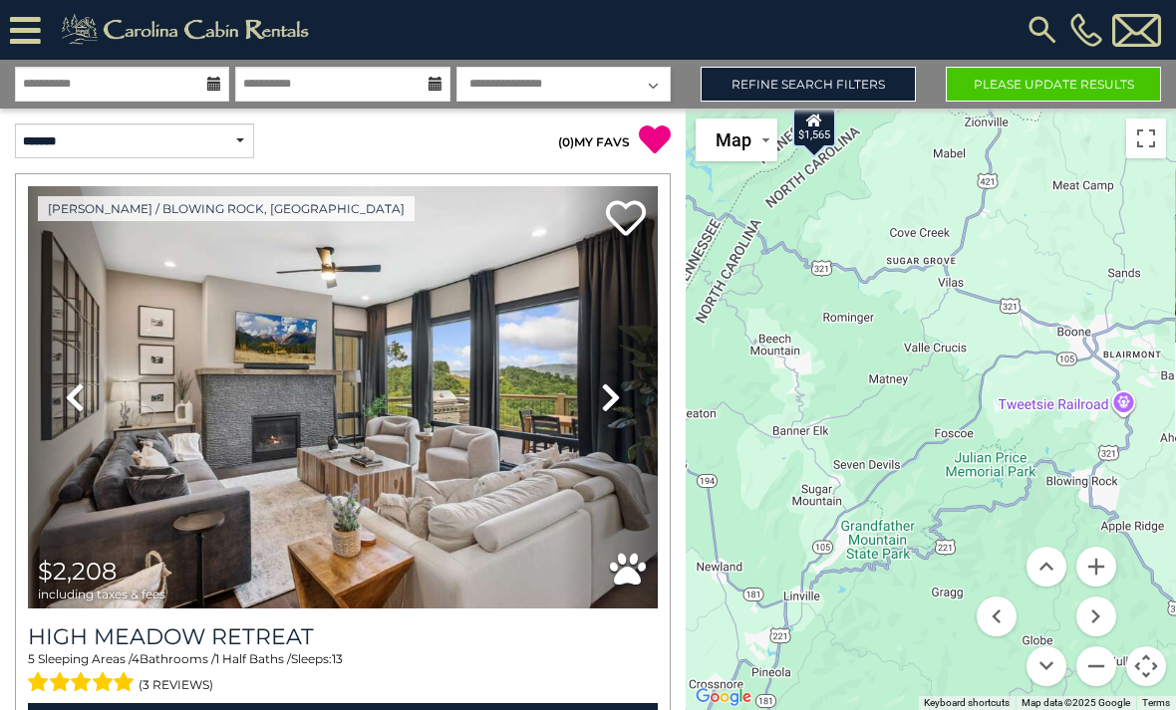
click at [1057, 67] on button "Please Update Results" at bounding box center [1052, 84] width 215 height 35
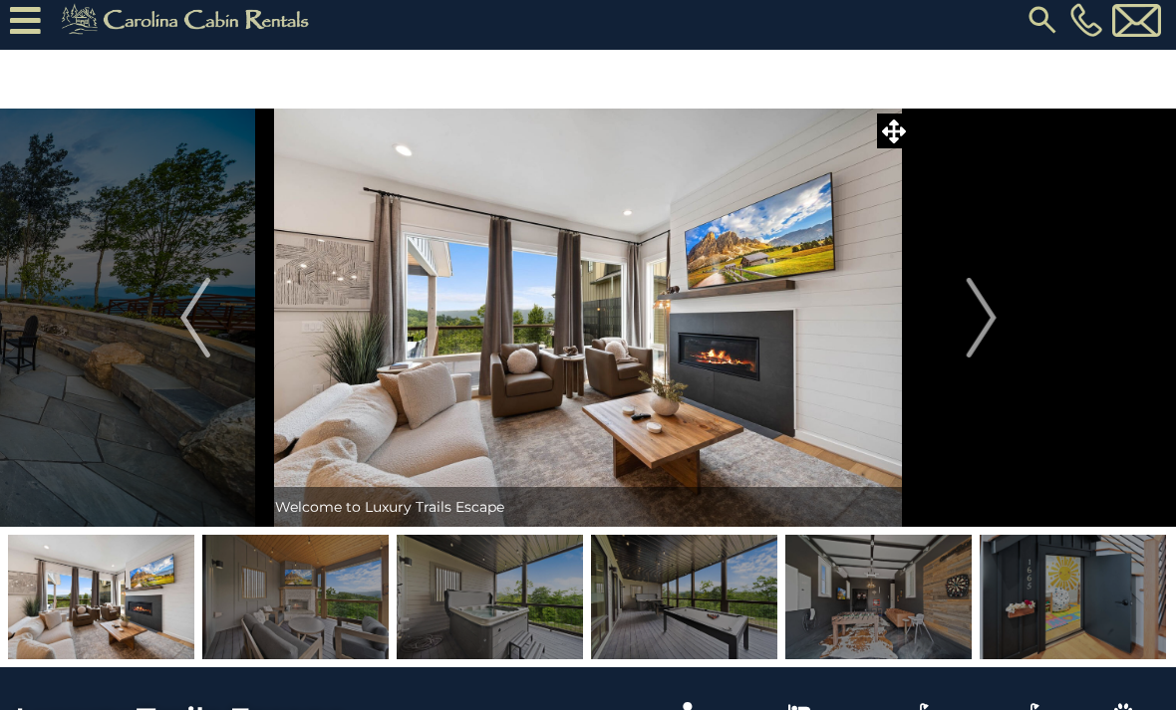
scroll to position [14, 0]
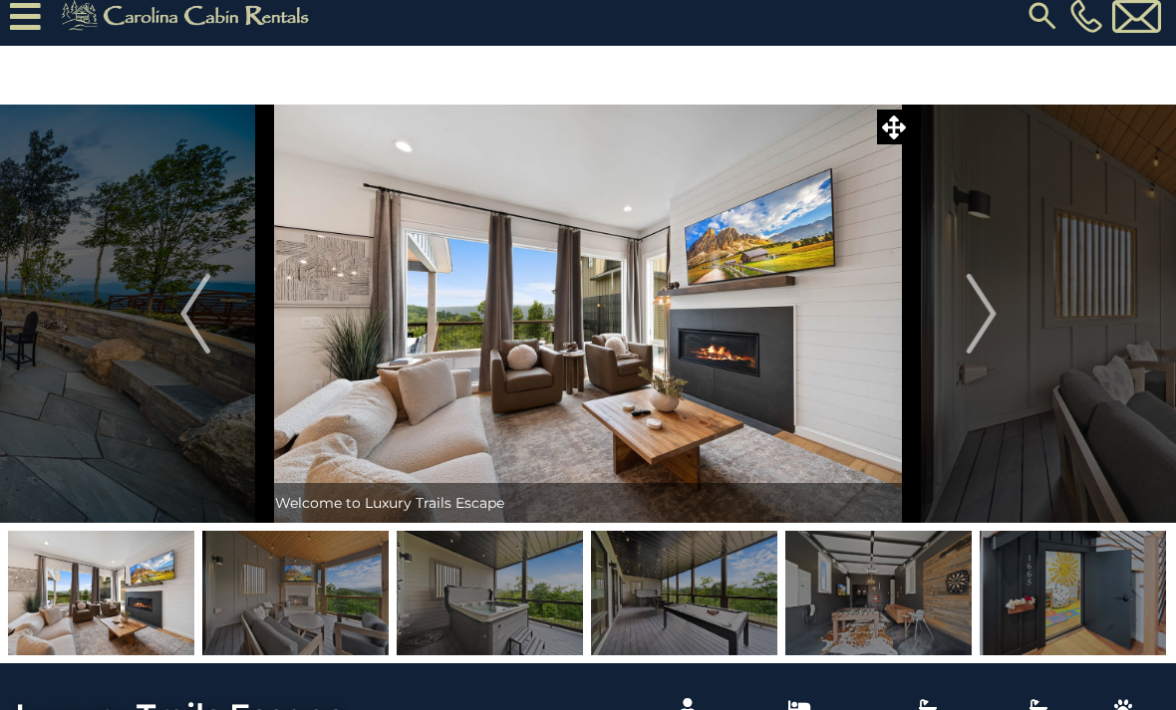
click at [1075, 588] on img at bounding box center [1072, 593] width 186 height 125
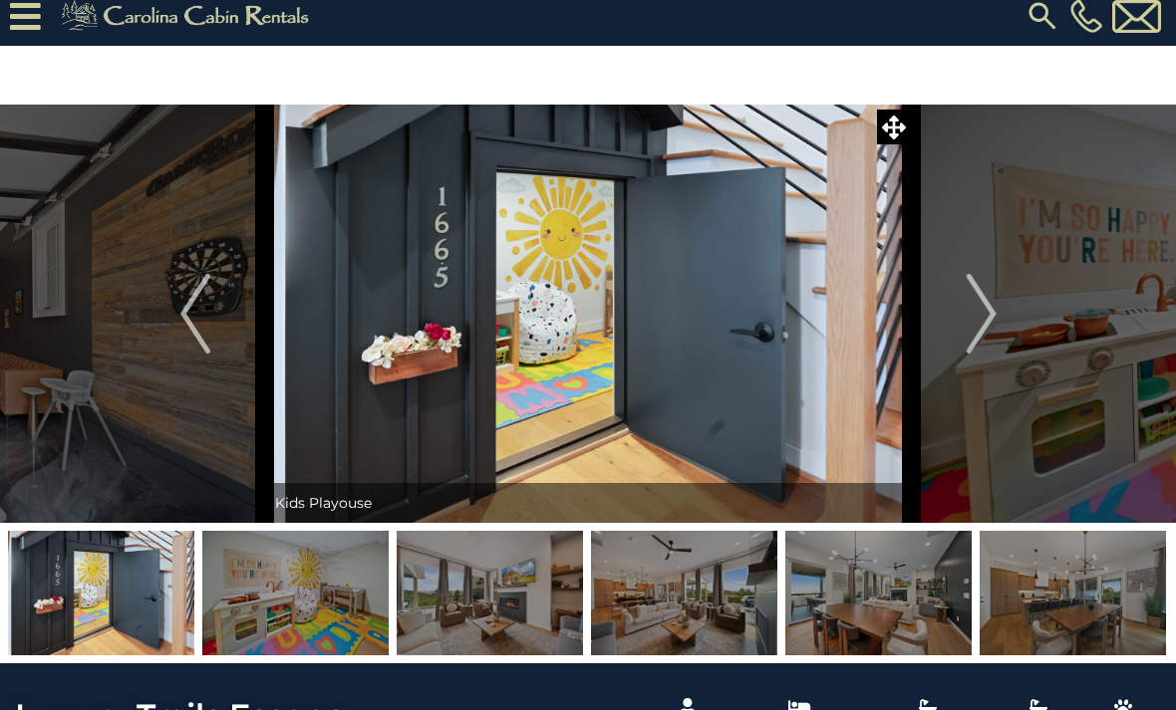
click at [990, 321] on img "Next" at bounding box center [980, 314] width 30 height 80
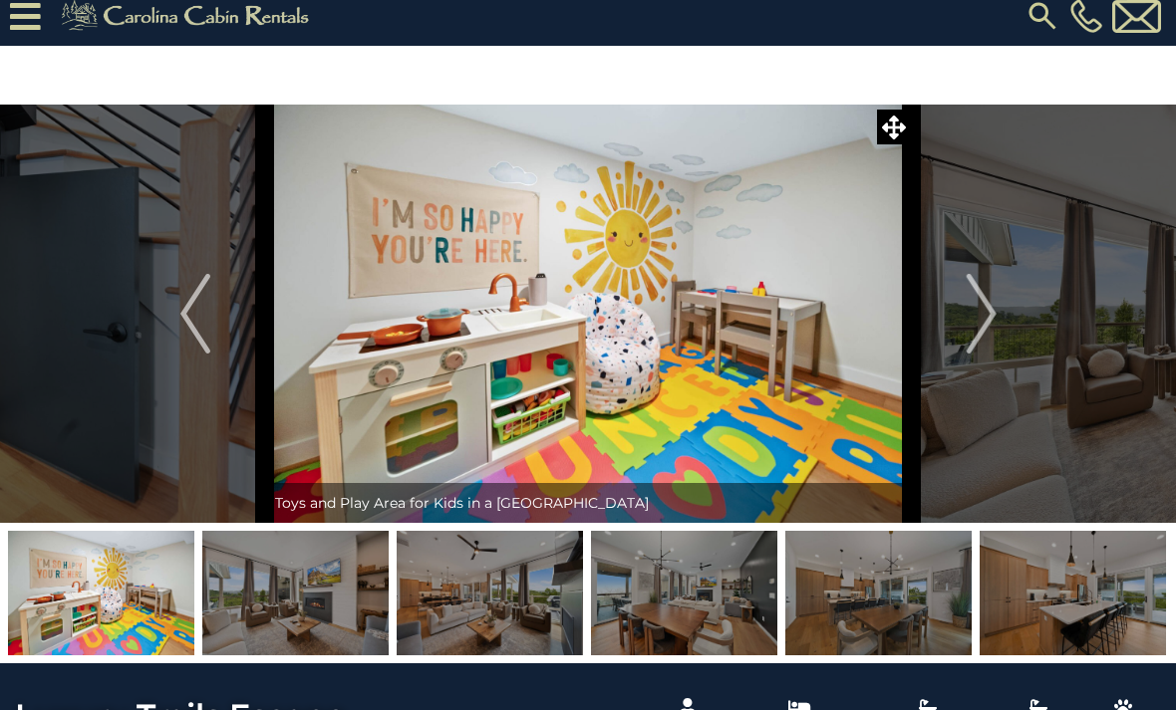
click at [995, 333] on img "Next" at bounding box center [980, 314] width 30 height 80
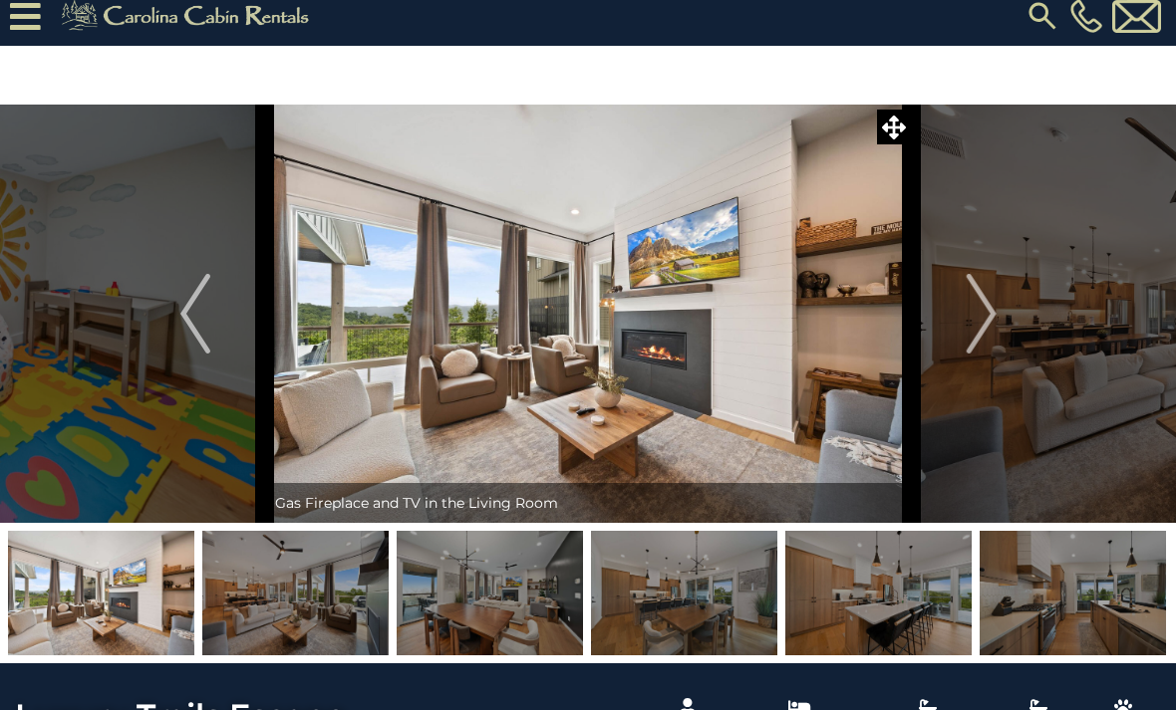
click at [991, 332] on img "Next" at bounding box center [980, 314] width 30 height 80
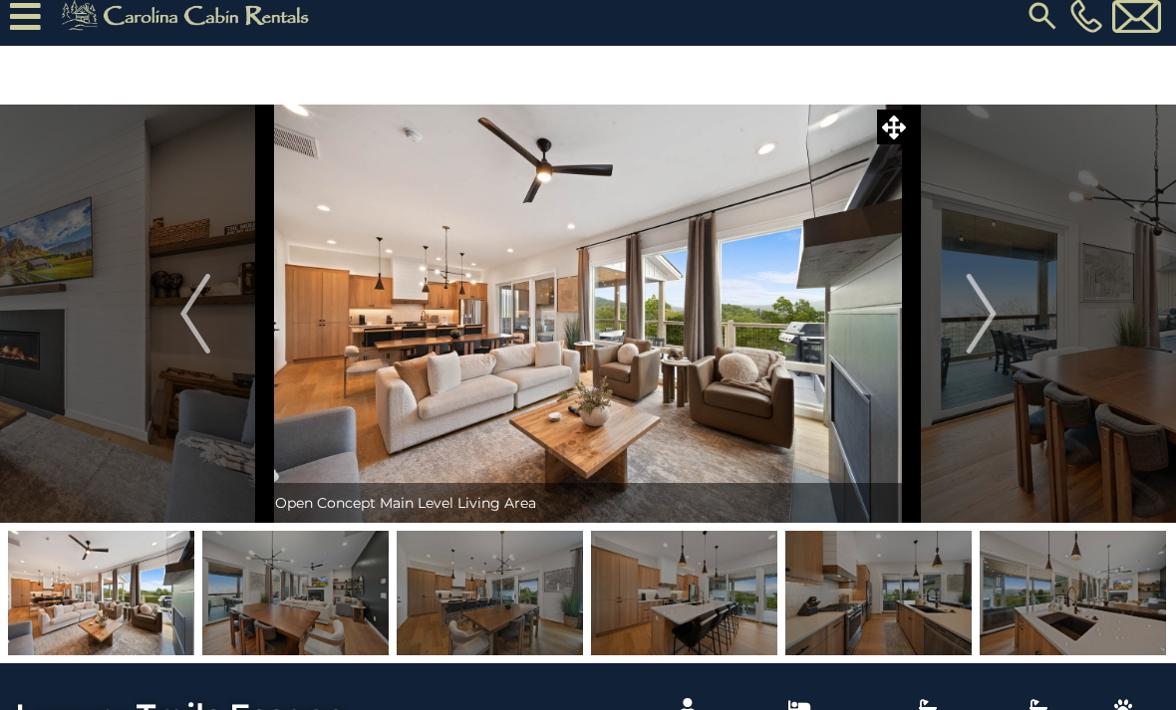
click at [983, 333] on img "Next" at bounding box center [980, 314] width 30 height 80
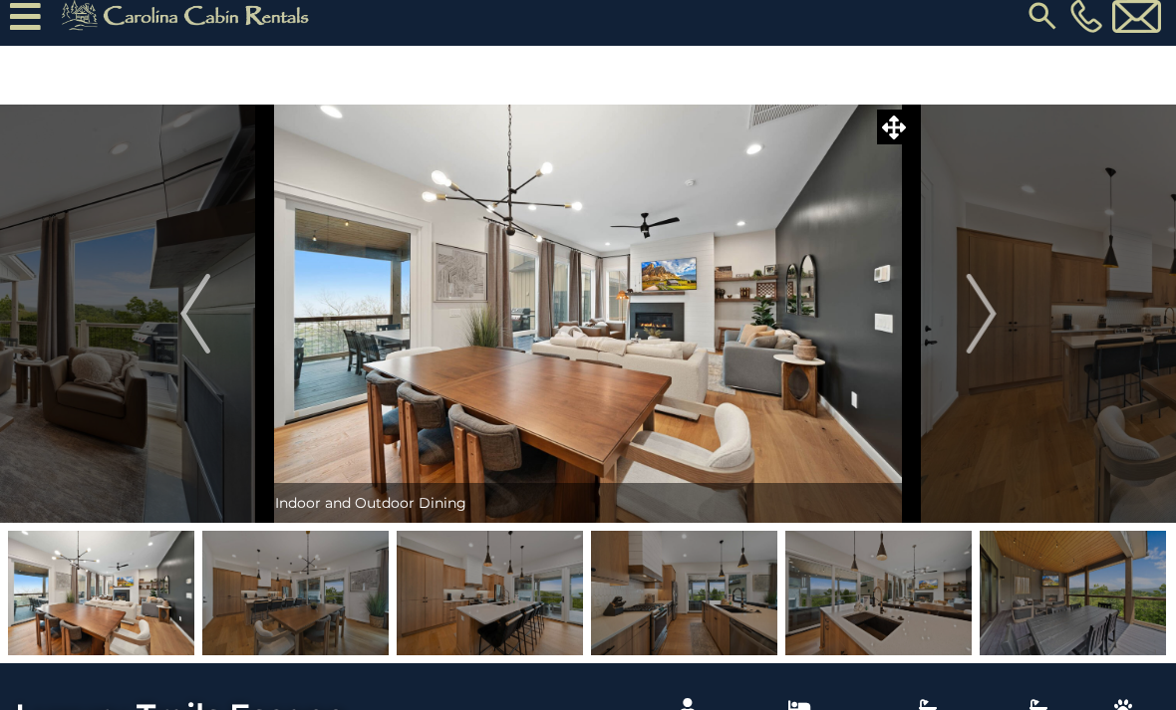
click at [986, 345] on img "Next" at bounding box center [980, 314] width 30 height 80
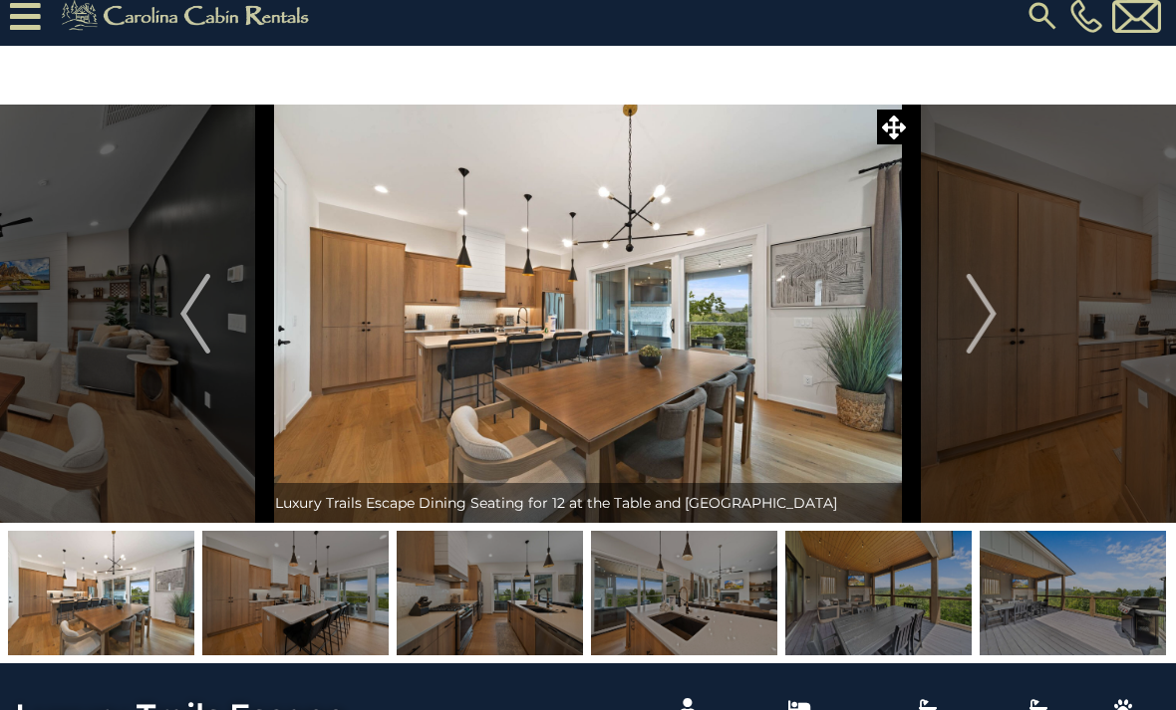
click at [986, 343] on img "Next" at bounding box center [980, 314] width 30 height 80
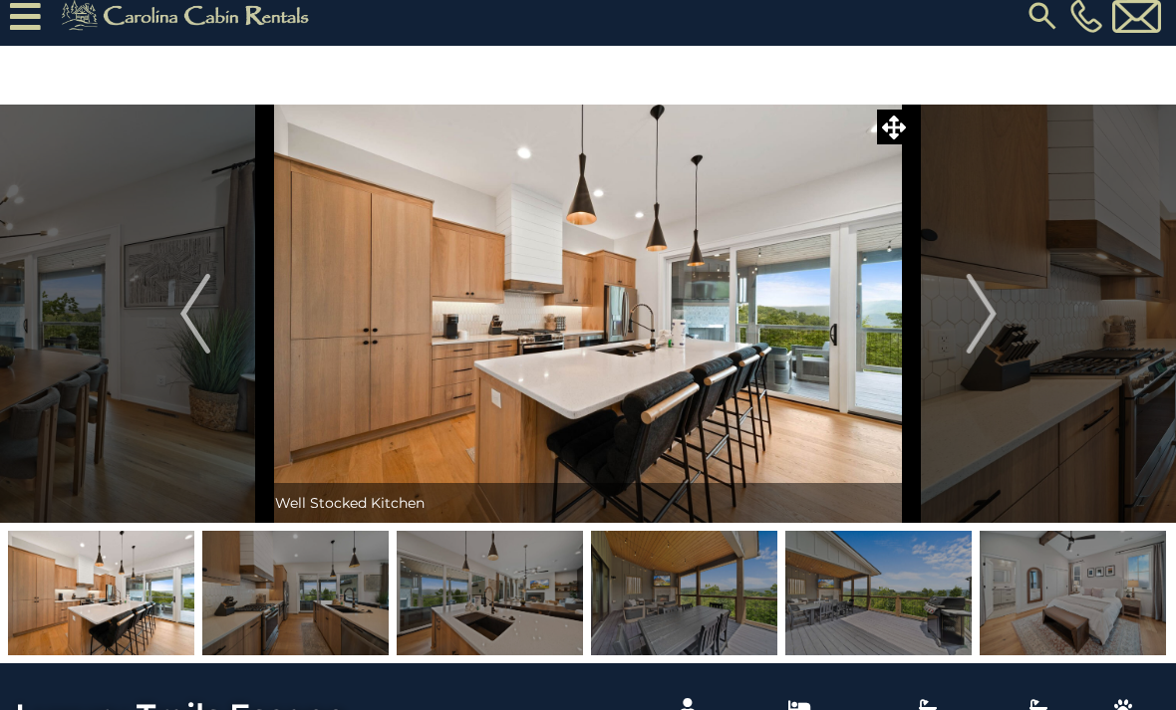
click at [983, 350] on img "Next" at bounding box center [980, 314] width 30 height 80
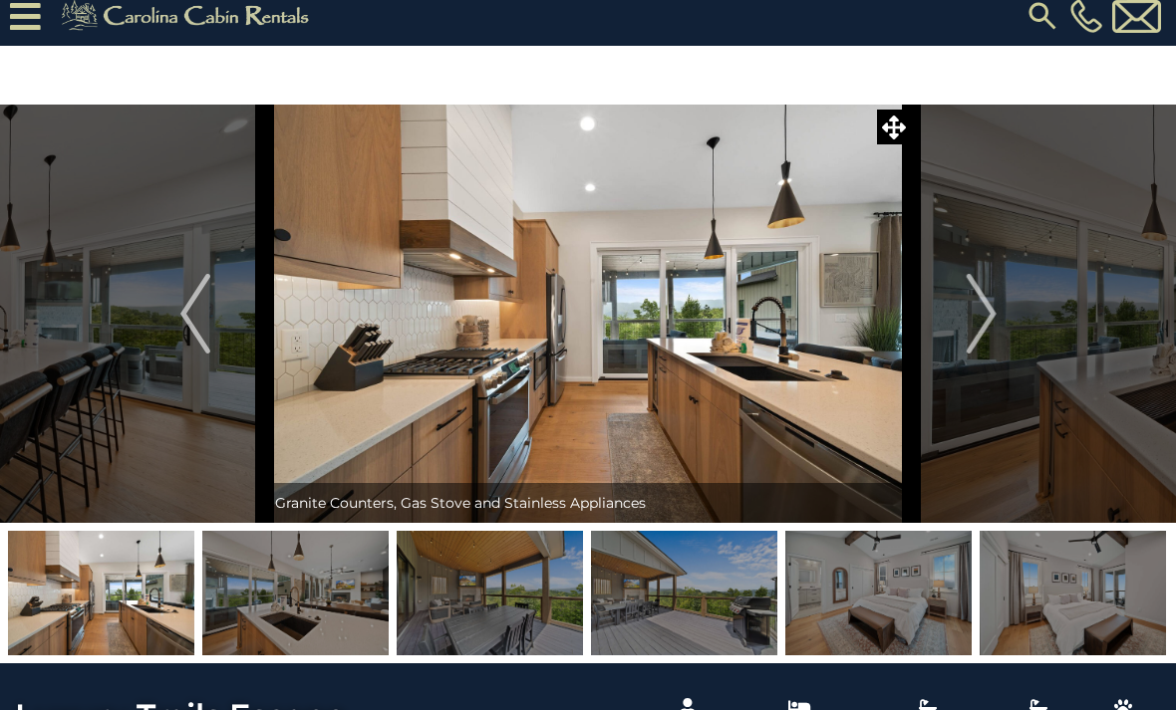
click at [986, 339] on img "Next" at bounding box center [980, 314] width 30 height 80
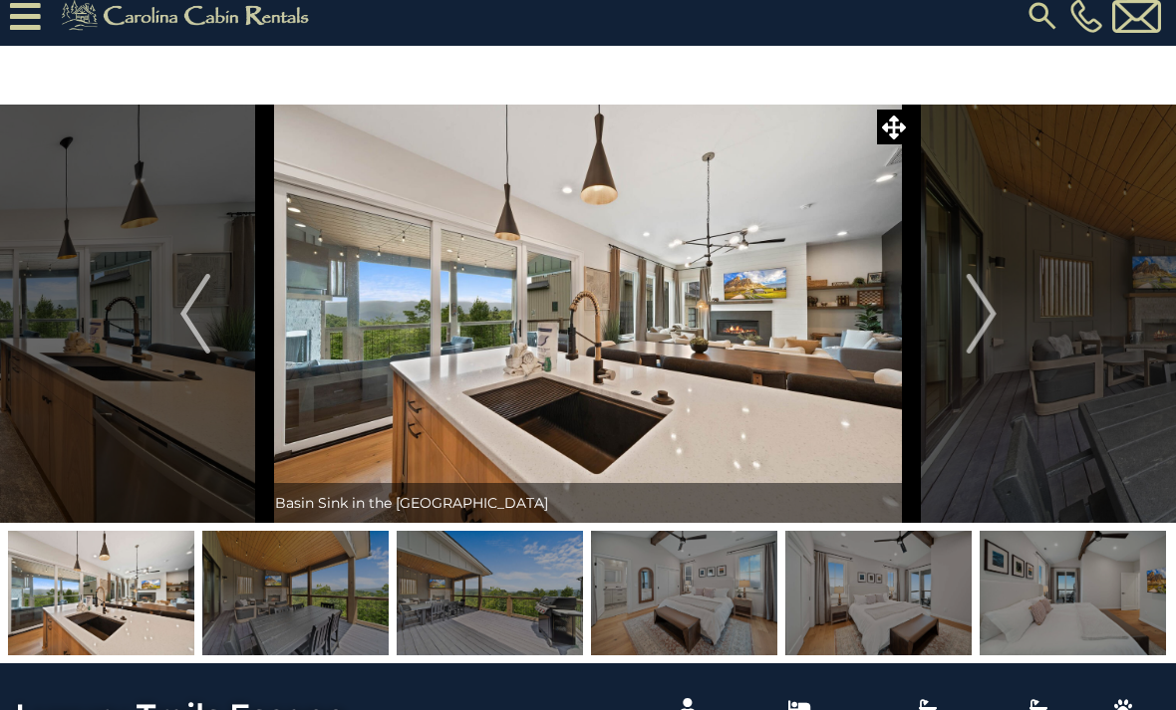
click at [984, 329] on img "Next" at bounding box center [980, 314] width 30 height 80
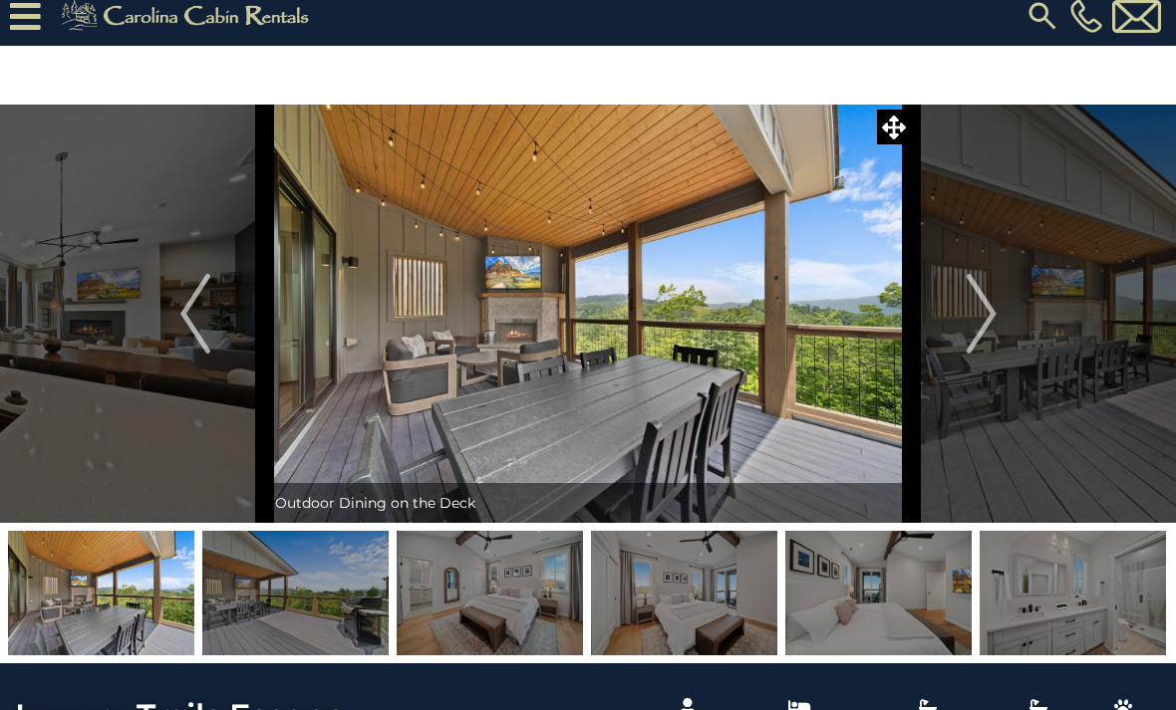
click at [981, 335] on img "Next" at bounding box center [980, 314] width 30 height 80
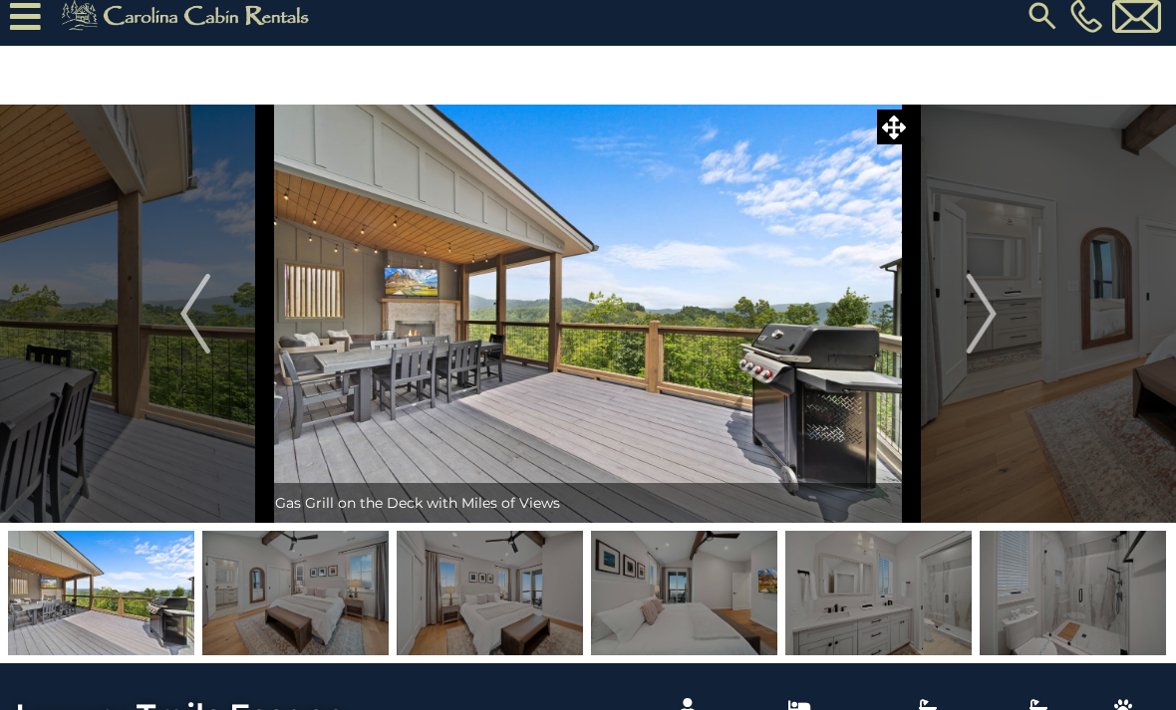
click at [975, 319] on img "Next" at bounding box center [980, 314] width 30 height 80
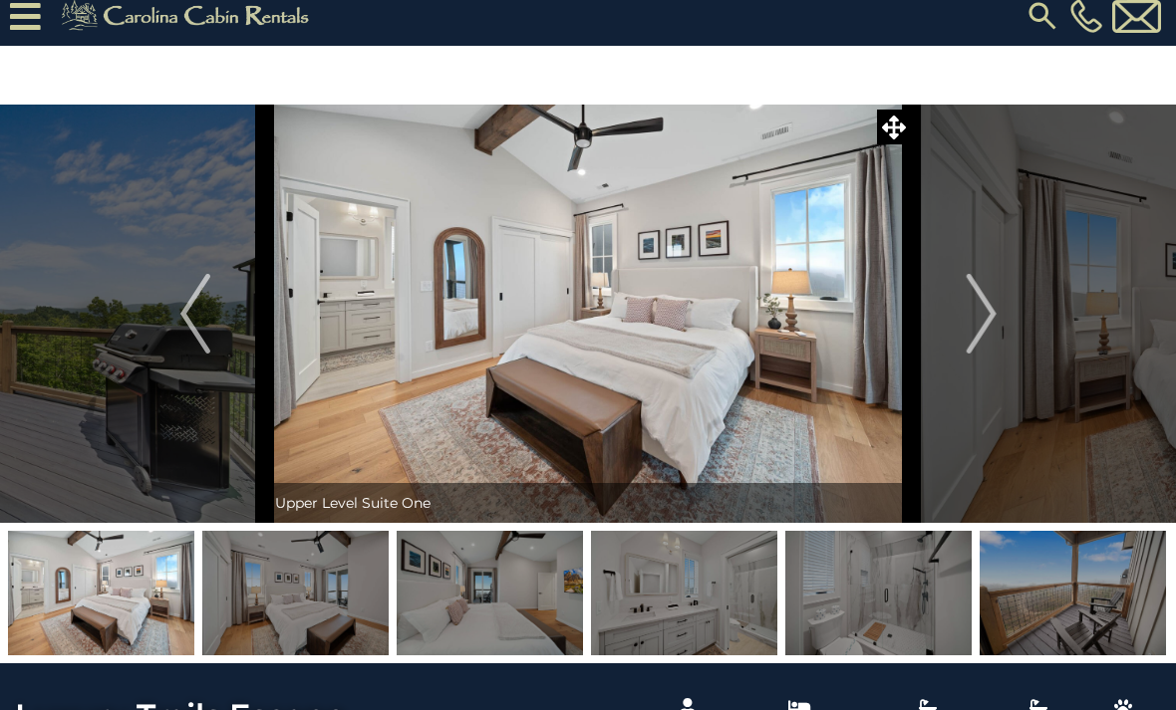
click at [979, 331] on img "Next" at bounding box center [980, 314] width 30 height 80
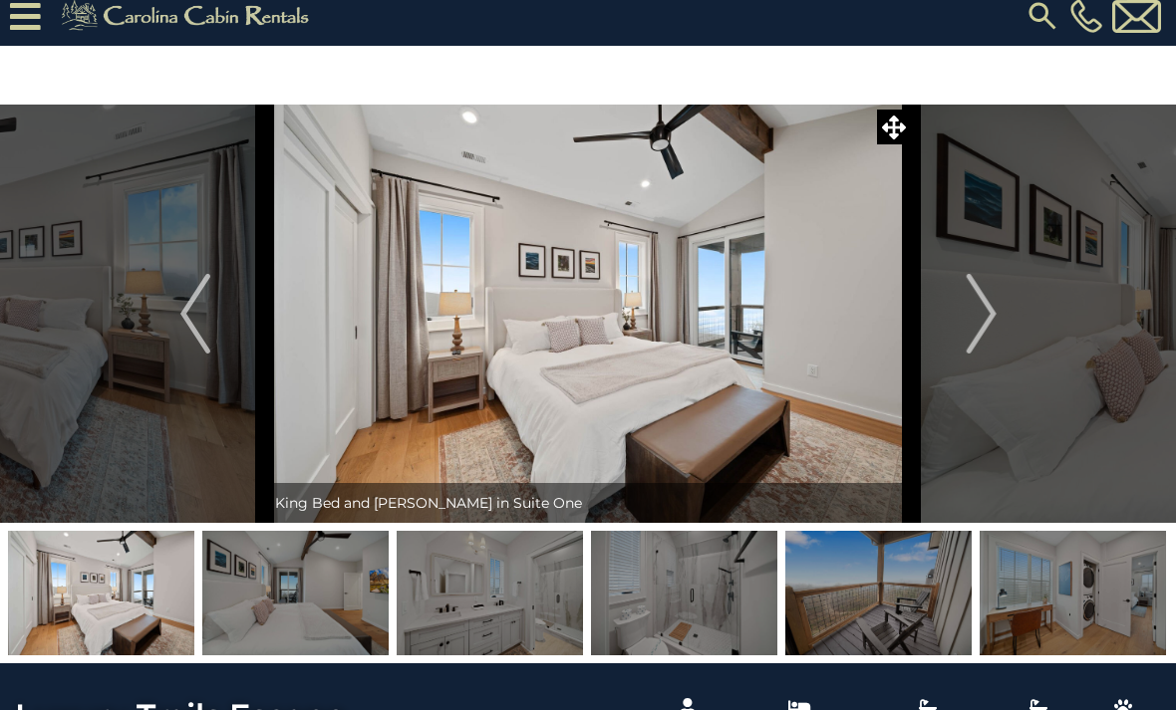
click at [981, 340] on img "Next" at bounding box center [980, 314] width 30 height 80
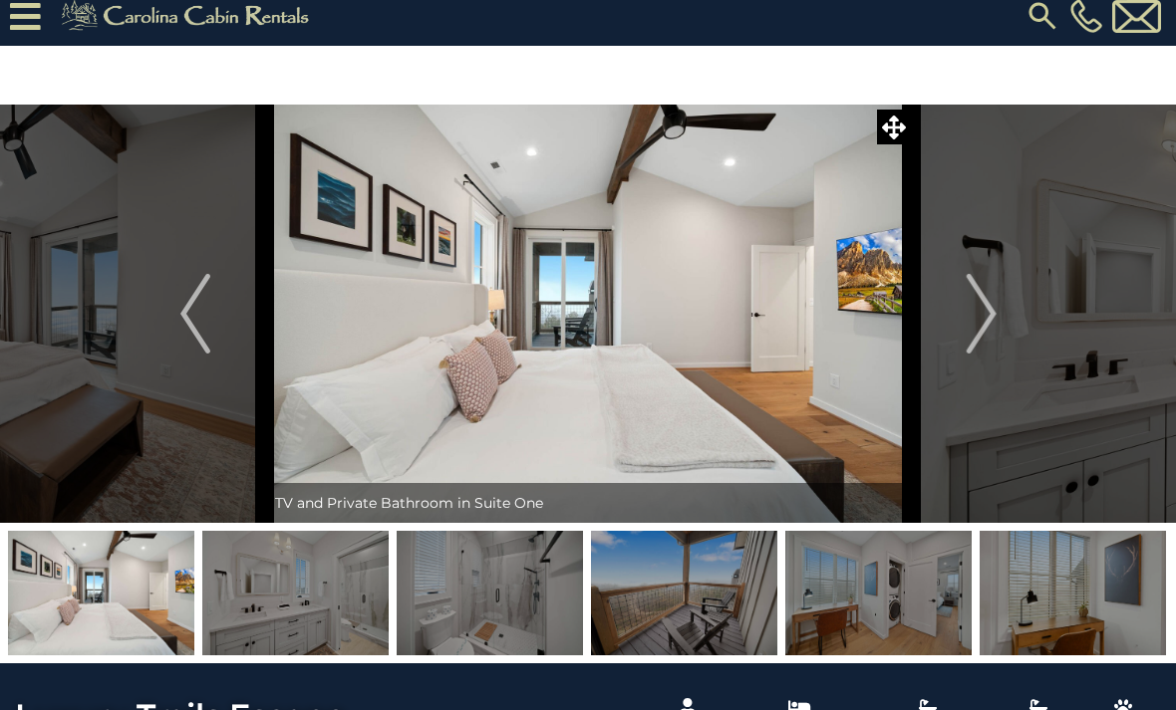
click at [982, 332] on img "Next" at bounding box center [980, 314] width 30 height 80
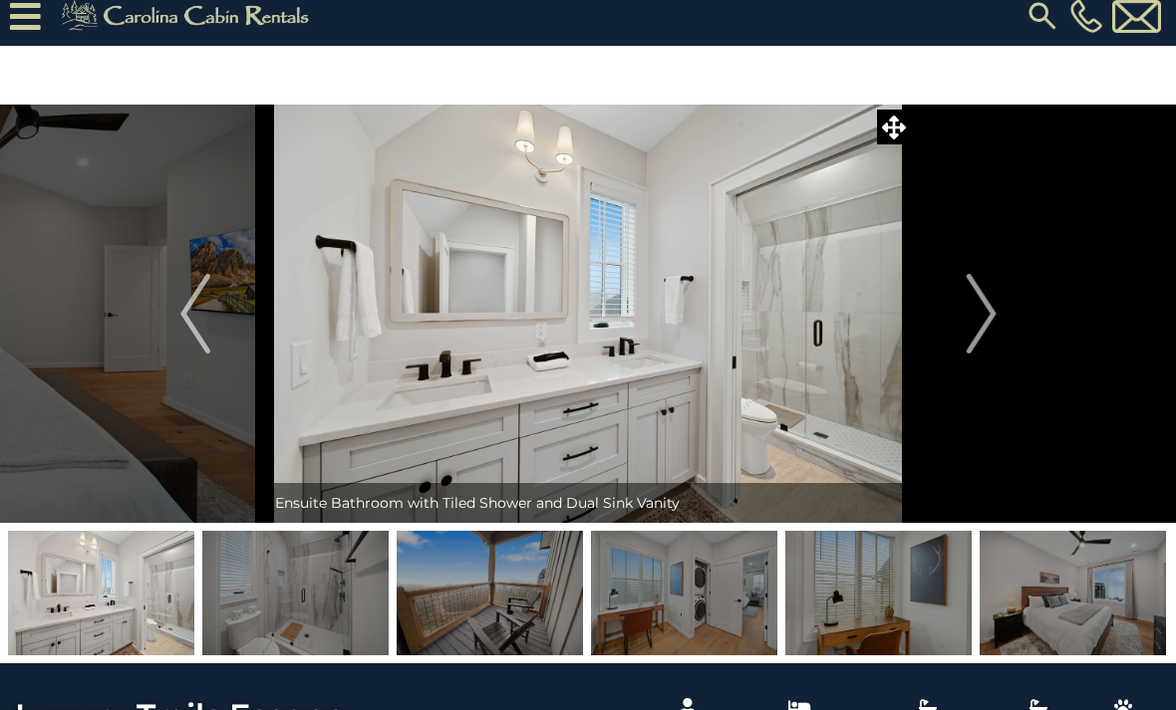
click at [985, 338] on img "Next" at bounding box center [980, 314] width 30 height 80
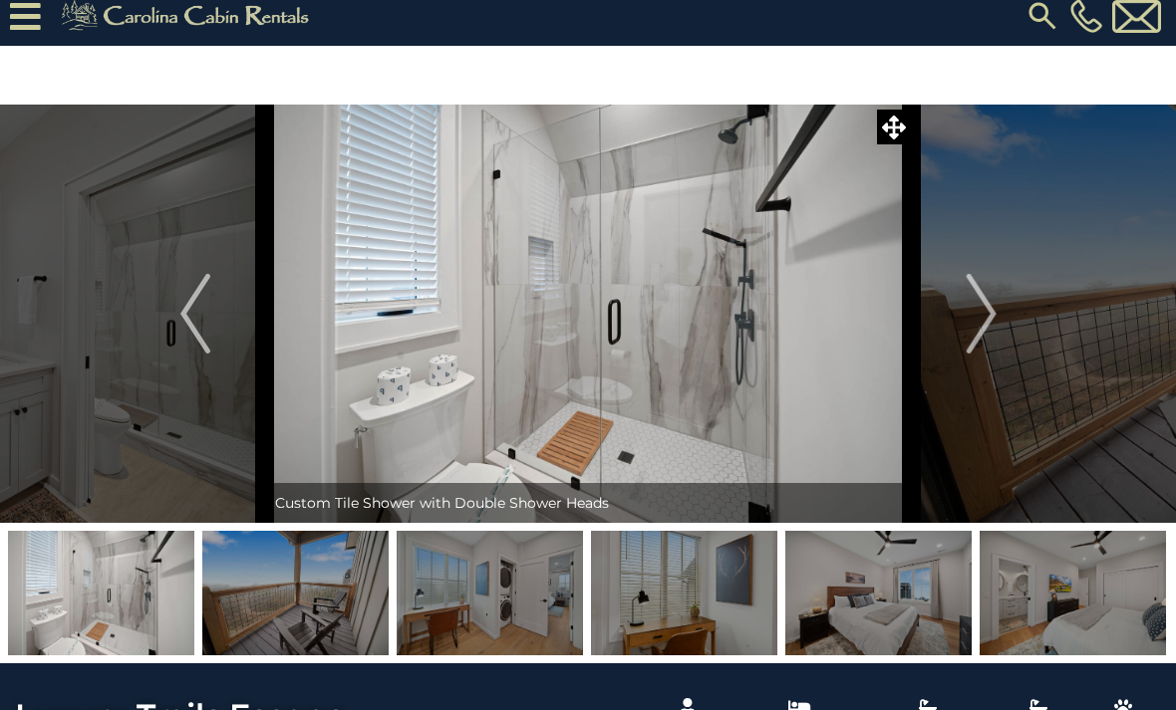
click at [985, 336] on img "Next" at bounding box center [980, 314] width 30 height 80
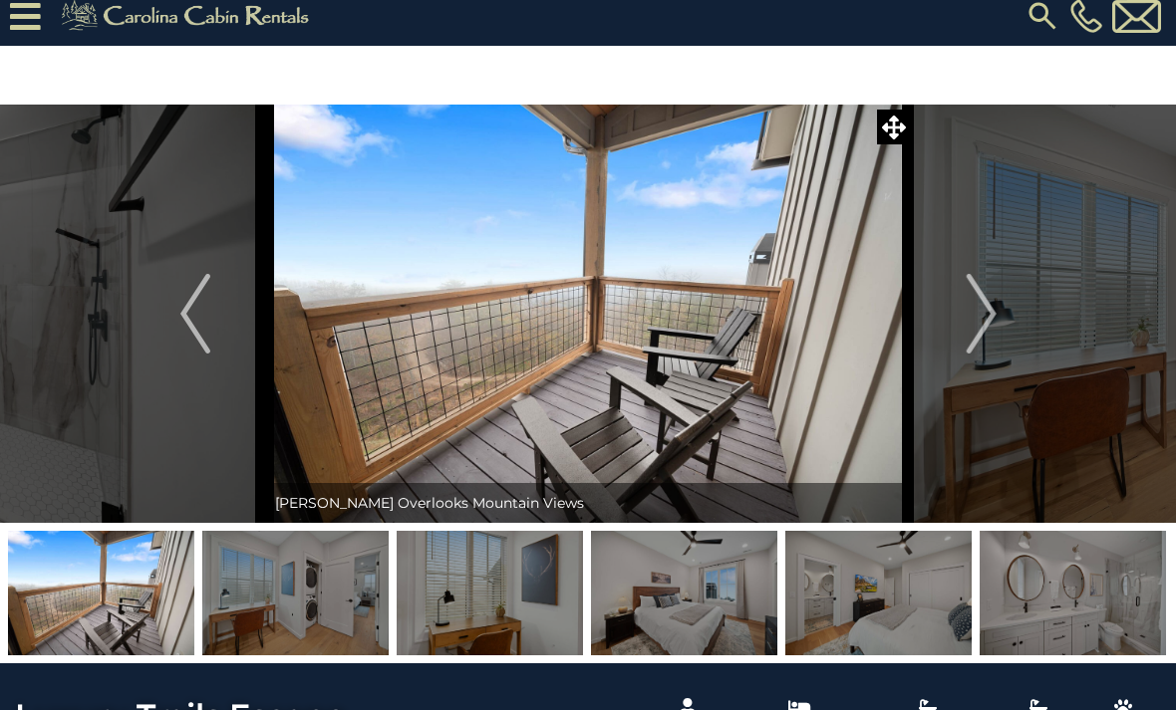
click at [984, 338] on img "Next" at bounding box center [980, 314] width 30 height 80
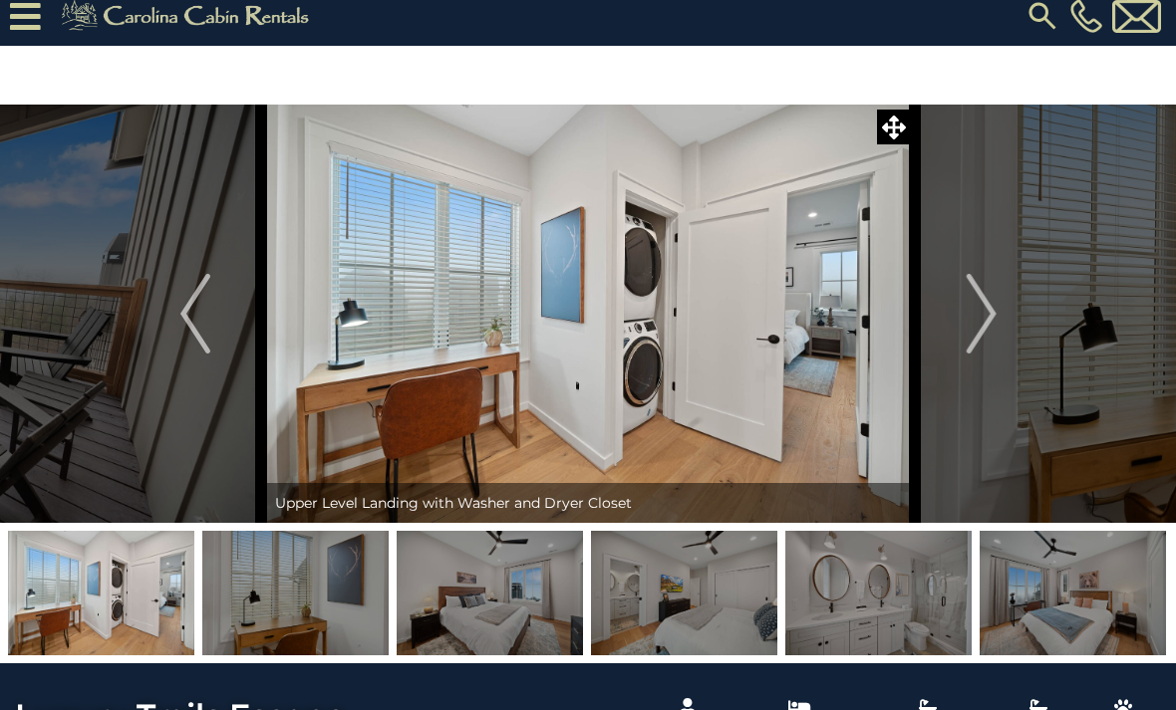
click at [990, 344] on img "Next" at bounding box center [980, 314] width 30 height 80
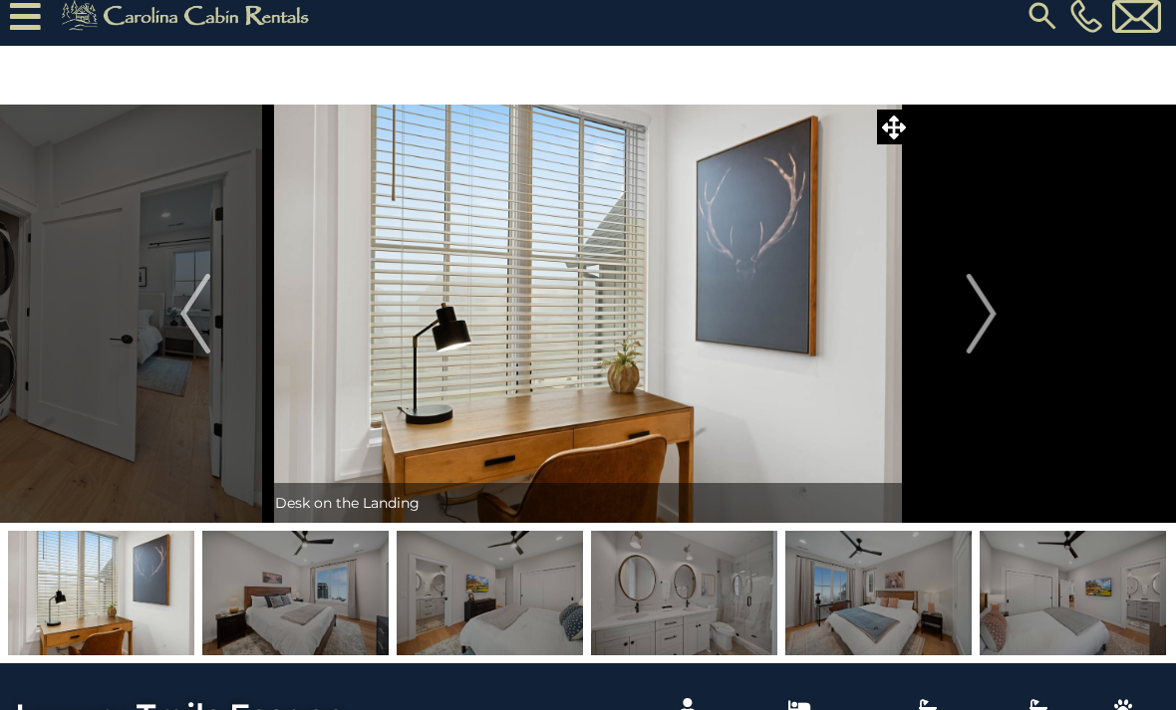
click at [986, 343] on img "Next" at bounding box center [980, 314] width 30 height 80
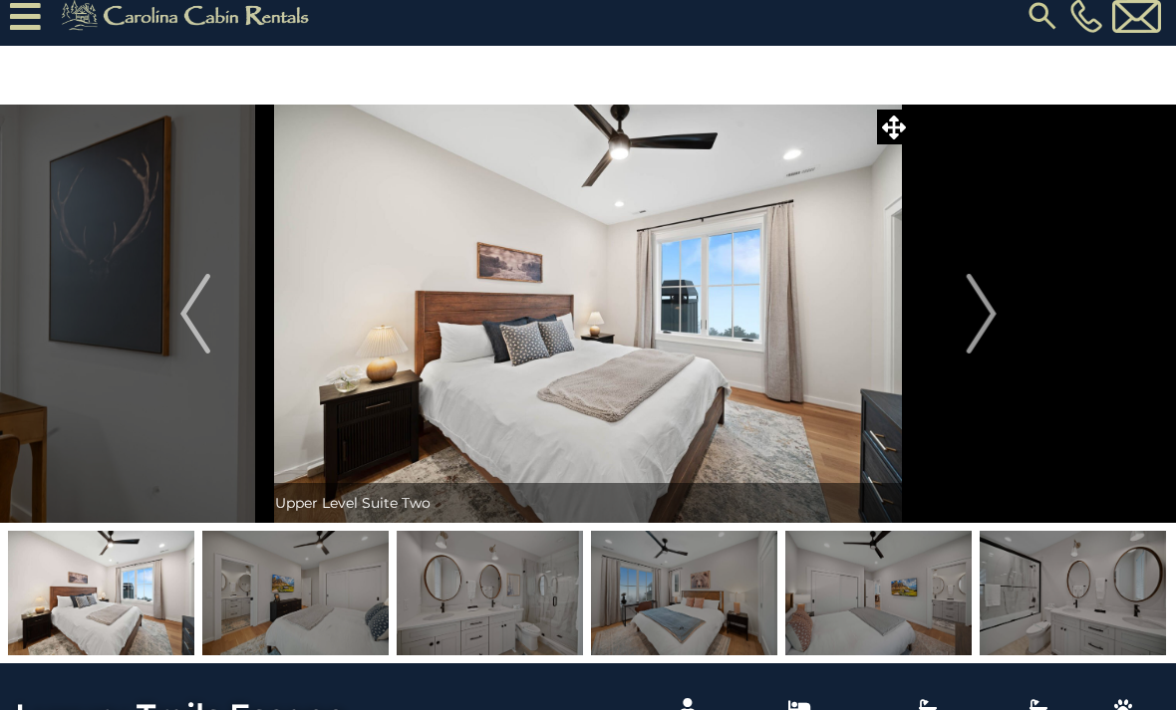
click at [987, 345] on img "Next" at bounding box center [980, 314] width 30 height 80
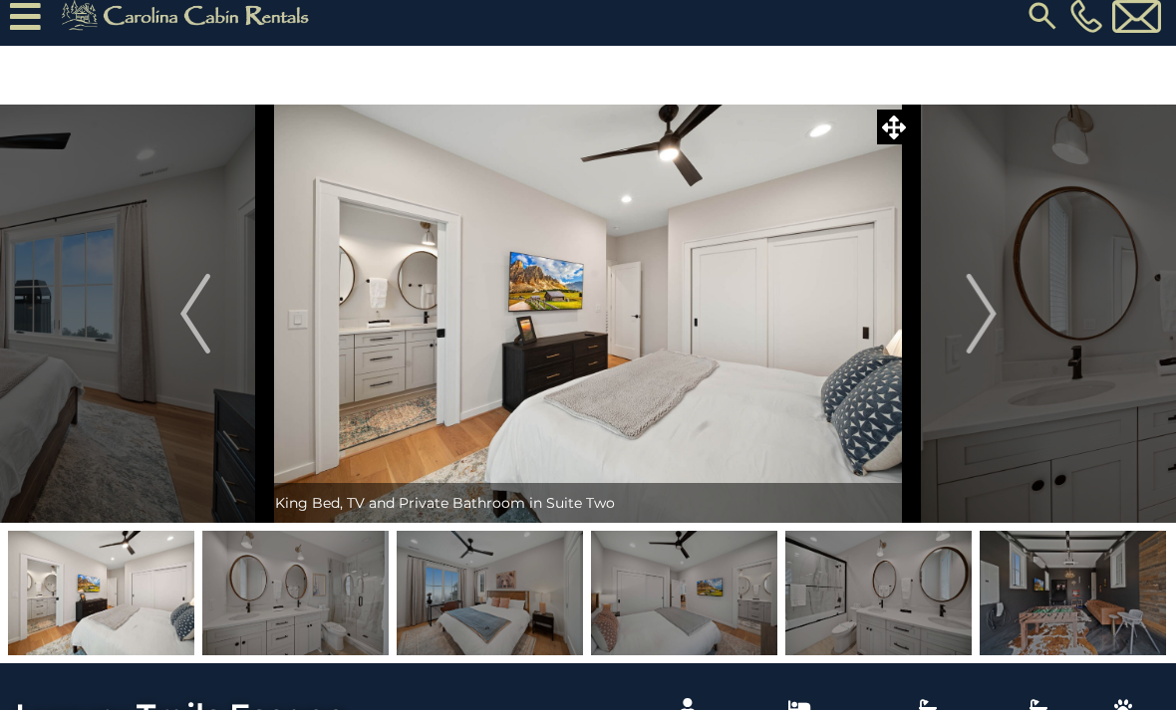
click at [990, 340] on img "Next" at bounding box center [980, 314] width 30 height 80
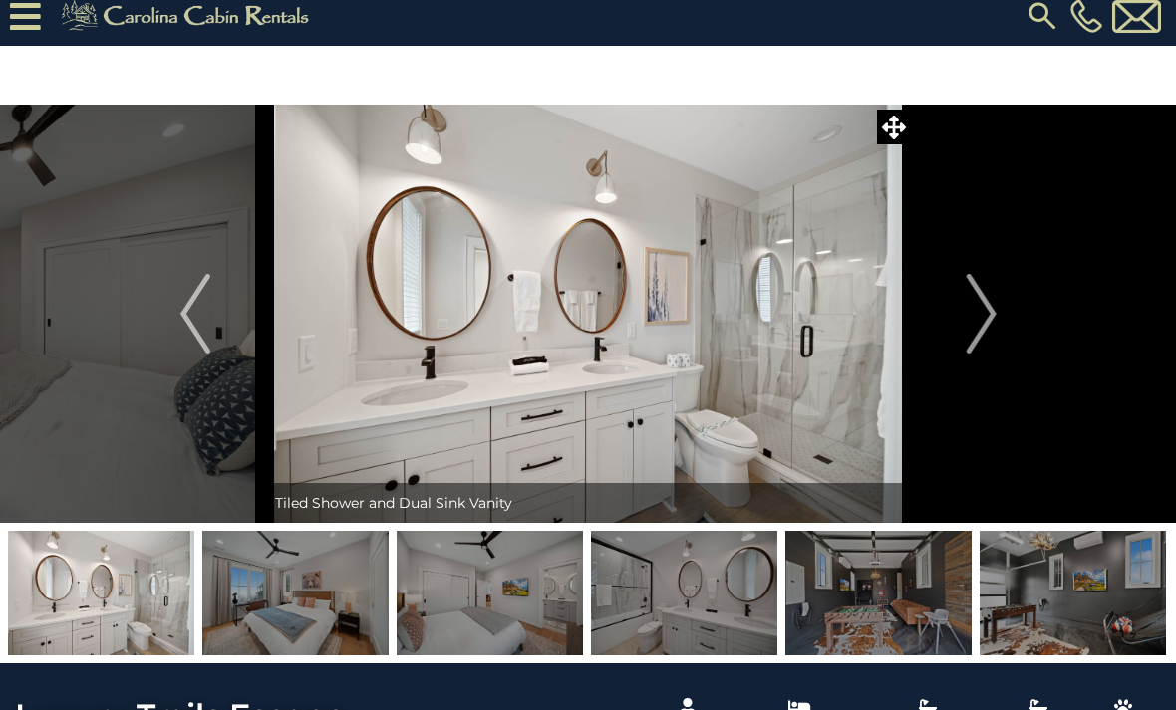
click at [994, 342] on img "Next" at bounding box center [980, 314] width 30 height 80
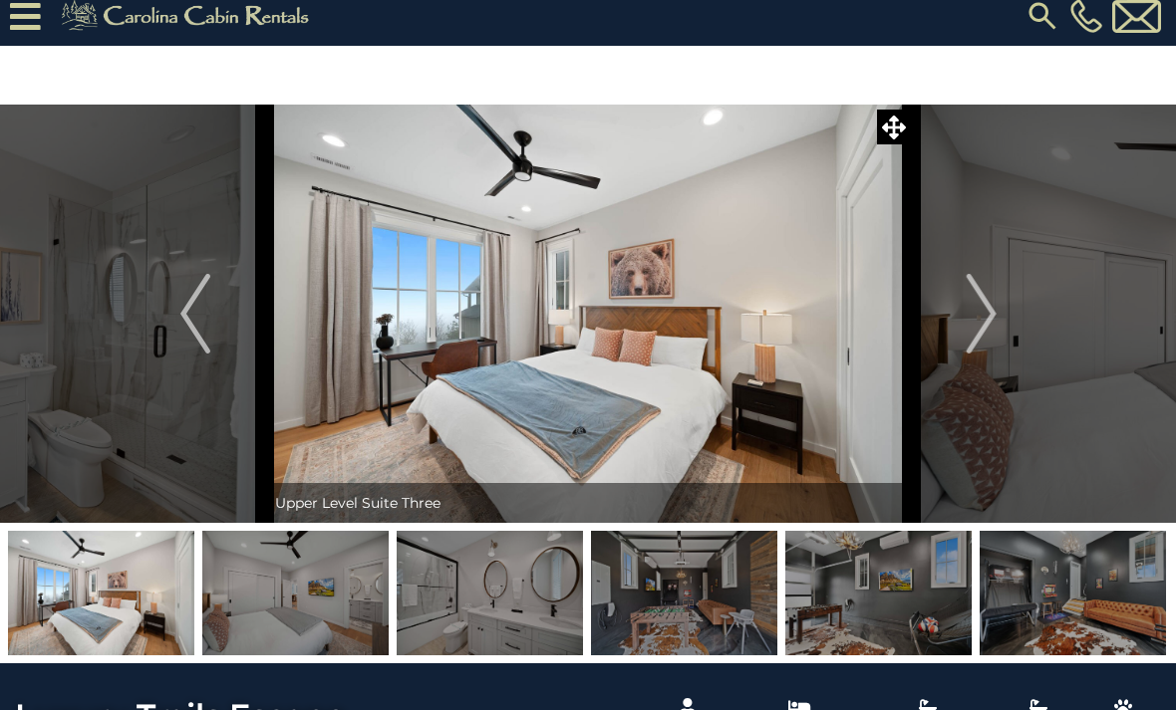
click at [980, 328] on img "Next" at bounding box center [980, 314] width 30 height 80
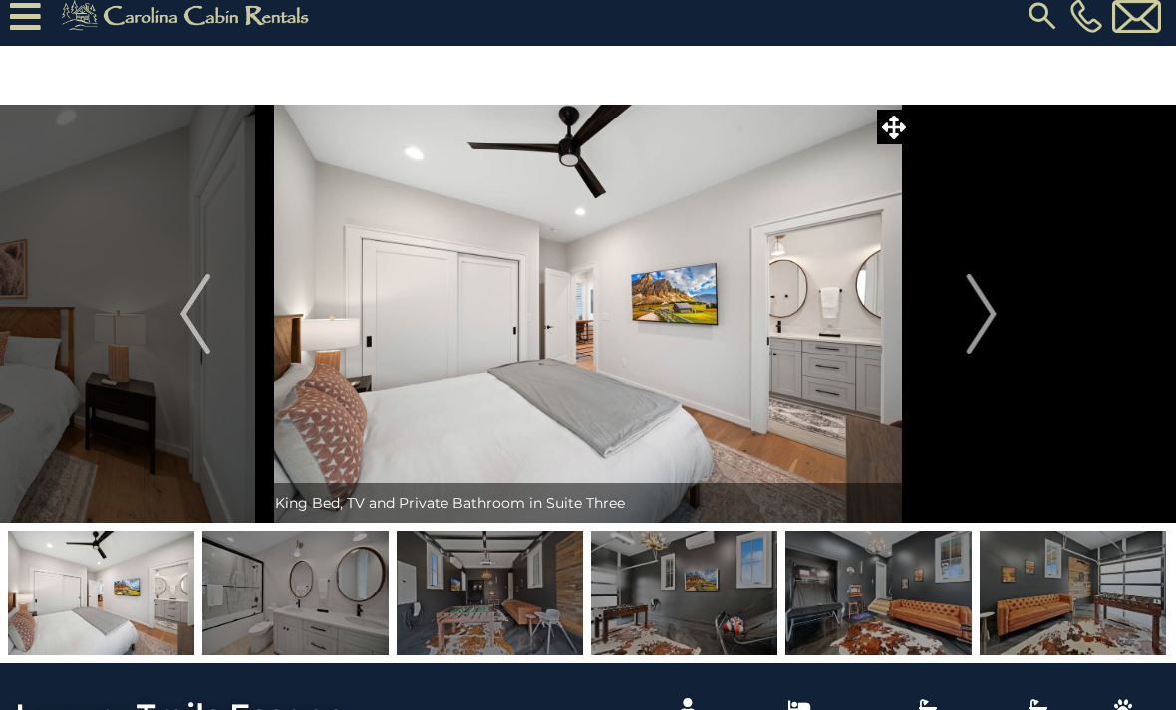
click at [992, 328] on img "Next" at bounding box center [980, 314] width 30 height 80
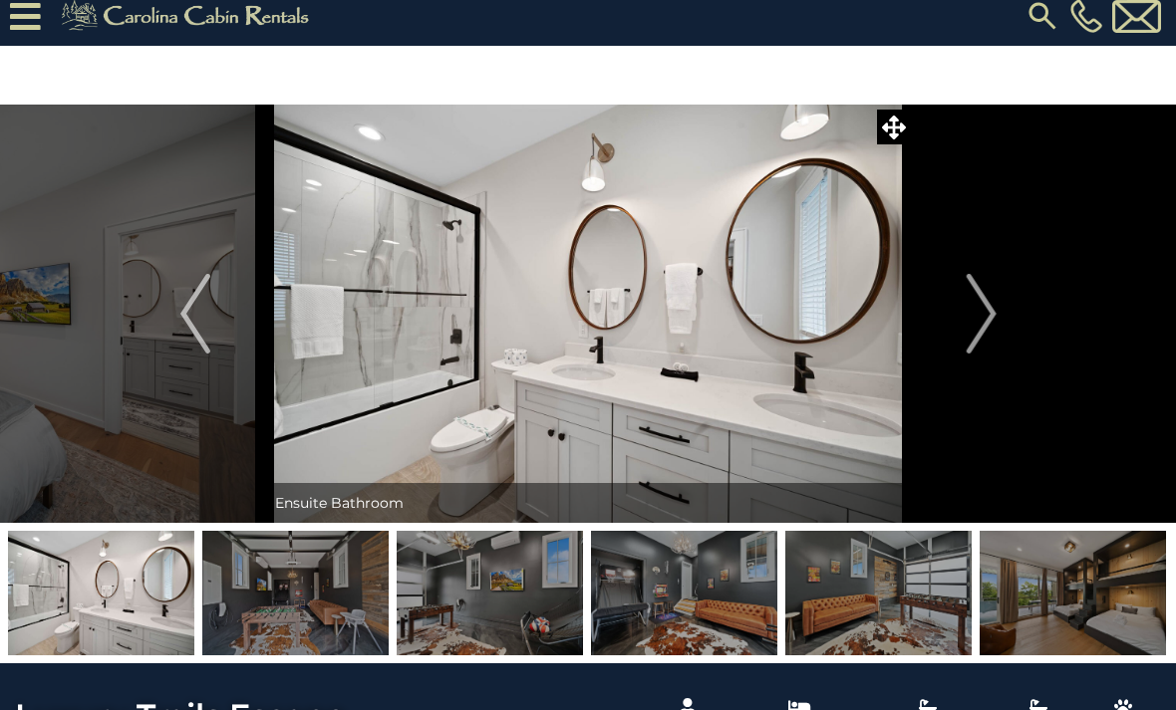
click at [980, 345] on img "Next" at bounding box center [980, 314] width 30 height 80
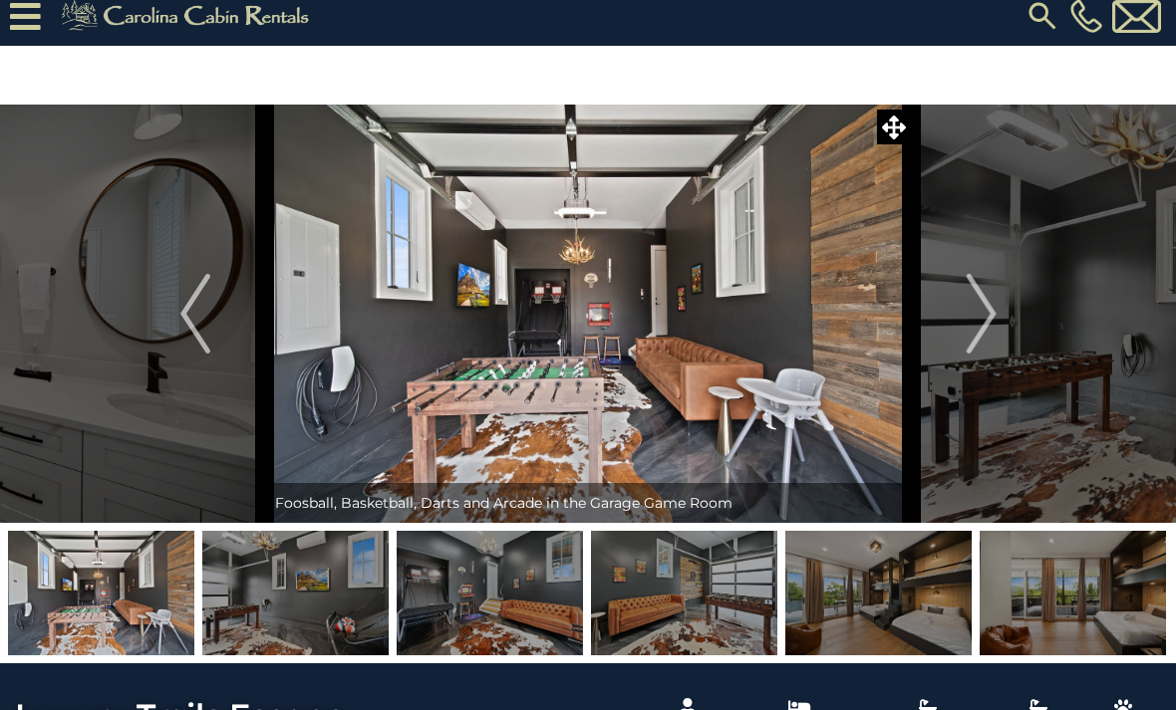
click at [971, 350] on img "Next" at bounding box center [980, 314] width 30 height 80
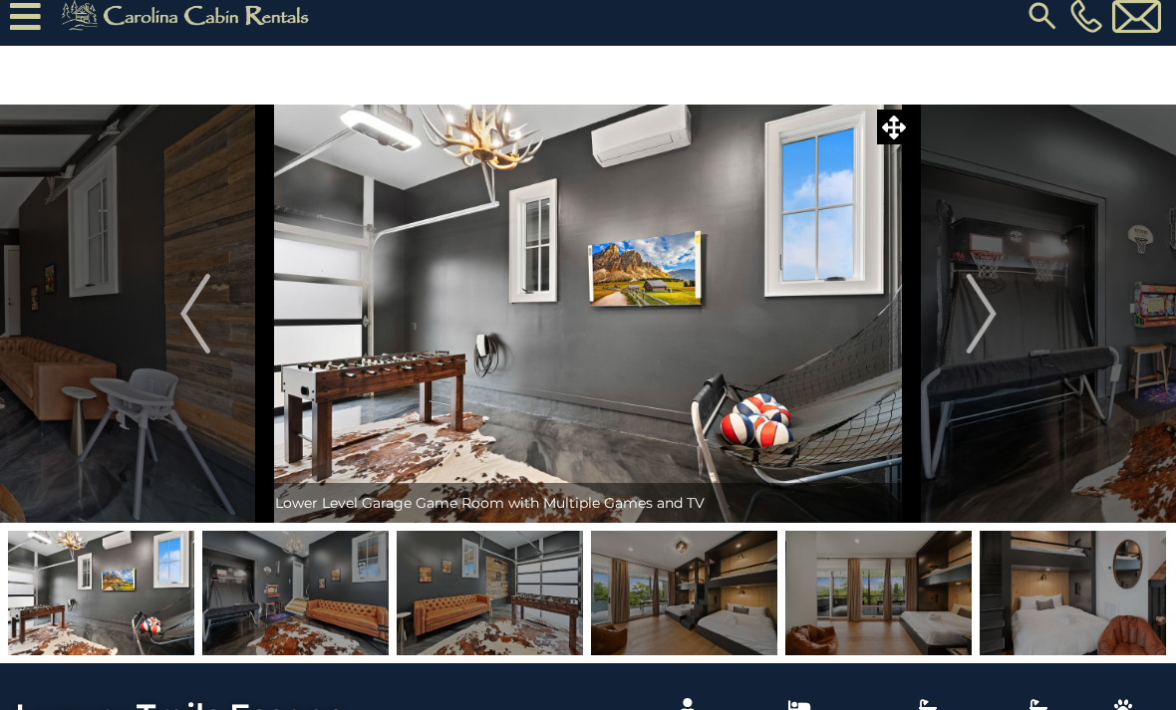
click at [965, 339] on button "Next" at bounding box center [981, 314] width 139 height 418
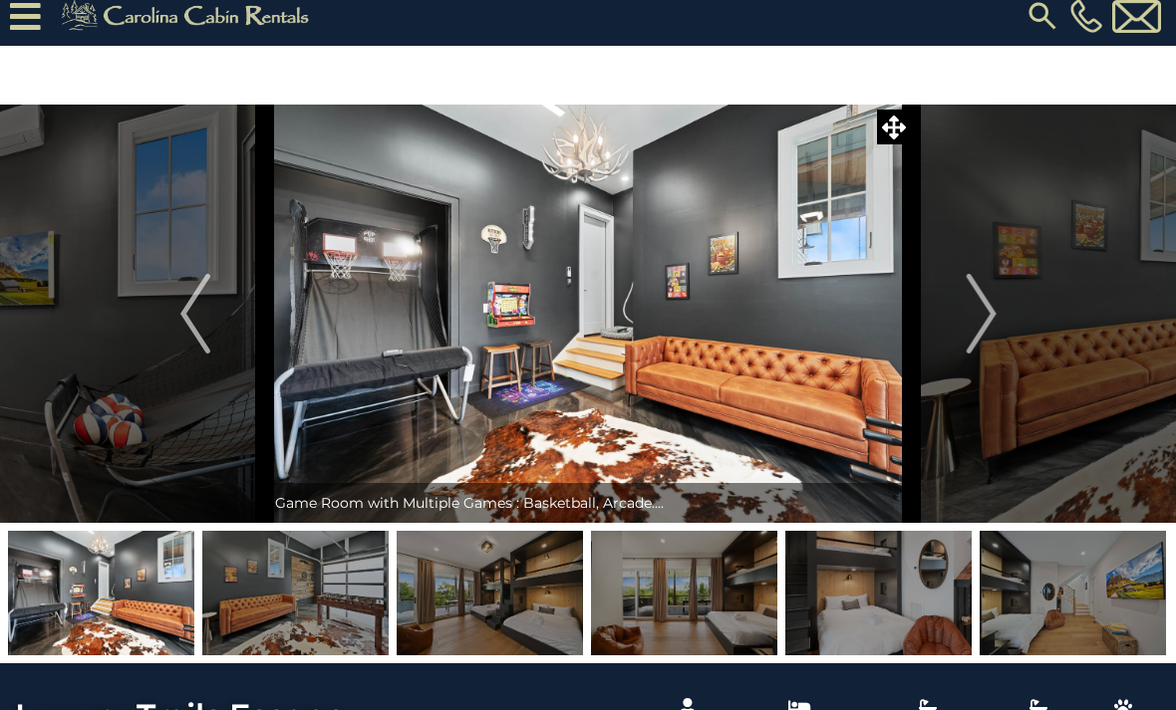
click at [967, 347] on img "Next" at bounding box center [980, 314] width 30 height 80
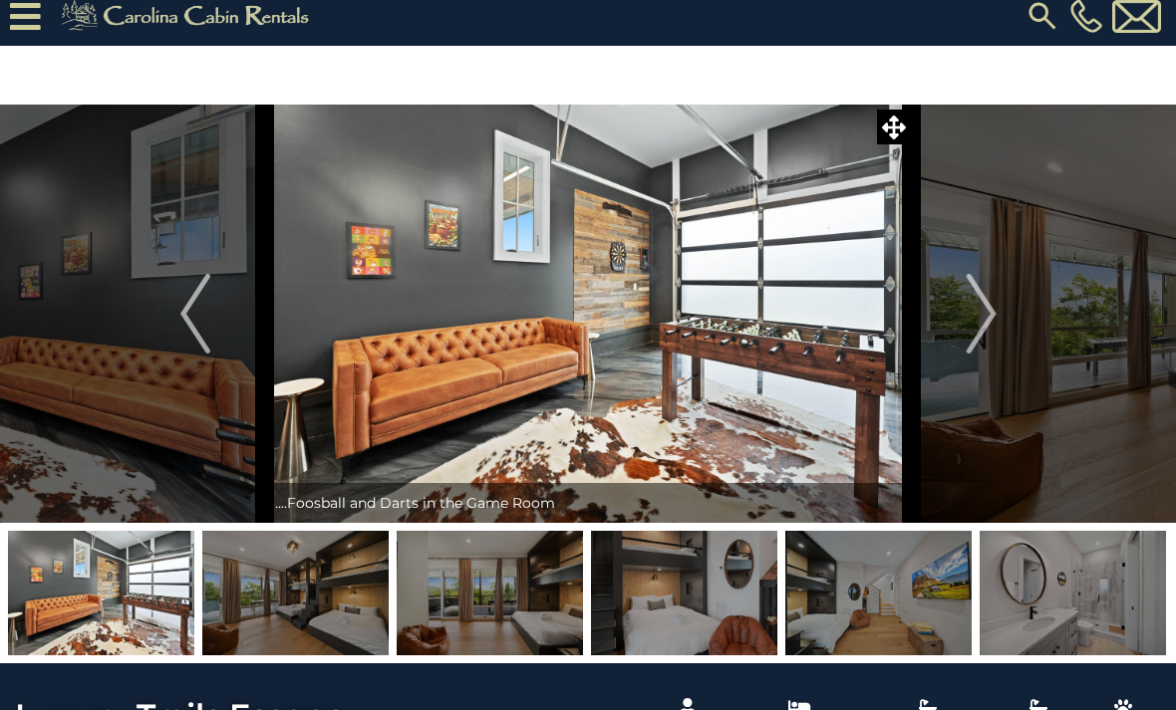
click at [966, 346] on img "Next" at bounding box center [980, 314] width 30 height 80
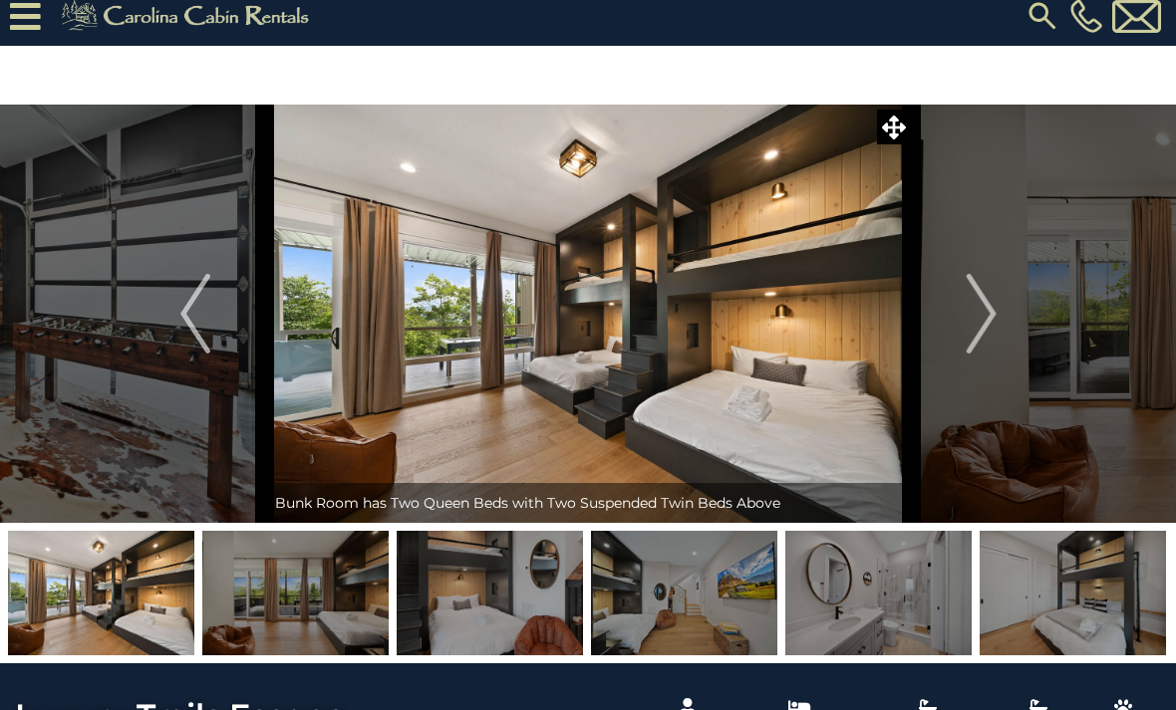
click at [782, 310] on img at bounding box center [588, 314] width 647 height 418
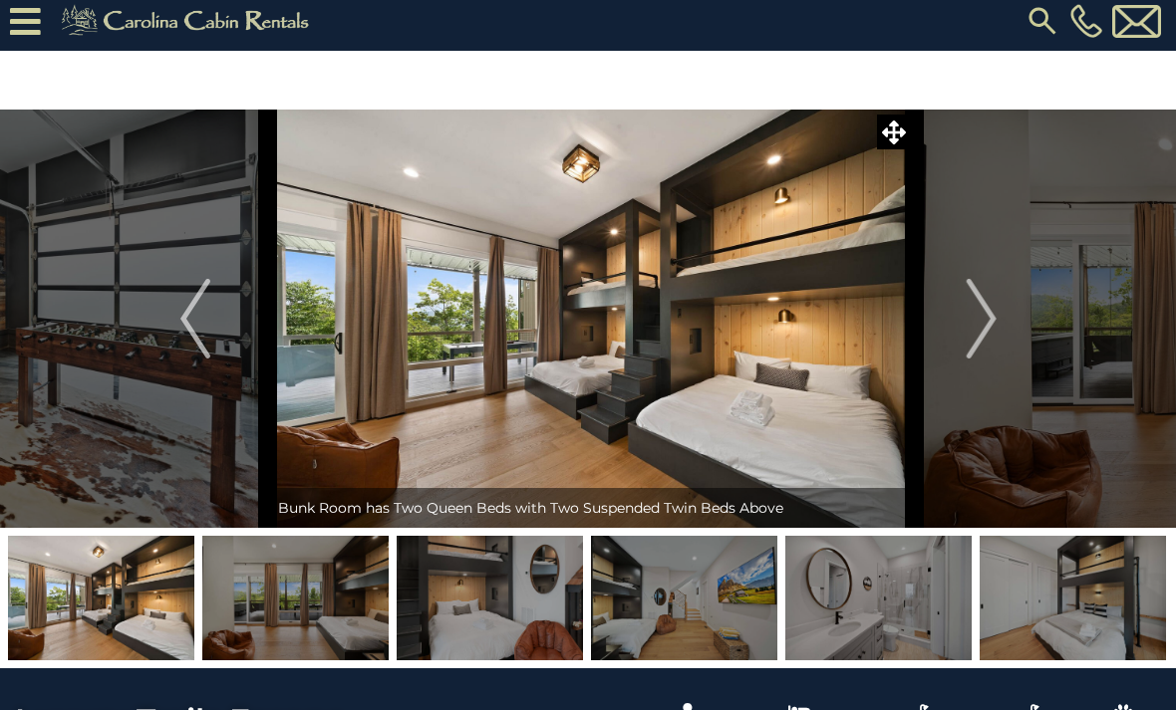
scroll to position [9, 0]
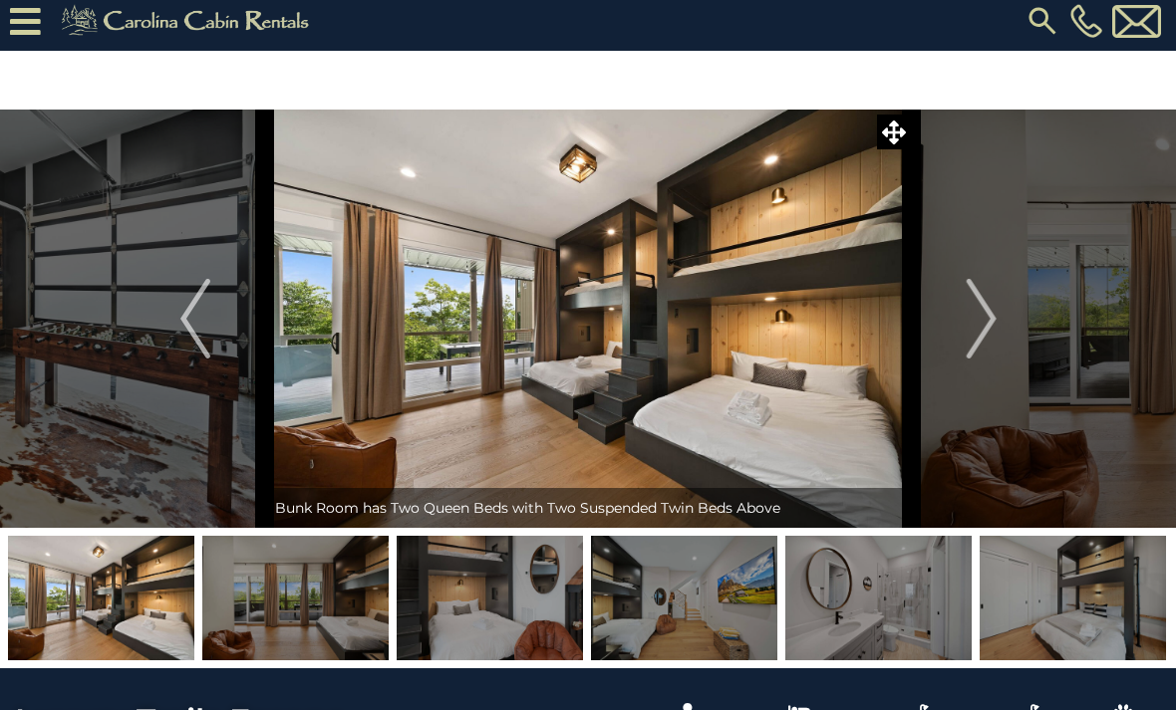
click at [990, 348] on img "Next" at bounding box center [980, 319] width 30 height 80
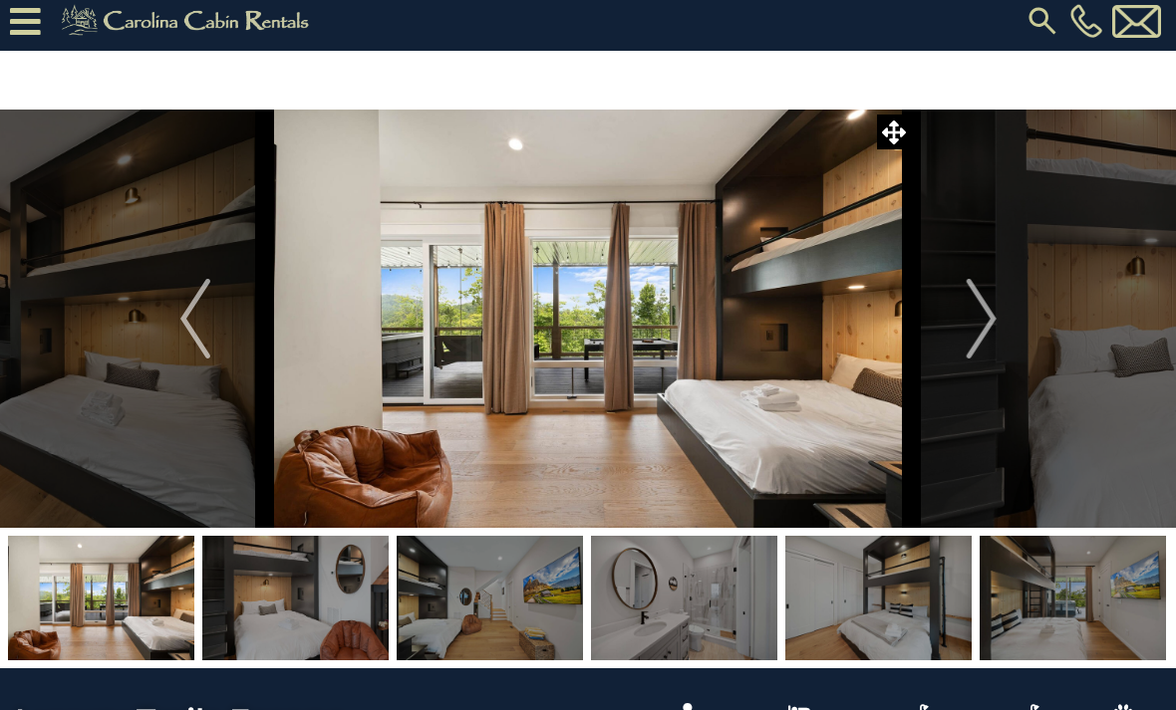
click at [997, 346] on button "Next" at bounding box center [981, 319] width 139 height 418
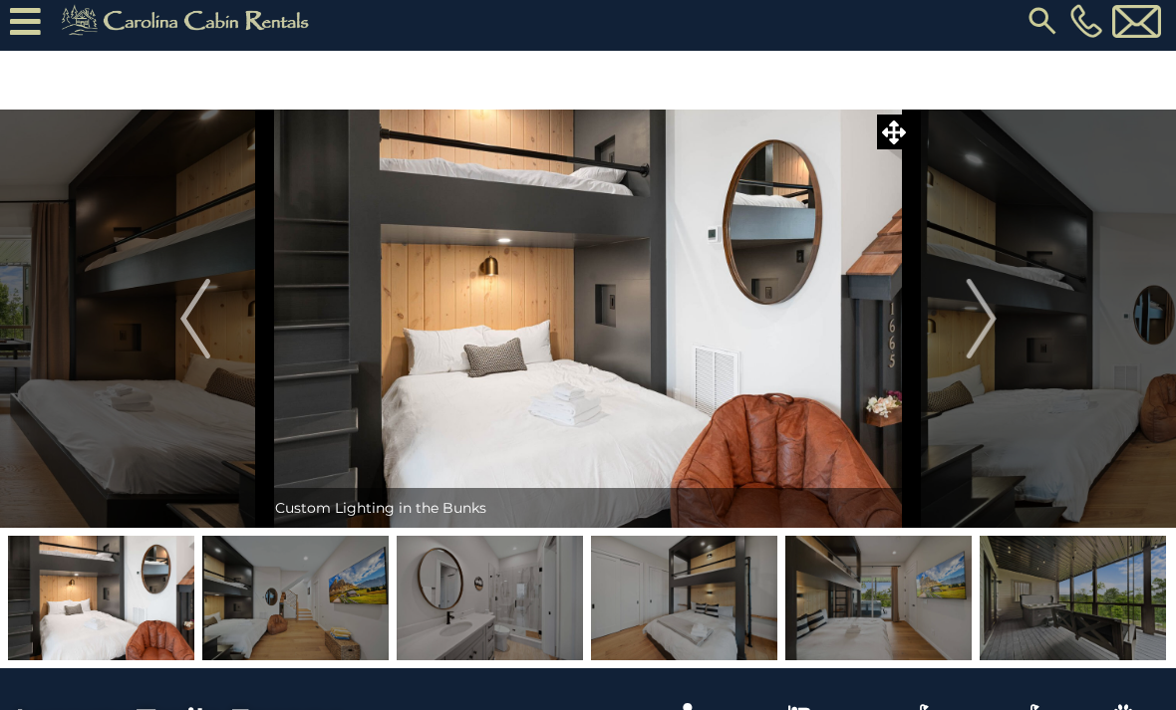
click at [998, 337] on button "Next" at bounding box center [981, 319] width 139 height 418
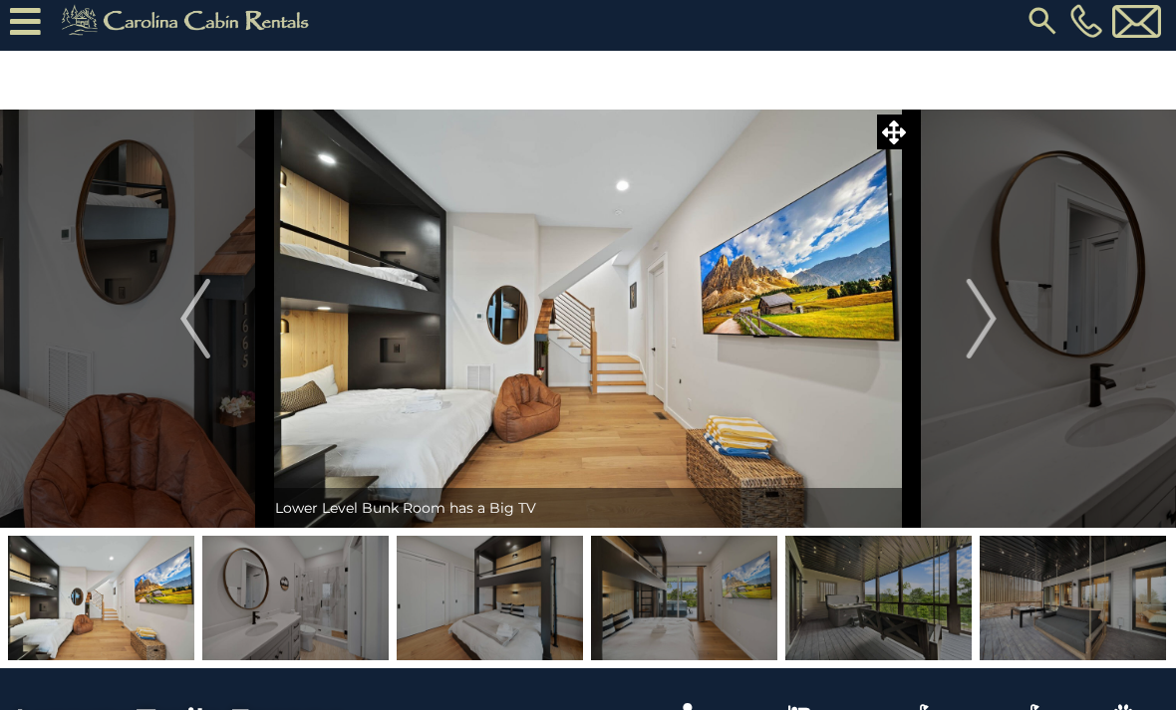
click at [1003, 348] on button "Next" at bounding box center [981, 319] width 139 height 418
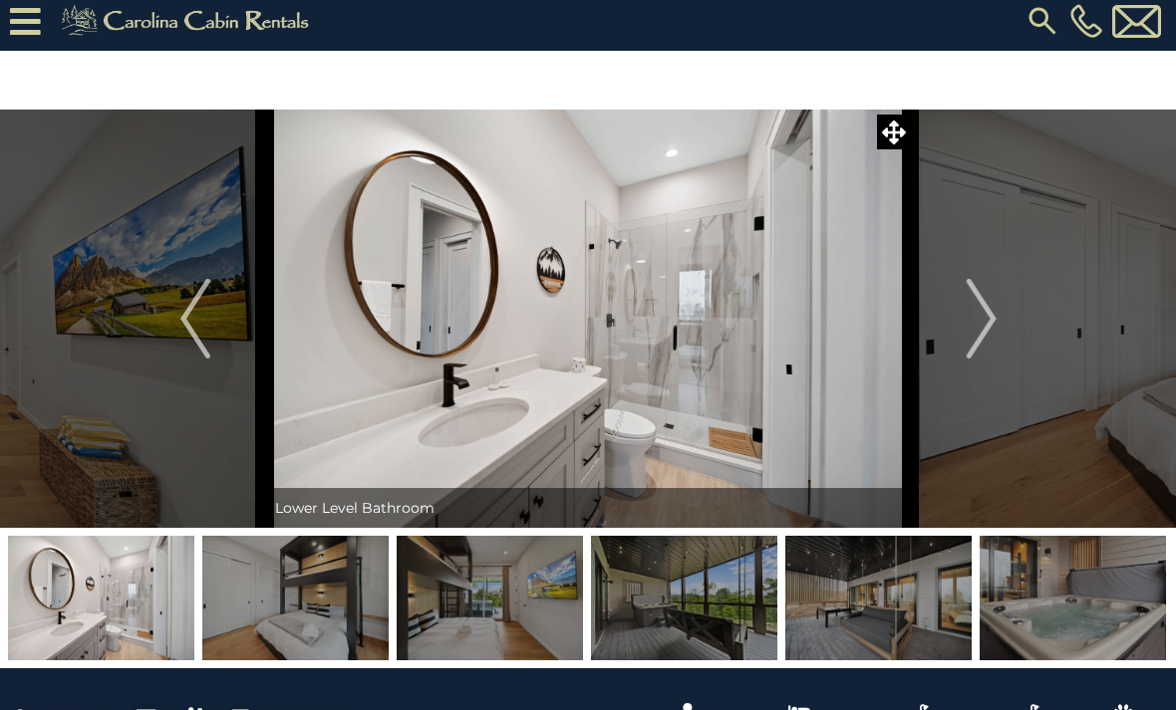
click at [992, 351] on img "Next" at bounding box center [980, 319] width 30 height 80
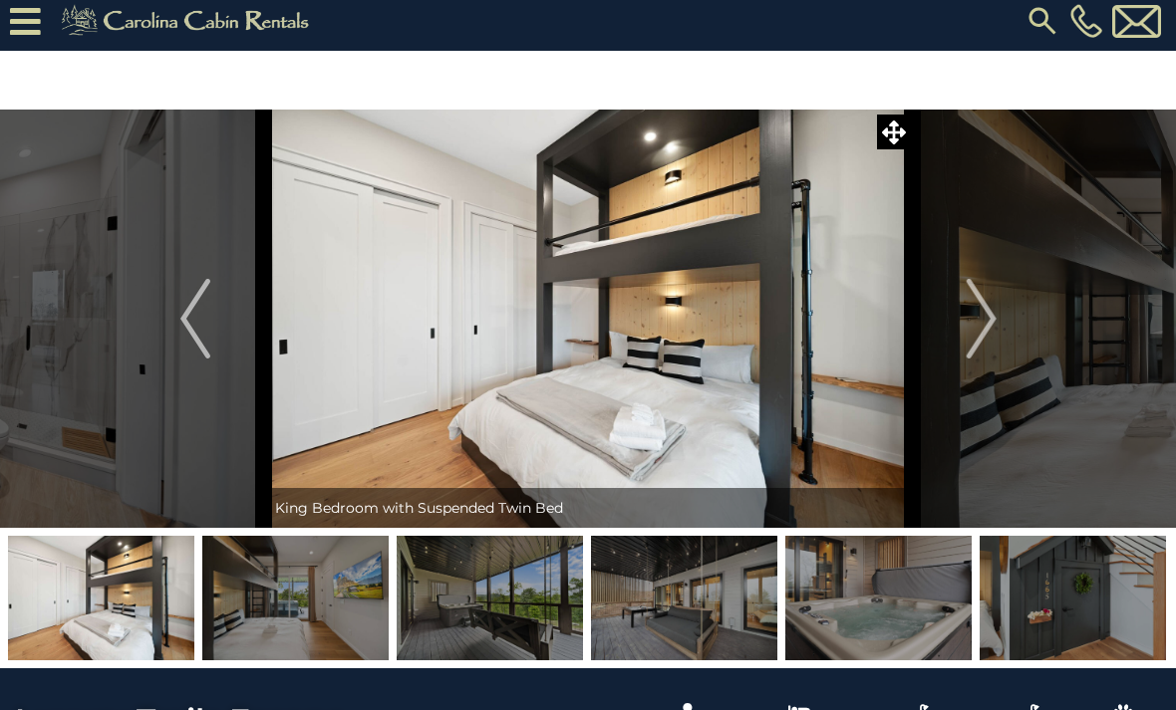
click at [994, 345] on img "Next" at bounding box center [980, 319] width 30 height 80
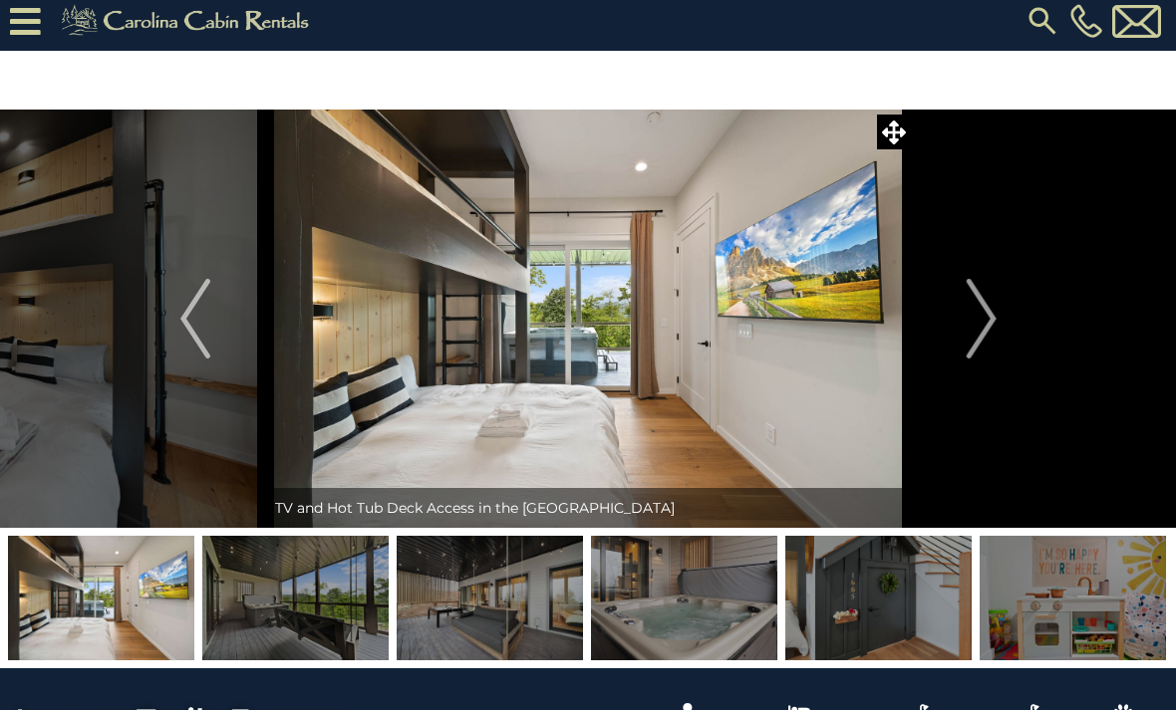
click at [995, 332] on img "Next" at bounding box center [980, 319] width 30 height 80
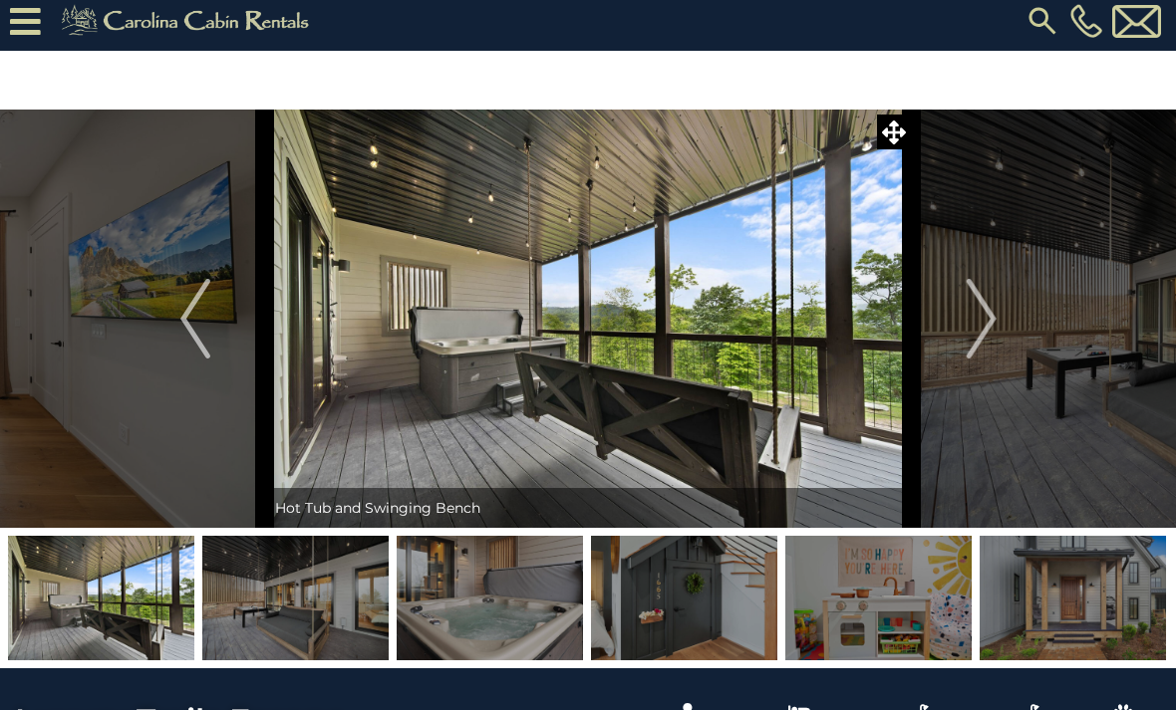
click at [220, 331] on button "Previous" at bounding box center [195, 319] width 139 height 418
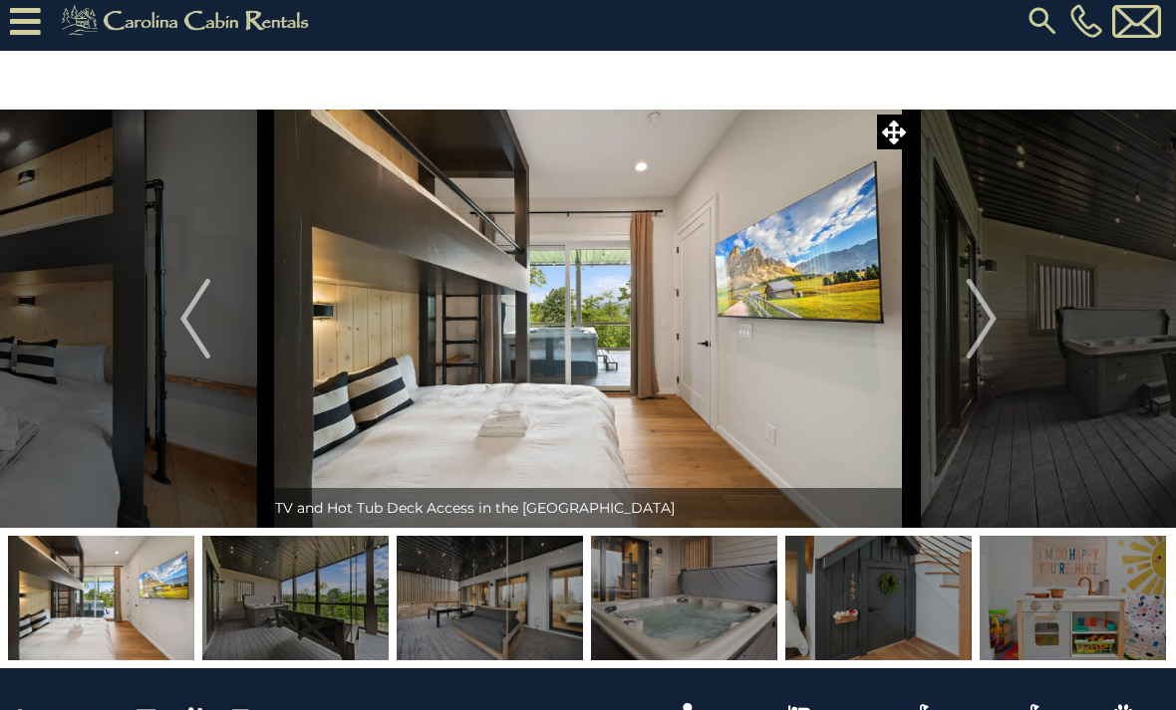
click at [990, 328] on img "Next" at bounding box center [980, 319] width 30 height 80
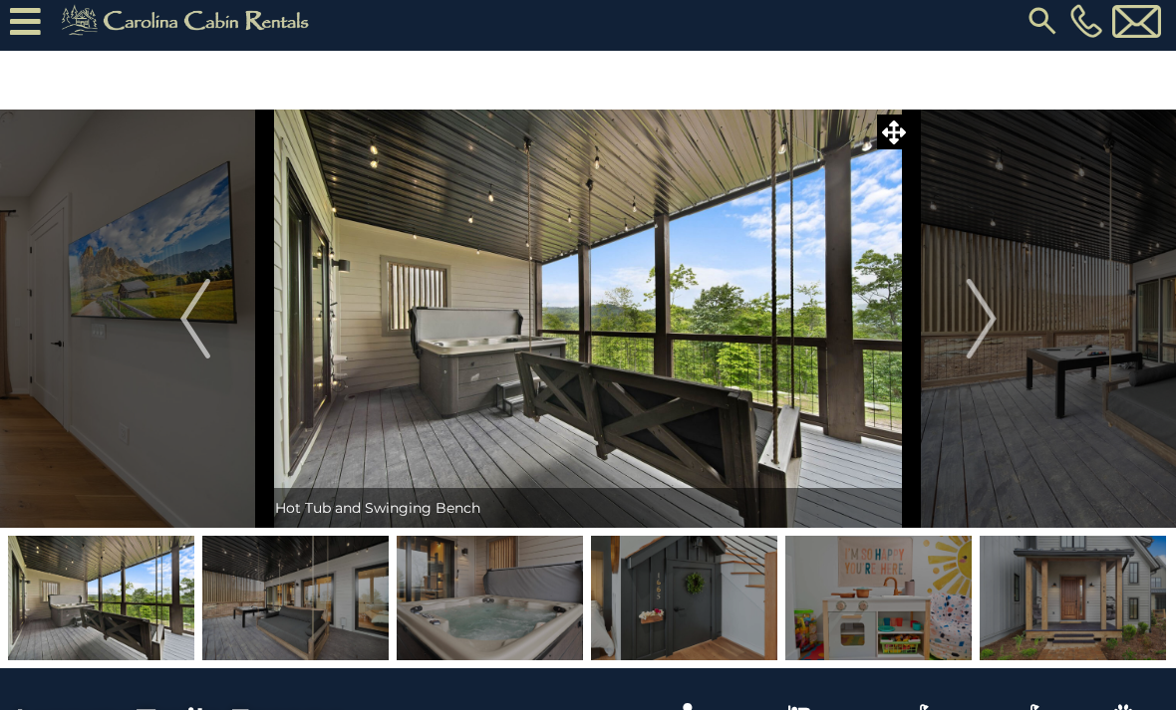
click at [975, 357] on img "Next" at bounding box center [980, 319] width 30 height 80
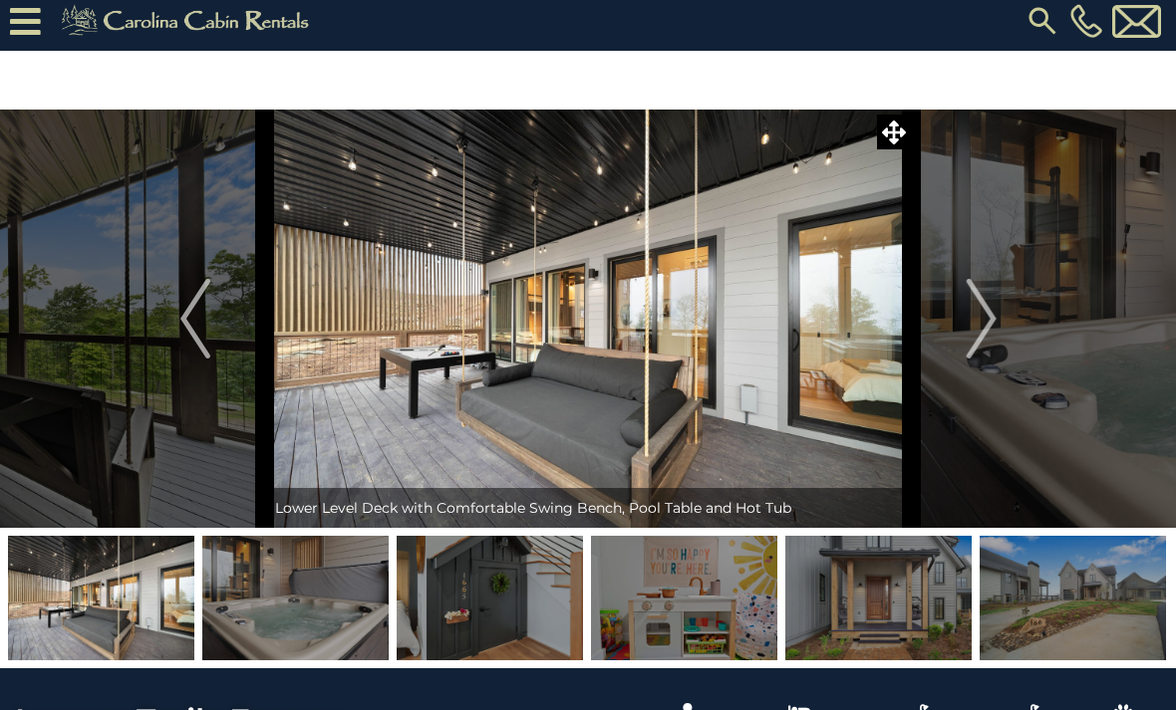
click at [995, 349] on img "Next" at bounding box center [980, 319] width 30 height 80
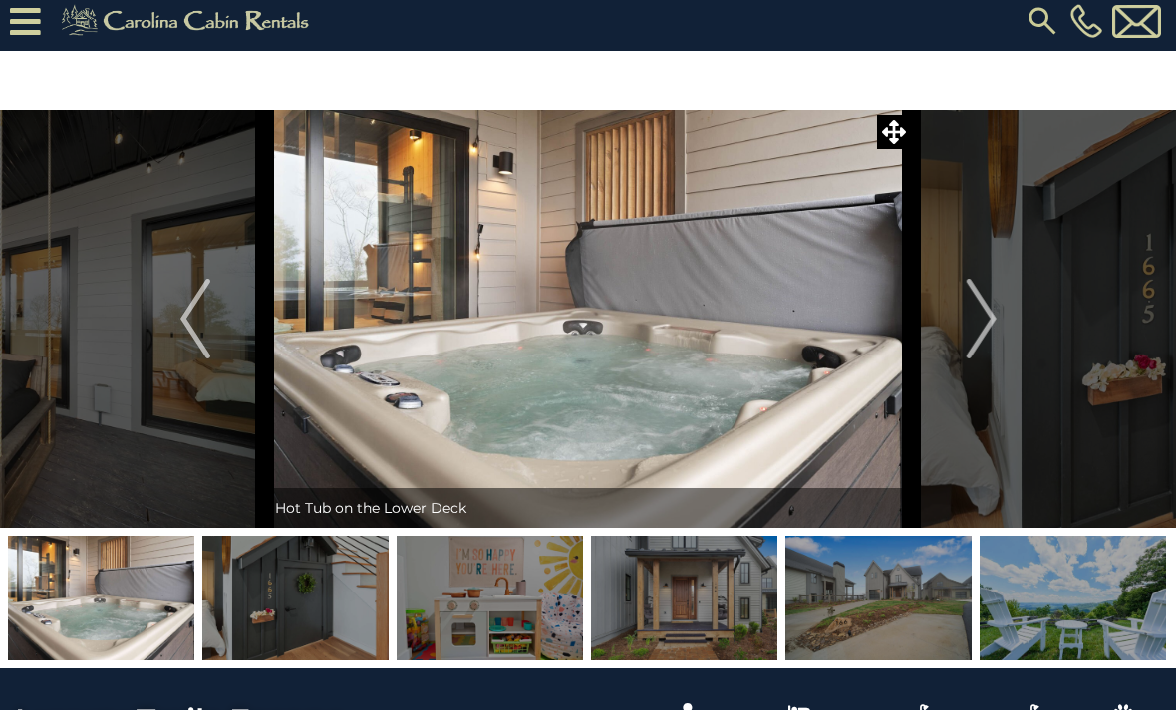
click at [982, 357] on img "Next" at bounding box center [980, 319] width 30 height 80
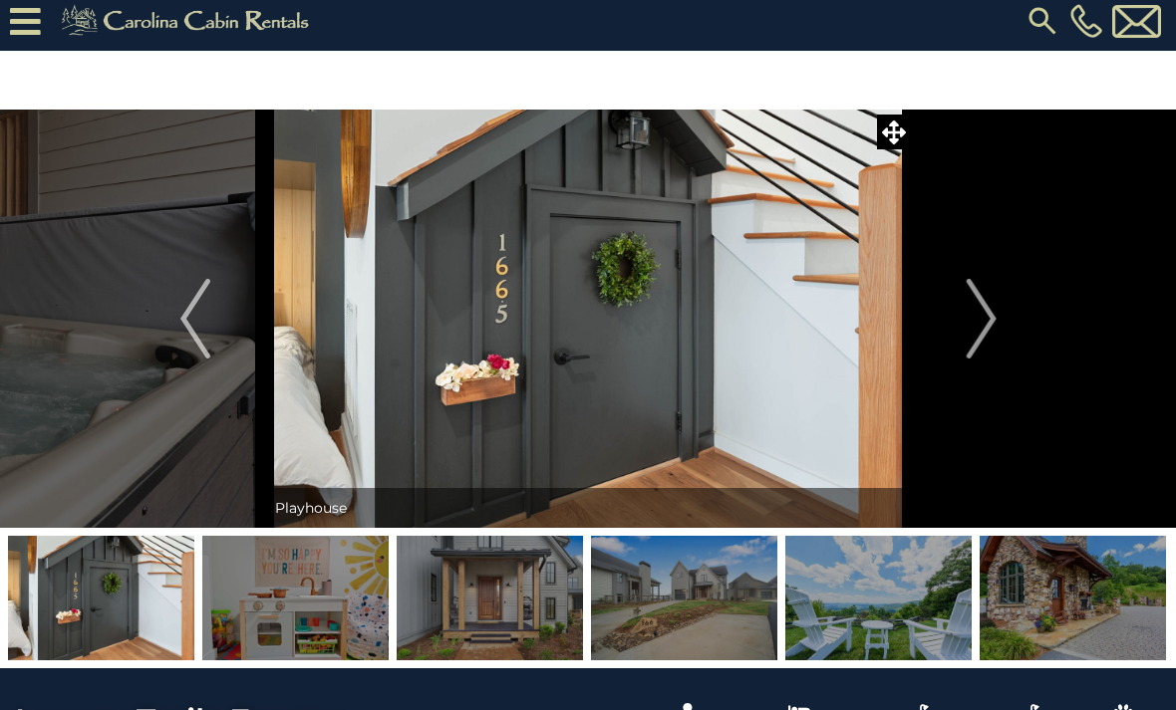
click at [995, 346] on img "Next" at bounding box center [980, 319] width 30 height 80
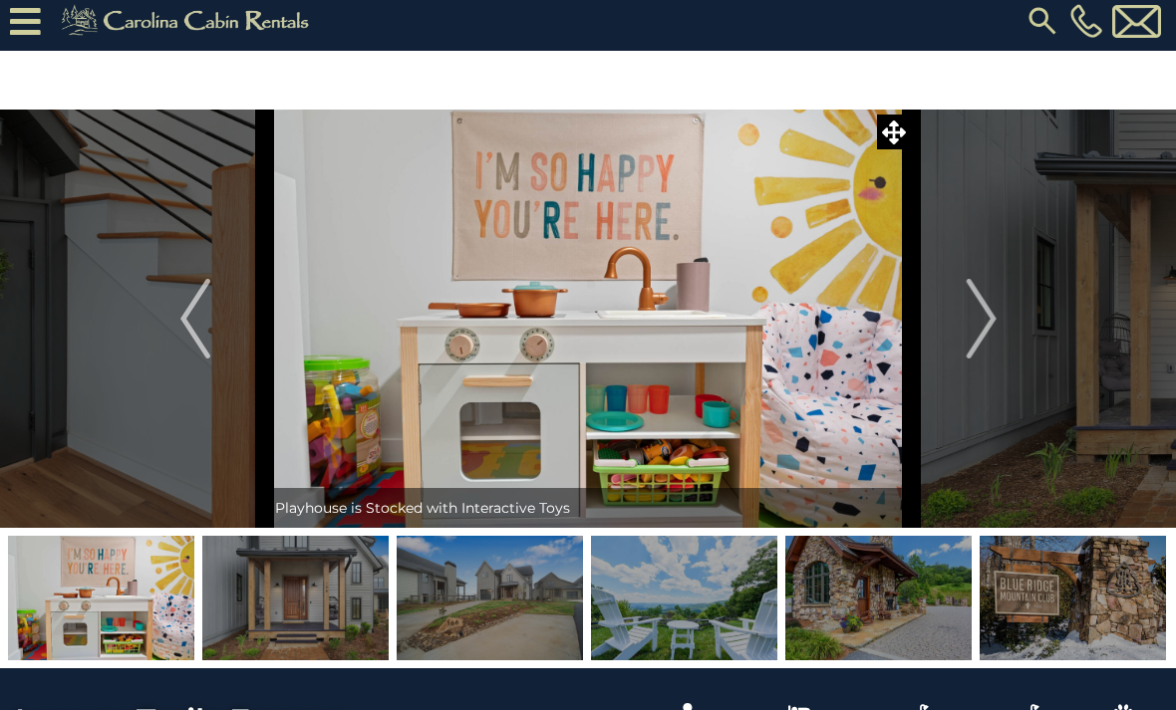
click at [992, 352] on img "Next" at bounding box center [980, 319] width 30 height 80
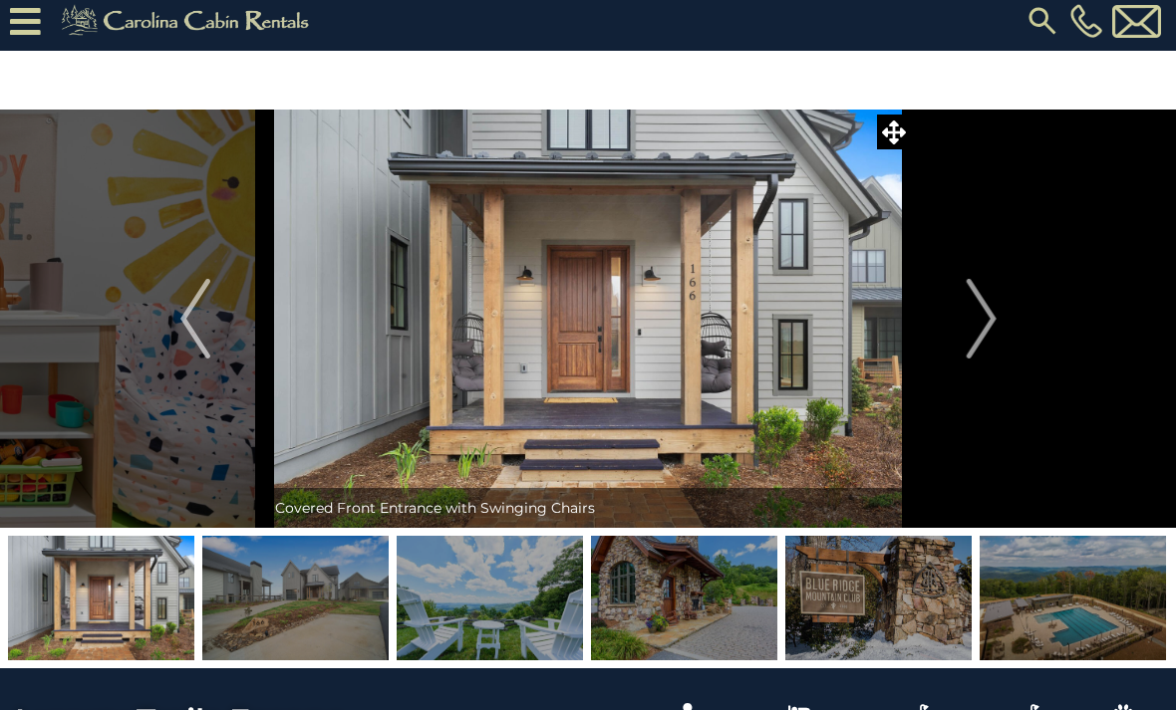
click at [993, 349] on img "Next" at bounding box center [980, 319] width 30 height 80
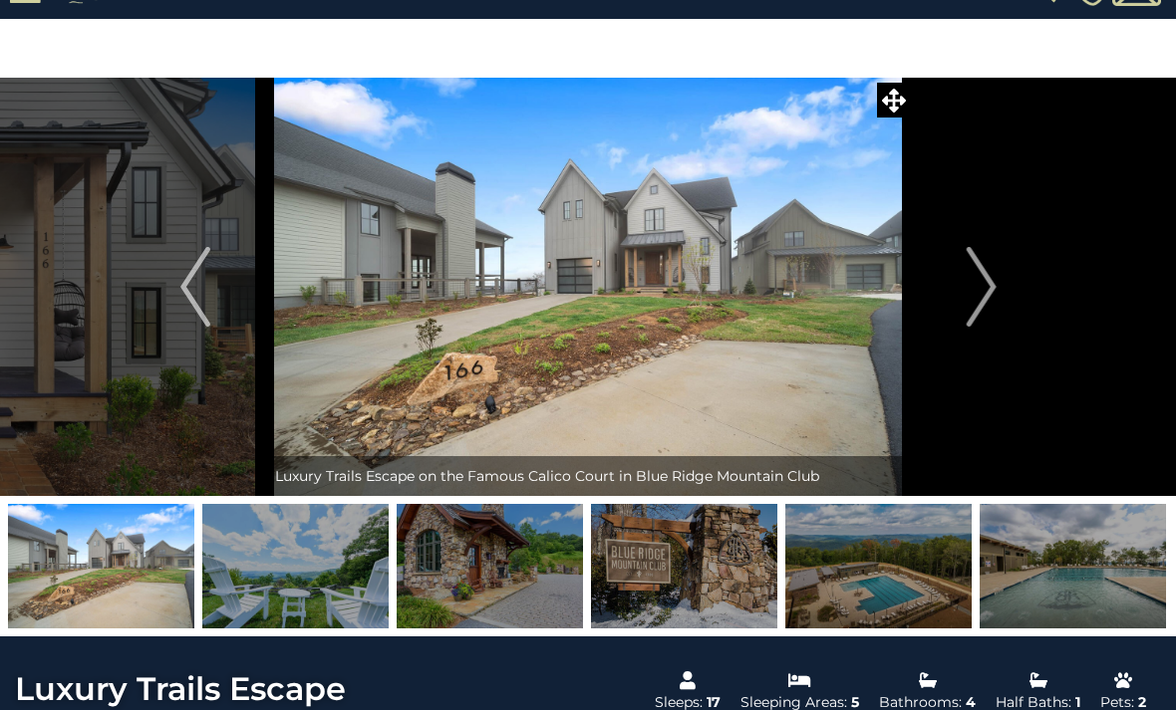
scroll to position [42, 0]
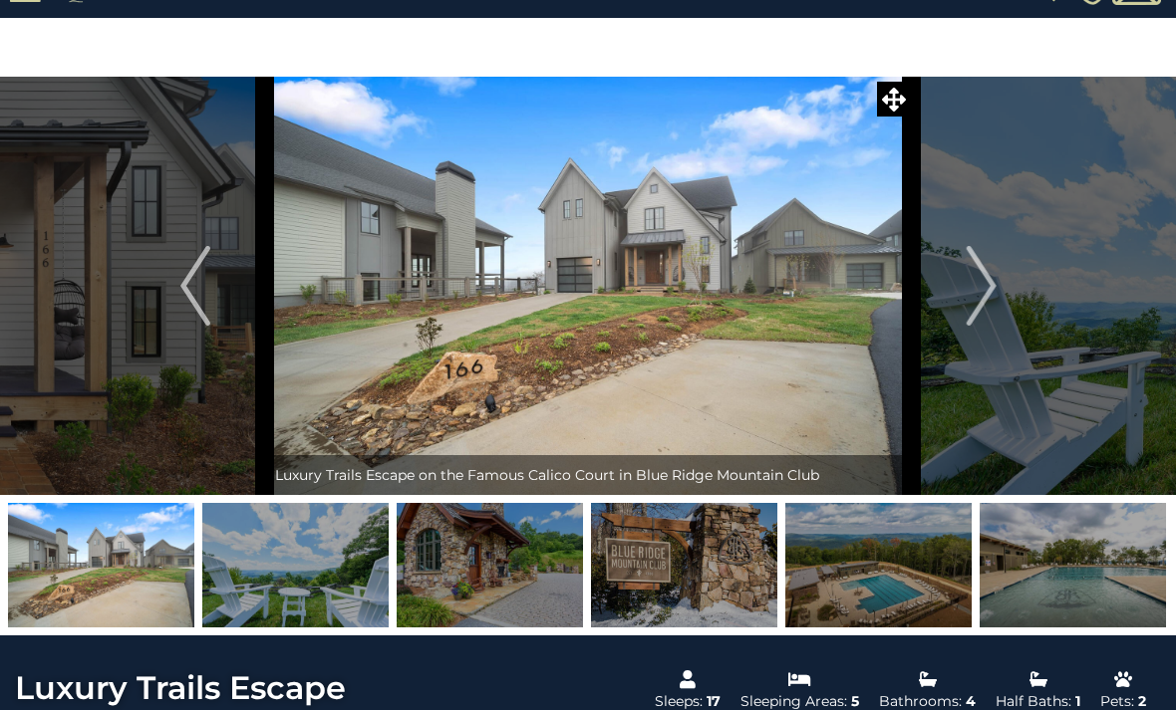
click at [989, 340] on button "Next" at bounding box center [981, 286] width 139 height 418
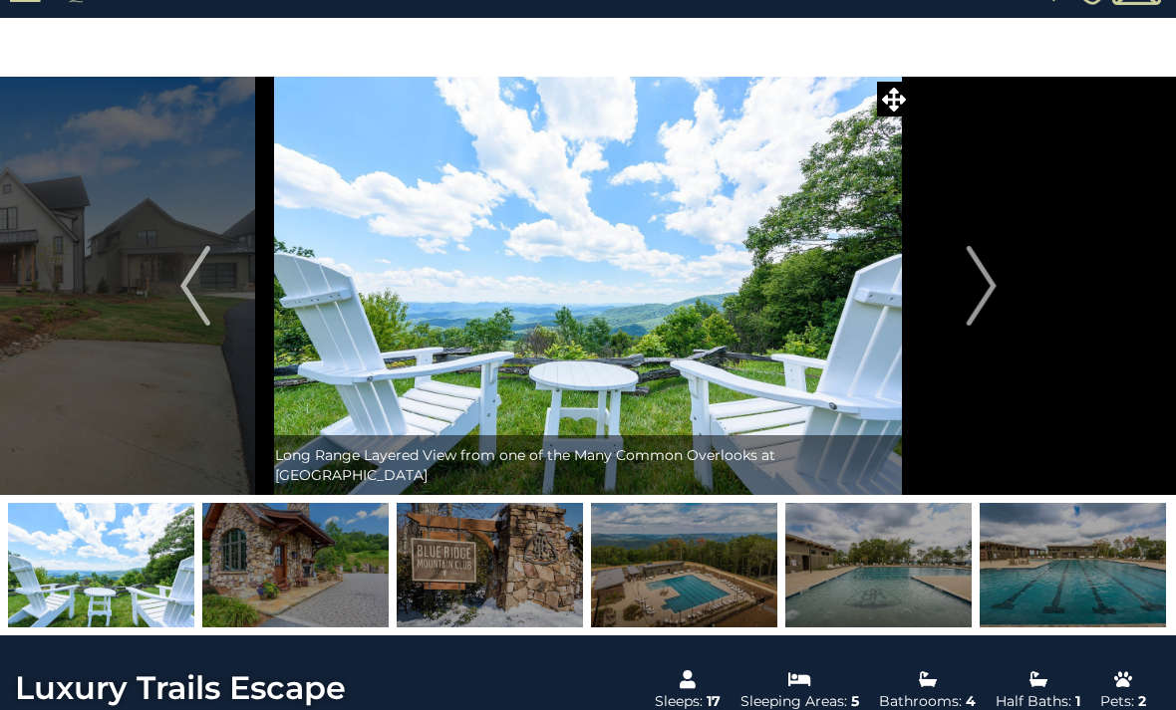
click at [994, 339] on button "Next" at bounding box center [981, 286] width 139 height 418
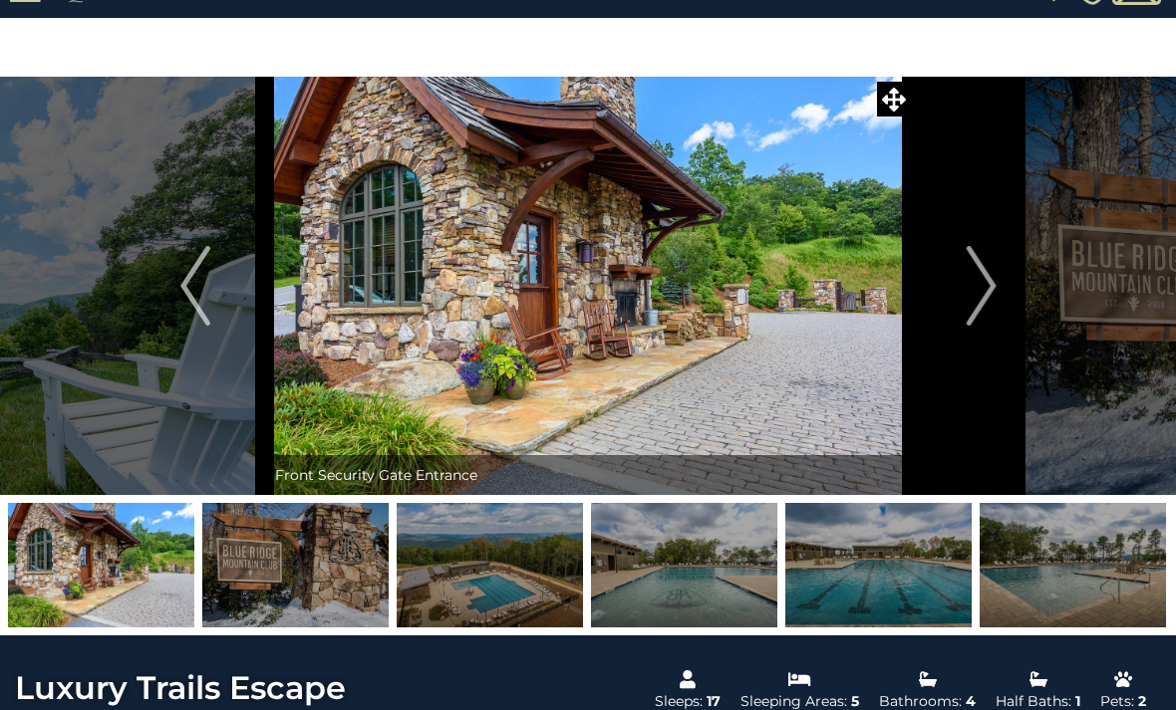
click at [997, 326] on button "Next" at bounding box center [981, 286] width 139 height 418
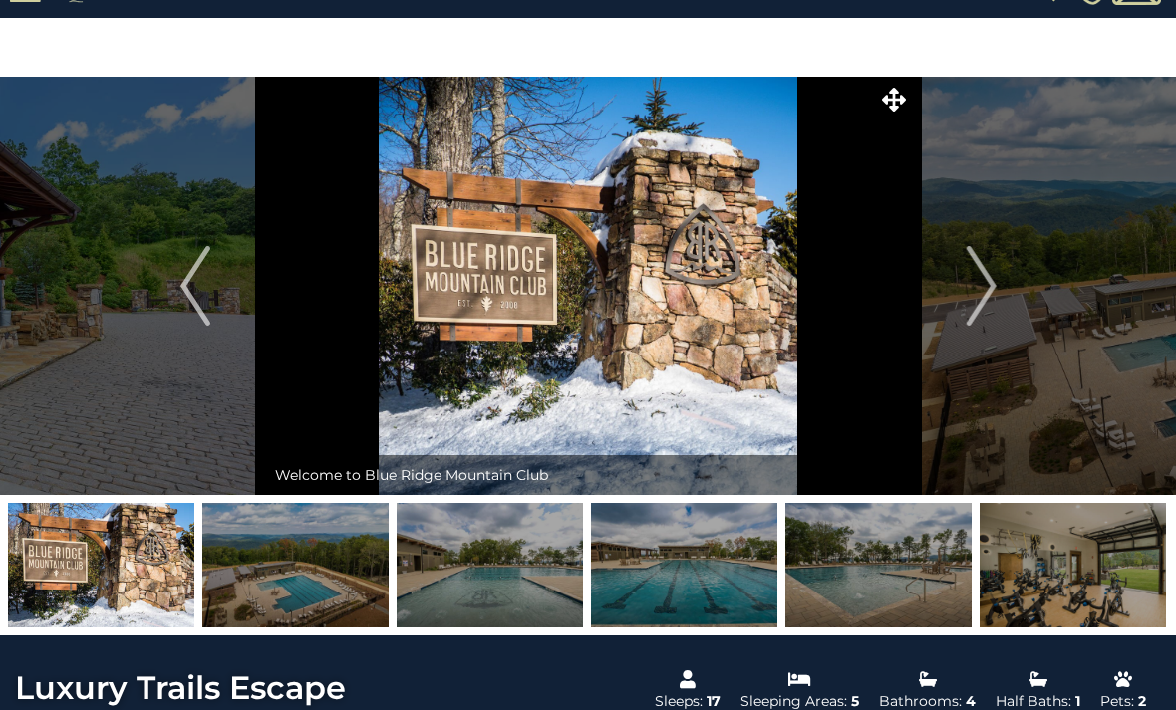
click at [994, 318] on img "Next" at bounding box center [980, 286] width 30 height 80
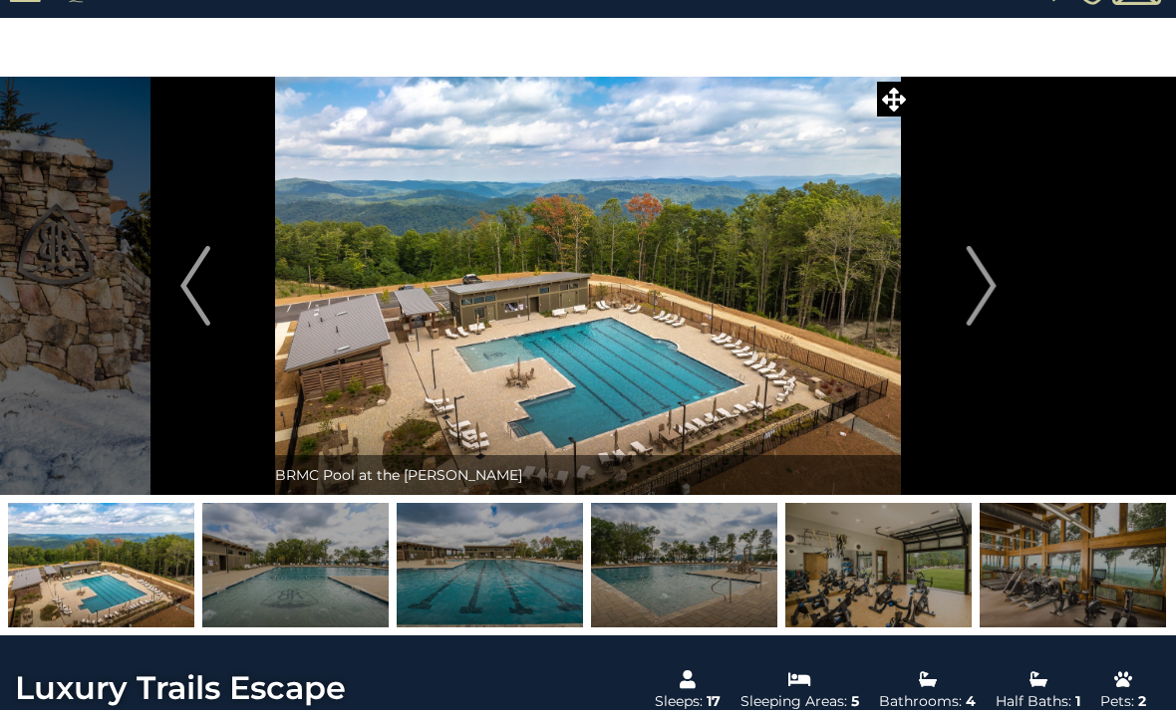
click at [985, 324] on img "Next" at bounding box center [980, 286] width 30 height 80
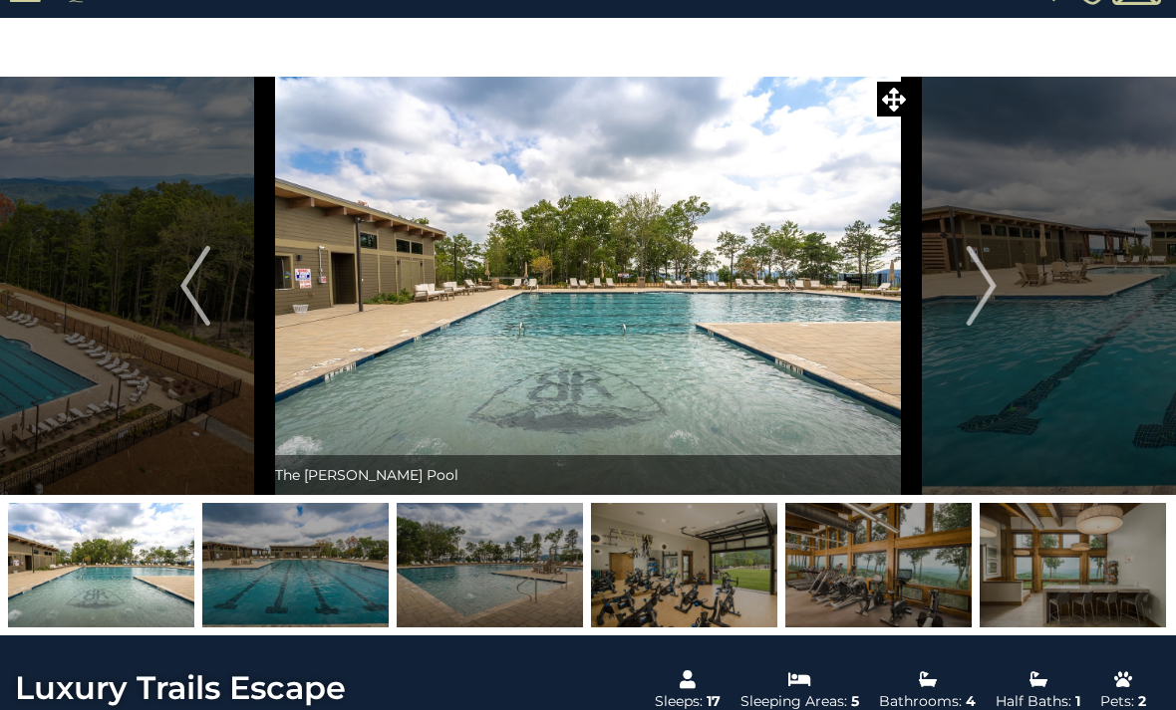
click at [989, 317] on img "Next" at bounding box center [980, 286] width 30 height 80
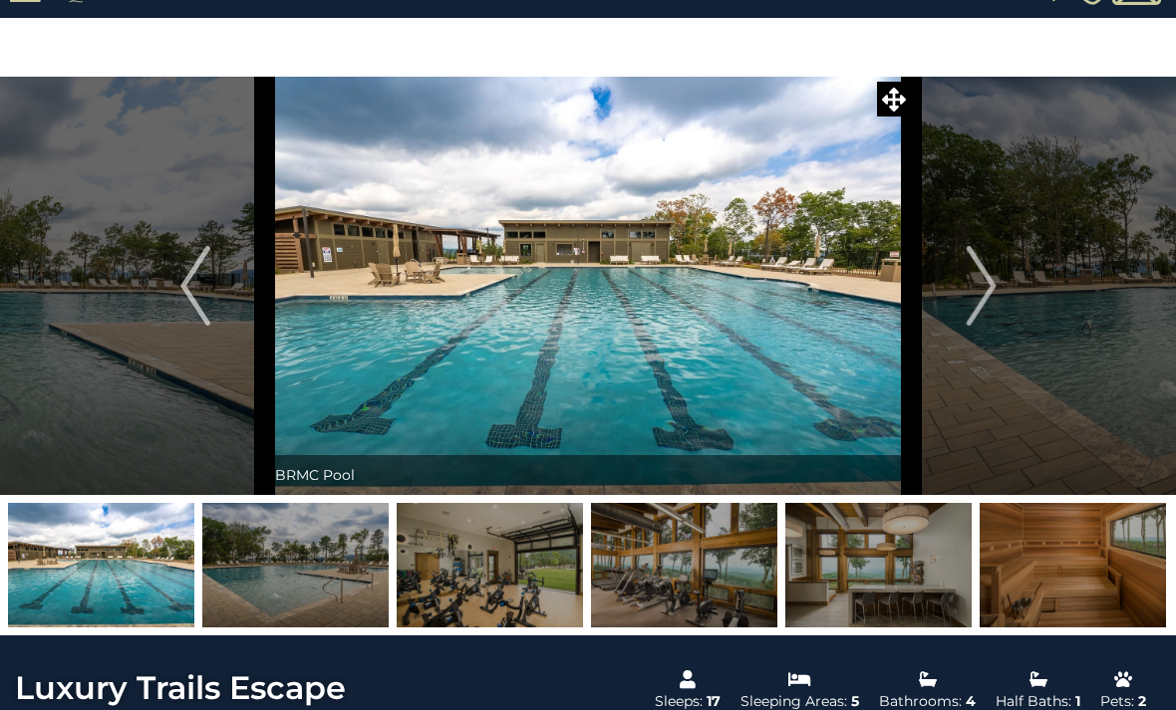
click at [990, 317] on img "Next" at bounding box center [980, 286] width 30 height 80
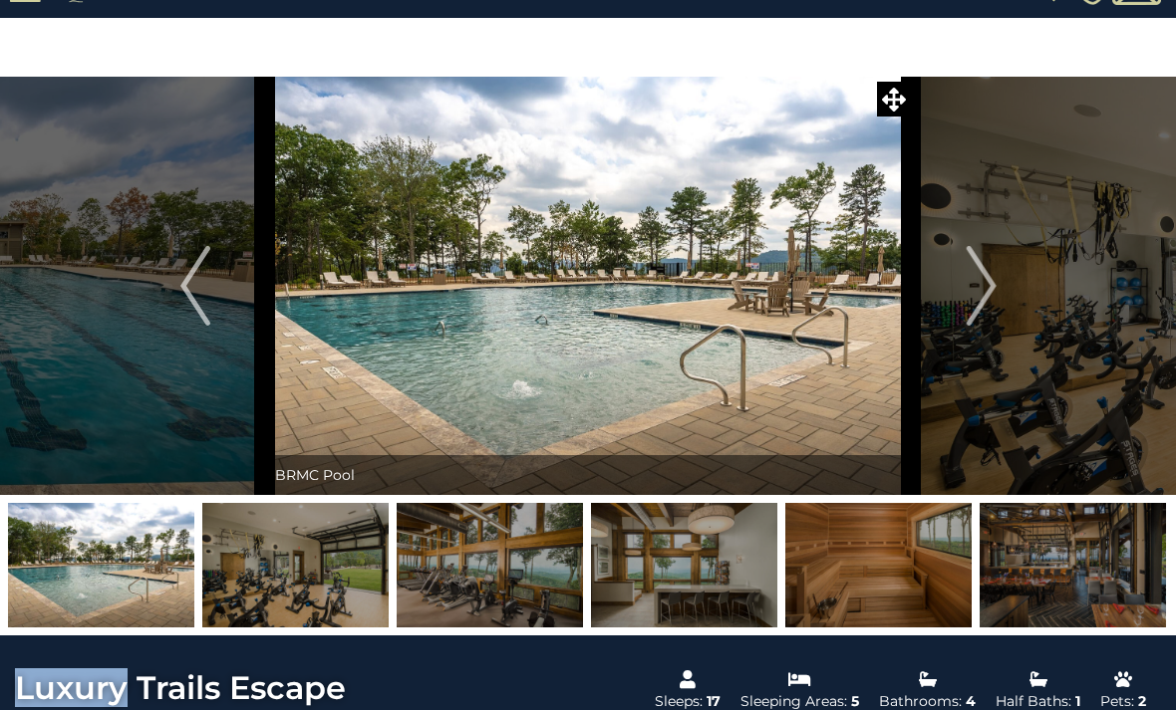
click at [995, 313] on img "Next" at bounding box center [980, 286] width 30 height 80
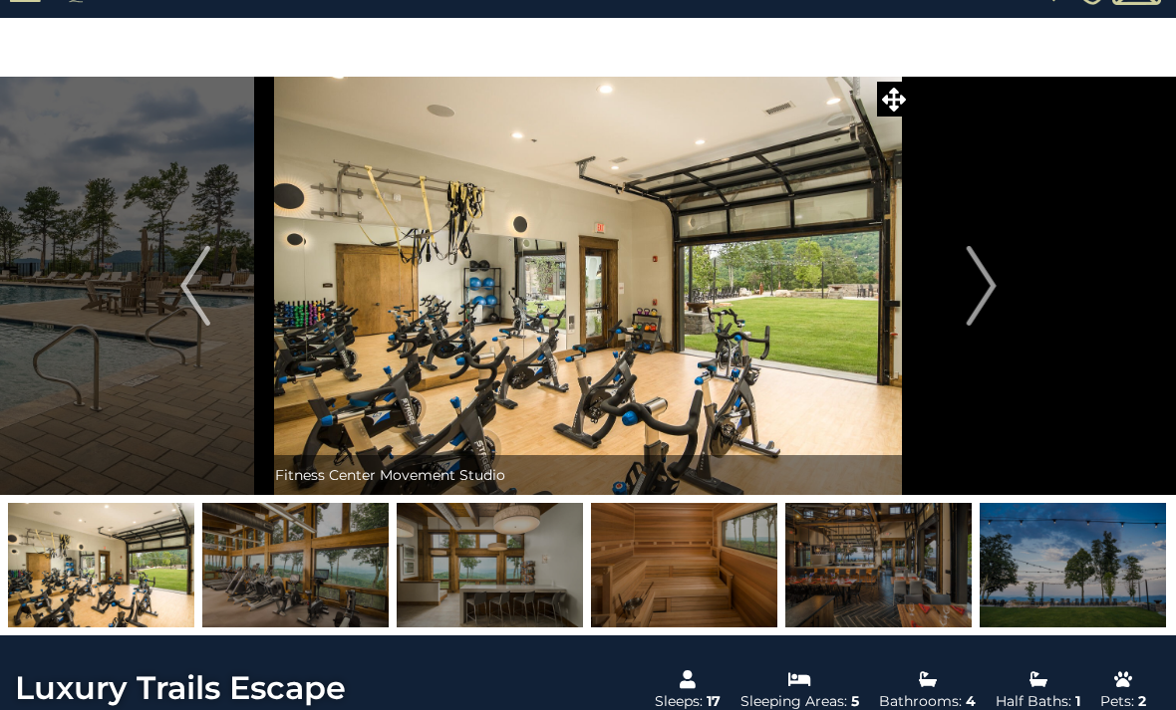
click at [998, 317] on button "Next" at bounding box center [981, 286] width 139 height 418
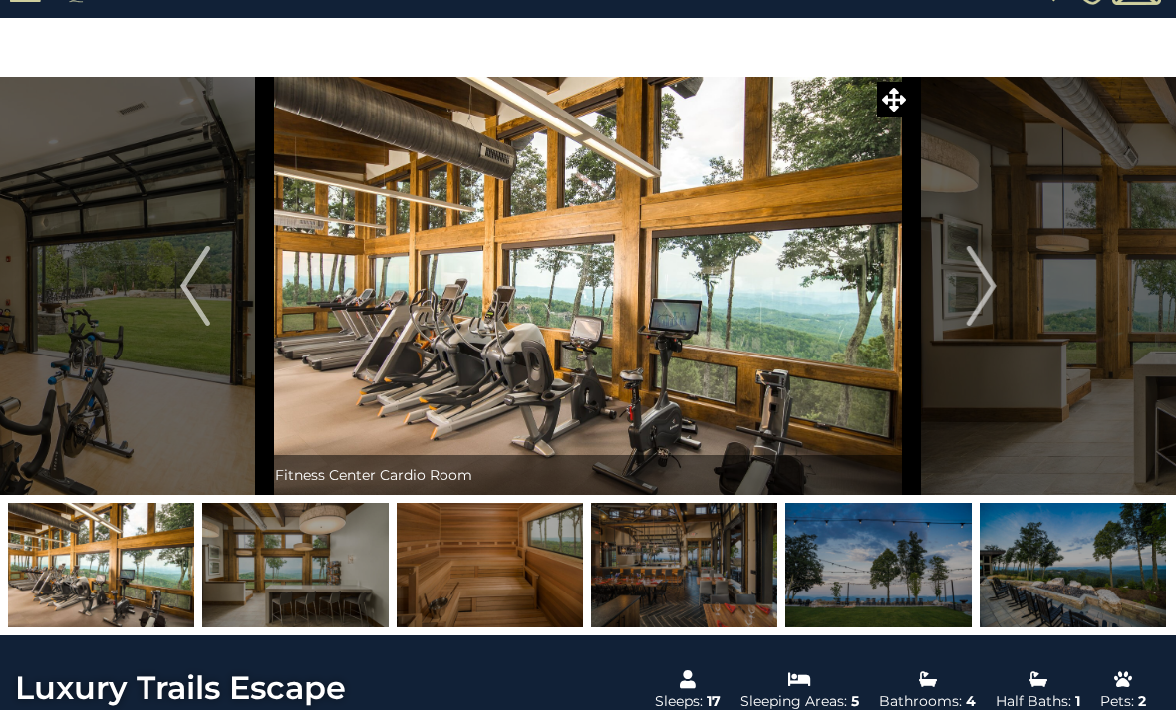
click at [995, 317] on img "Next" at bounding box center [980, 286] width 30 height 80
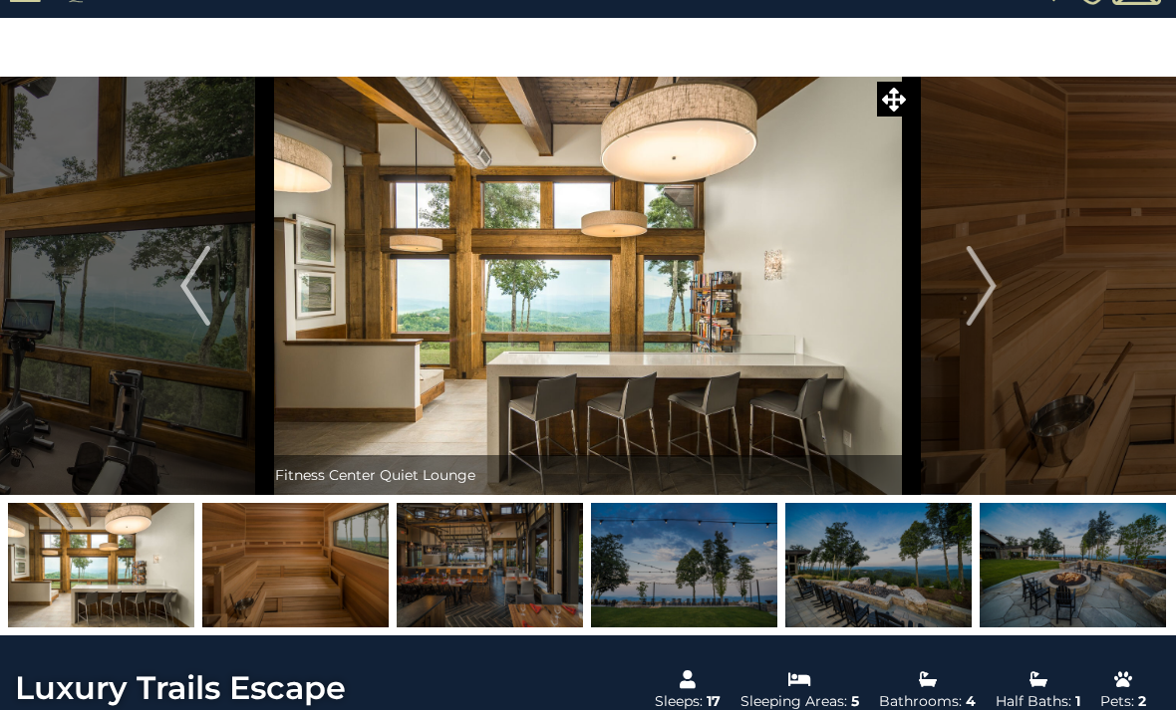
click at [998, 317] on button "Next" at bounding box center [981, 286] width 139 height 418
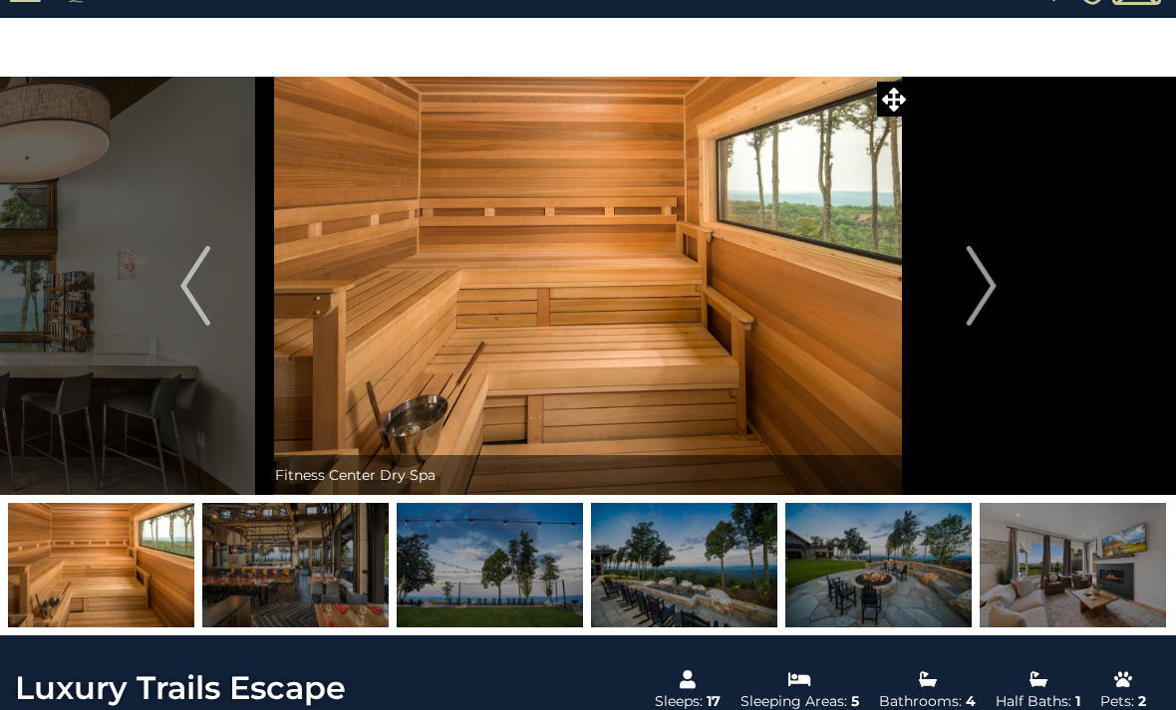
click at [995, 325] on img "Next" at bounding box center [980, 286] width 30 height 80
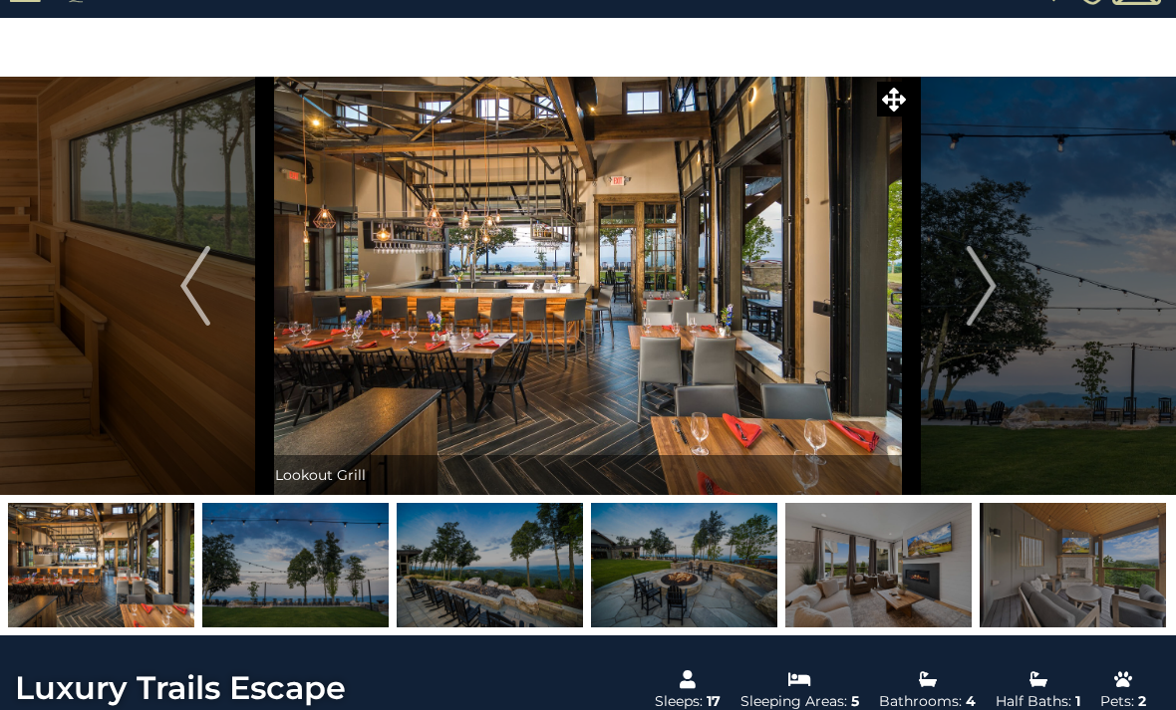
click at [1004, 320] on button "Next" at bounding box center [981, 286] width 139 height 418
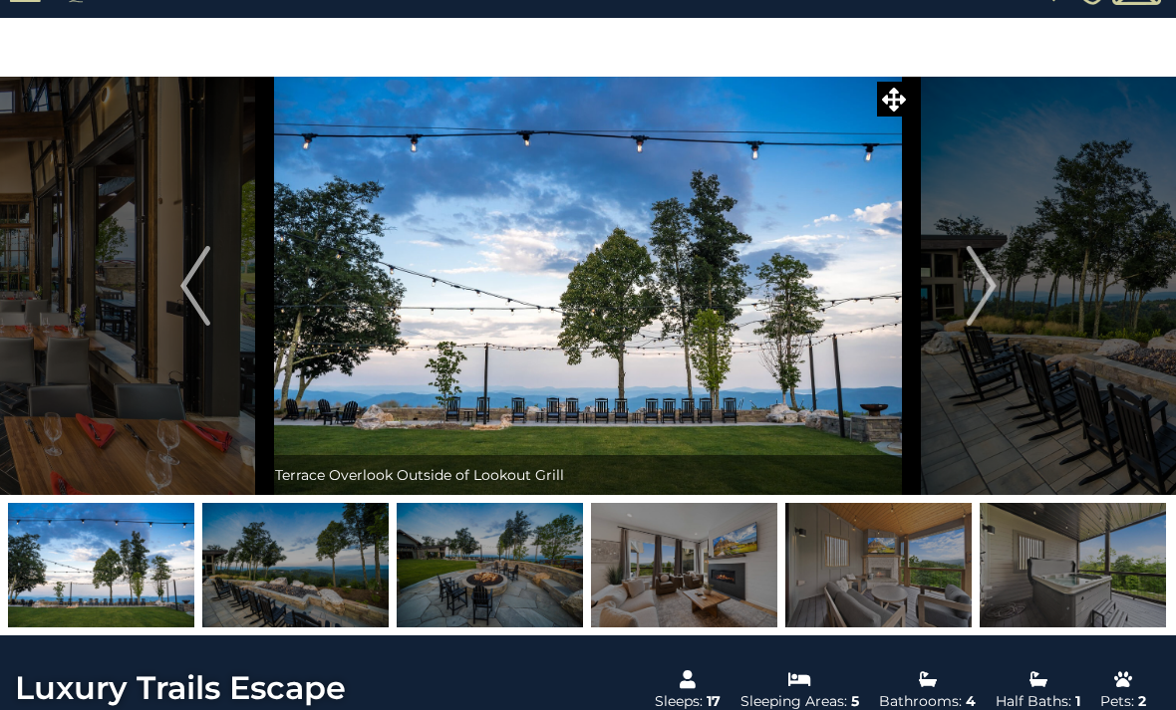
click at [1002, 323] on button "Next" at bounding box center [981, 286] width 139 height 418
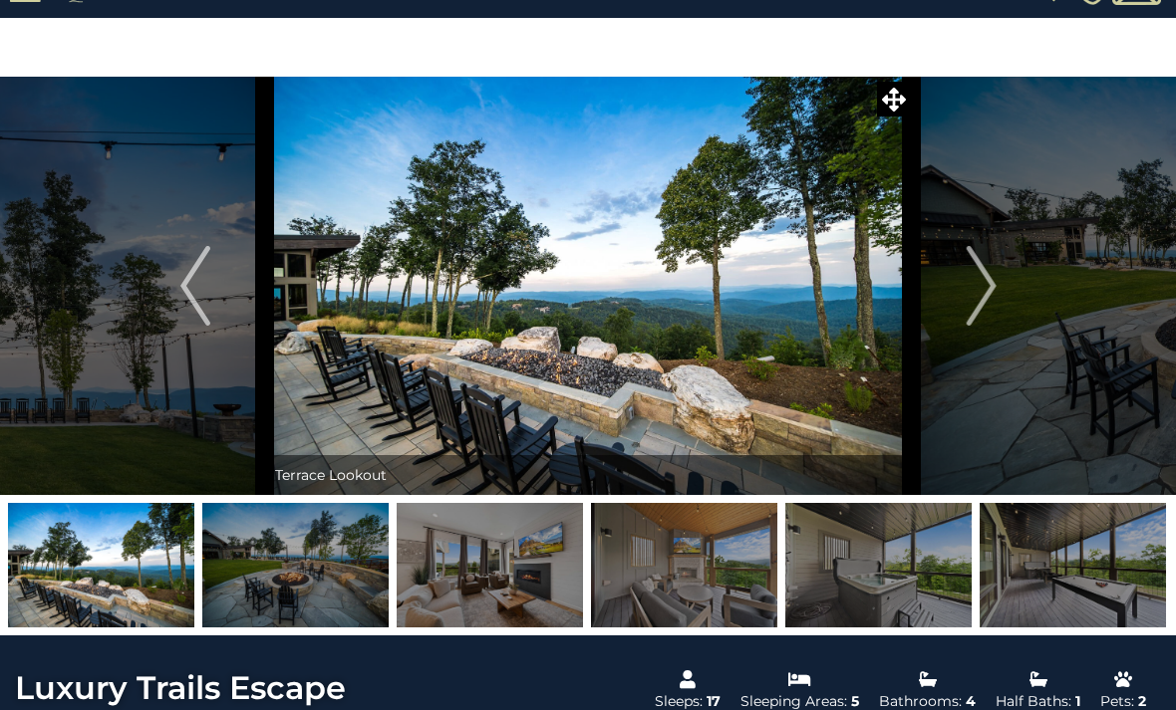
click at [1005, 322] on button "Next" at bounding box center [981, 286] width 139 height 418
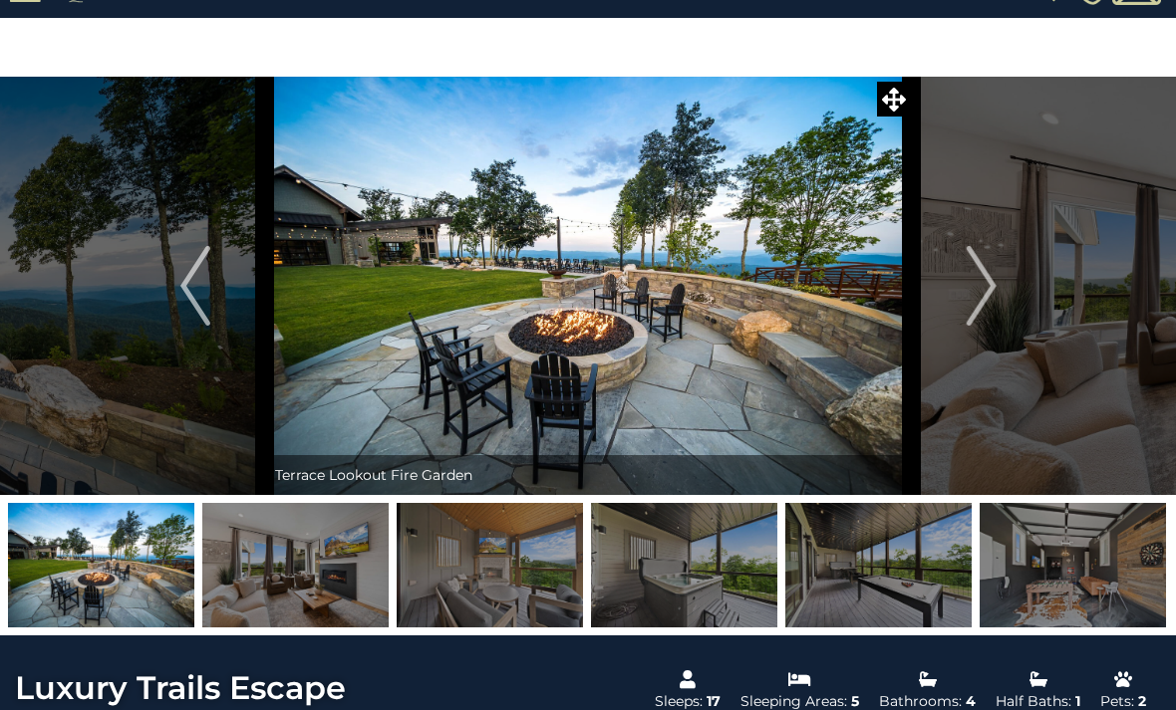
click at [1006, 320] on button "Next" at bounding box center [981, 286] width 139 height 418
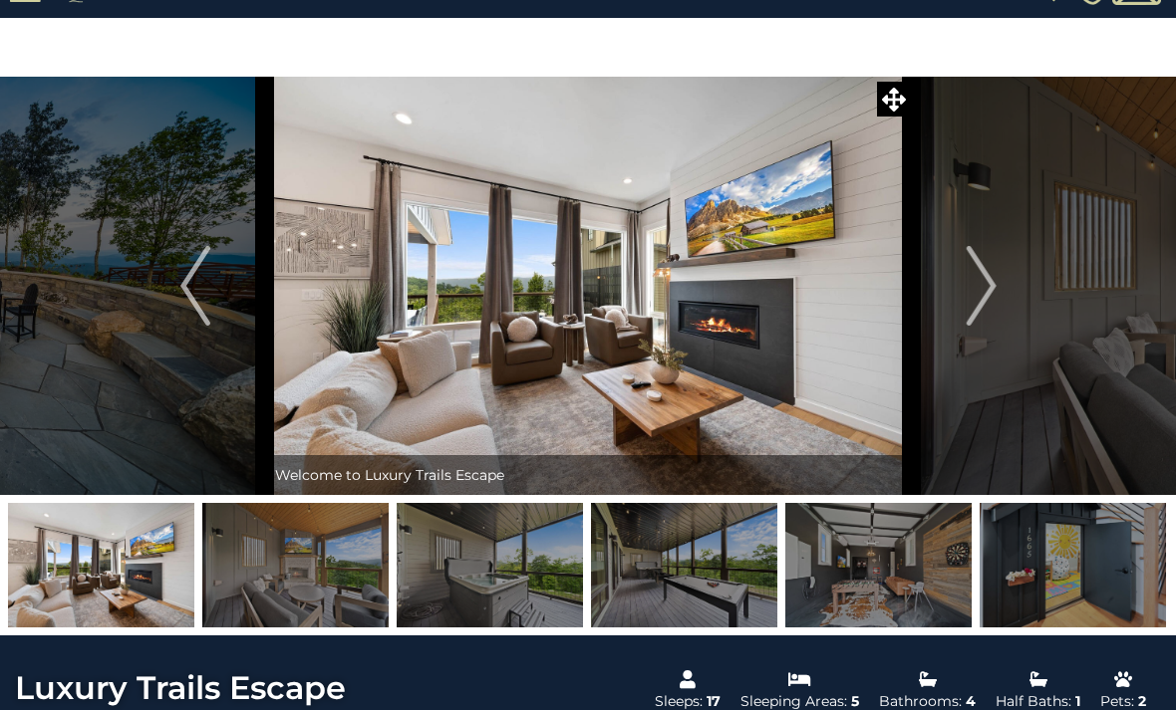
click at [991, 323] on img "Next" at bounding box center [980, 286] width 30 height 80
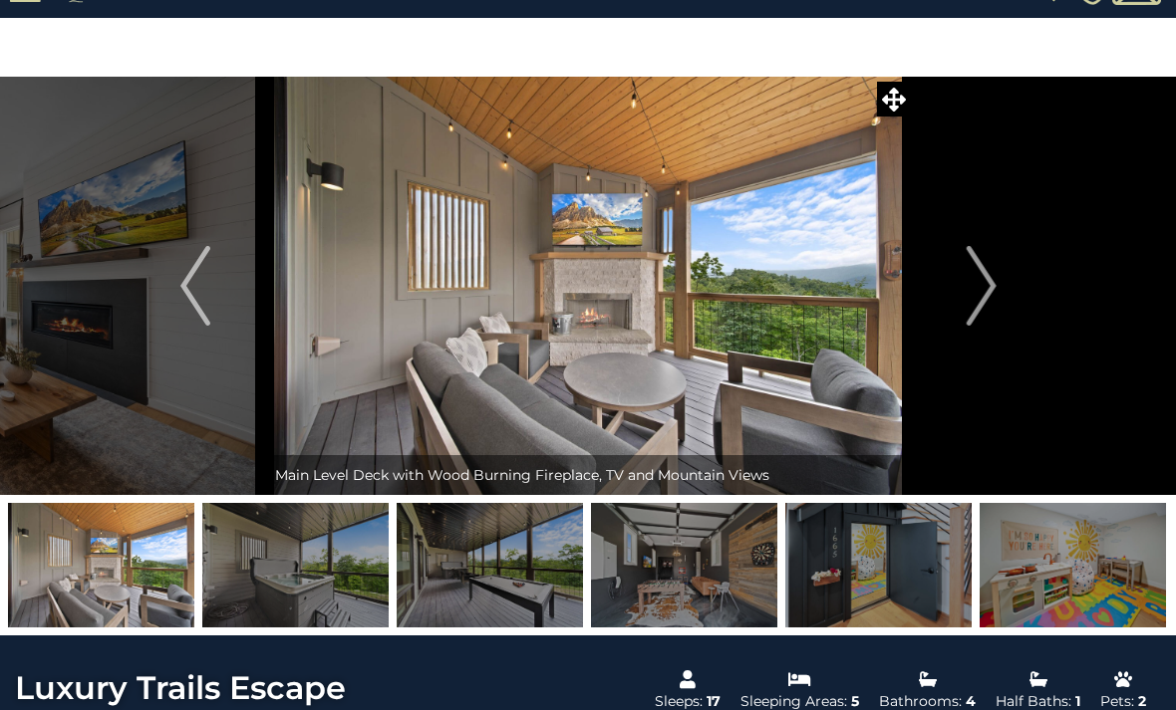
click at [1005, 318] on button "Next" at bounding box center [981, 286] width 139 height 418
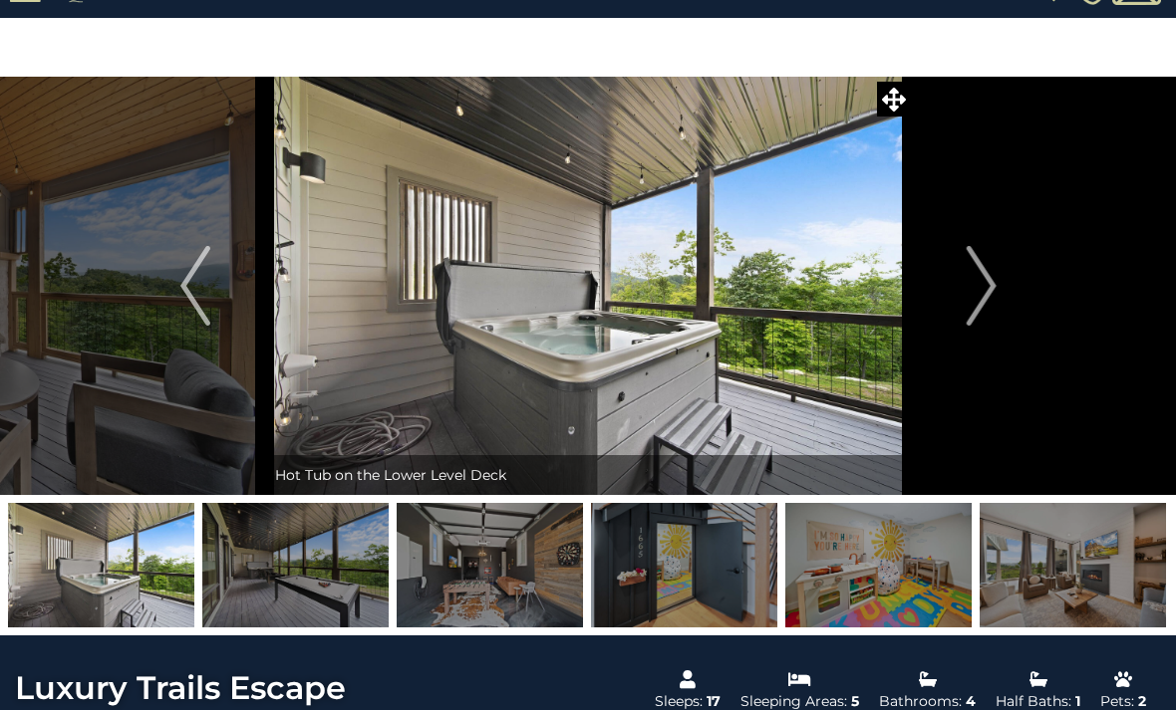
click at [1000, 319] on button "Next" at bounding box center [981, 286] width 139 height 418
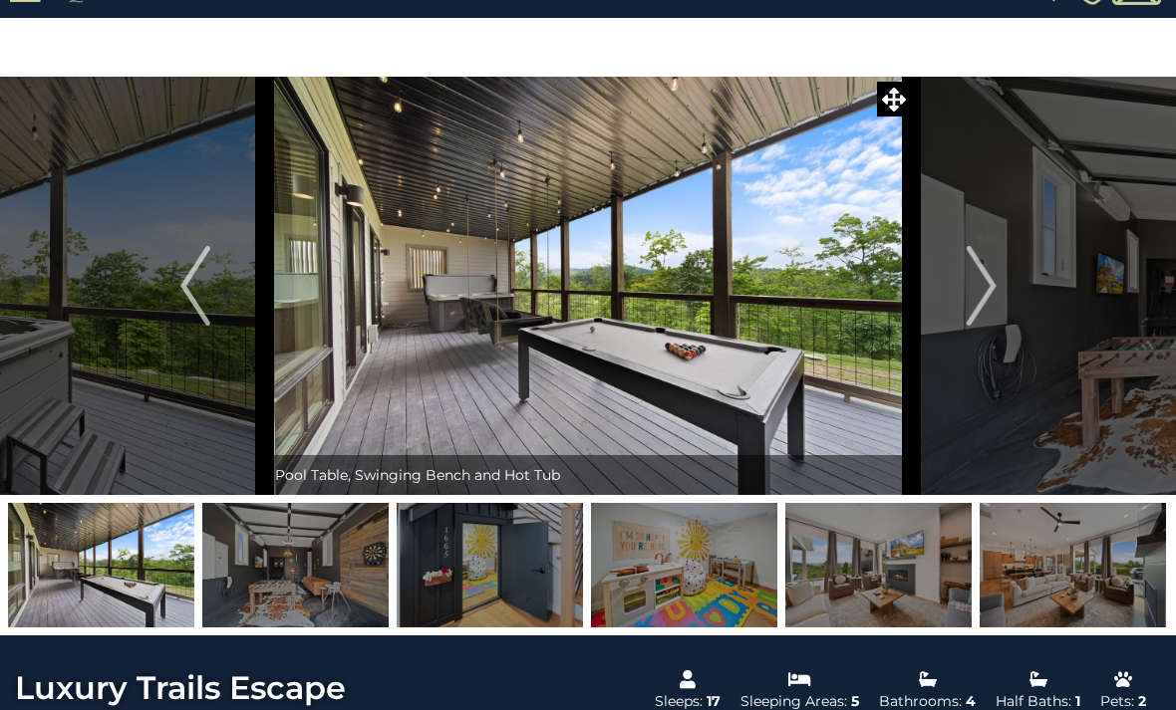
click at [1008, 313] on button "Next" at bounding box center [981, 286] width 139 height 418
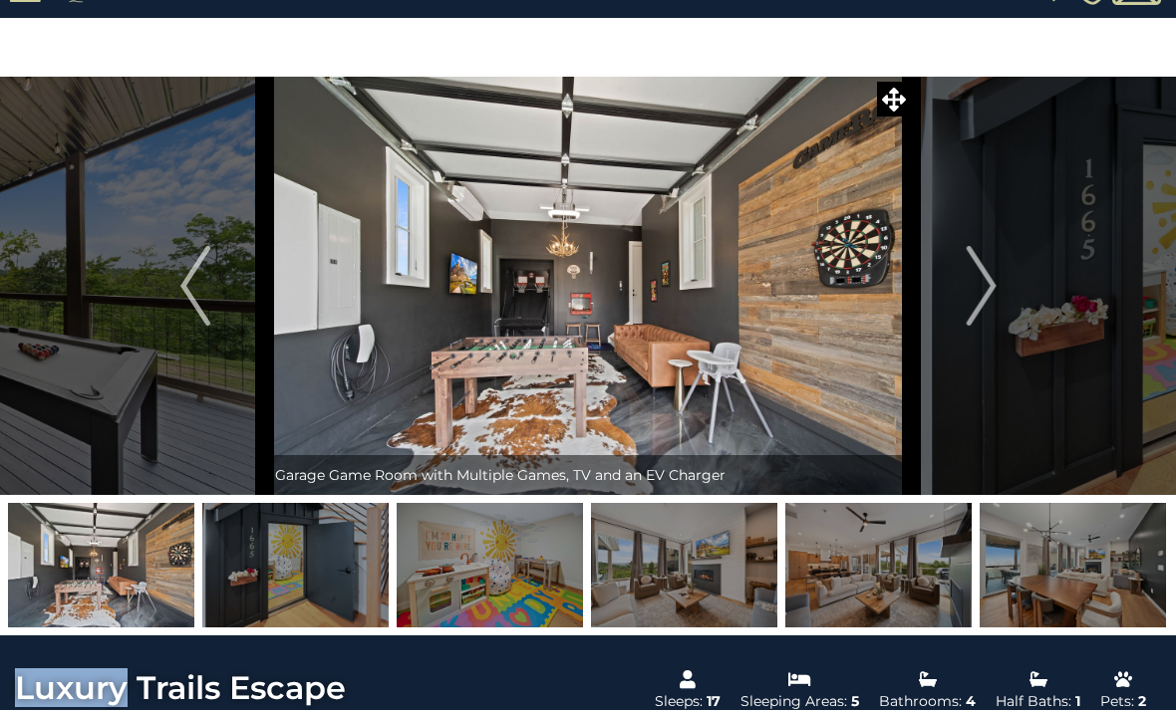
click at [1016, 304] on button "Next" at bounding box center [981, 286] width 139 height 418
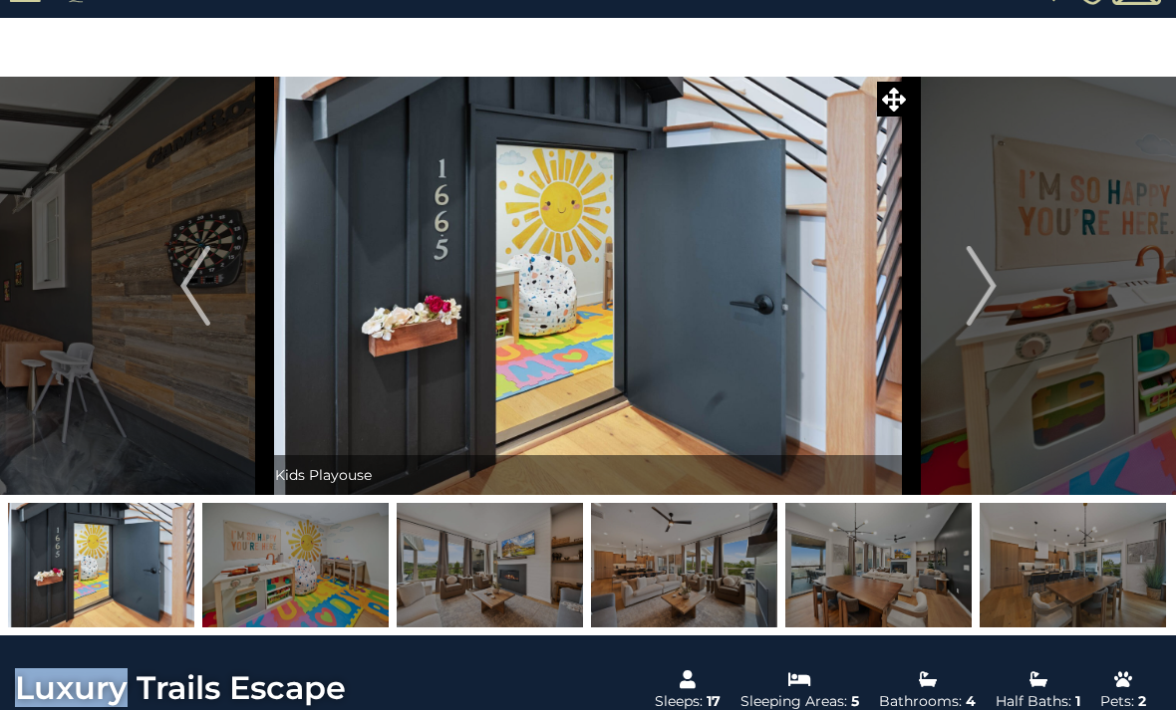
click at [1011, 304] on button "Next" at bounding box center [981, 286] width 139 height 418
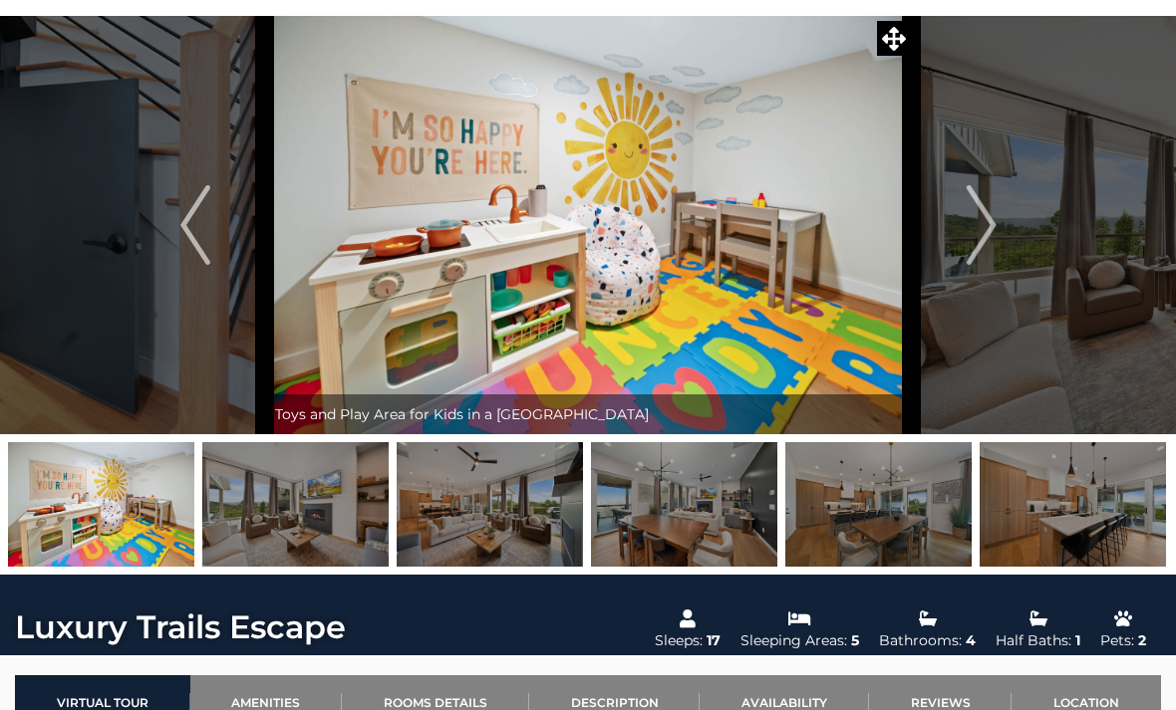
scroll to position [106, 0]
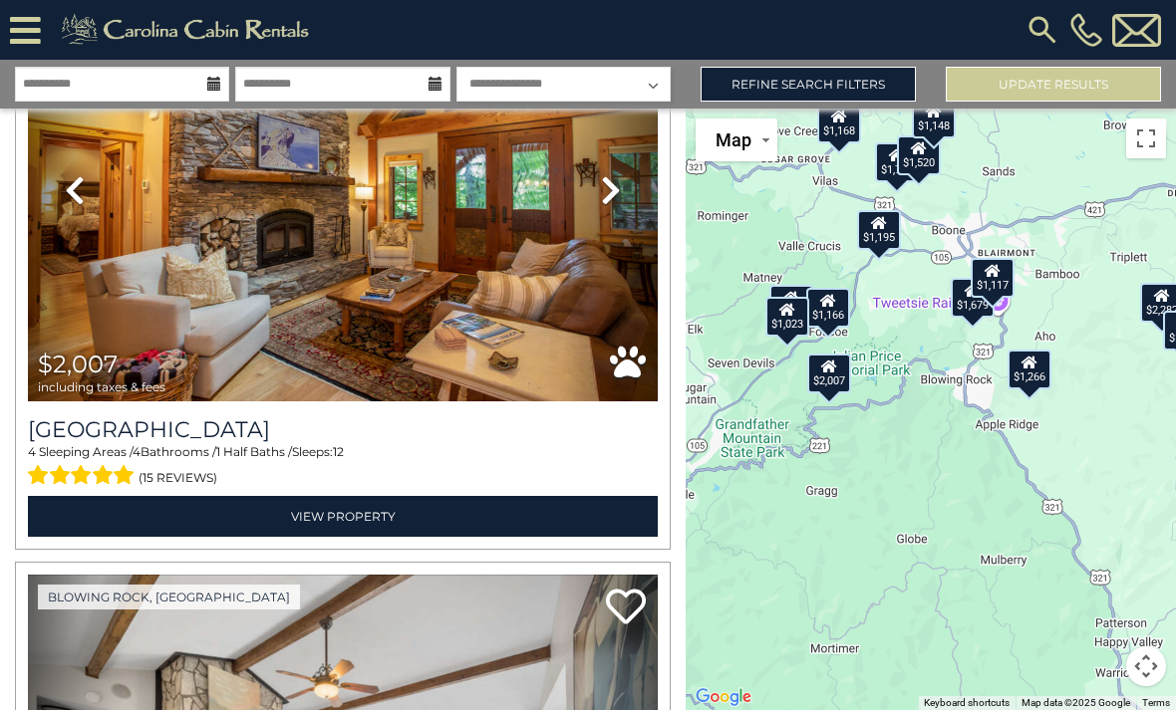
scroll to position [209, 0]
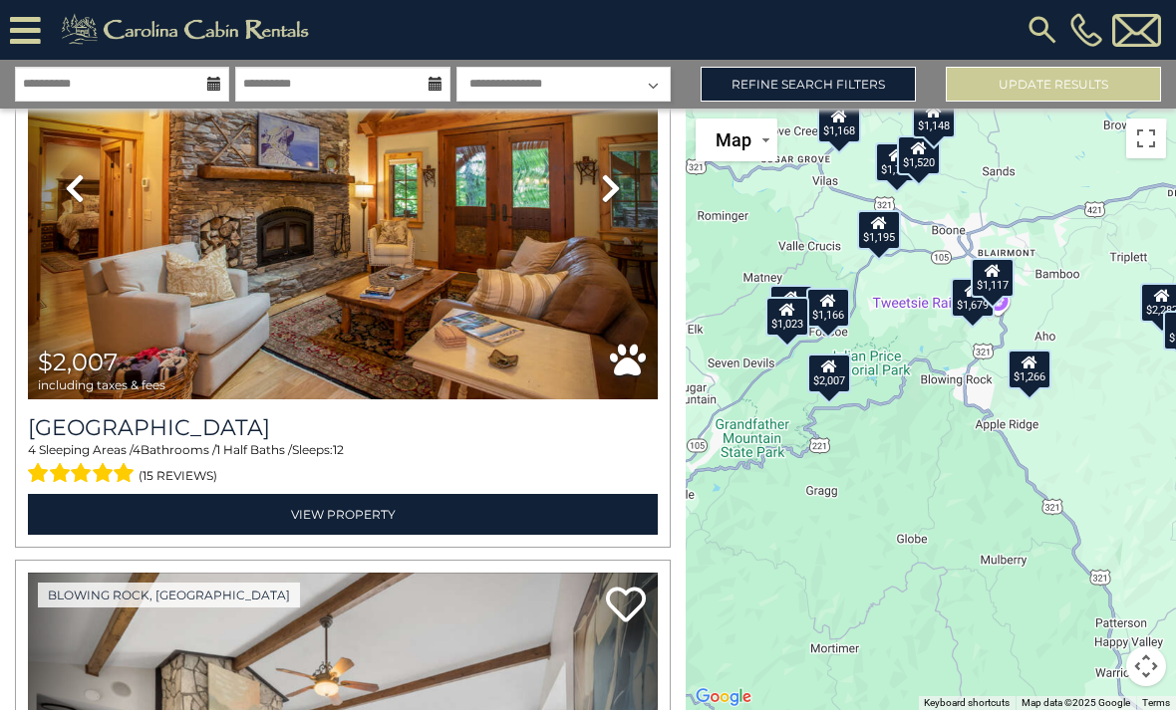
click at [287, 302] on img at bounding box center [343, 188] width 630 height 422
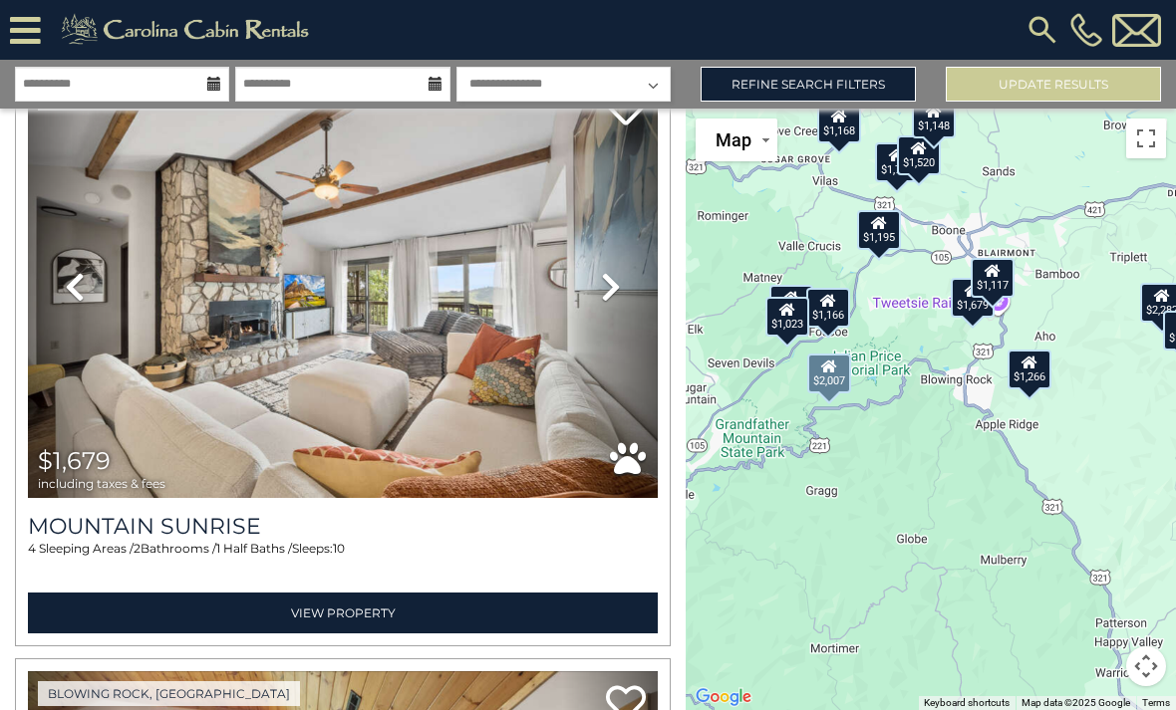
scroll to position [707, 0]
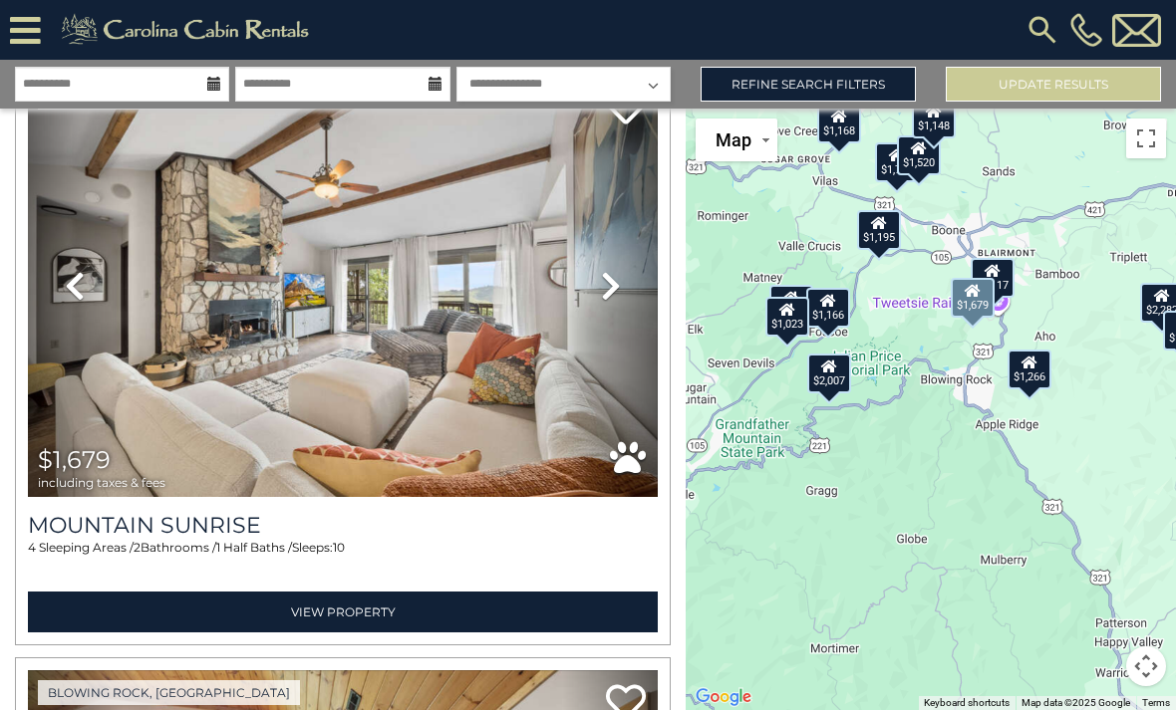
click at [399, 611] on link "View Property" at bounding box center [343, 612] width 630 height 41
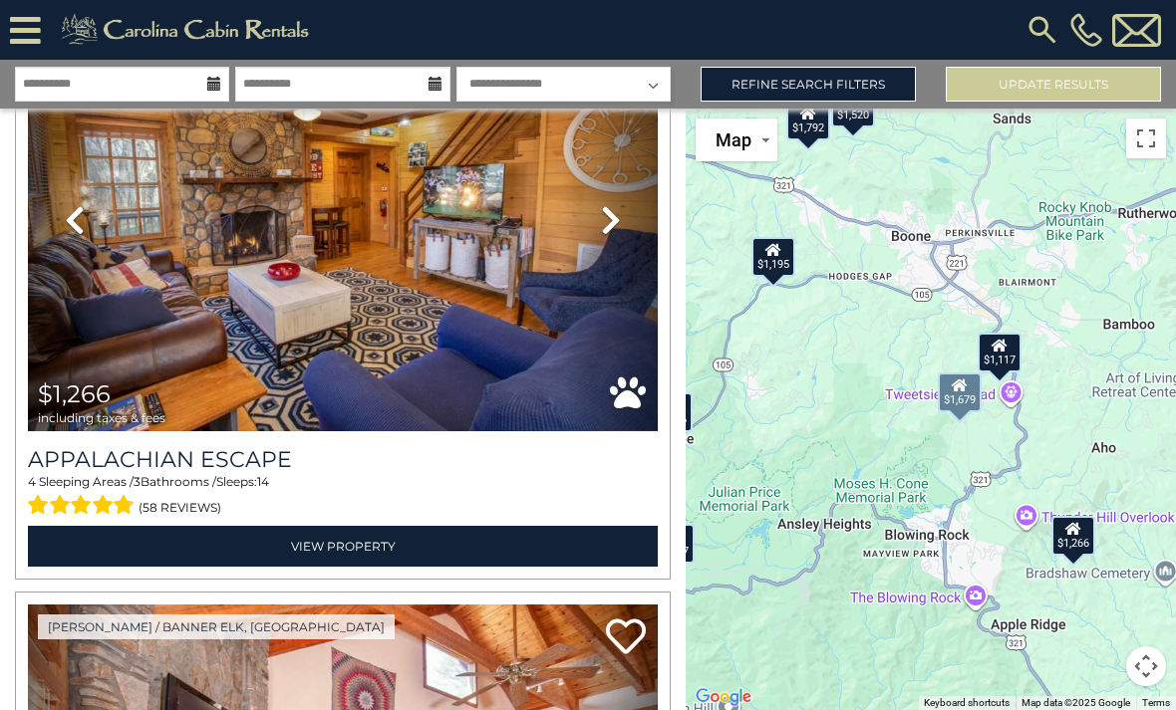
scroll to position [6135, 0]
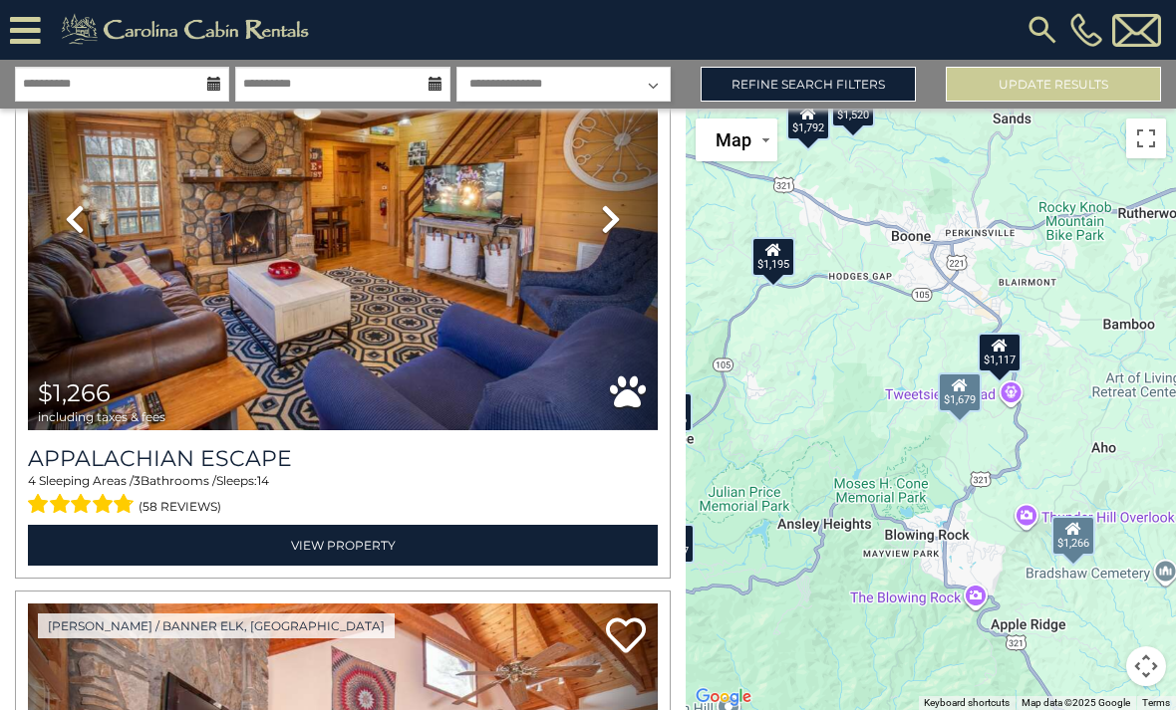
click at [396, 551] on link "View Property" at bounding box center [343, 545] width 630 height 41
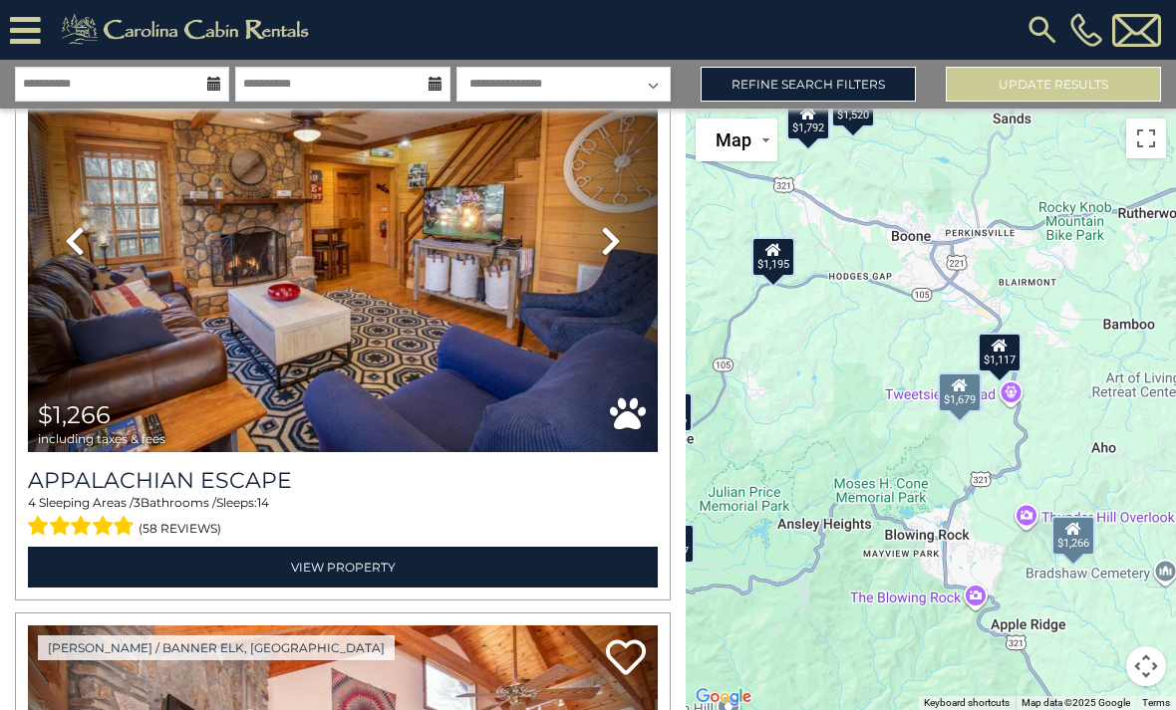
scroll to position [6111, 0]
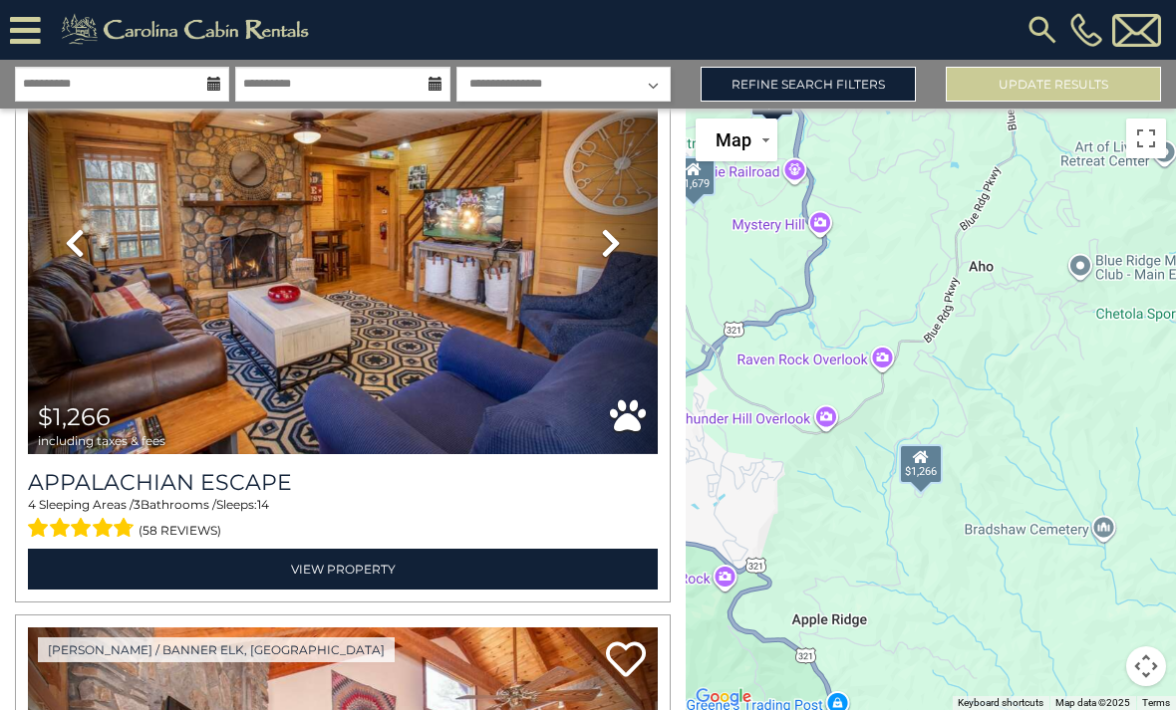
click at [923, 484] on div "$1,266" at bounding box center [921, 464] width 44 height 40
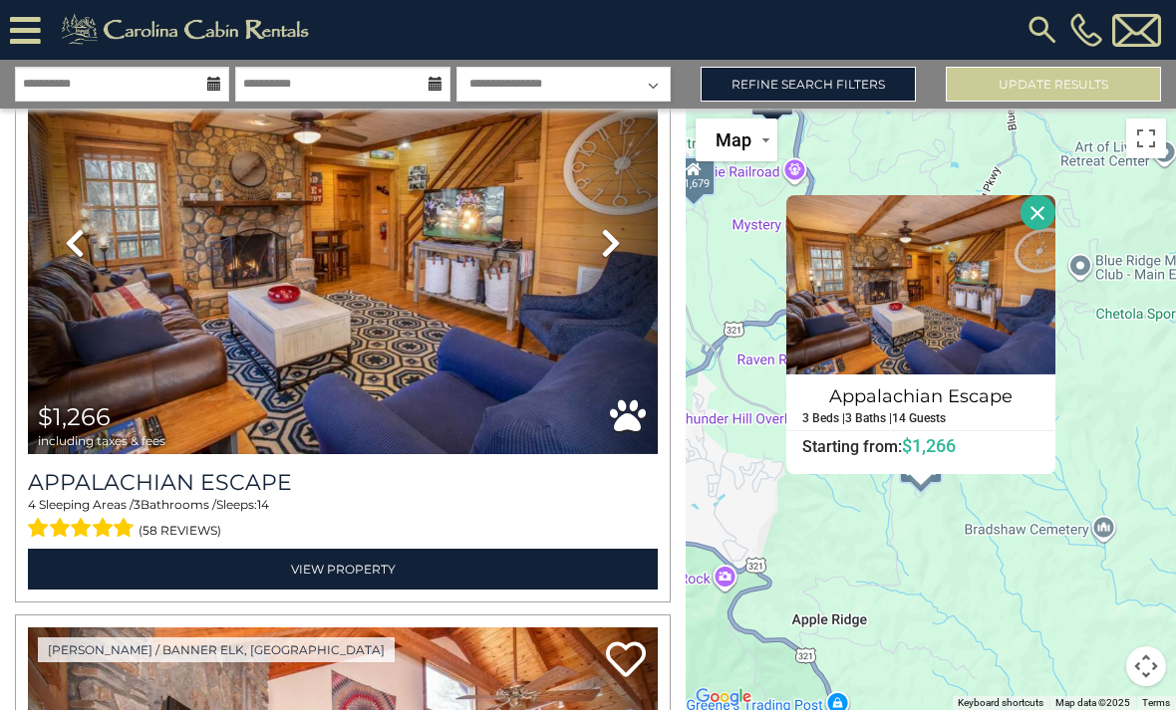
click at [938, 456] on span "$1,266" at bounding box center [929, 445] width 54 height 21
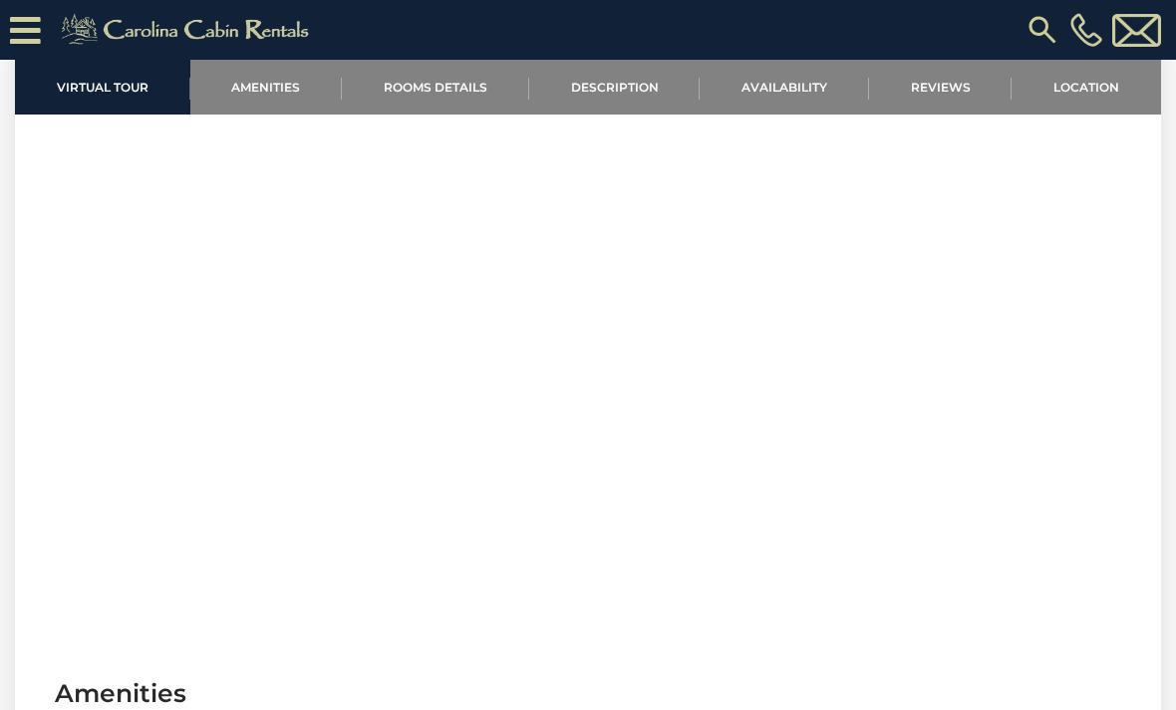
scroll to position [755, 0]
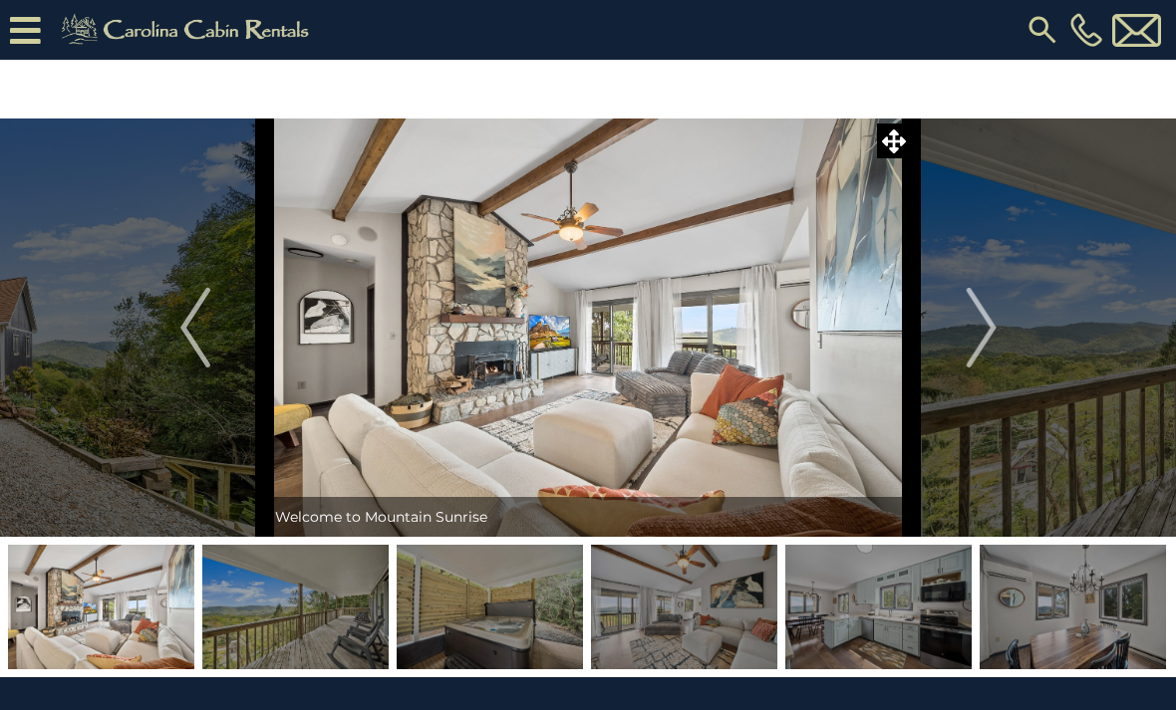
click at [976, 348] on img "Next" at bounding box center [980, 328] width 30 height 80
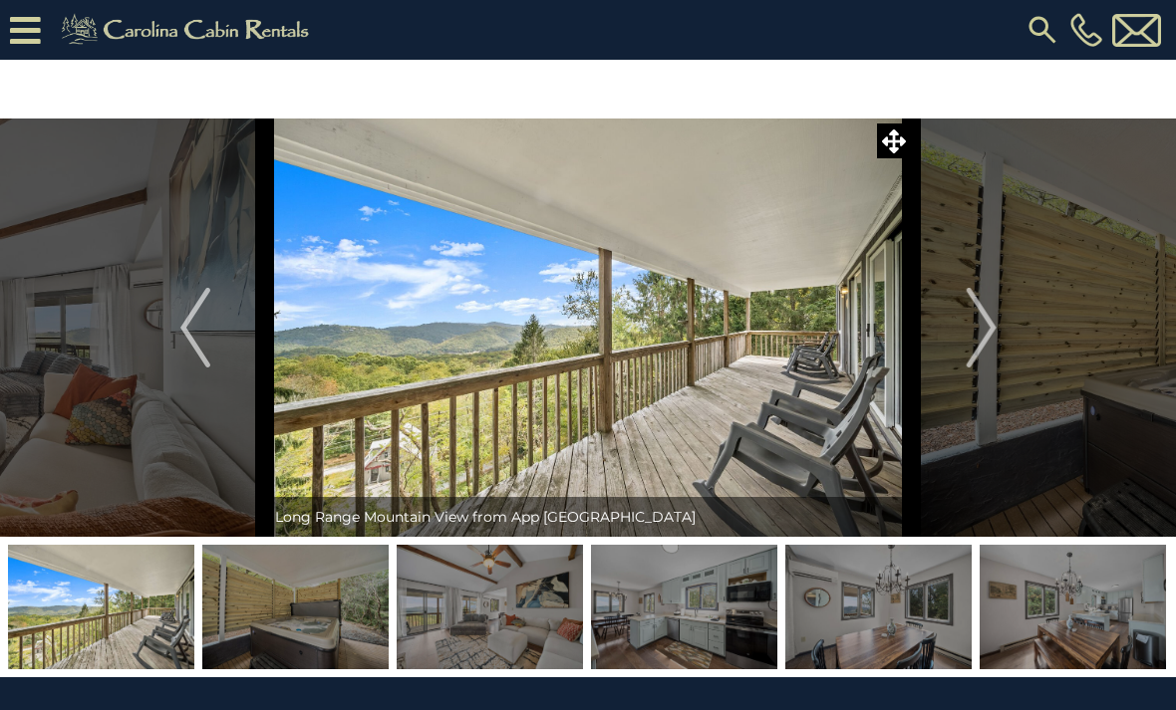
click at [986, 355] on img "Next" at bounding box center [980, 328] width 30 height 80
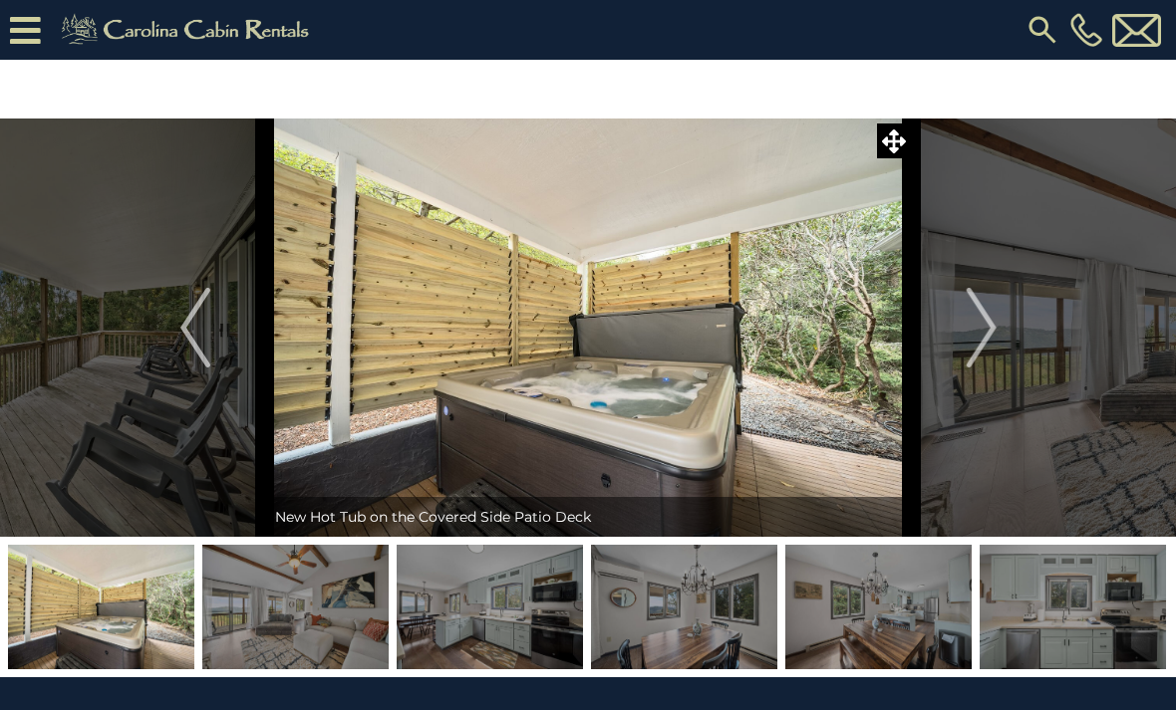
click at [981, 348] on img "Next" at bounding box center [980, 328] width 30 height 80
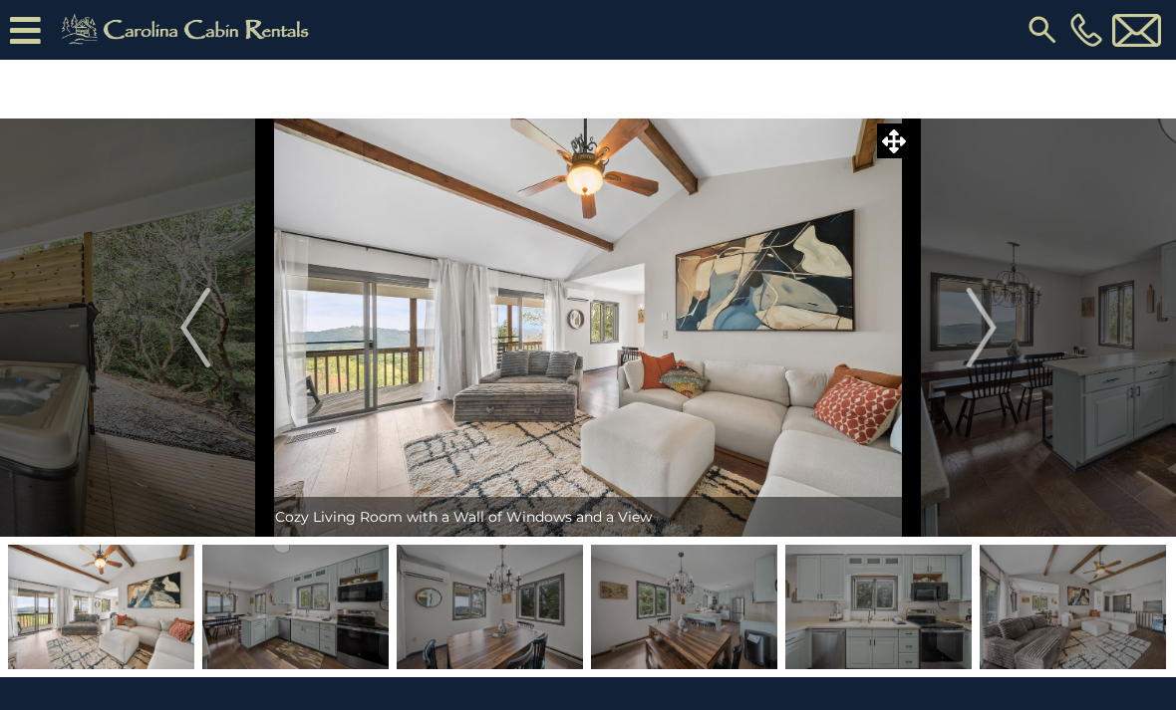
click at [979, 358] on img "Next" at bounding box center [980, 328] width 30 height 80
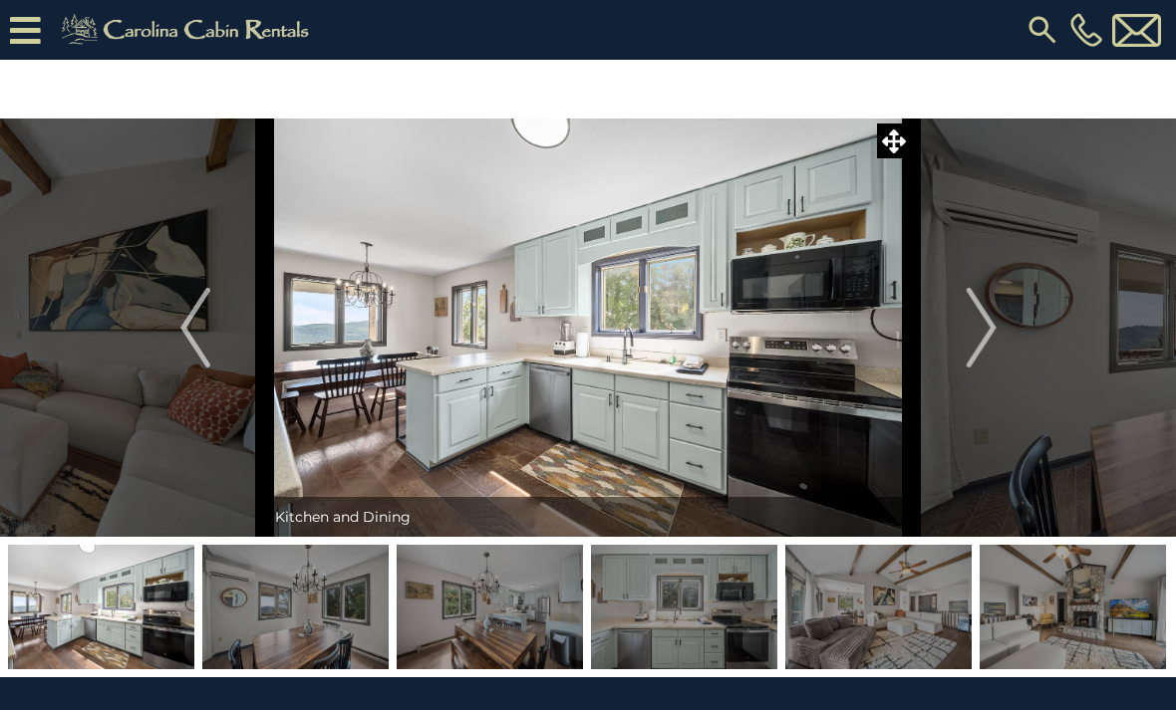
click at [977, 358] on img "Next" at bounding box center [980, 328] width 30 height 80
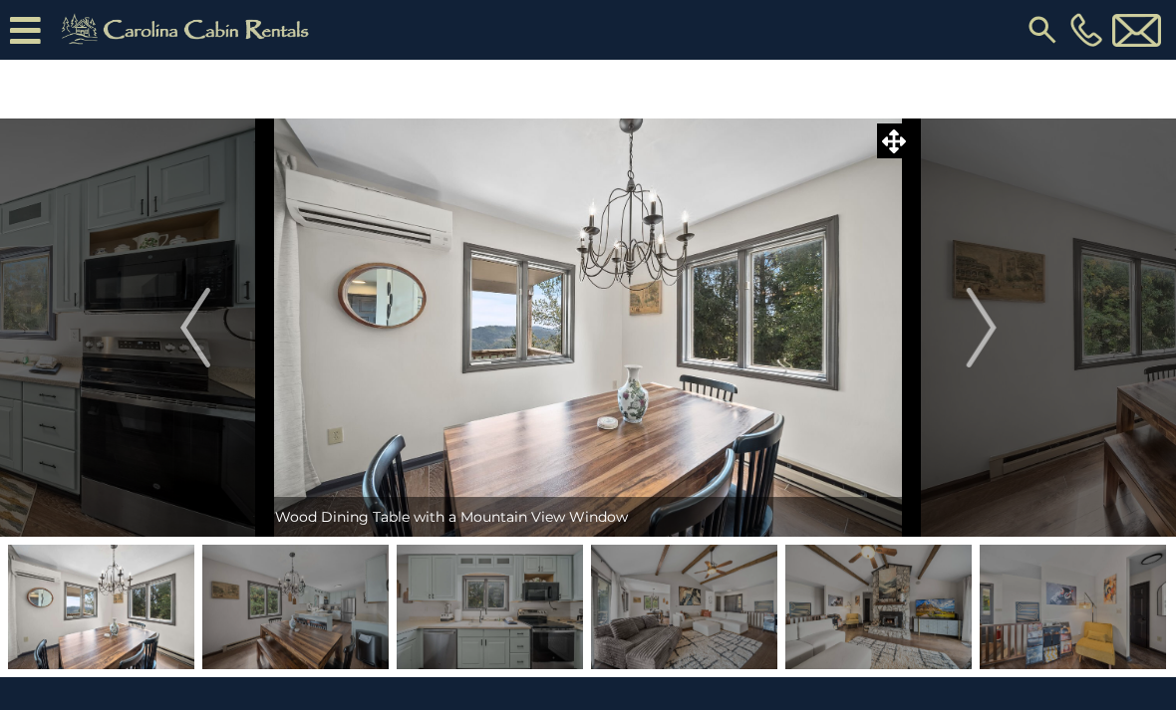
click at [976, 364] on img "Next" at bounding box center [980, 328] width 30 height 80
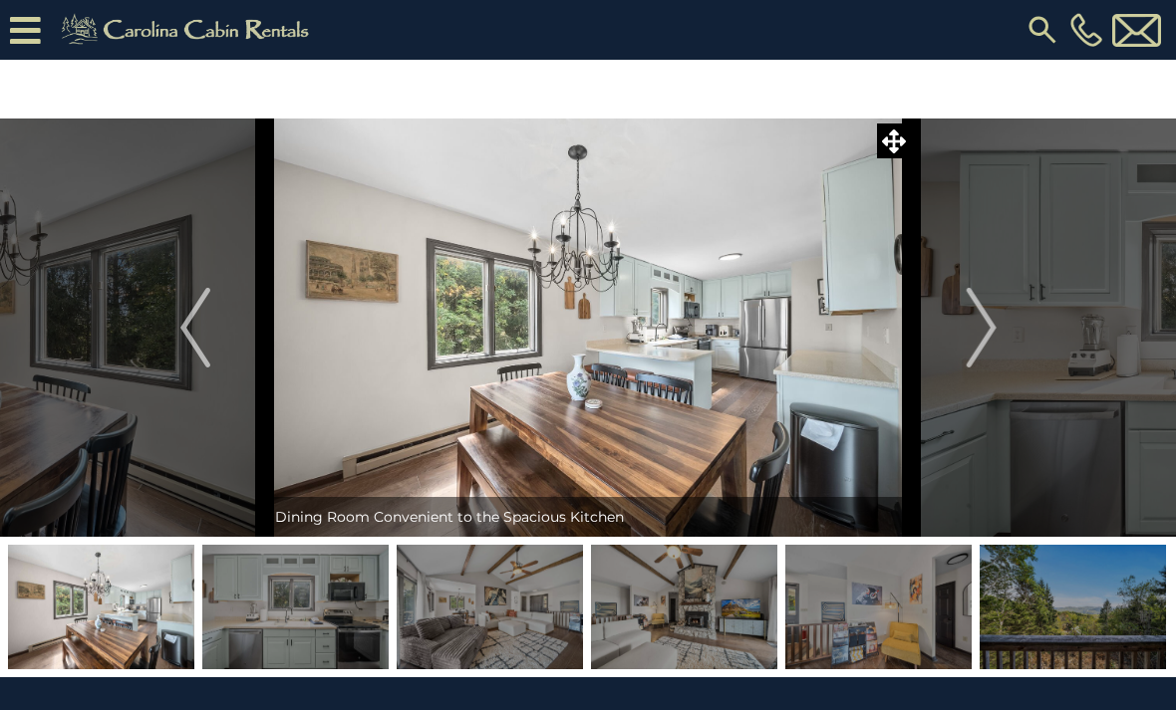
click at [975, 364] on img "Next" at bounding box center [980, 328] width 30 height 80
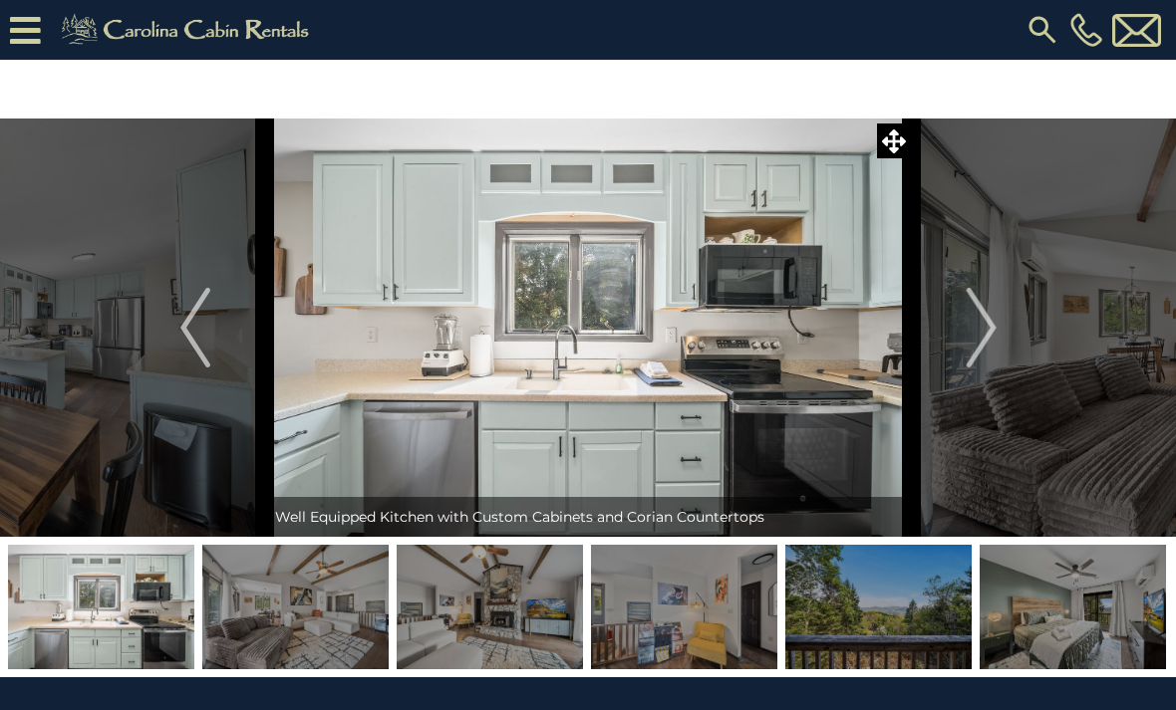
click at [975, 362] on img "Next" at bounding box center [980, 328] width 30 height 80
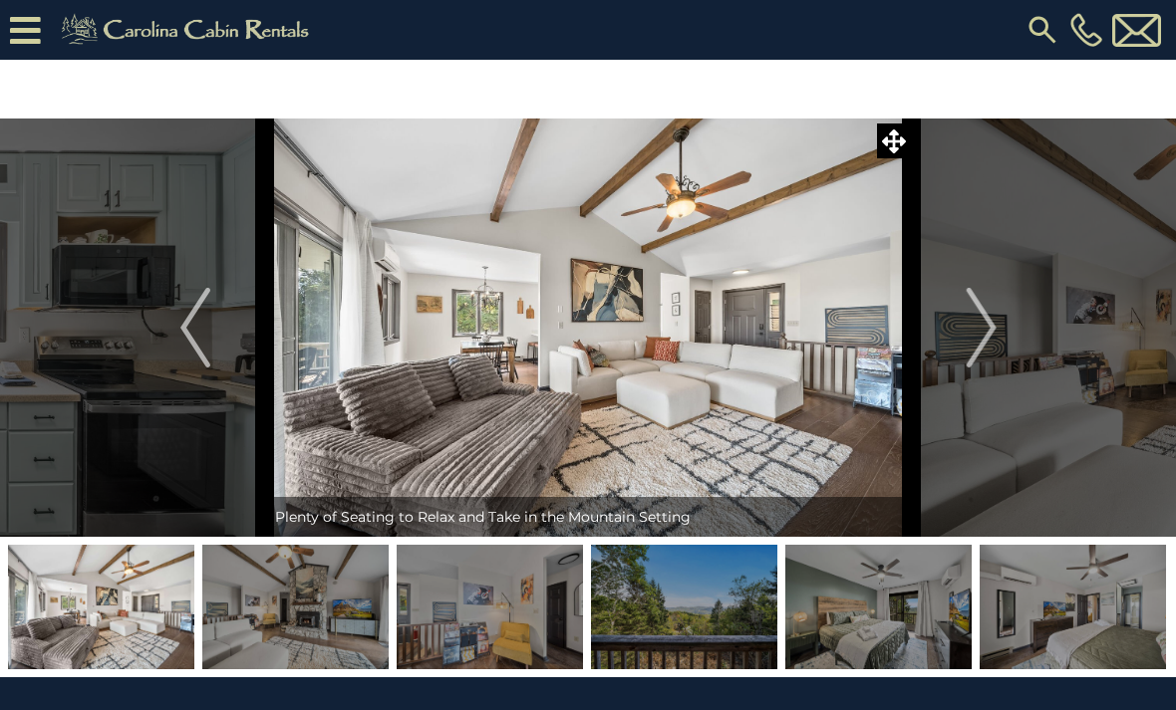
click at [966, 362] on img "Next" at bounding box center [980, 328] width 30 height 80
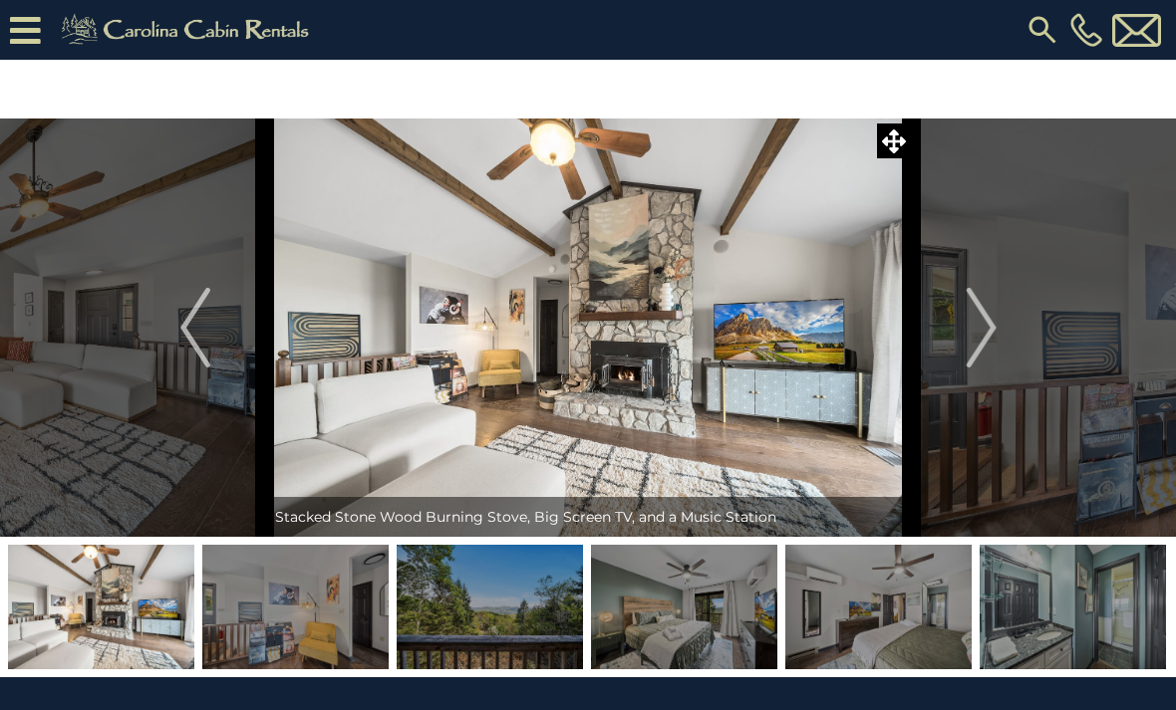
click at [964, 364] on button "Next" at bounding box center [981, 328] width 139 height 418
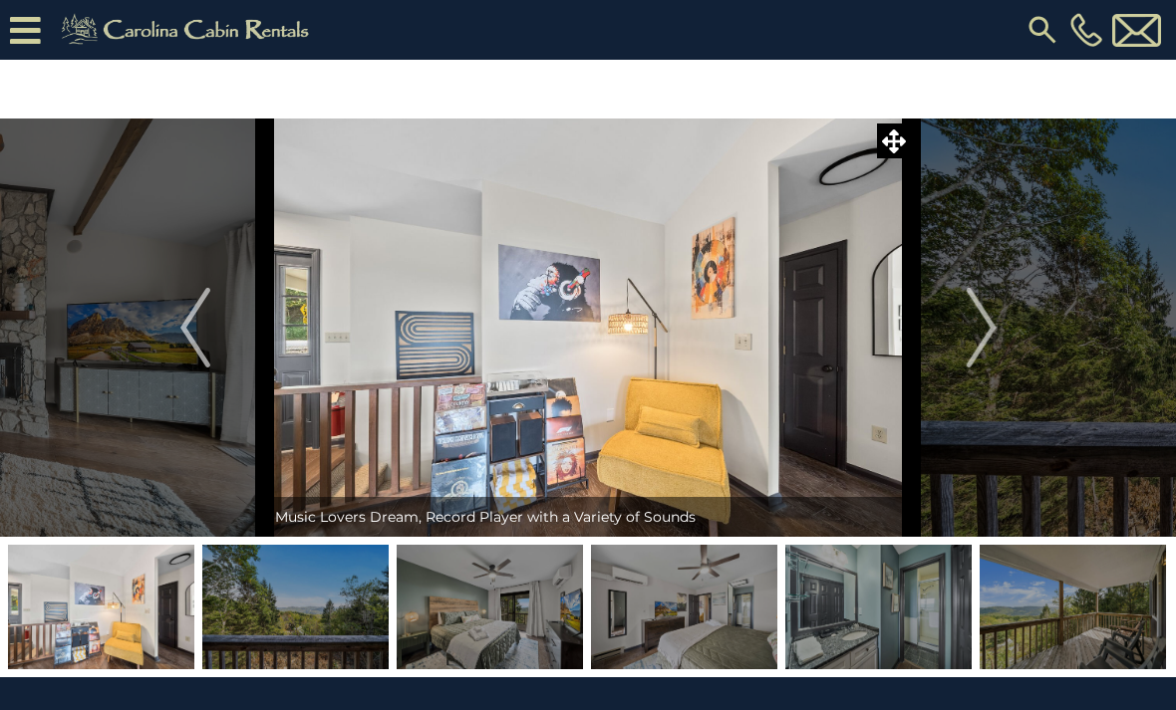
click at [959, 366] on button "Next" at bounding box center [981, 328] width 139 height 418
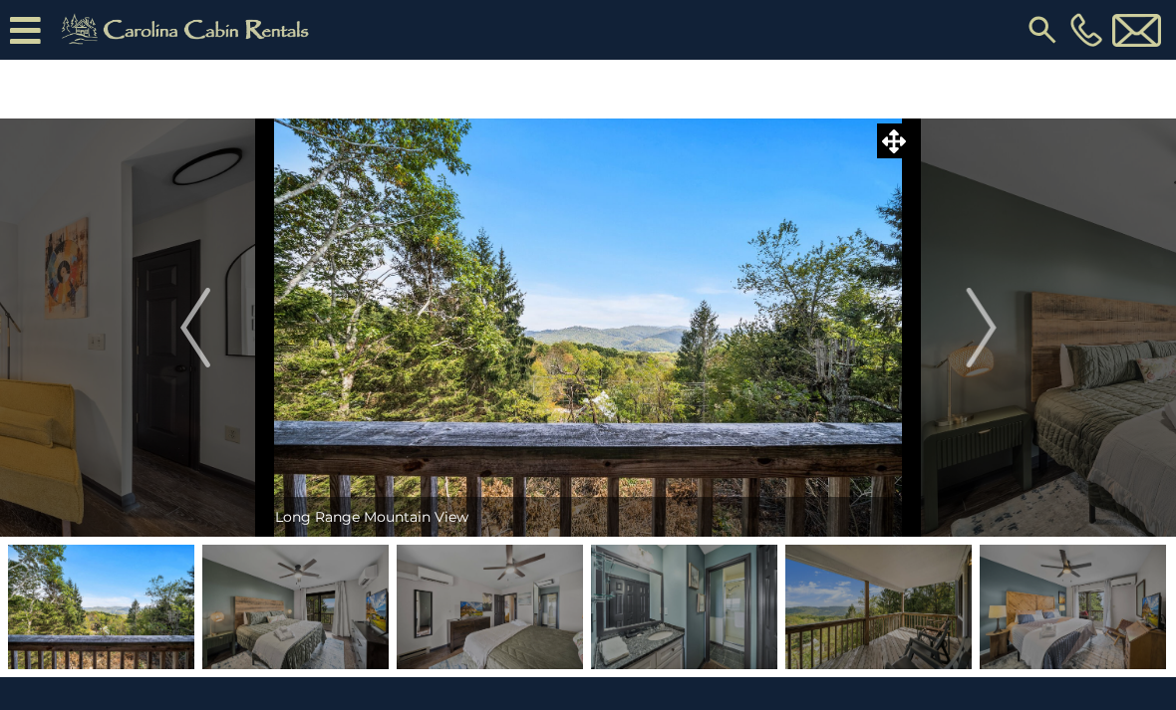
click at [961, 368] on button "Next" at bounding box center [981, 328] width 139 height 418
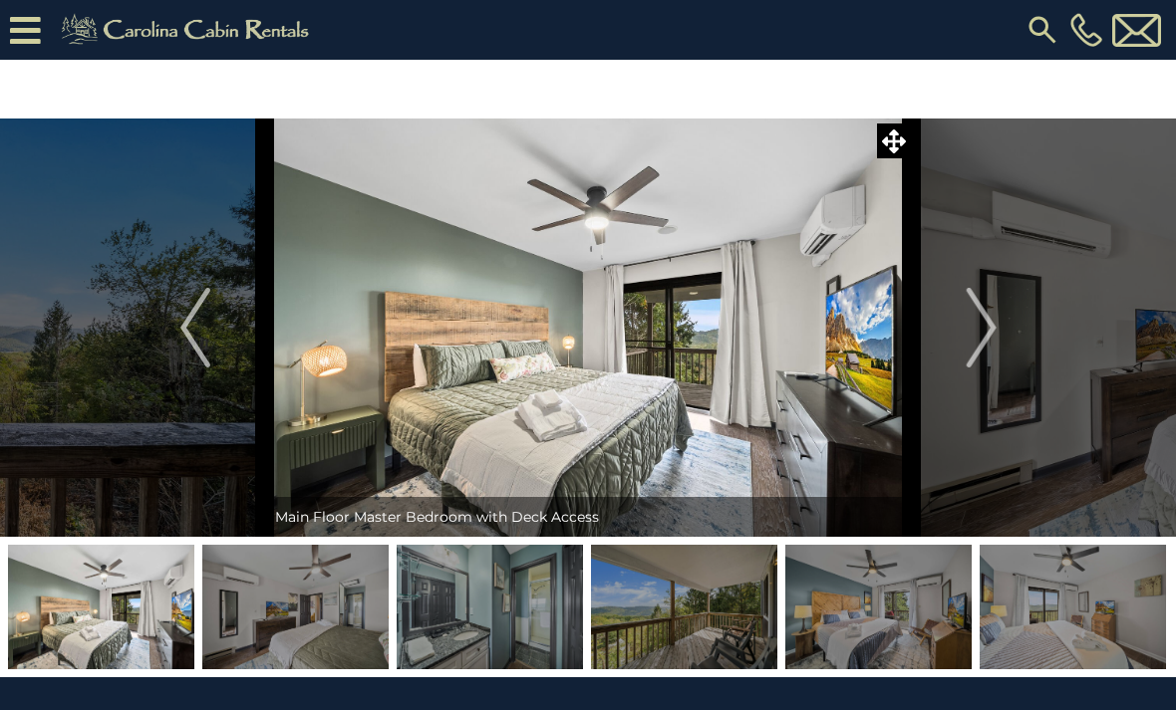
click at [951, 378] on button "Next" at bounding box center [981, 328] width 139 height 418
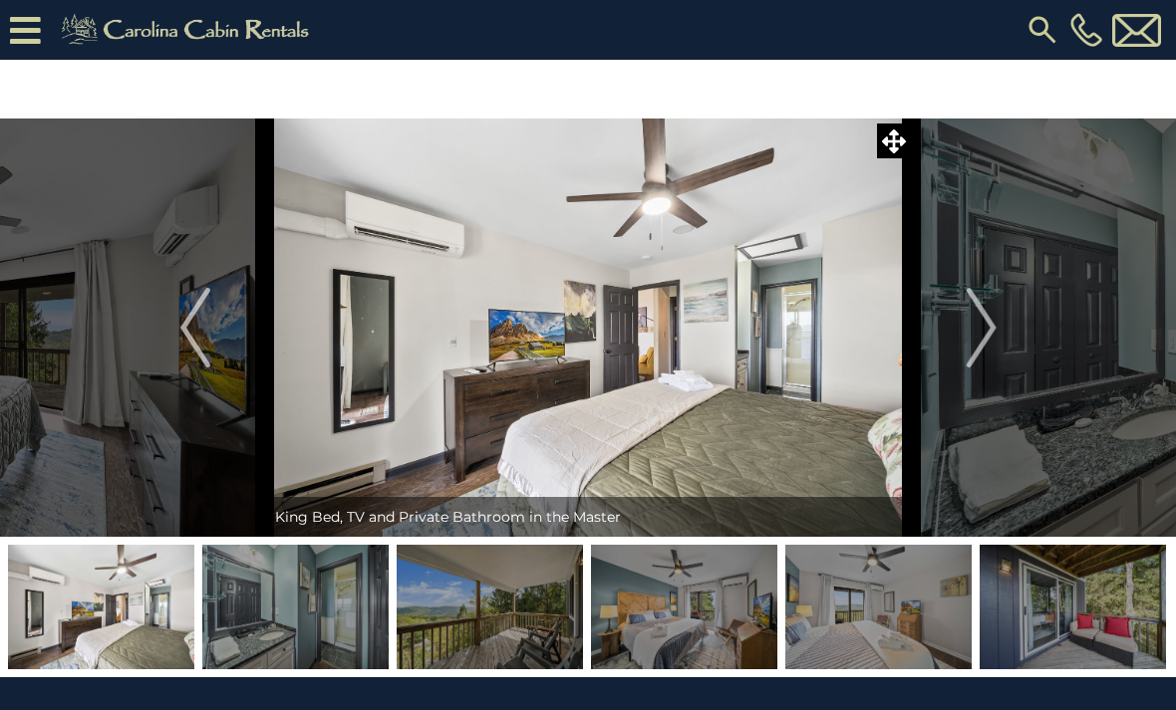
click at [956, 373] on button "Next" at bounding box center [981, 328] width 139 height 418
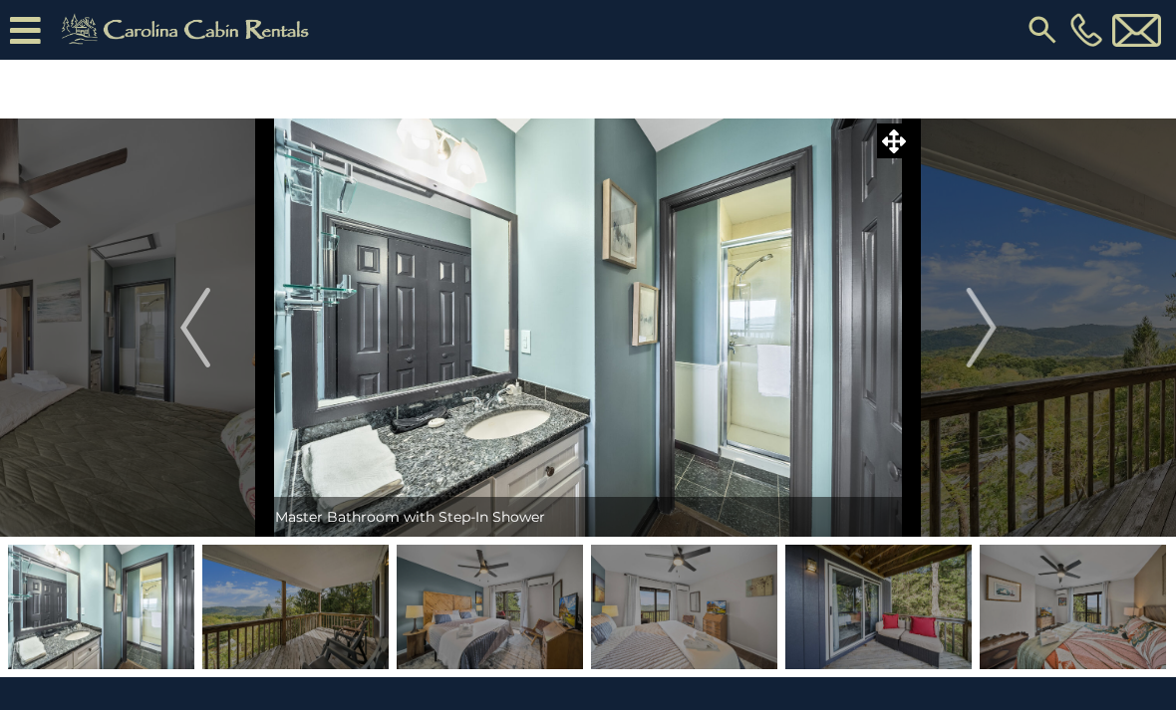
click at [954, 374] on button "Next" at bounding box center [981, 328] width 139 height 418
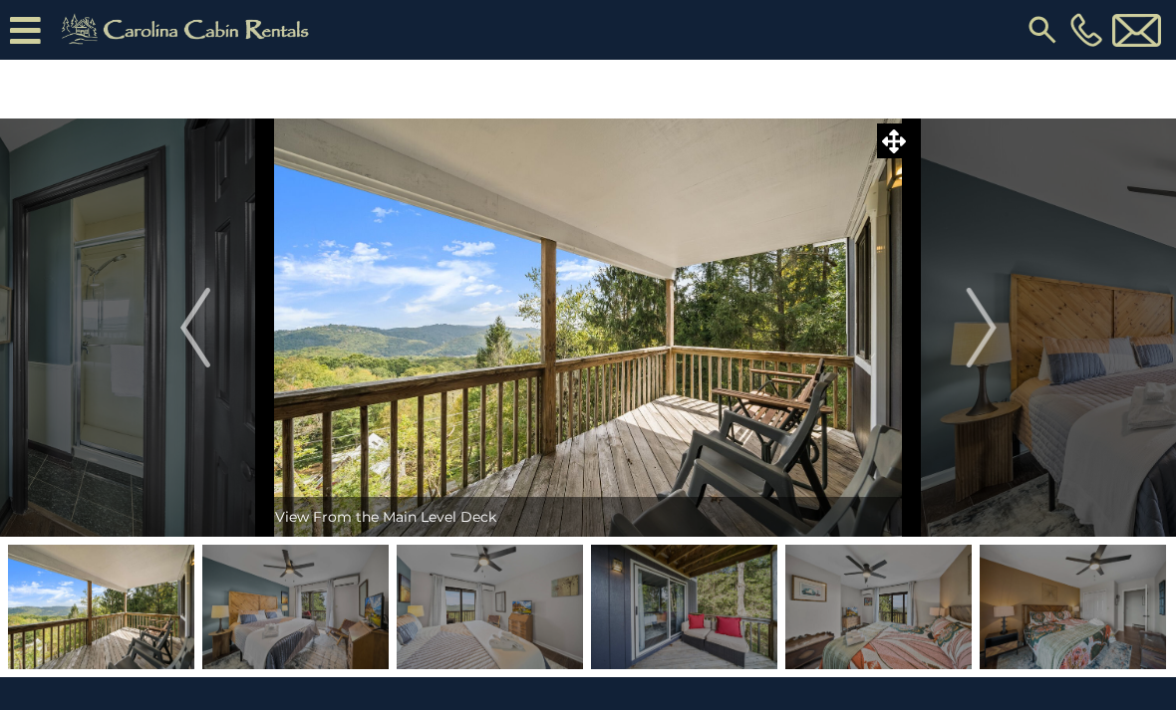
click at [952, 377] on button "Next" at bounding box center [981, 328] width 139 height 418
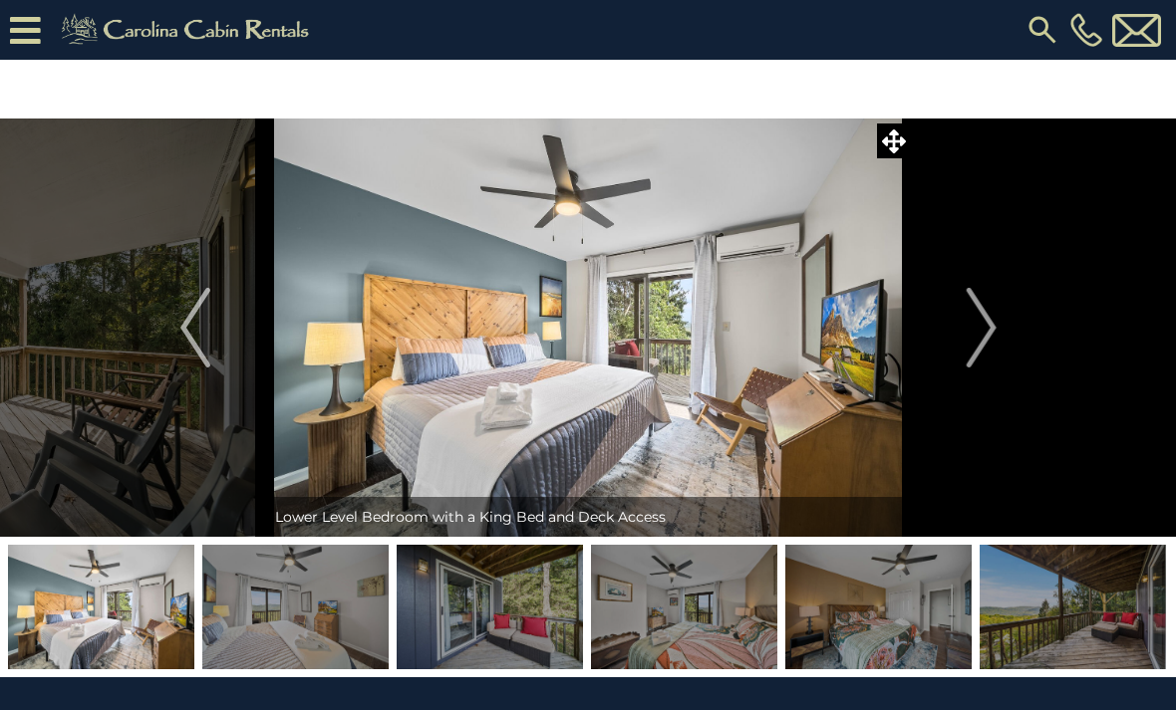
click at [945, 379] on button "Next" at bounding box center [981, 328] width 139 height 418
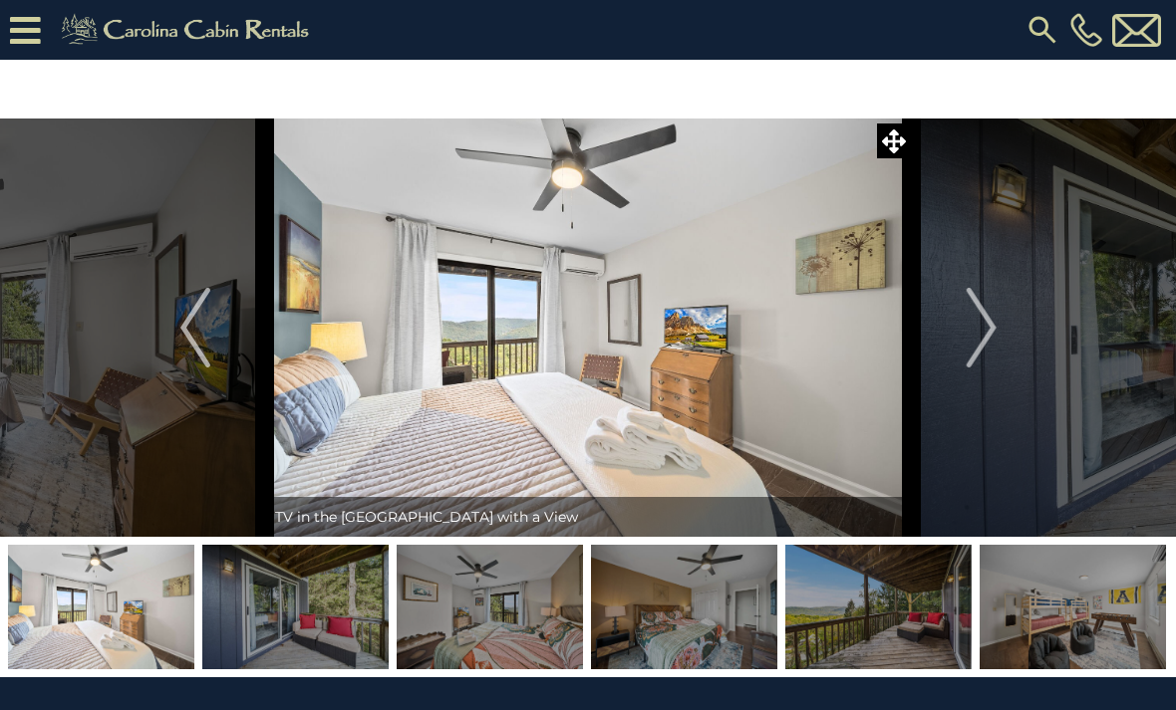
click at [951, 373] on button "Next" at bounding box center [981, 328] width 139 height 418
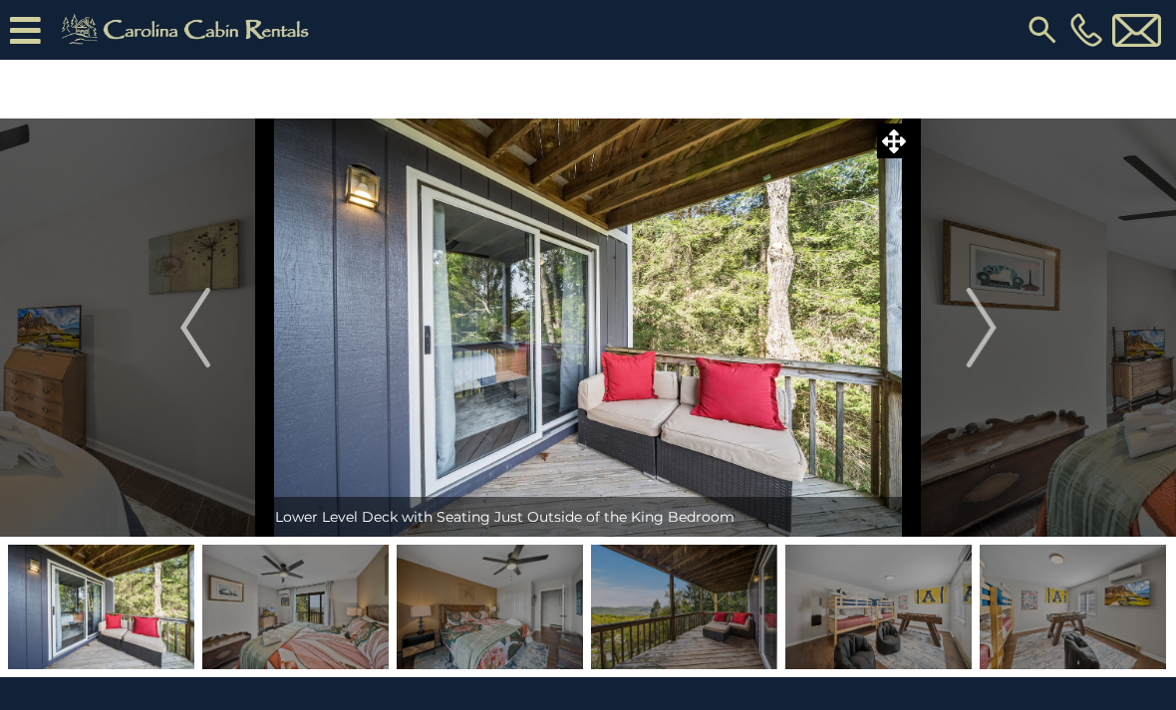
click at [949, 377] on button "Next" at bounding box center [981, 328] width 139 height 418
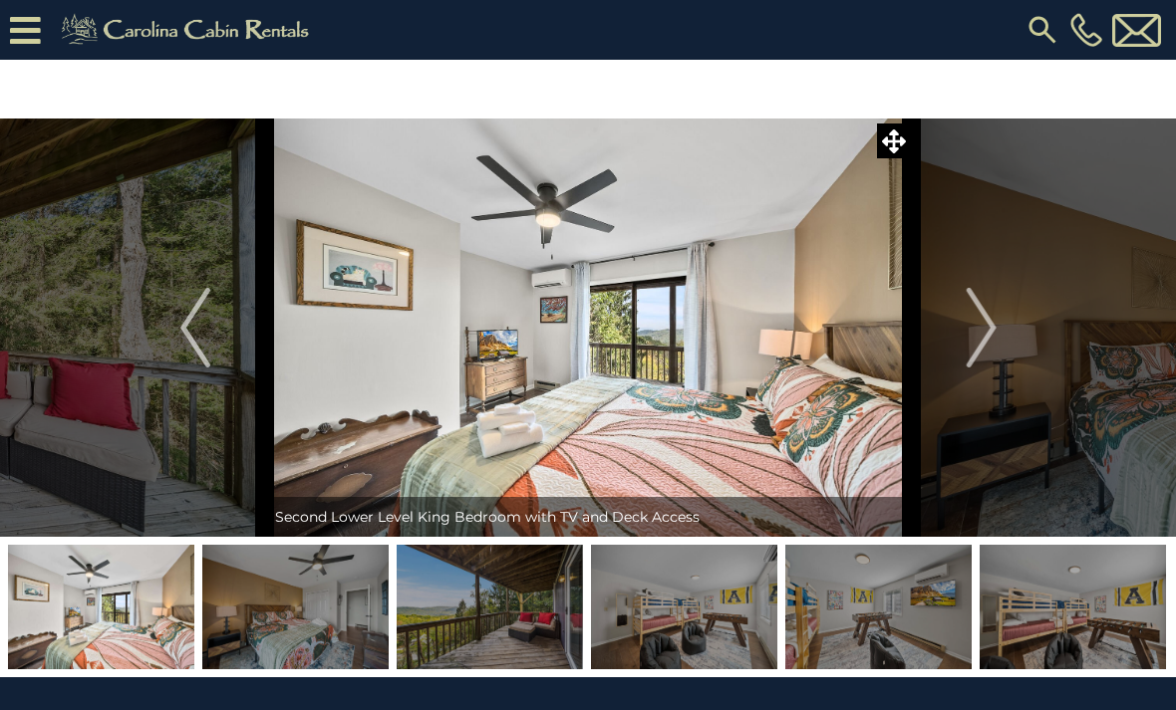
click at [945, 381] on button "Next" at bounding box center [981, 328] width 139 height 418
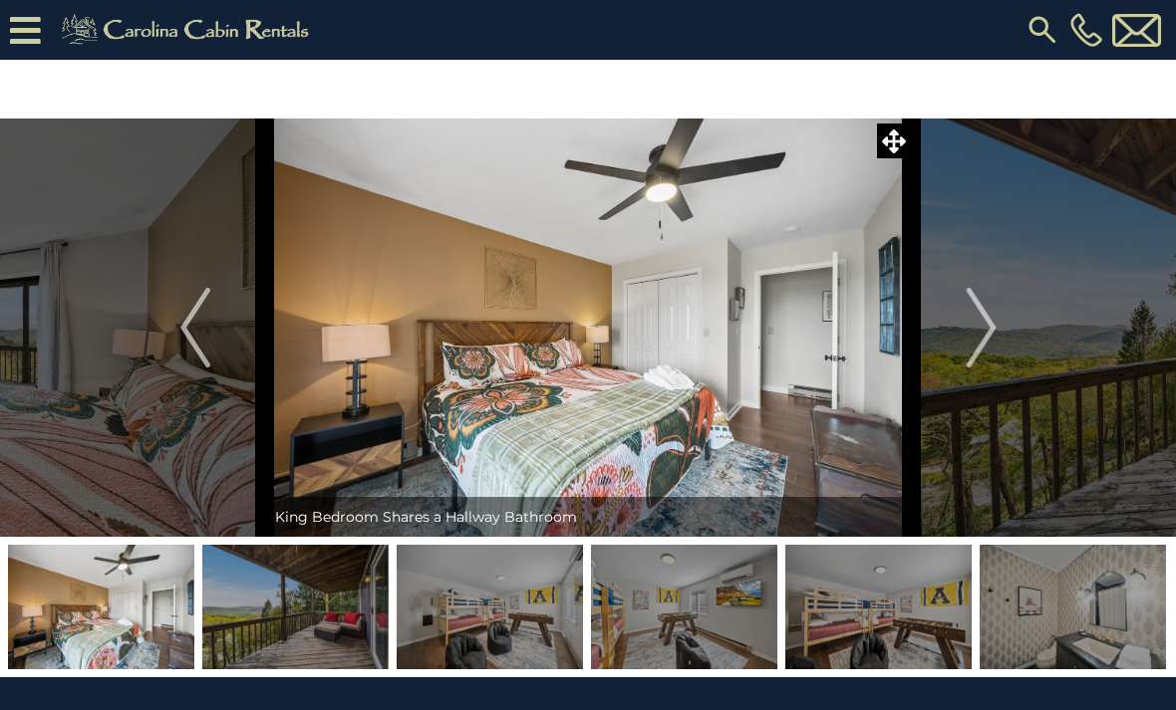
click at [952, 365] on button "Next" at bounding box center [981, 328] width 139 height 418
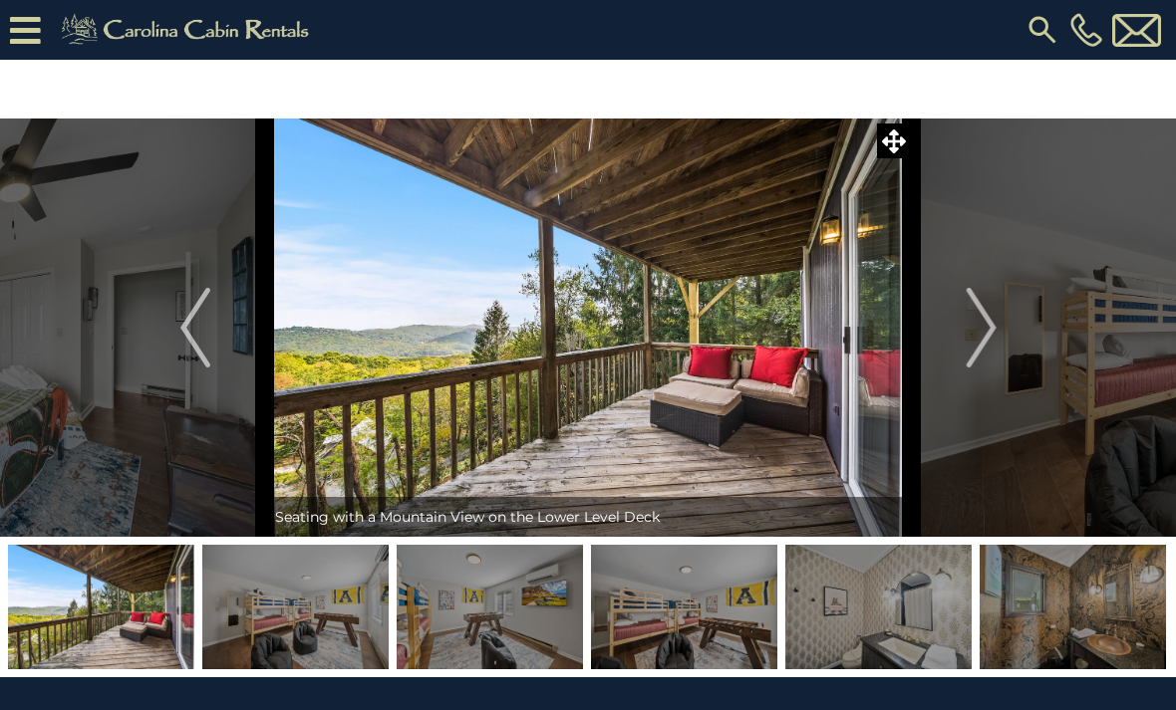
click at [957, 367] on button "Next" at bounding box center [981, 328] width 139 height 418
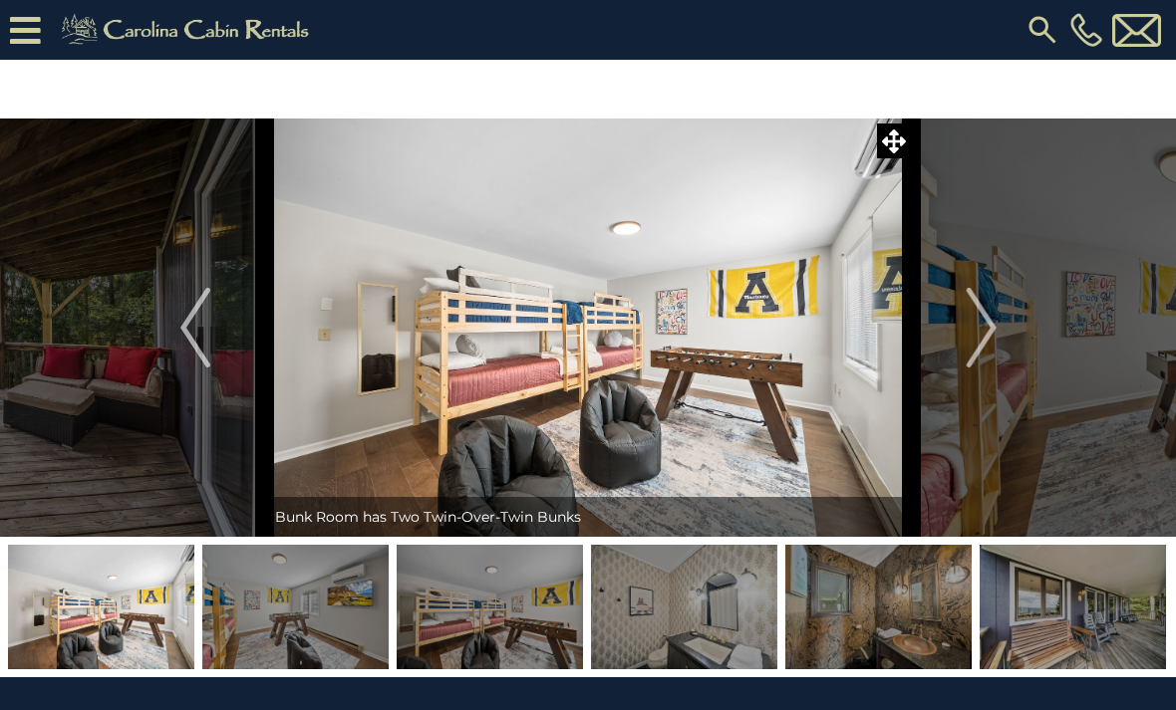
click at [605, 371] on img at bounding box center [588, 328] width 647 height 418
click at [657, 364] on img at bounding box center [588, 328] width 647 height 418
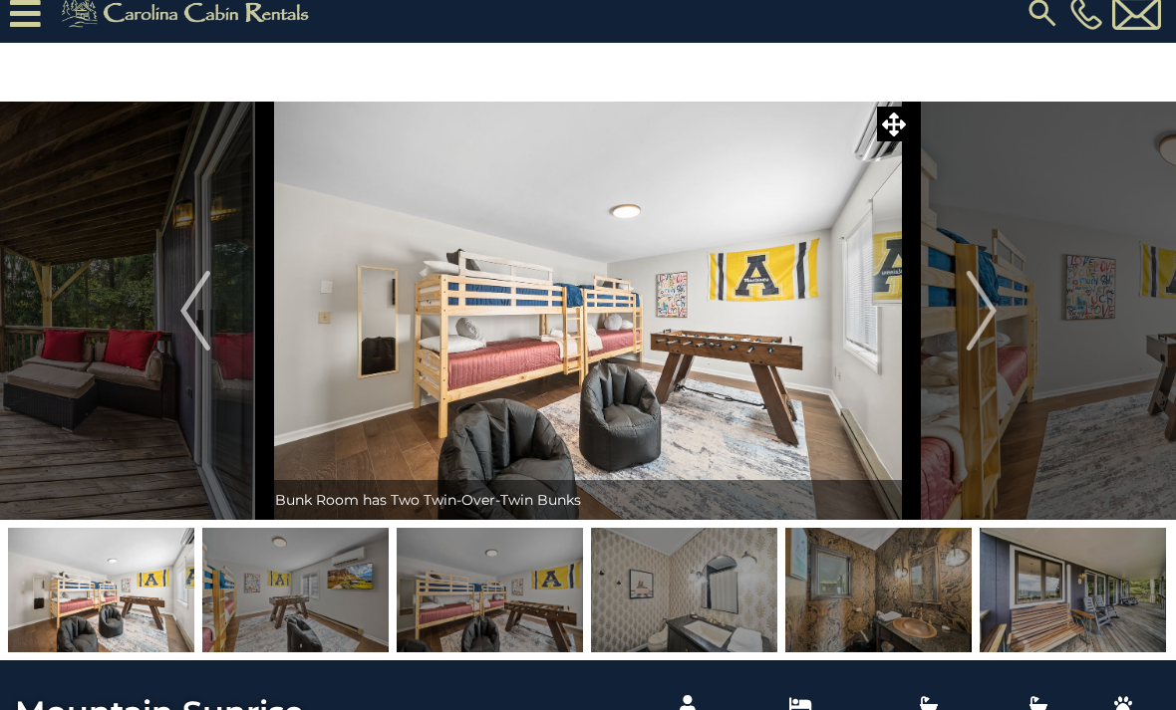
click at [988, 336] on img "Next" at bounding box center [980, 312] width 30 height 80
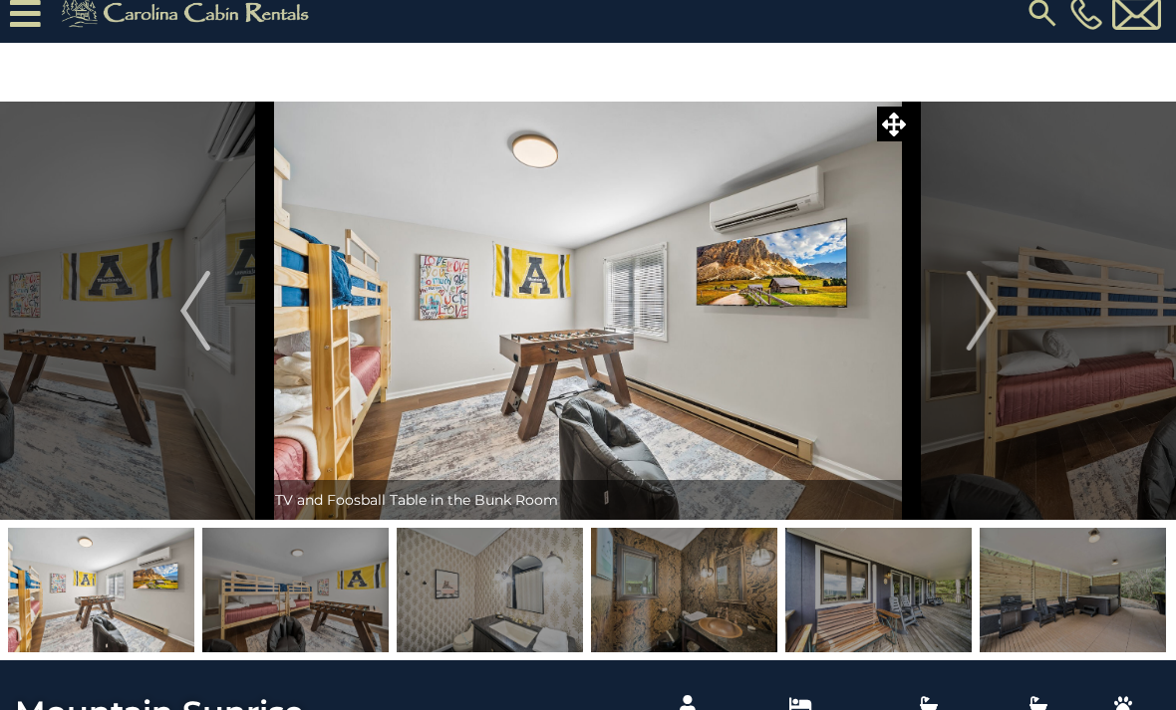
click at [964, 349] on button "Next" at bounding box center [981, 311] width 139 height 418
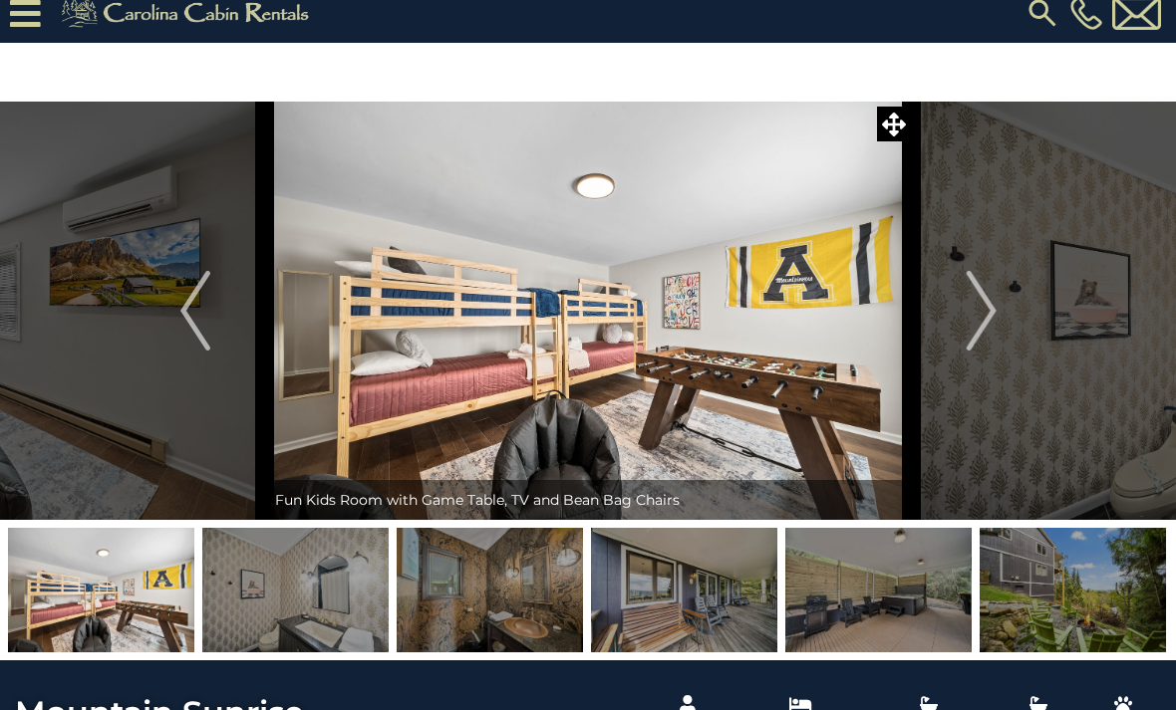
click at [637, 374] on img at bounding box center [588, 311] width 647 height 418
click at [593, 383] on img at bounding box center [588, 311] width 647 height 418
click at [980, 339] on img "Next" at bounding box center [980, 311] width 30 height 80
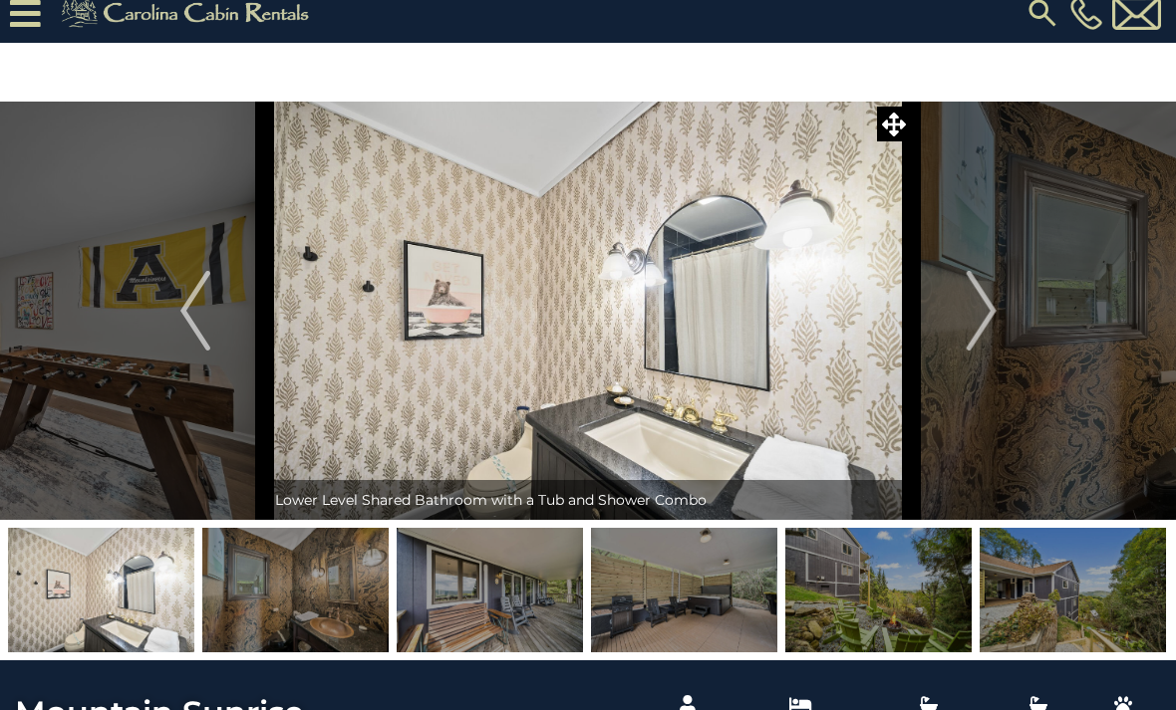
click at [978, 348] on img "Next" at bounding box center [980, 311] width 30 height 80
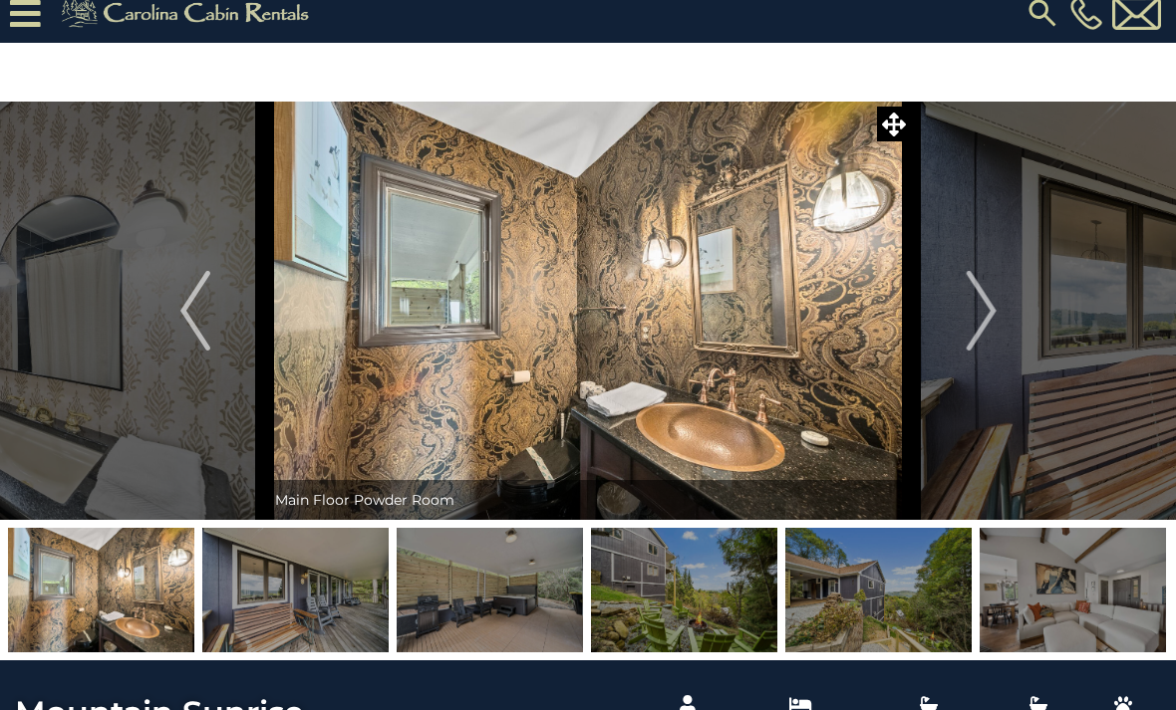
click at [974, 358] on button "Next" at bounding box center [981, 311] width 139 height 418
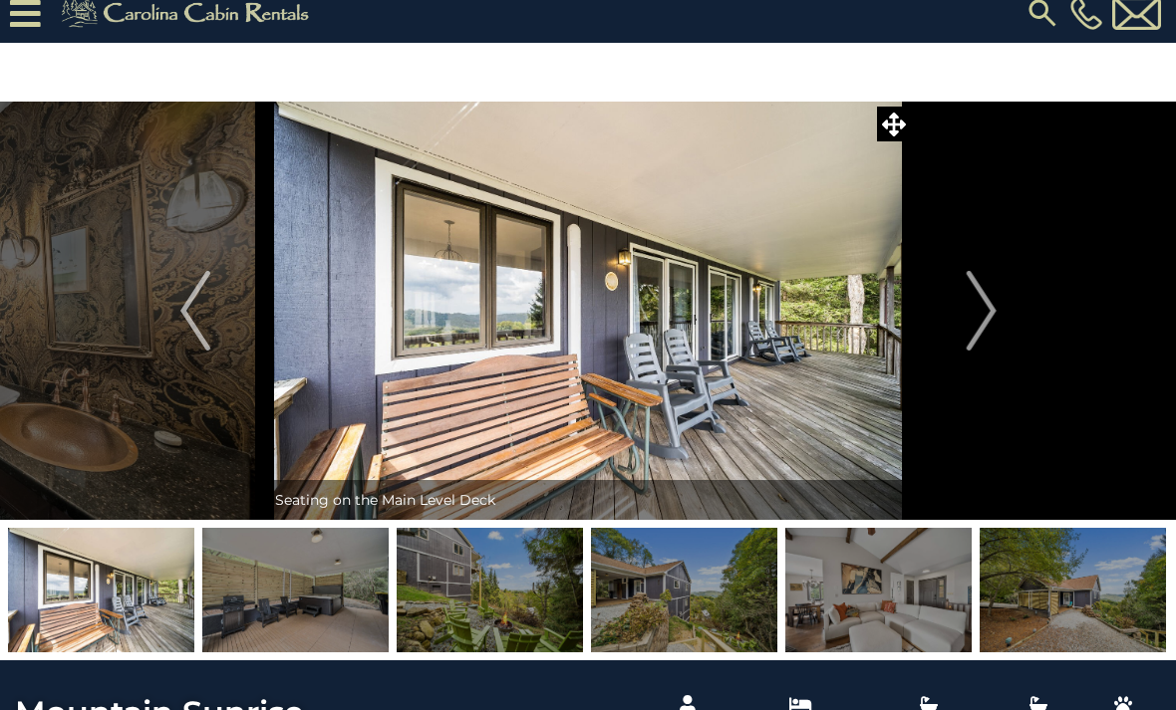
click at [976, 358] on button "Next" at bounding box center [981, 311] width 139 height 418
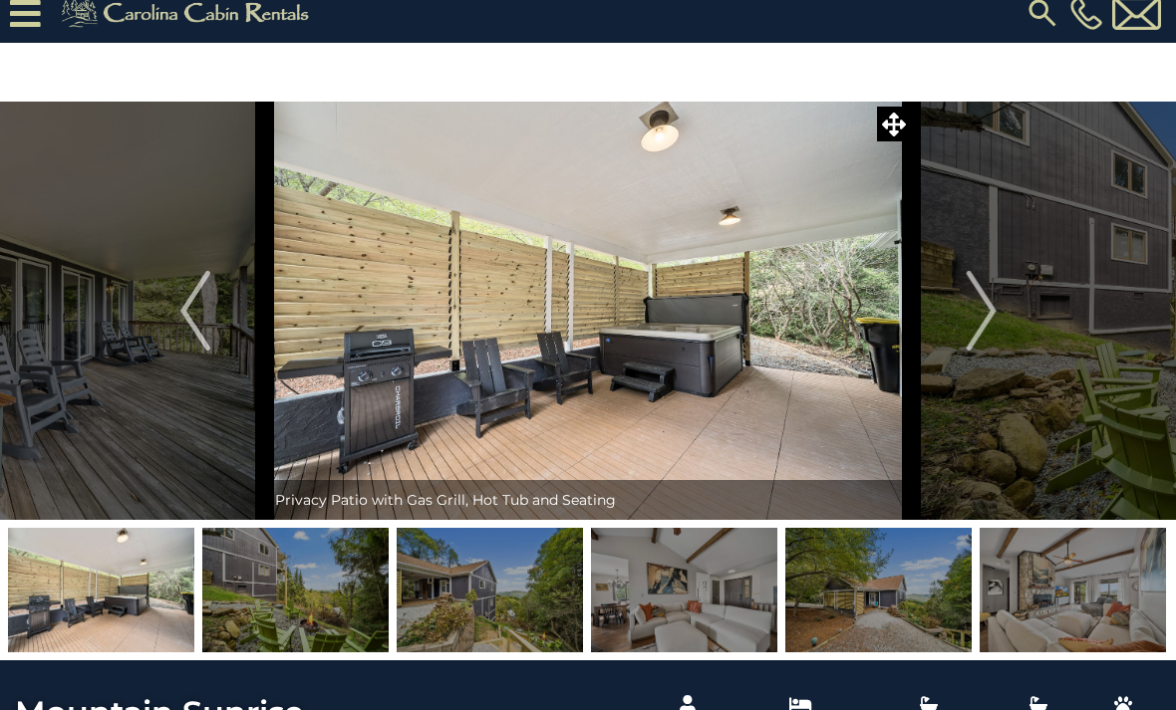
click at [976, 351] on button "Next" at bounding box center [981, 311] width 139 height 418
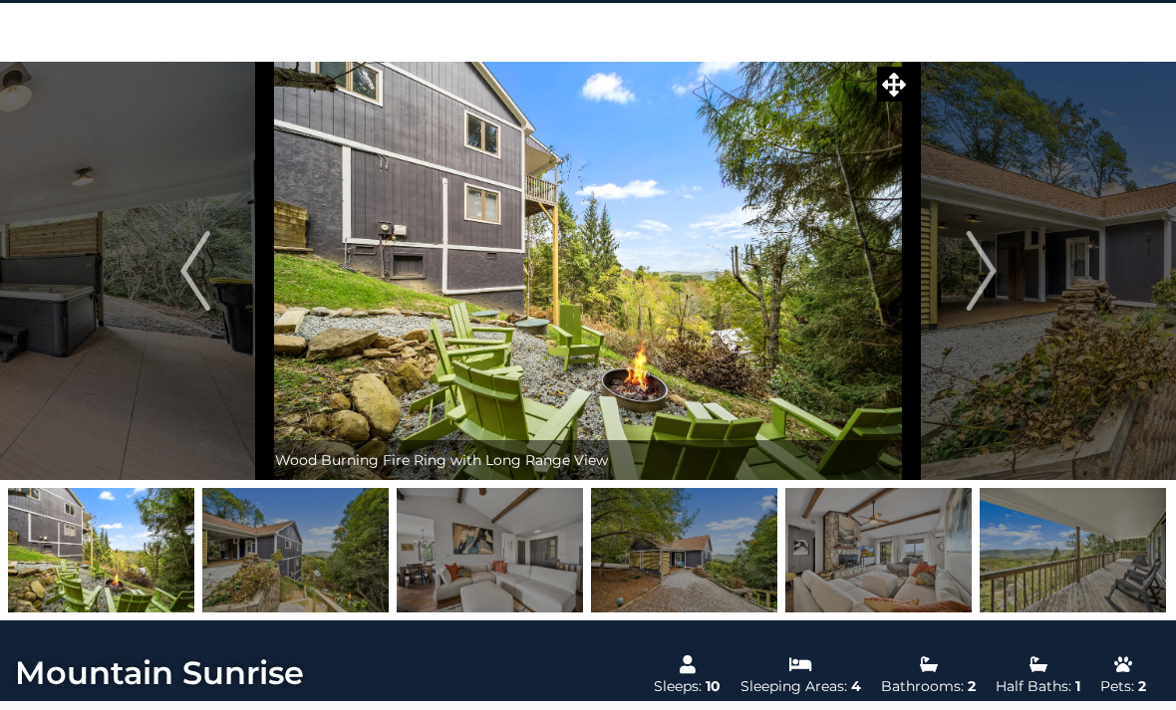
scroll to position [56, 0]
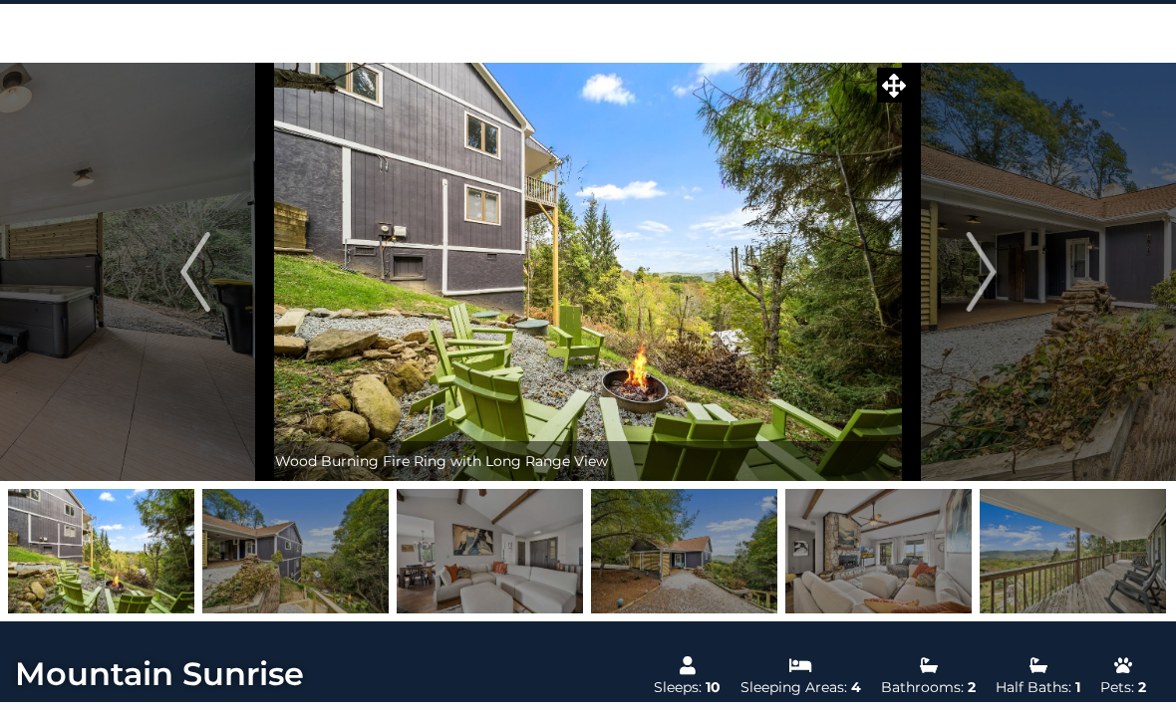
click at [746, 384] on img at bounding box center [588, 272] width 647 height 418
click at [993, 291] on img "Next" at bounding box center [980, 272] width 30 height 80
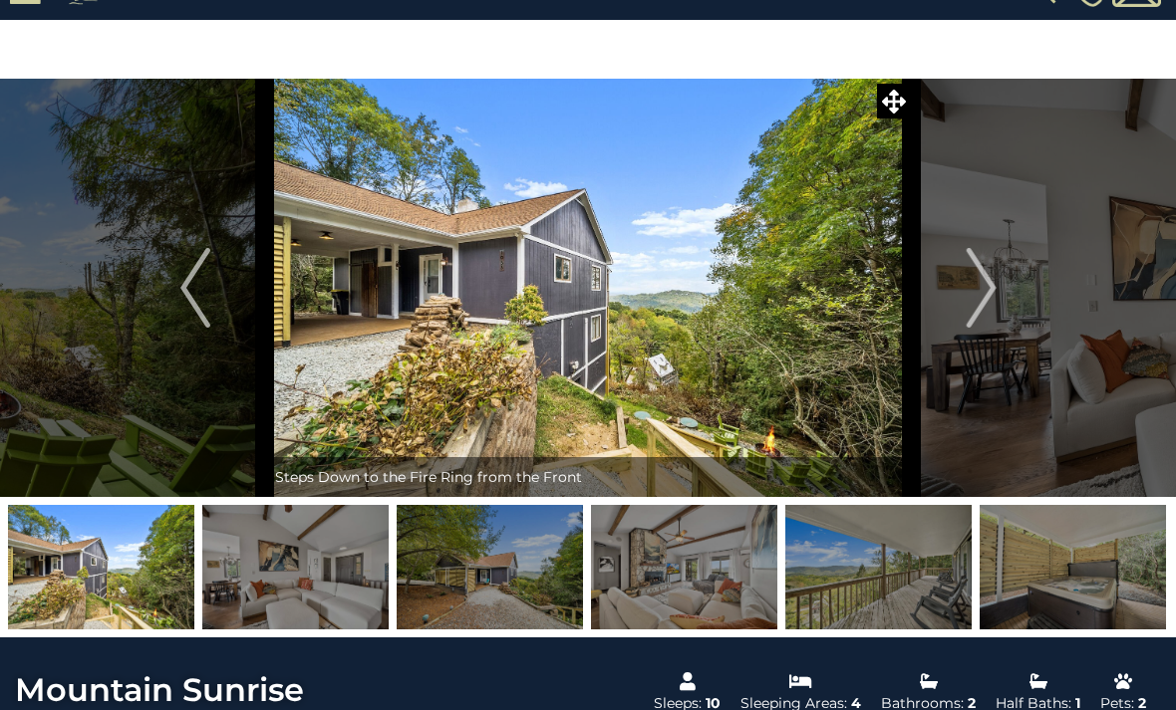
scroll to position [44, 0]
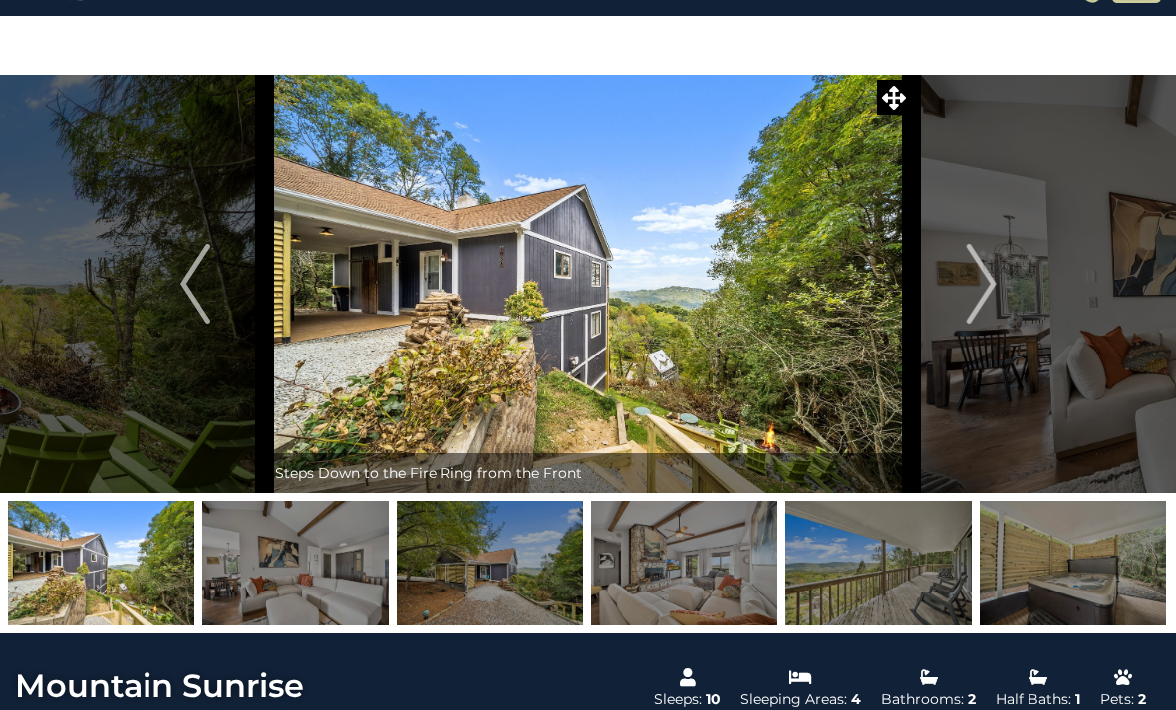
click at [983, 316] on img "Next" at bounding box center [980, 284] width 30 height 80
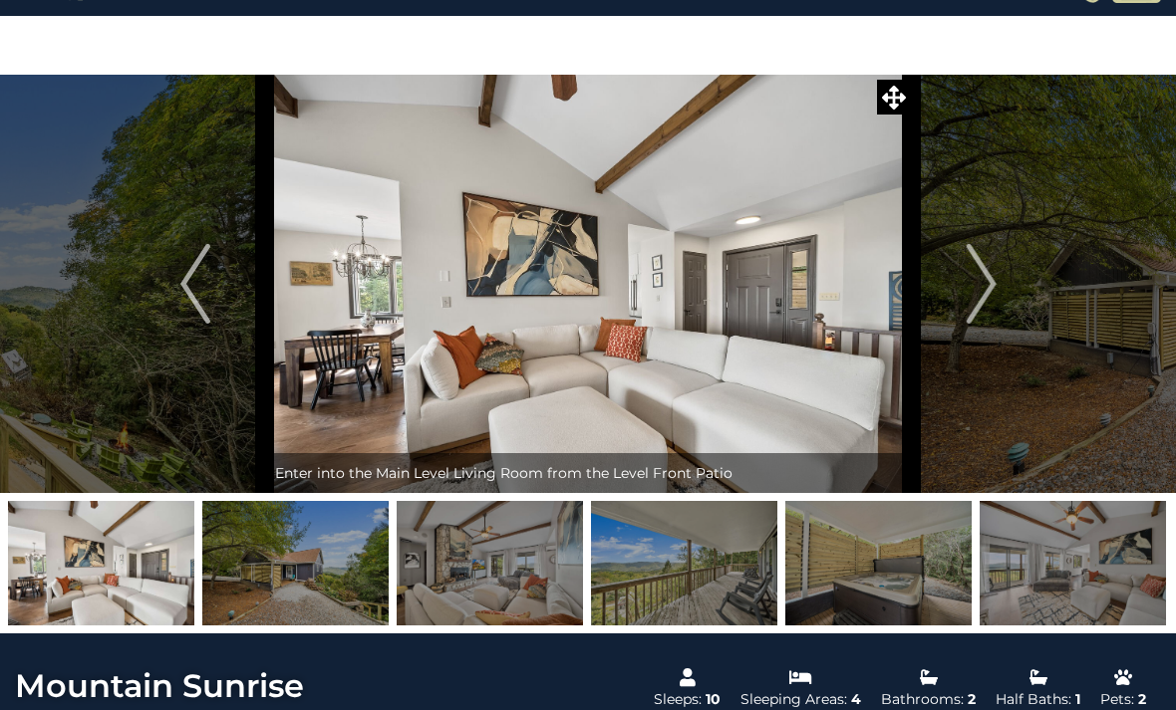
click at [988, 321] on img "Next" at bounding box center [980, 284] width 30 height 80
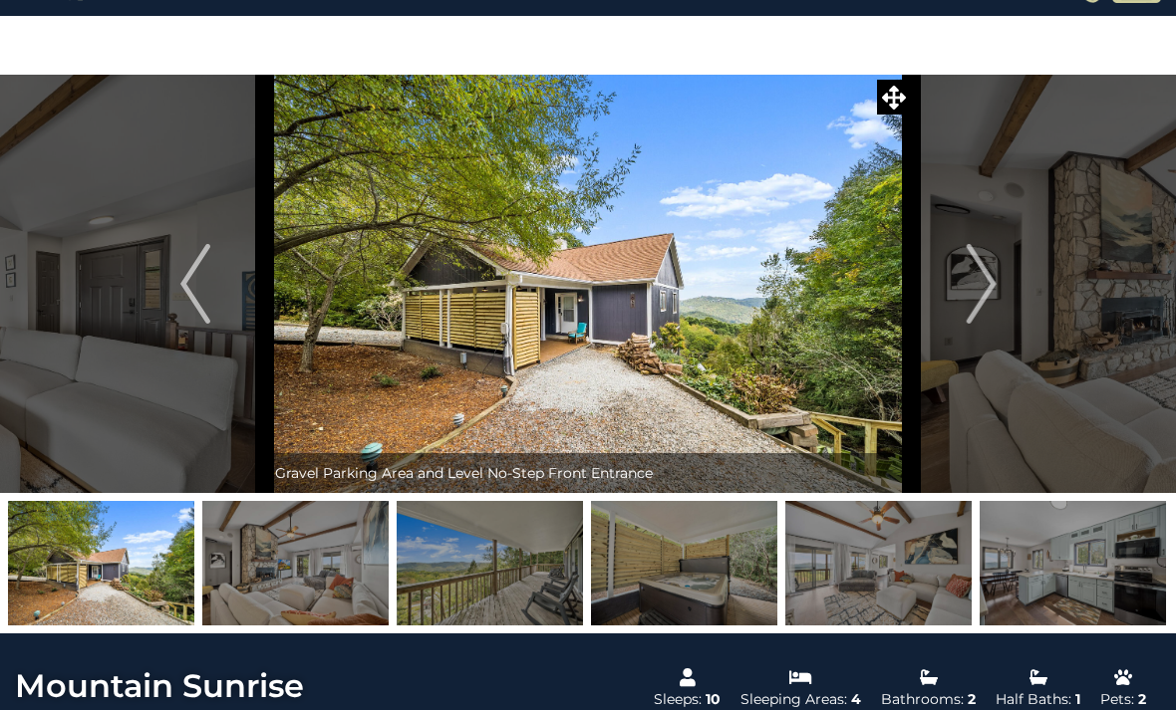
click at [993, 311] on img "Next" at bounding box center [980, 284] width 30 height 80
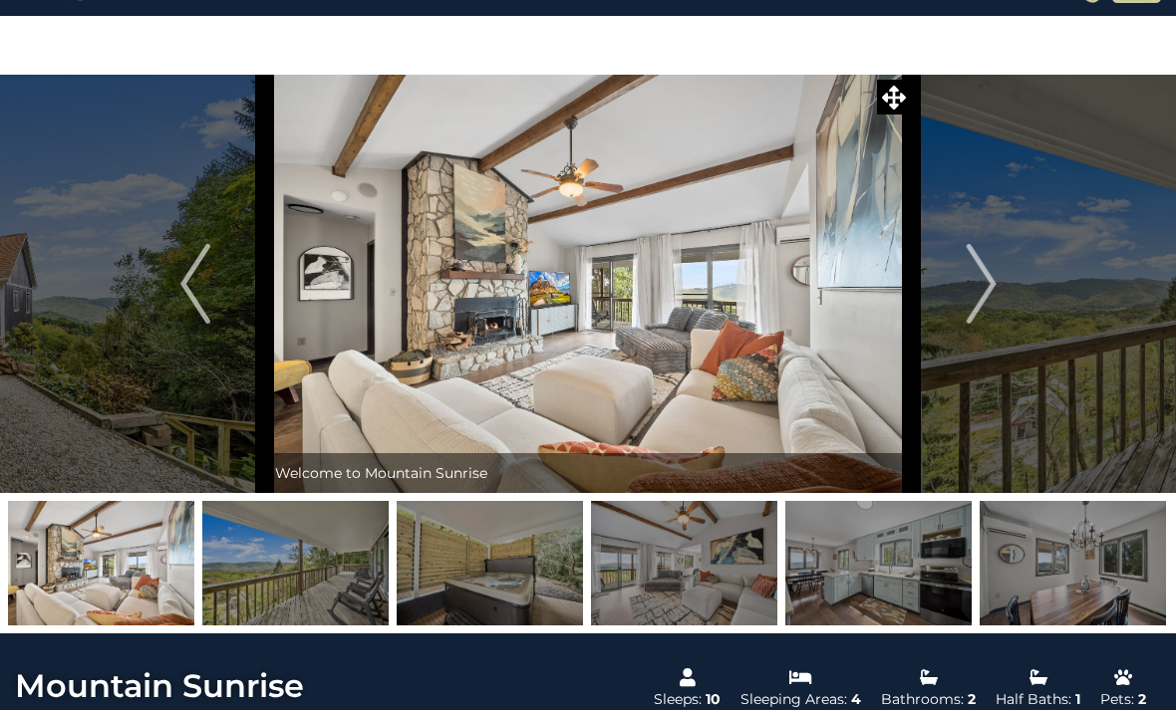
click at [986, 319] on img "Next" at bounding box center [980, 284] width 30 height 80
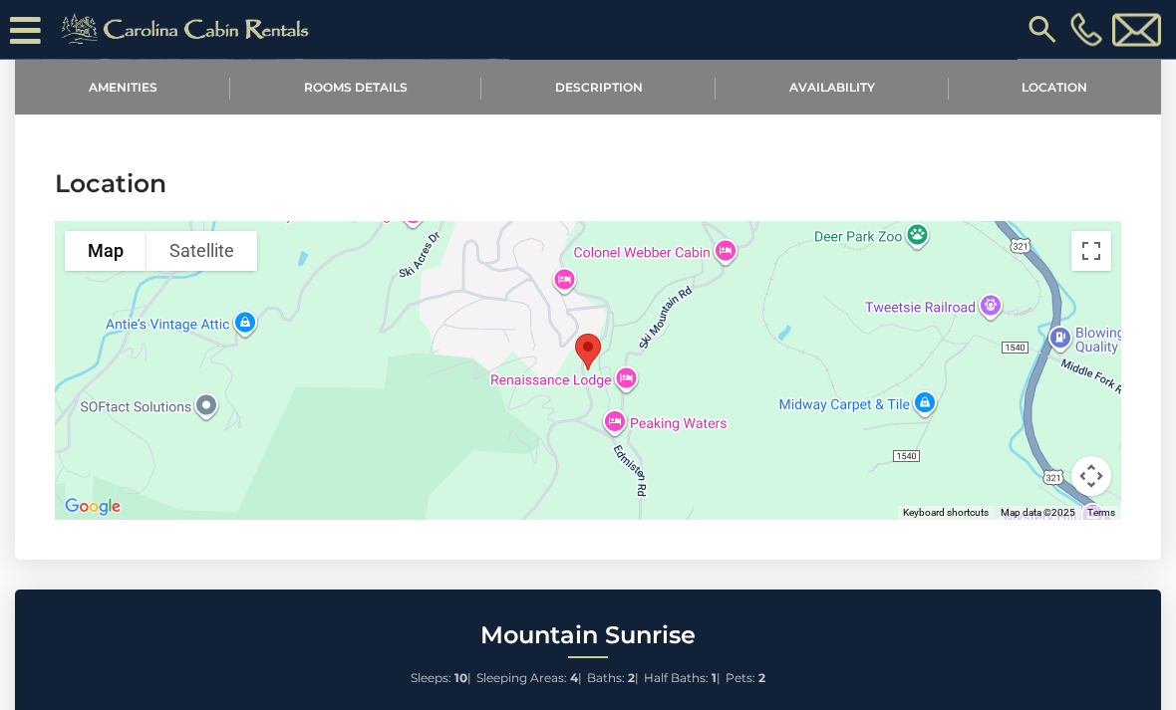
scroll to position [3574, 0]
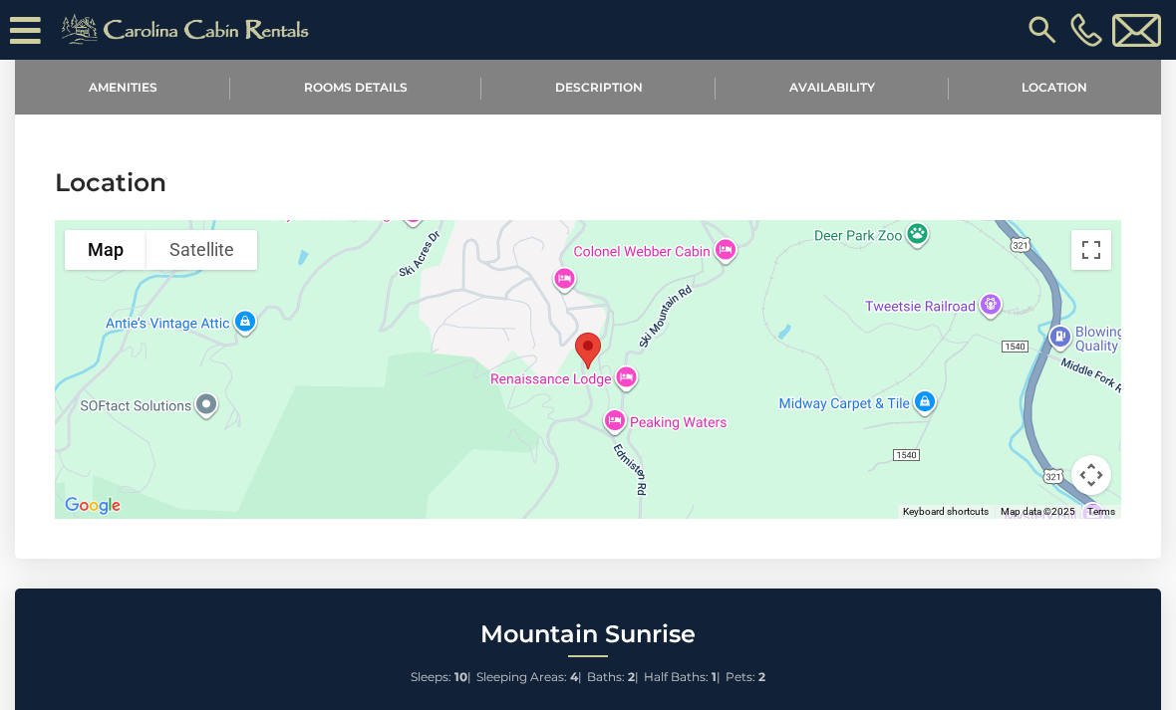
click at [1090, 230] on button "Toggle fullscreen view" at bounding box center [1091, 250] width 40 height 40
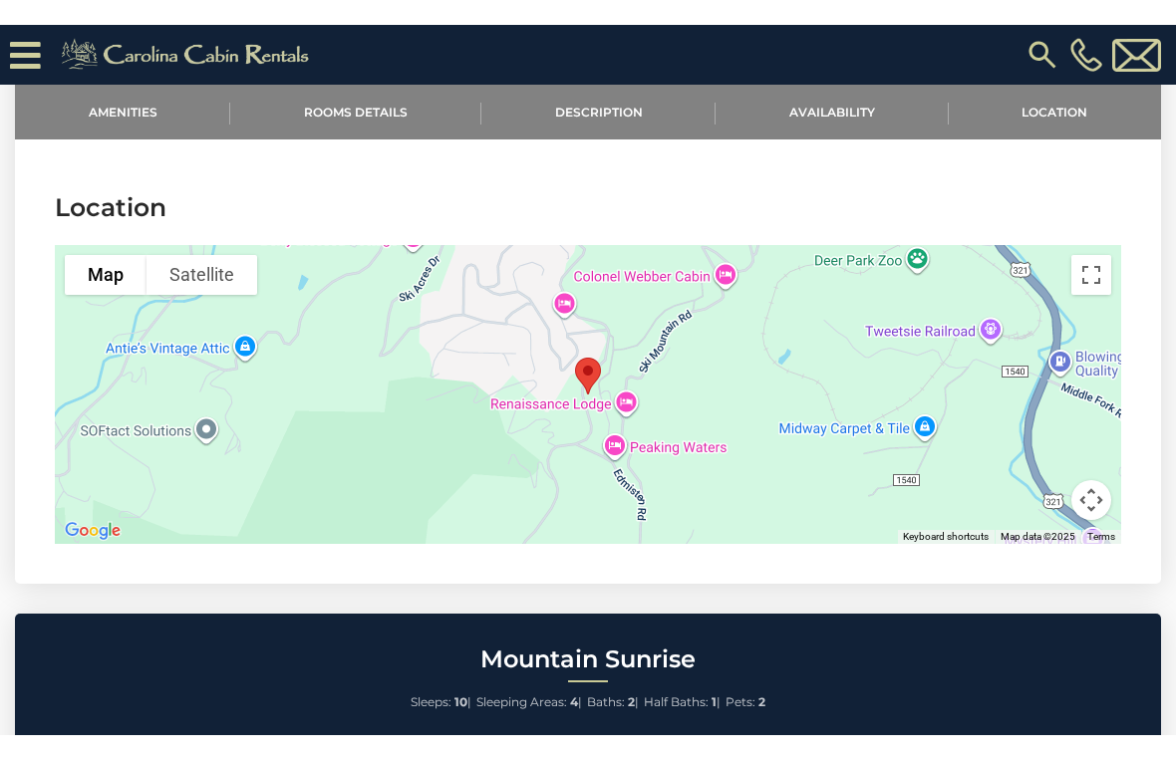
scroll to position [24, 0]
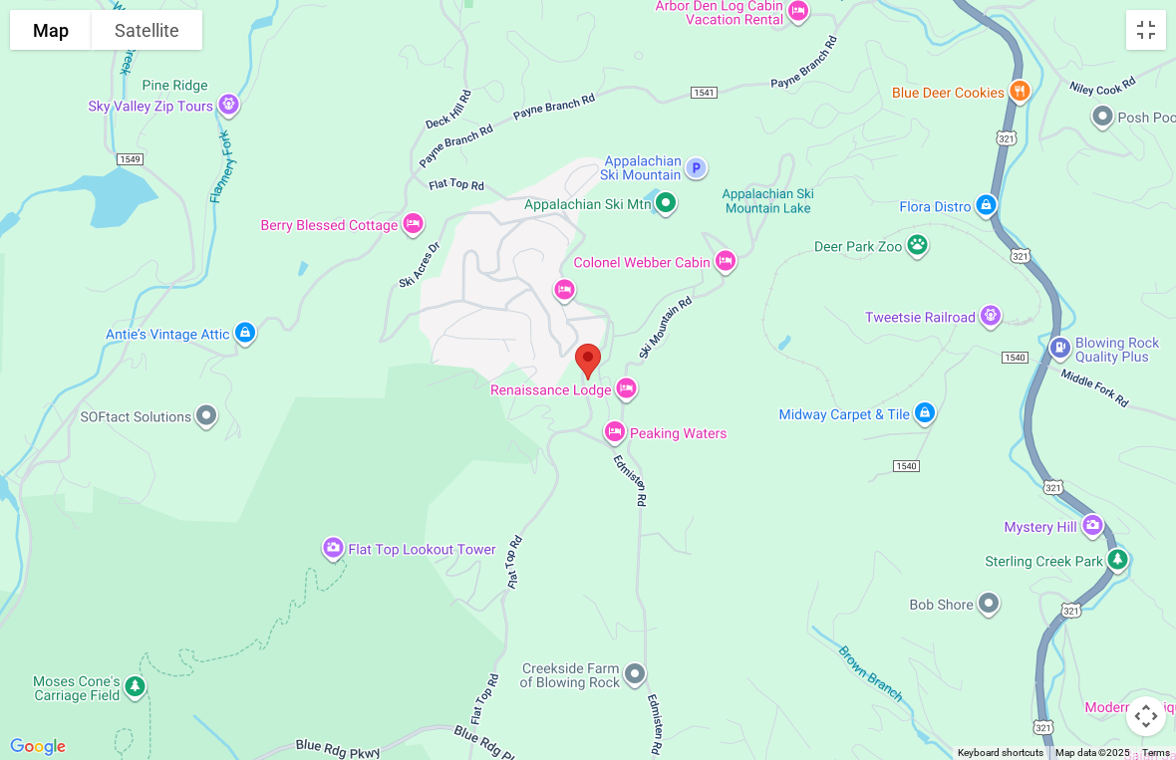
click at [1153, 709] on button "Map camera controls" at bounding box center [1146, 716] width 40 height 40
click at [1108, 616] on button "Zoom in" at bounding box center [1096, 617] width 40 height 40
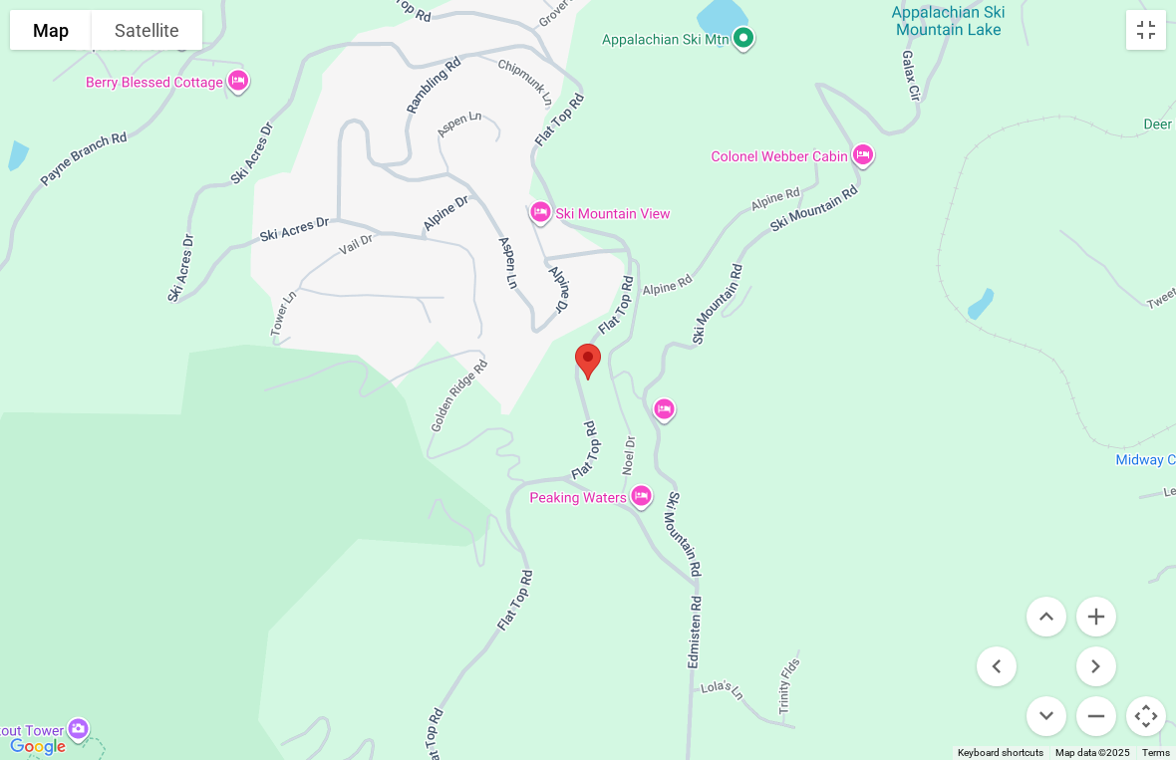
click at [1109, 709] on button "Zoom out" at bounding box center [1096, 716] width 40 height 40
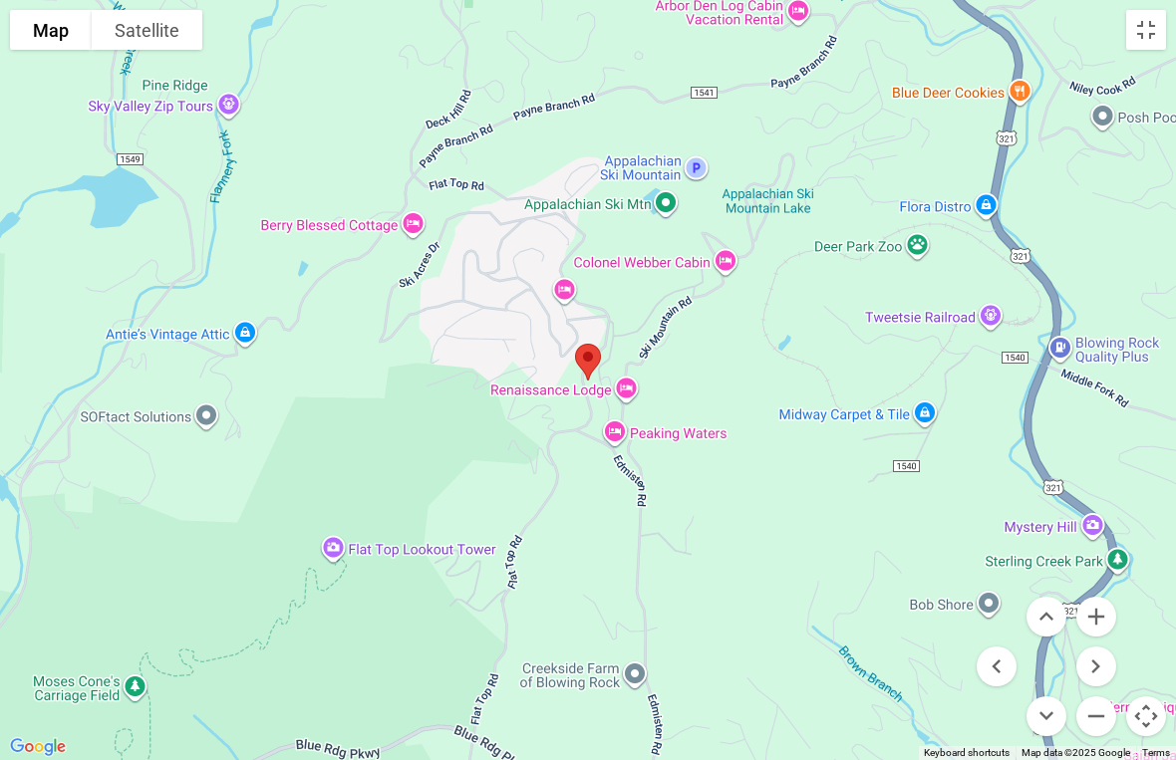
click at [1103, 709] on button "Zoom out" at bounding box center [1096, 716] width 40 height 40
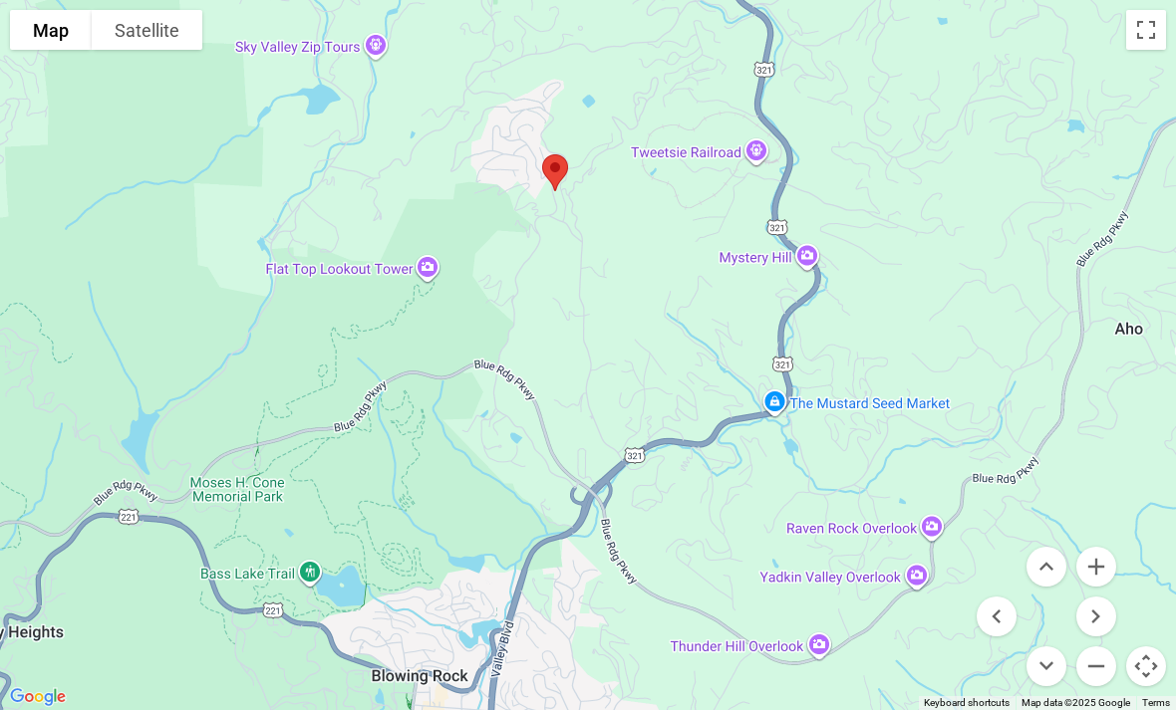
scroll to position [0, 0]
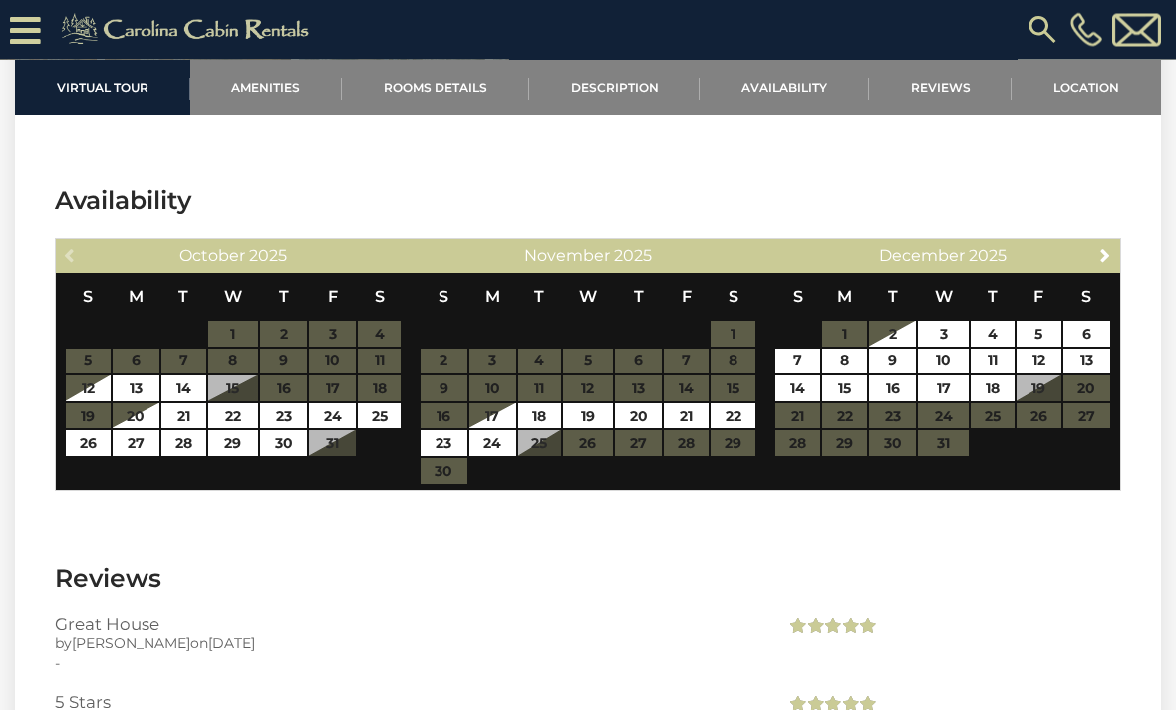
scroll to position [3619, 0]
click at [296, 421] on link "23" at bounding box center [283, 417] width 47 height 26
type input "**********"
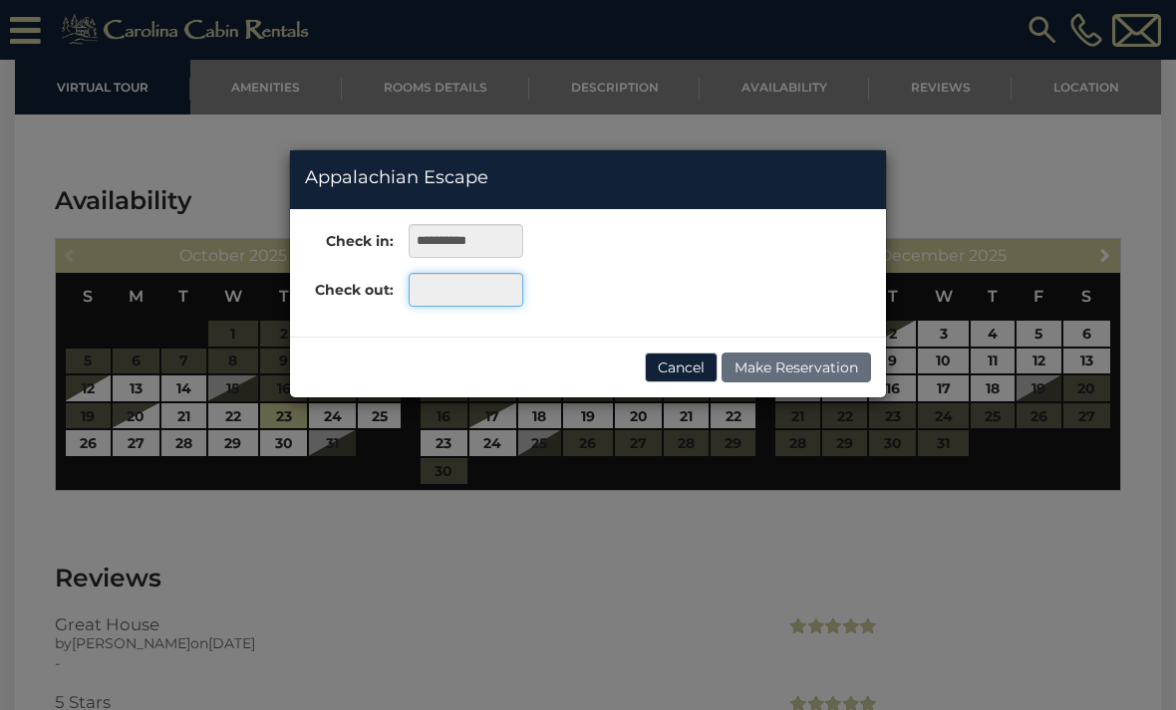
click at [467, 292] on input "text" at bounding box center [465, 290] width 115 height 34
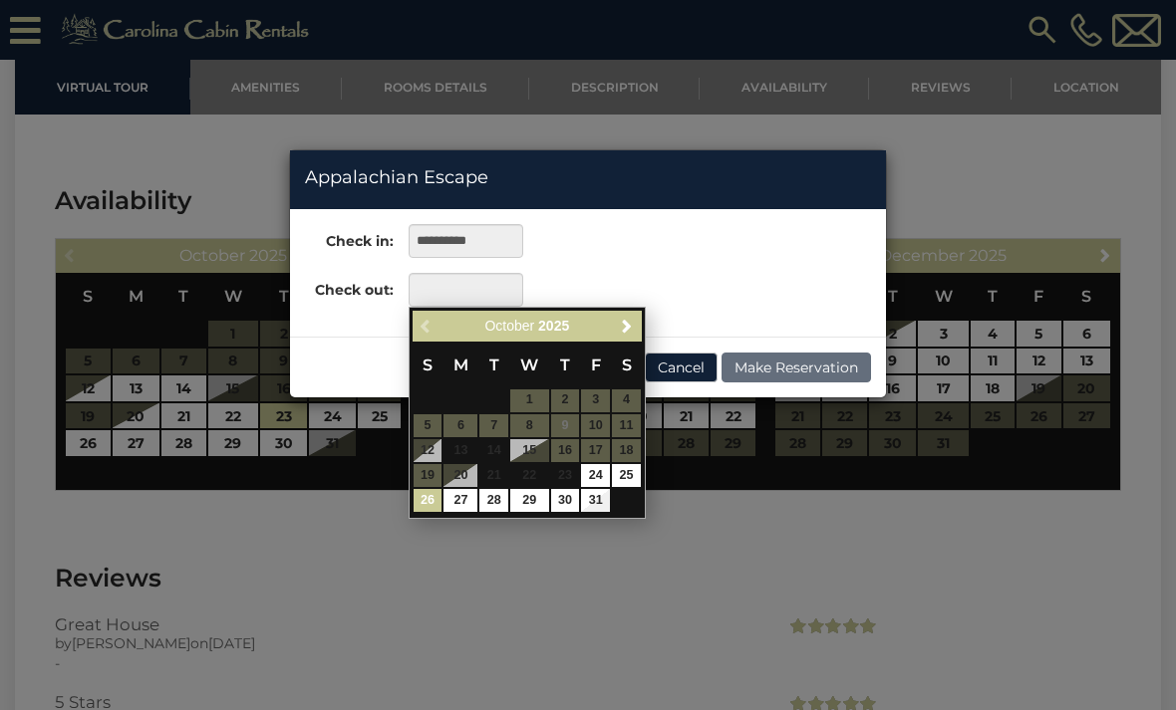
click at [433, 500] on link "26" at bounding box center [427, 500] width 29 height 23
type input "**********"
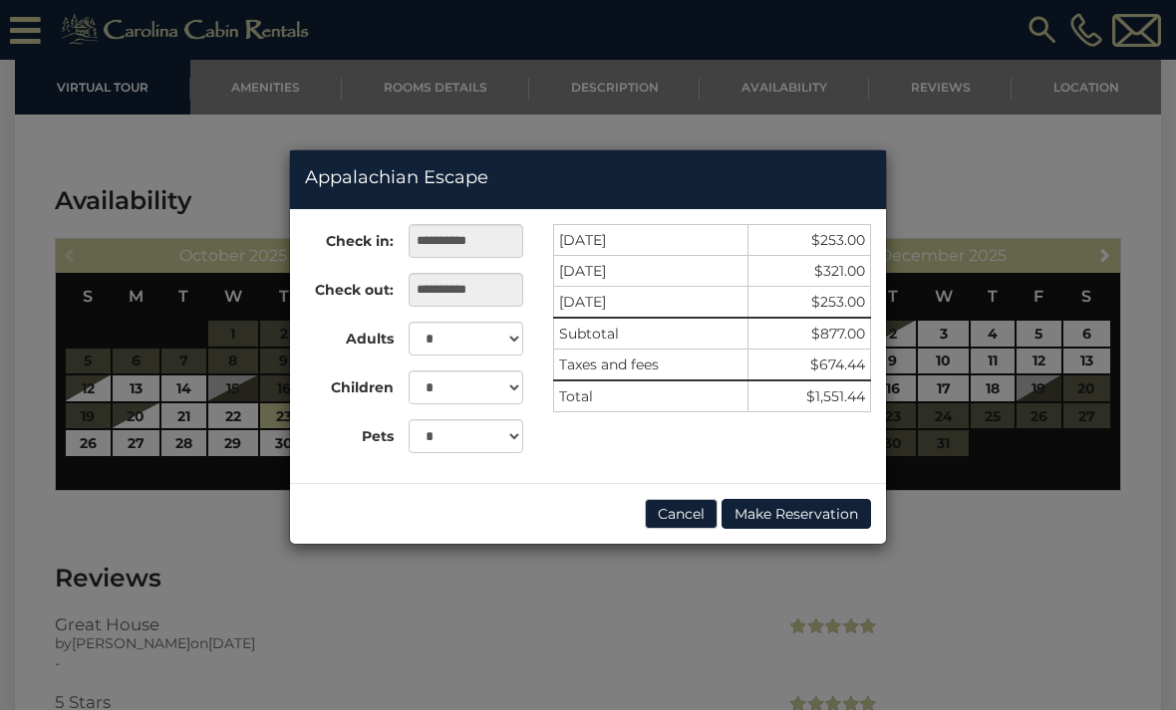
click at [854, 469] on div "**********" at bounding box center [588, 346] width 596 height 274
click at [830, 460] on div "**********" at bounding box center [588, 346] width 596 height 244
click at [718, 628] on div "**********" at bounding box center [588, 355] width 1176 height 710
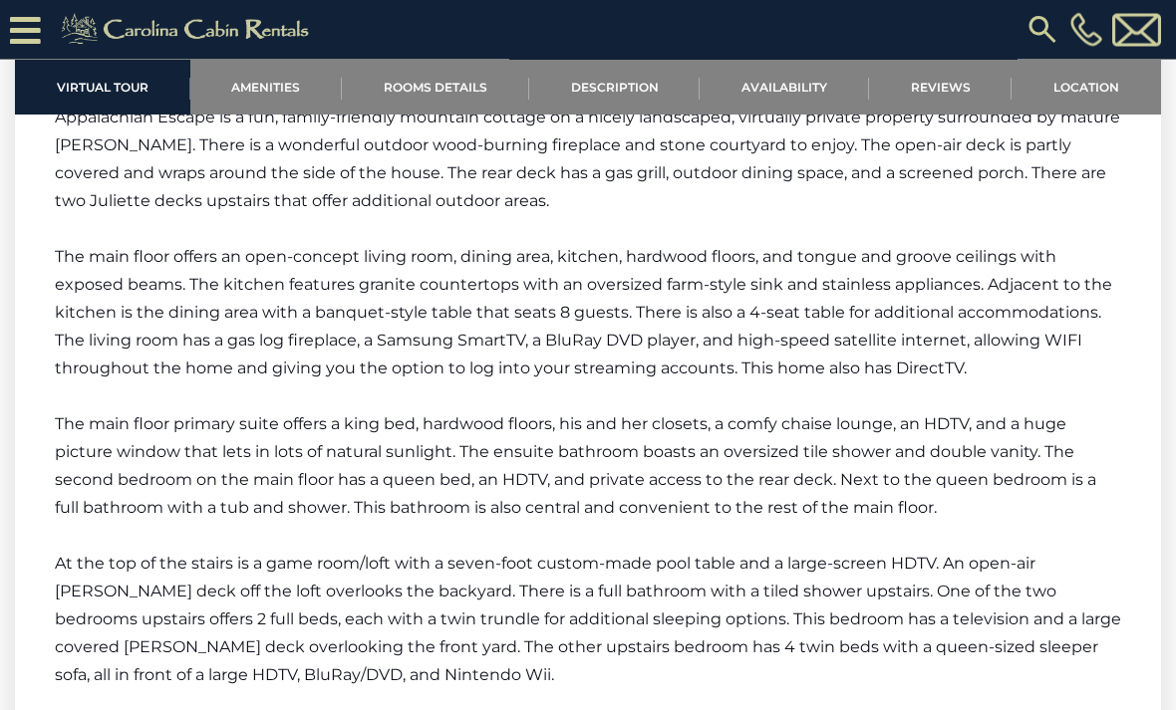
scroll to position [2733, 0]
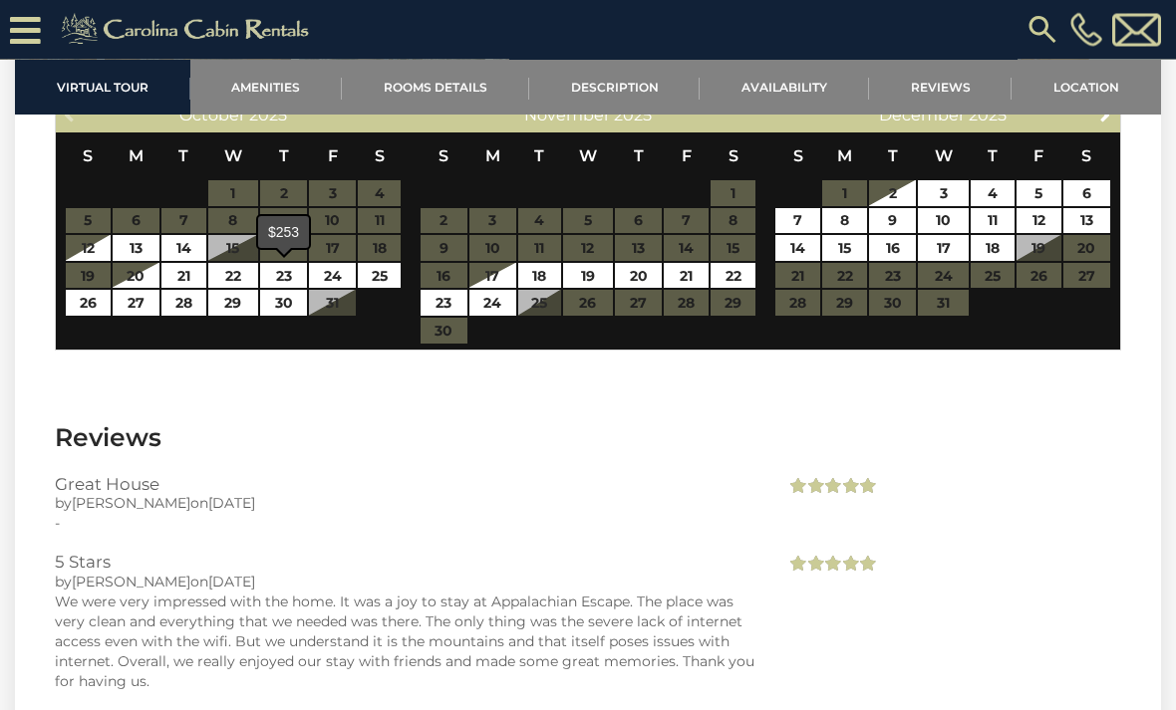
scroll to position [3759, 0]
click at [289, 272] on link "23" at bounding box center [283, 276] width 47 height 26
type input "**********"
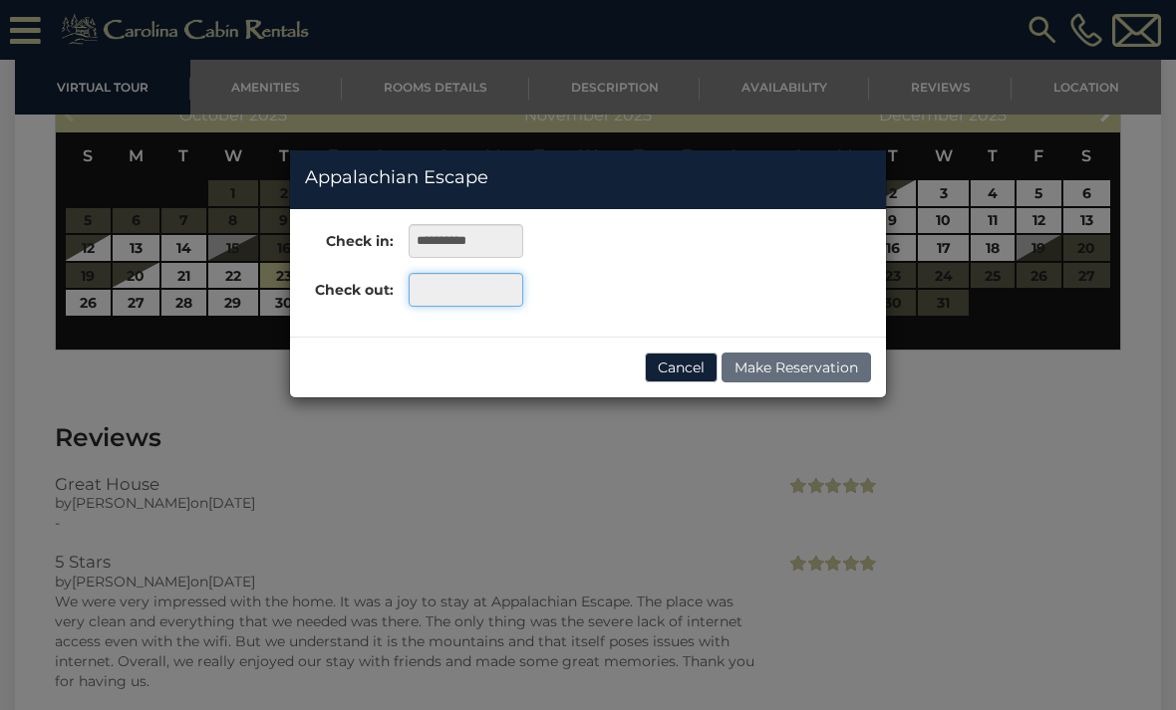
click at [452, 302] on input "text" at bounding box center [465, 290] width 115 height 34
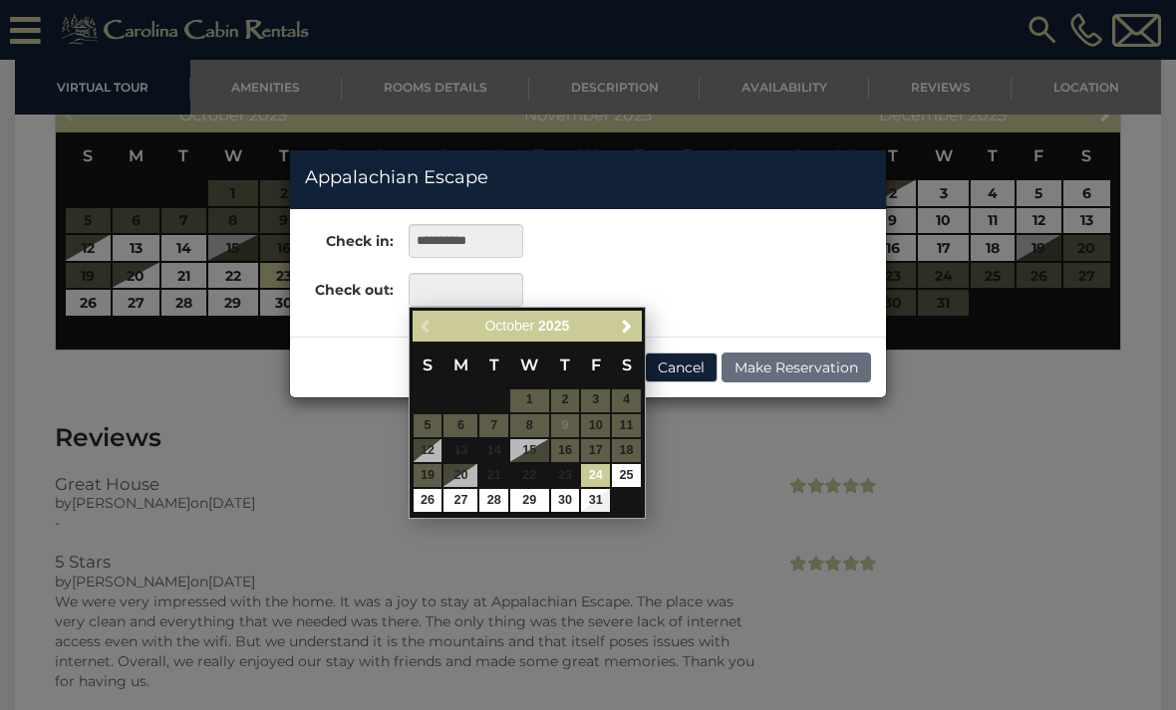
click at [434, 496] on link "26" at bounding box center [427, 500] width 29 height 23
type input "**********"
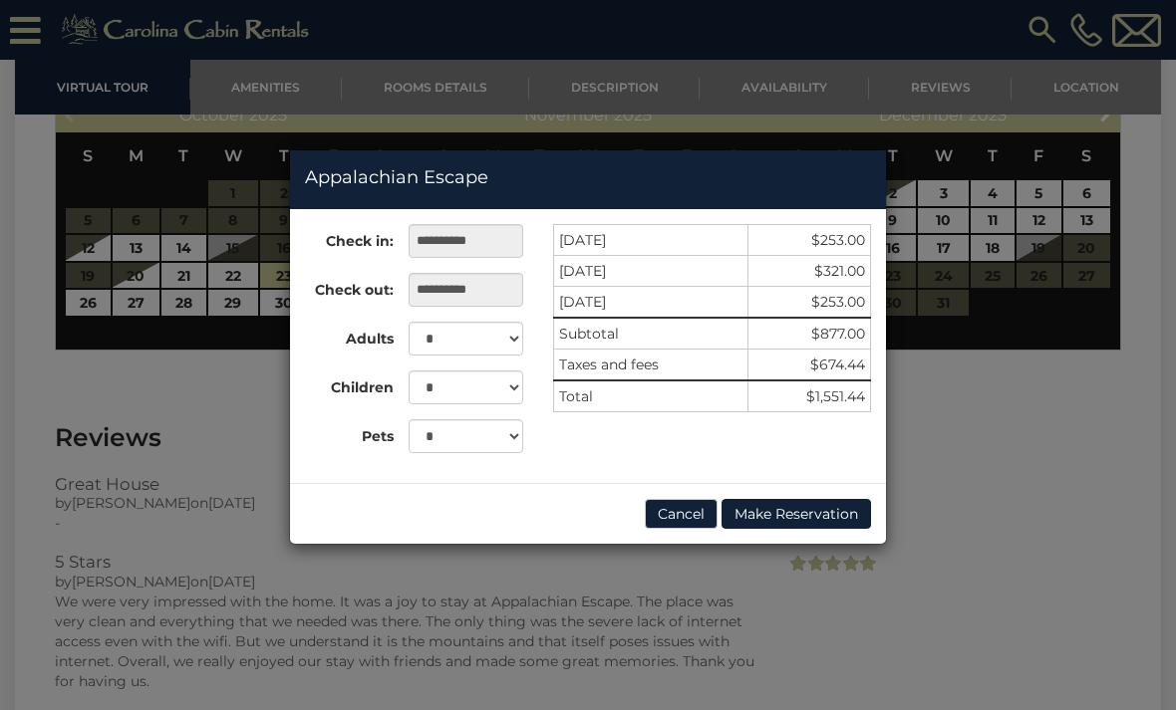
click at [918, 438] on div "**********" at bounding box center [588, 355] width 1176 height 710
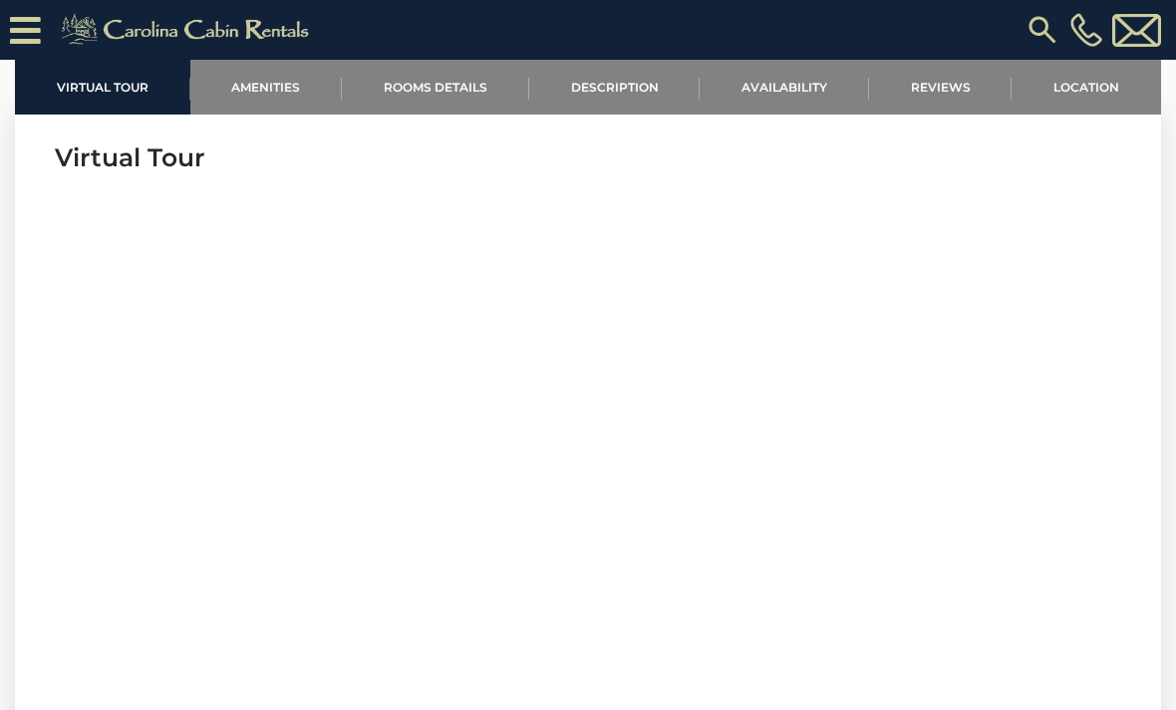
scroll to position [648, 0]
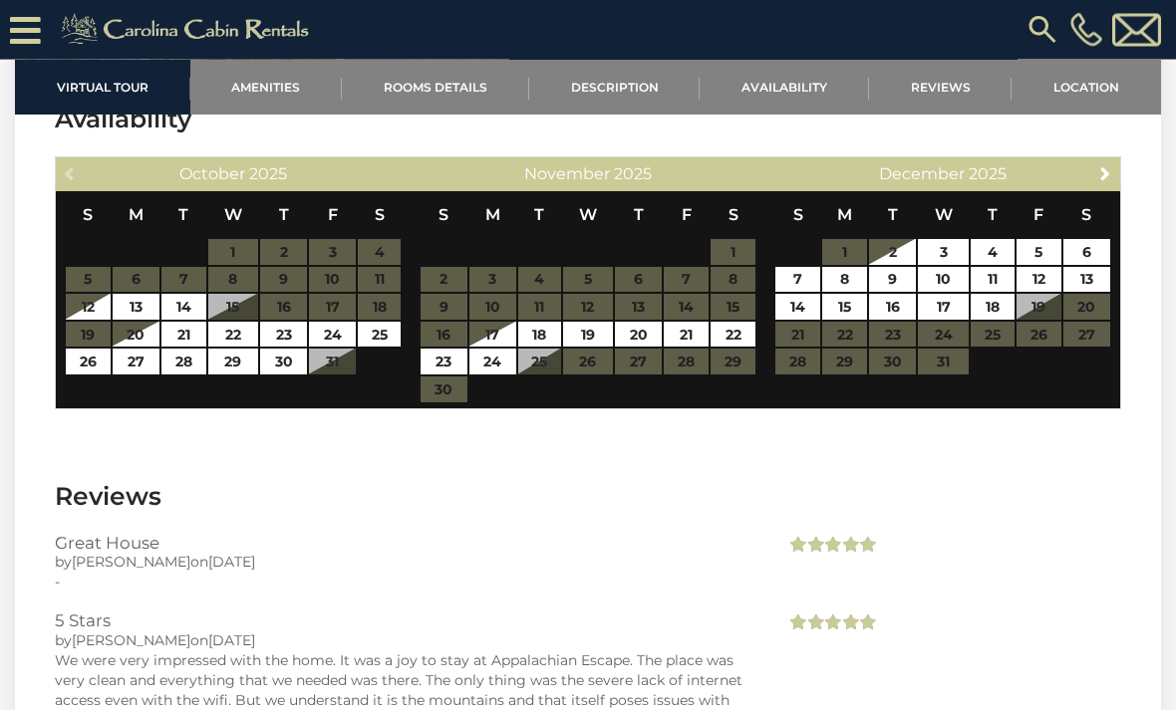
scroll to position [3700, 0]
click at [289, 333] on link "23" at bounding box center [283, 335] width 47 height 26
type input "**********"
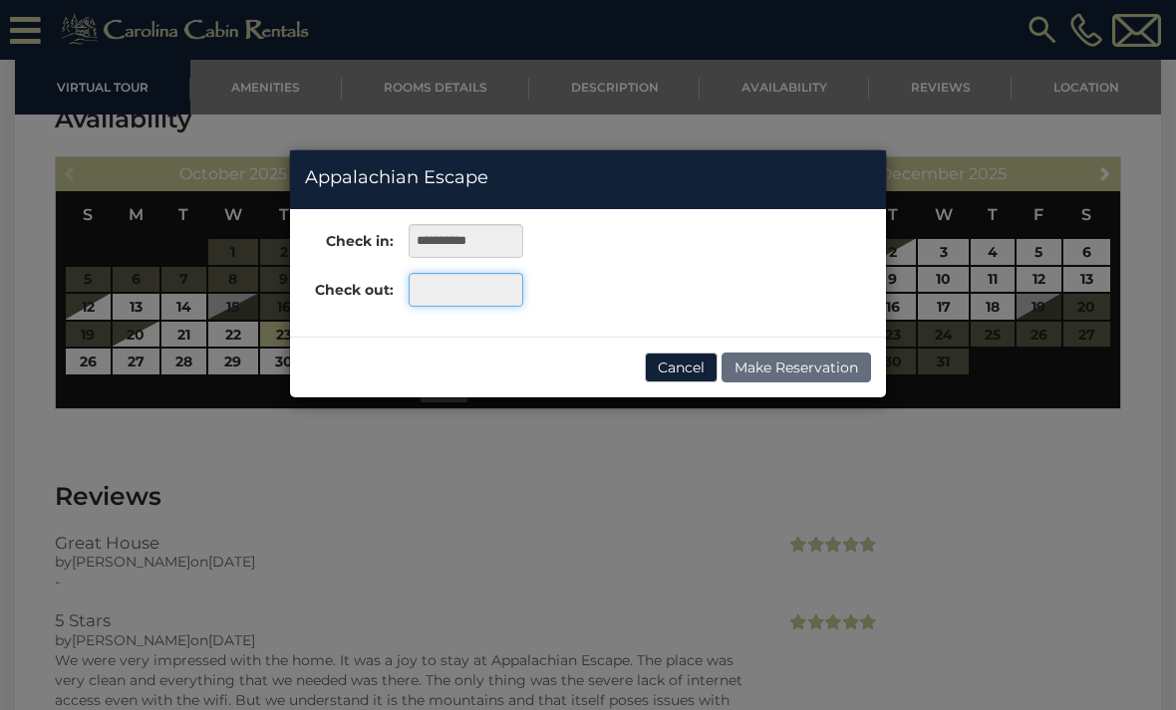
click at [486, 302] on input "text" at bounding box center [465, 290] width 115 height 34
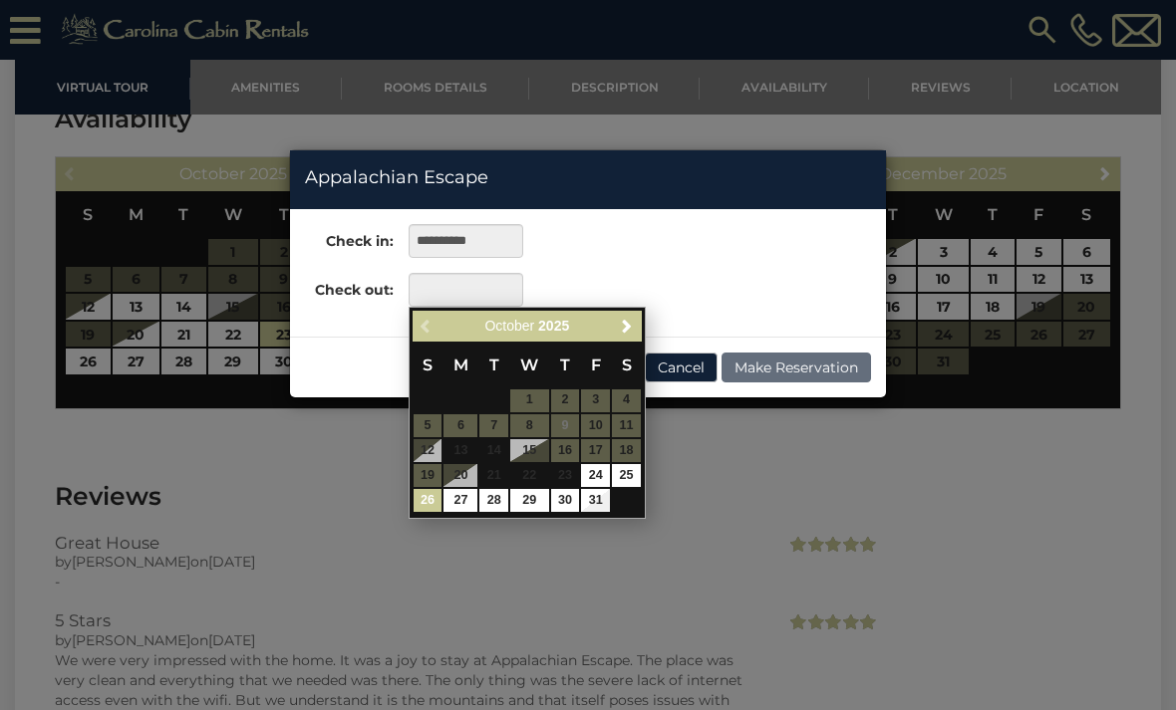
click at [432, 495] on link "26" at bounding box center [427, 500] width 29 height 23
type input "**********"
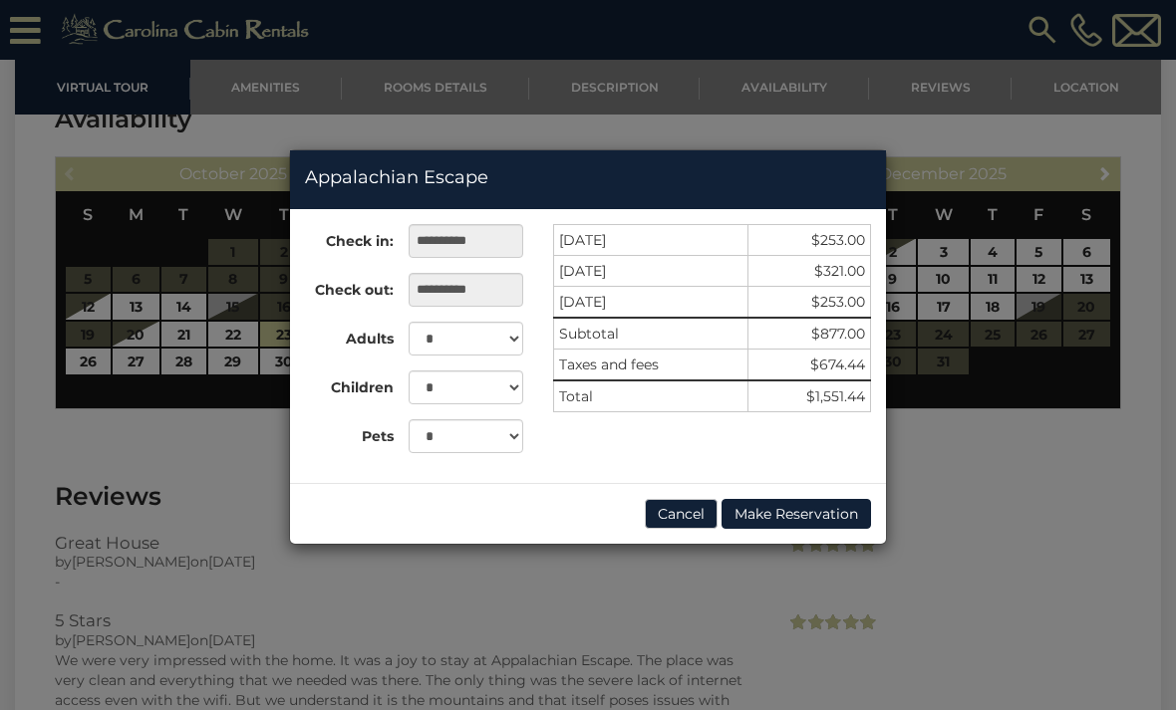
click at [690, 517] on button "Cancel" at bounding box center [681, 514] width 73 height 30
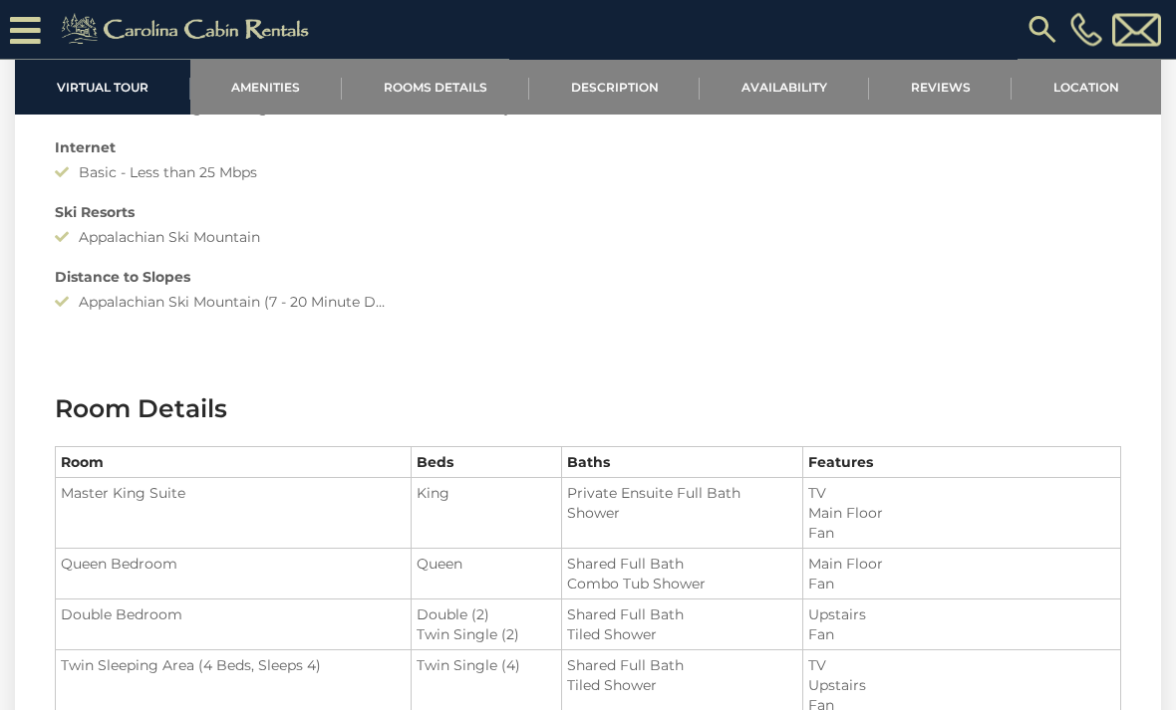
scroll to position [1896, 0]
click at [46, 31] on link at bounding box center [188, 25] width 285 height 50
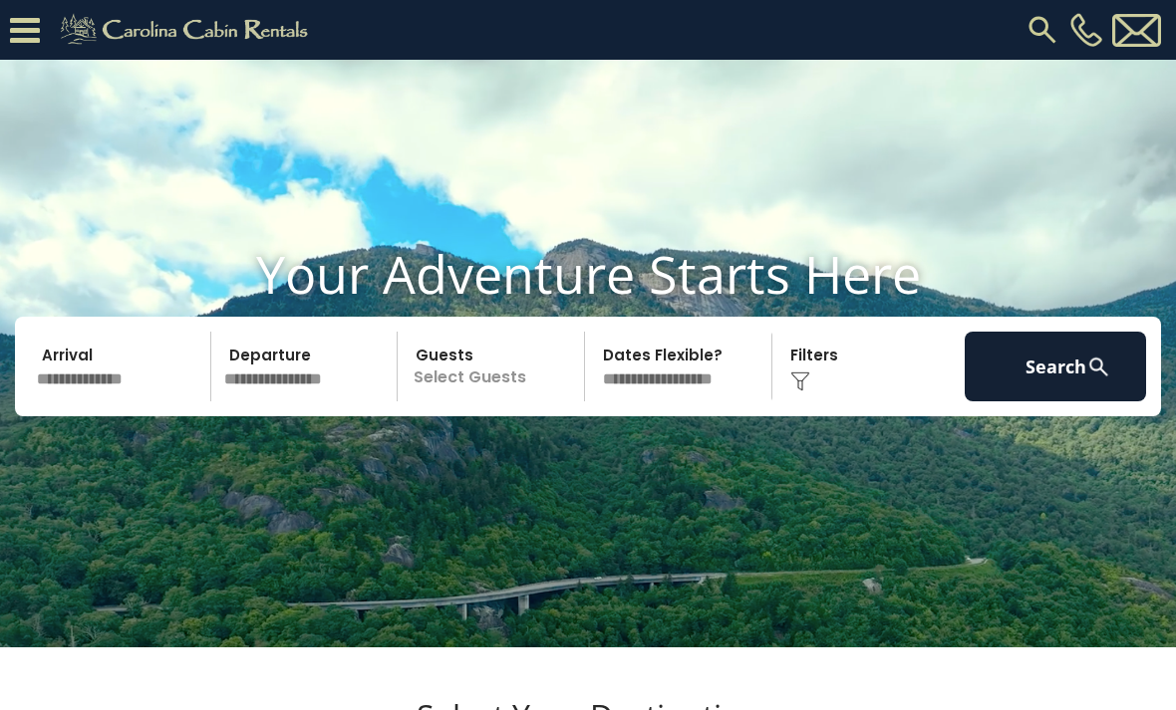
click at [122, 402] on input "text" at bounding box center [120, 367] width 181 height 70
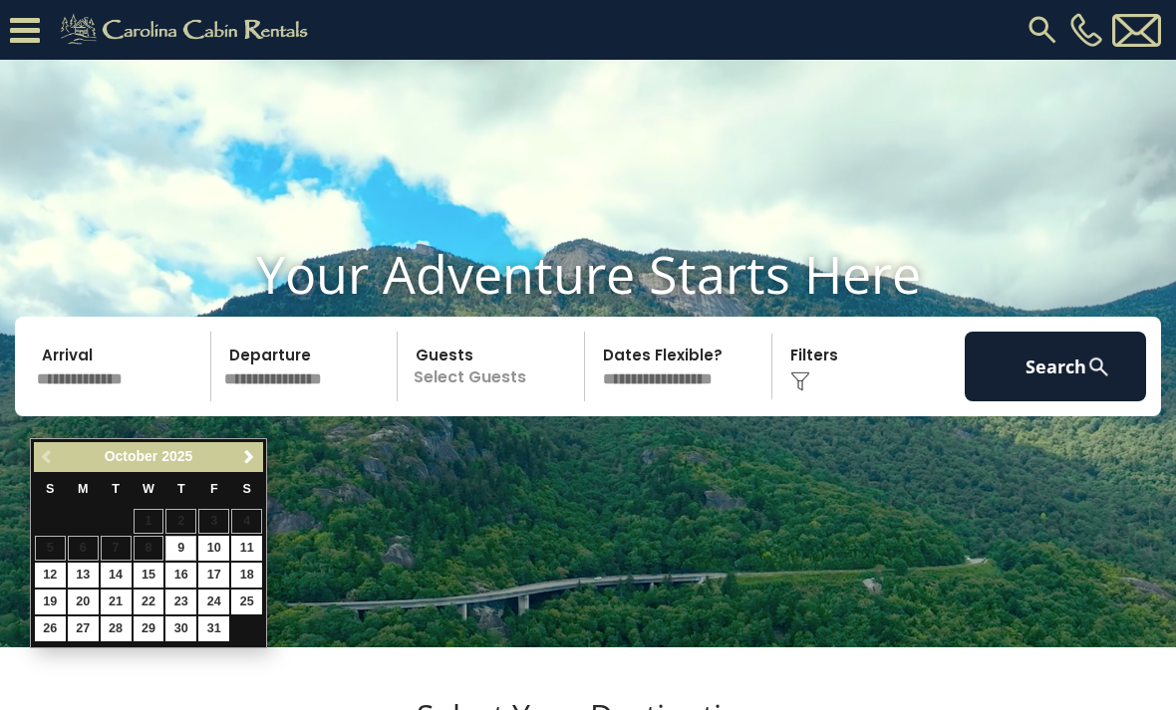
click at [196, 600] on link "23" at bounding box center [180, 602] width 31 height 25
type input "********"
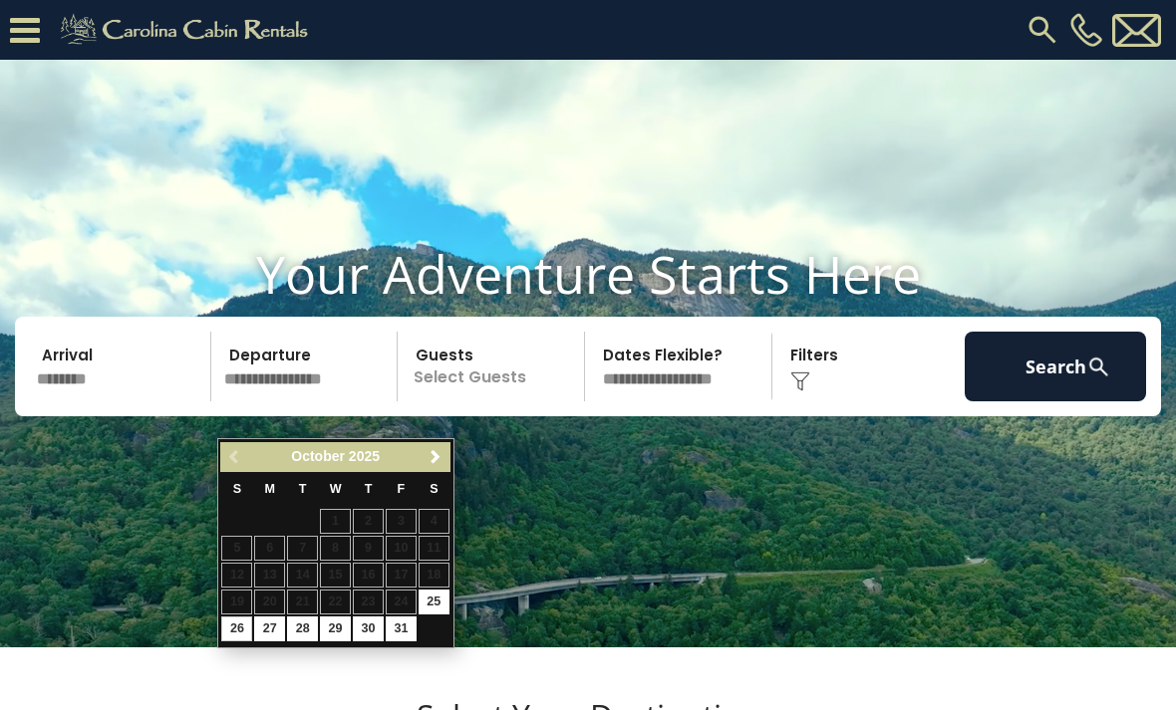
click at [252, 626] on link "26" at bounding box center [236, 629] width 31 height 25
type input "********"
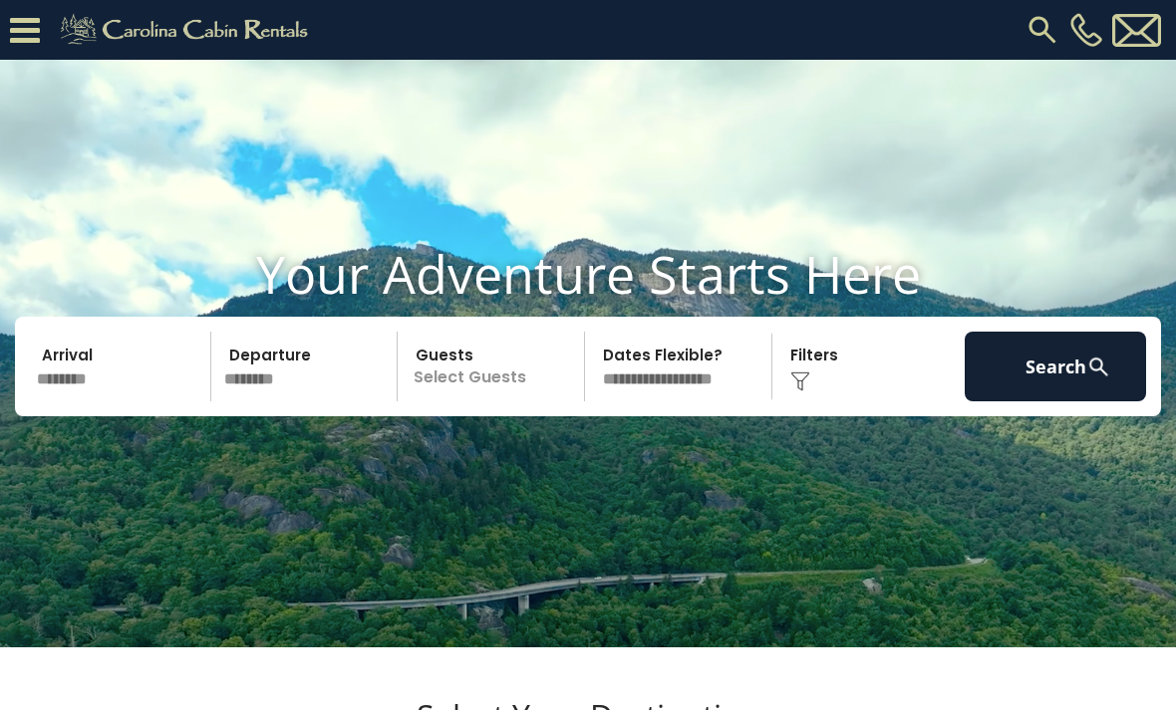
click at [507, 402] on p "Select Guests" at bounding box center [494, 367] width 180 height 70
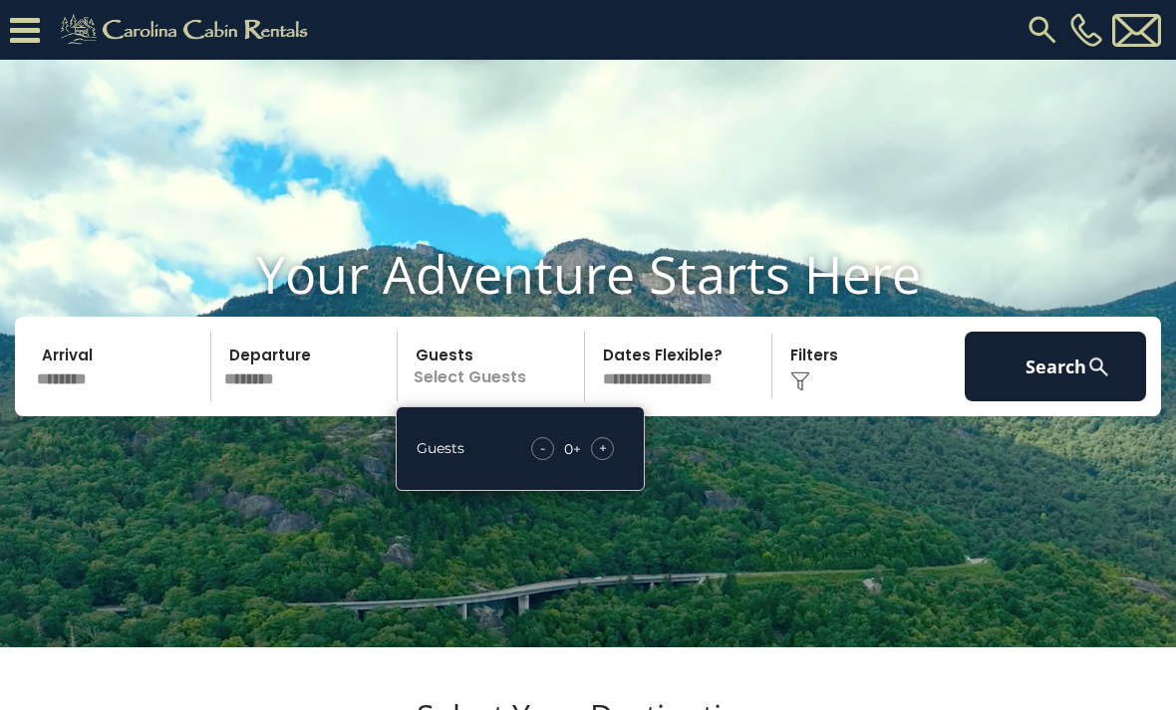
click at [612, 460] on div "+" at bounding box center [602, 448] width 23 height 23
click at [624, 460] on div "- 1 + +" at bounding box center [574, 448] width 99 height 23
click at [614, 460] on div "+" at bounding box center [602, 448] width 23 height 23
click at [611, 460] on div "+" at bounding box center [602, 448] width 23 height 23
click at [613, 460] on div "+" at bounding box center [602, 448] width 23 height 23
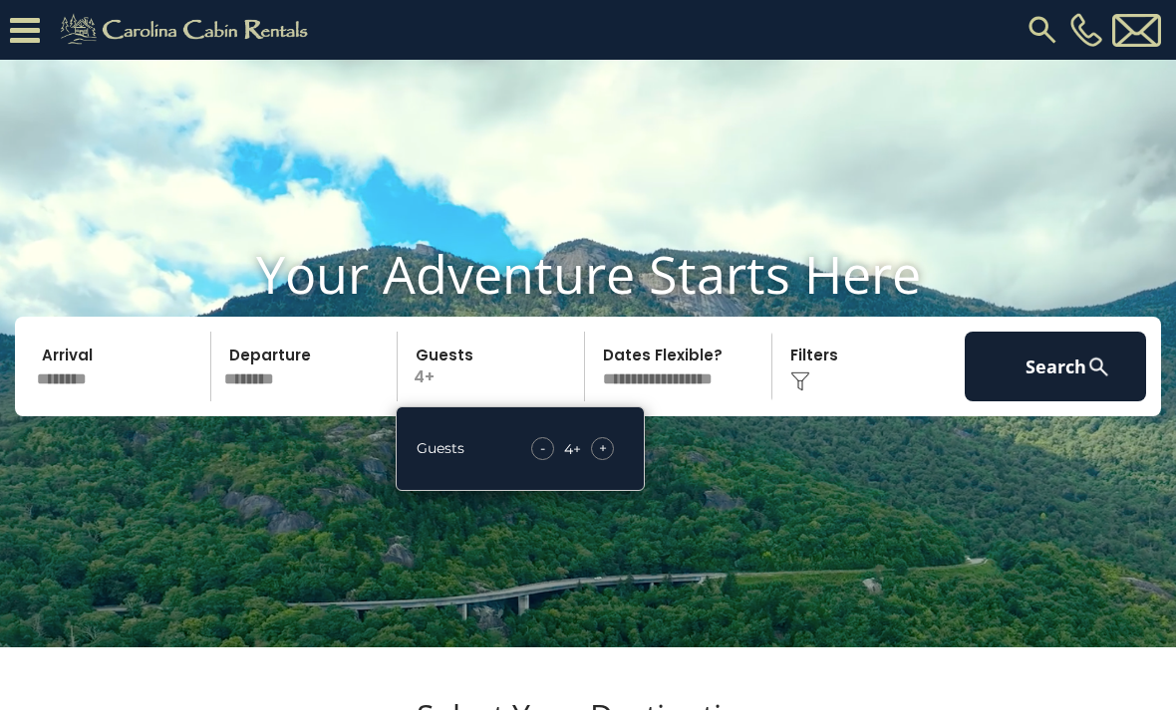
click at [614, 460] on div "+" at bounding box center [602, 448] width 23 height 23
click at [613, 460] on div "+" at bounding box center [602, 448] width 23 height 23
click at [611, 460] on div "+" at bounding box center [602, 448] width 23 height 23
click at [613, 460] on div "+" at bounding box center [602, 448] width 23 height 23
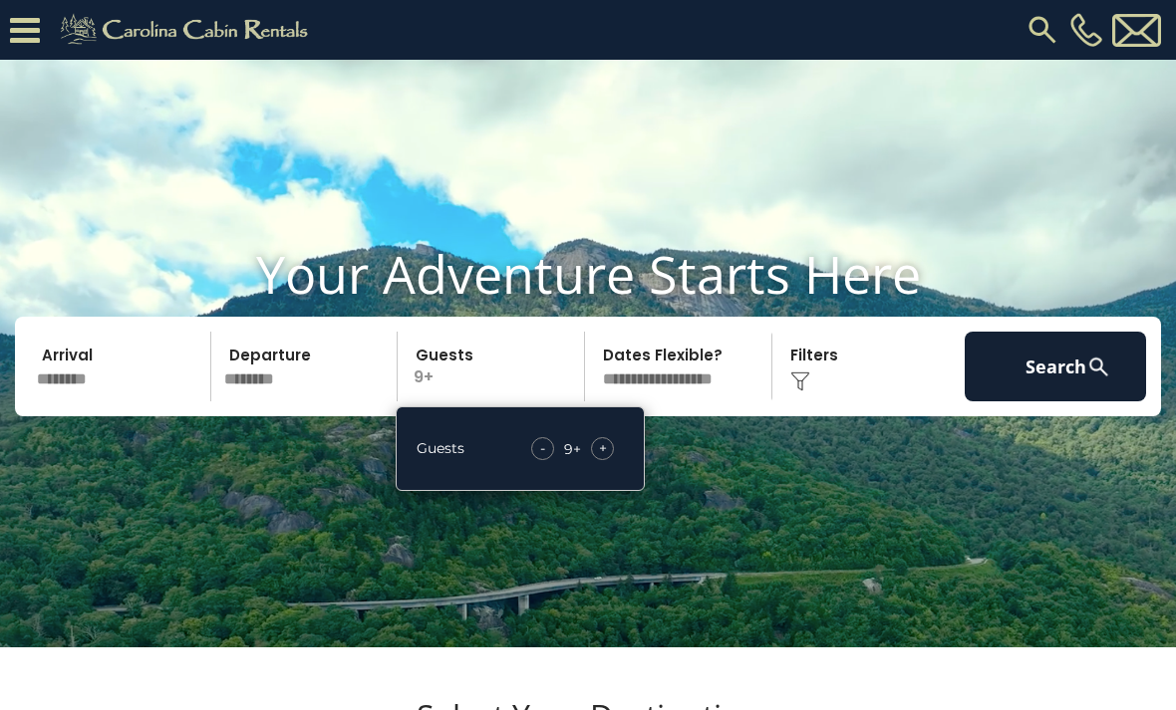
click at [612, 460] on div "+" at bounding box center [602, 448] width 23 height 23
click at [613, 460] on div "+" at bounding box center [602, 448] width 23 height 23
click at [830, 400] on div "Click to Choose" at bounding box center [868, 367] width 181 height 70
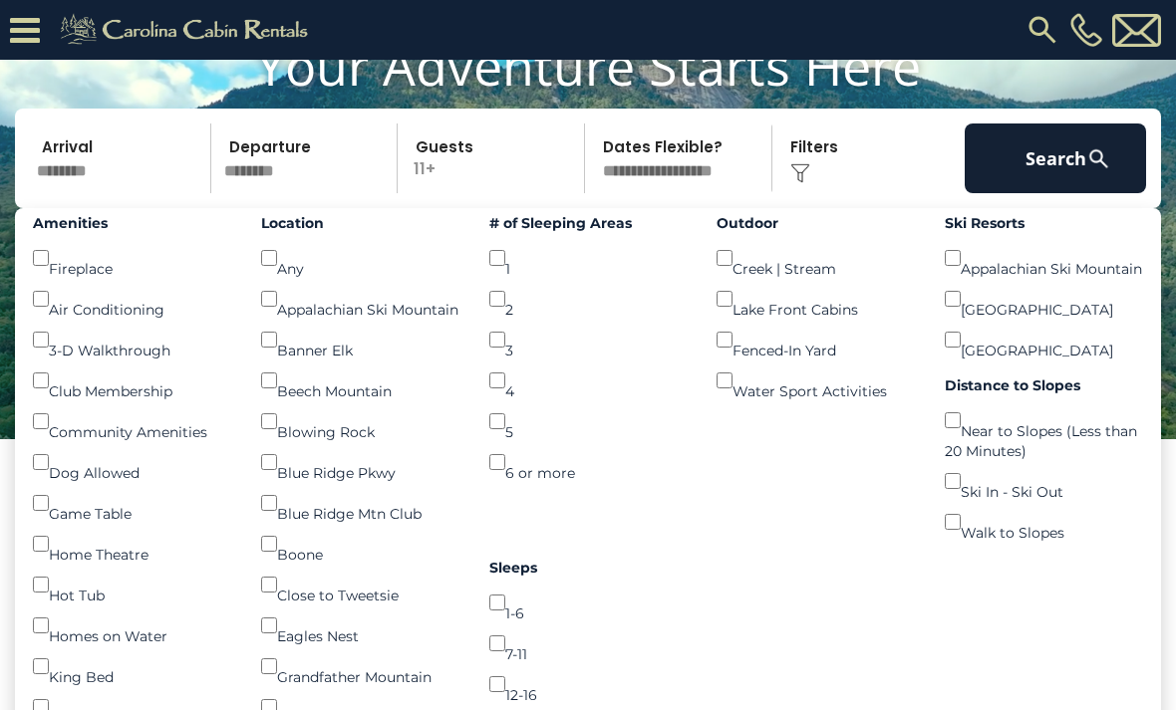
scroll to position [149, 0]
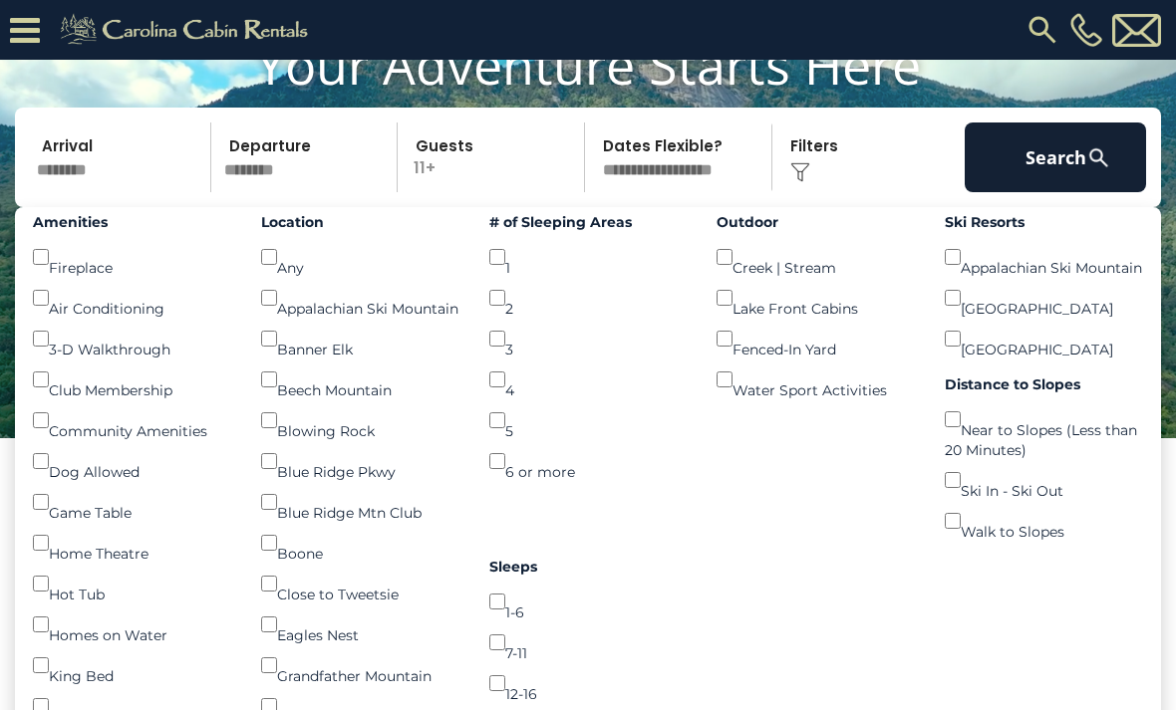
click at [1045, 192] on button "Search" at bounding box center [1054, 158] width 181 height 70
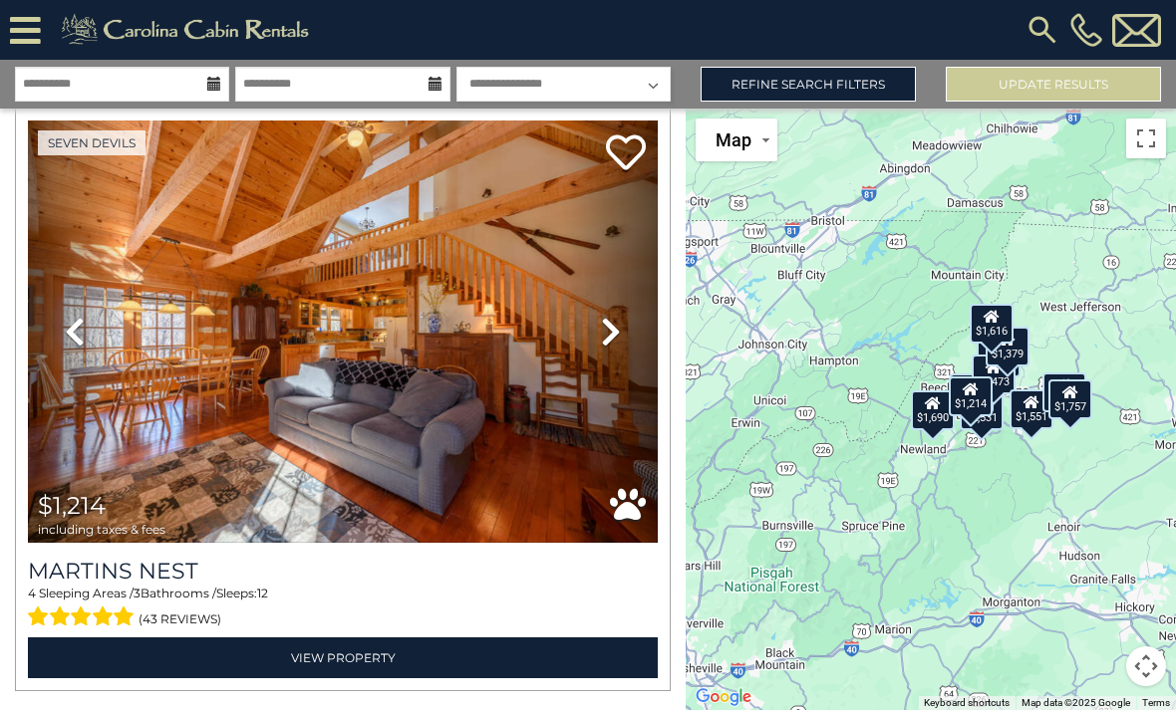
click at [1102, 300] on div "$2,531 $2,027 $2,226 $1,690 $1,473 $1,379 $1,551 $1,616 $2,840 $1,757 $1,214" at bounding box center [930, 410] width 490 height 602
click at [1102, 299] on div "$2,531 $2,027 $2,226 $1,690 $1,473 $1,379 $1,551 $1,616 $2,840 $1,757 $1,214" at bounding box center [930, 410] width 490 height 602
click at [1084, 302] on div "$2,531 $2,027 $2,226 $1,690 $1,473 $1,379 $1,551 $1,616 $2,840 $1,757 $1,214" at bounding box center [930, 410] width 490 height 602
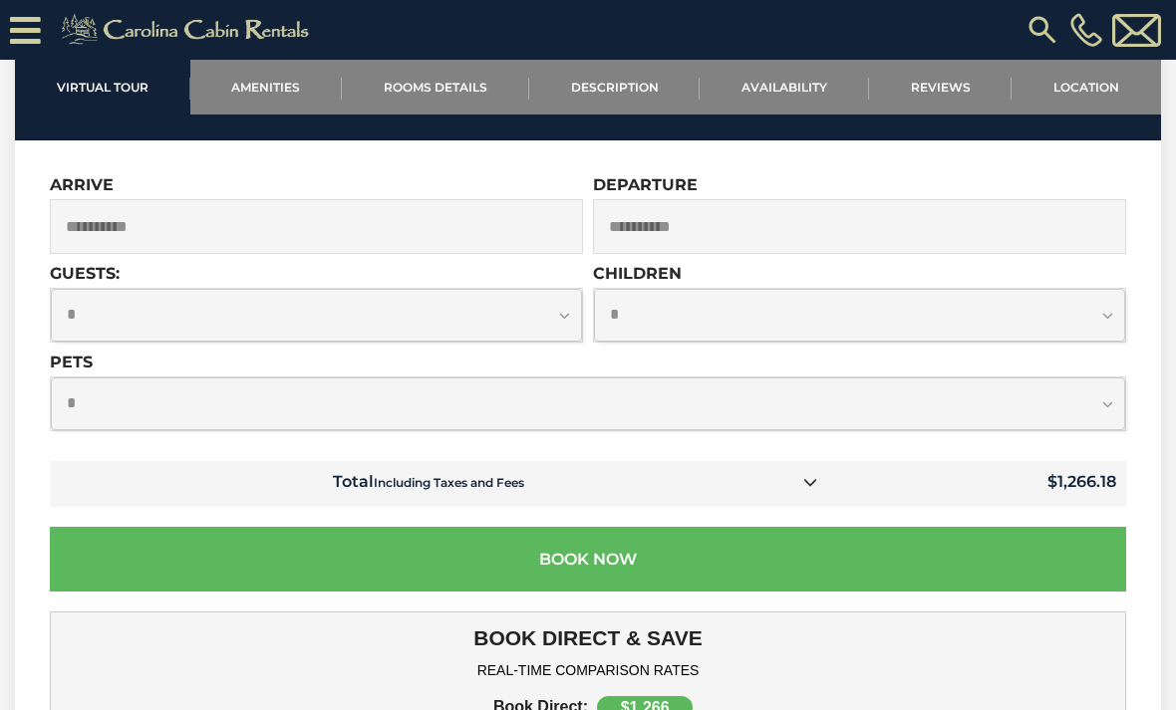
scroll to position [5205, 0]
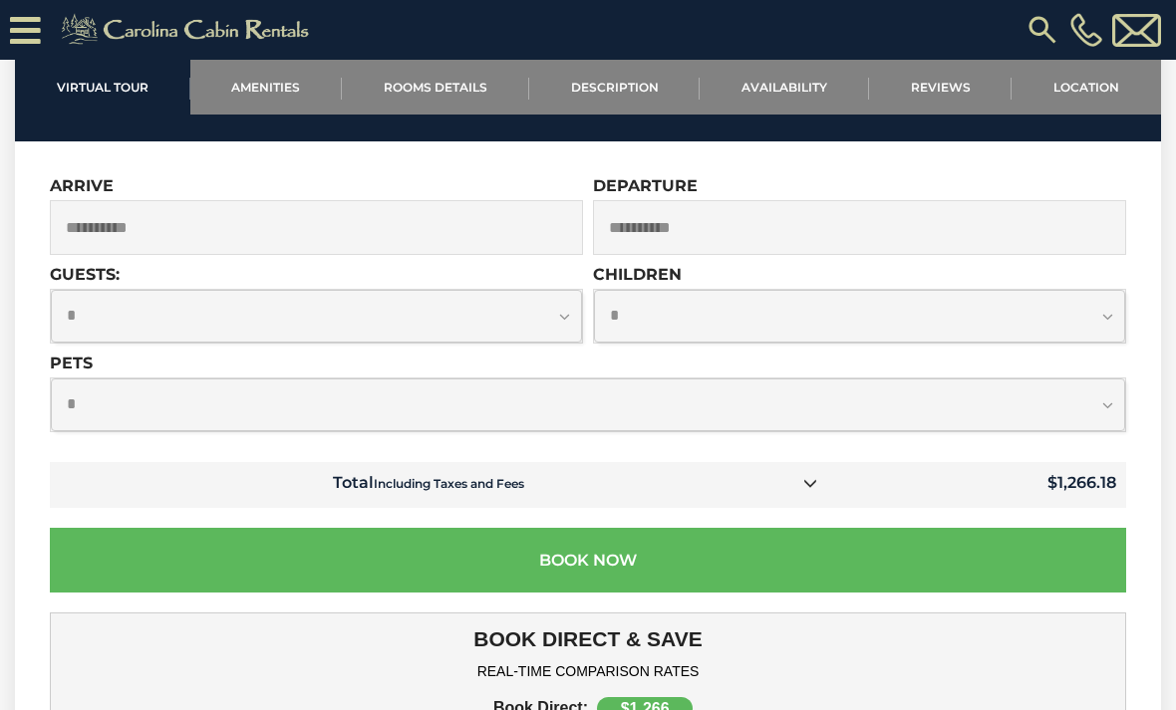
click at [159, 221] on input "**********" at bounding box center [316, 227] width 533 height 55
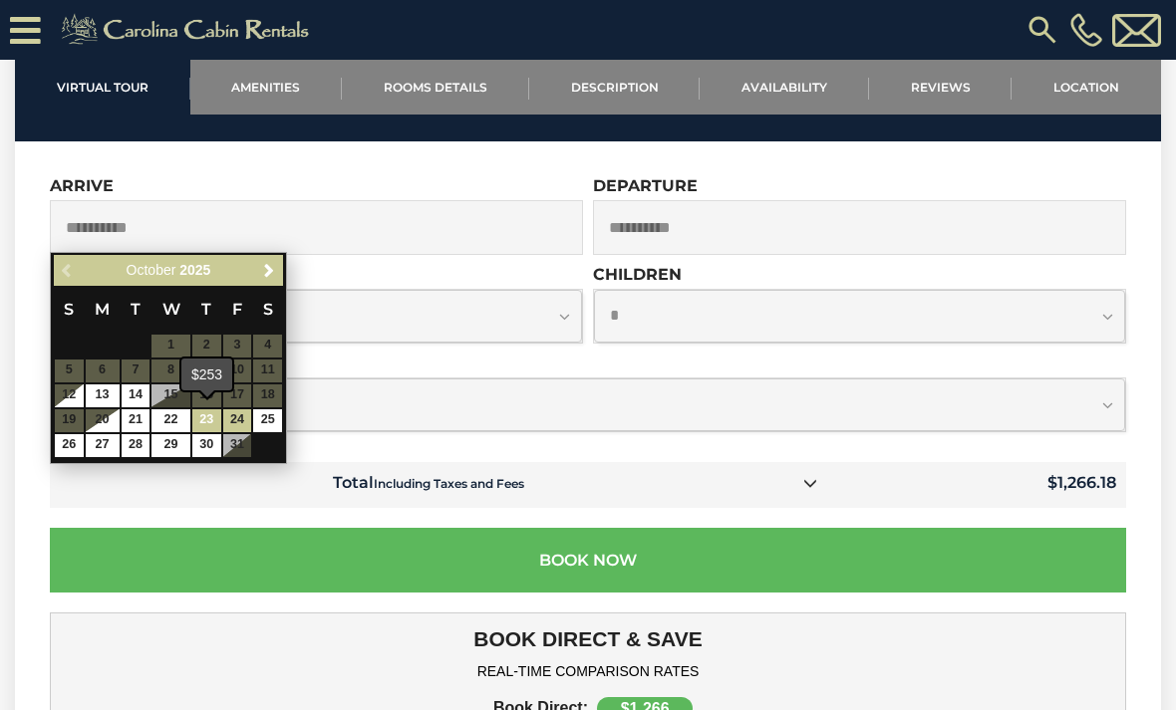
click at [209, 412] on link "23" at bounding box center [206, 420] width 29 height 23
type input "**********"
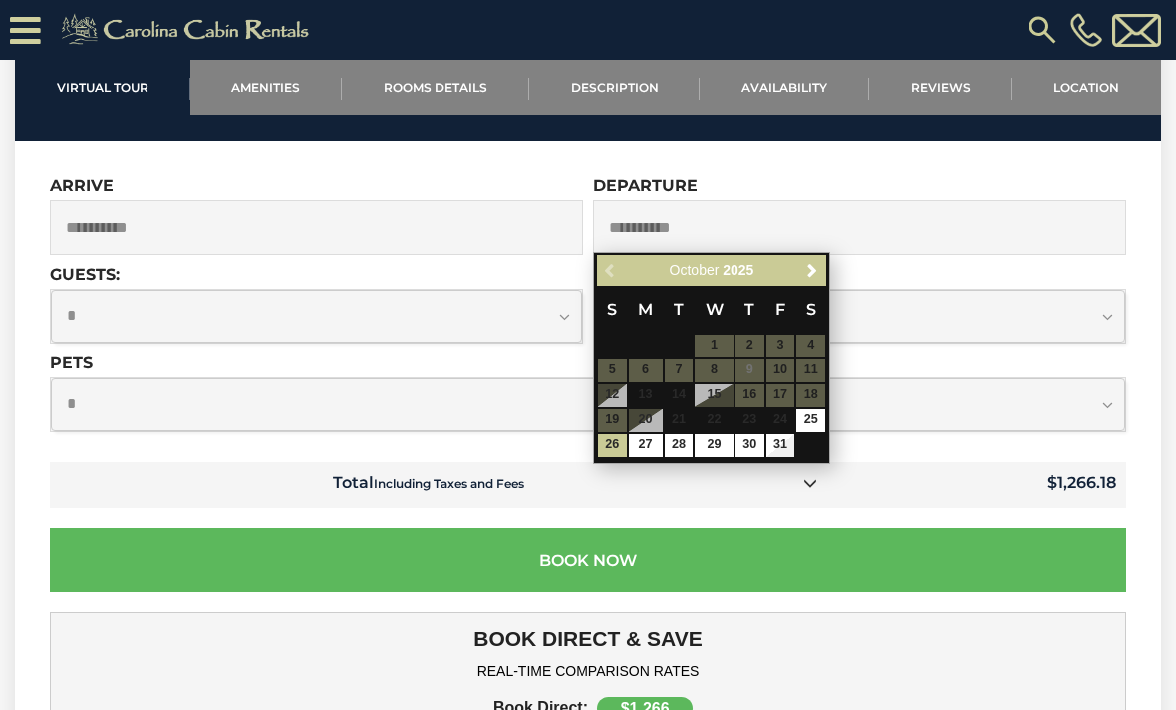
click at [942, 216] on input "**********" at bounding box center [859, 227] width 533 height 55
click at [1022, 233] on input "**********" at bounding box center [859, 227] width 533 height 55
click at [703, 219] on input "**********" at bounding box center [859, 227] width 533 height 55
click at [614, 438] on link "26" at bounding box center [612, 445] width 29 height 23
type input "**********"
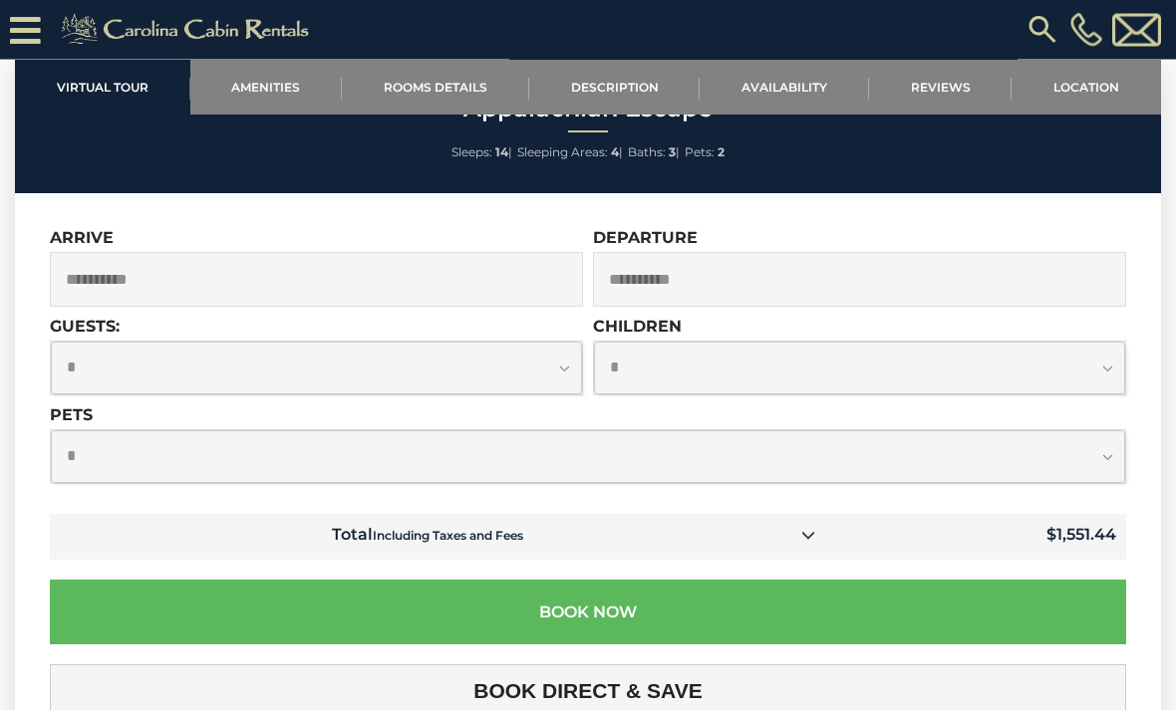
scroll to position [5153, 0]
click at [572, 351] on select "**********" at bounding box center [316, 368] width 531 height 53
select select "*"
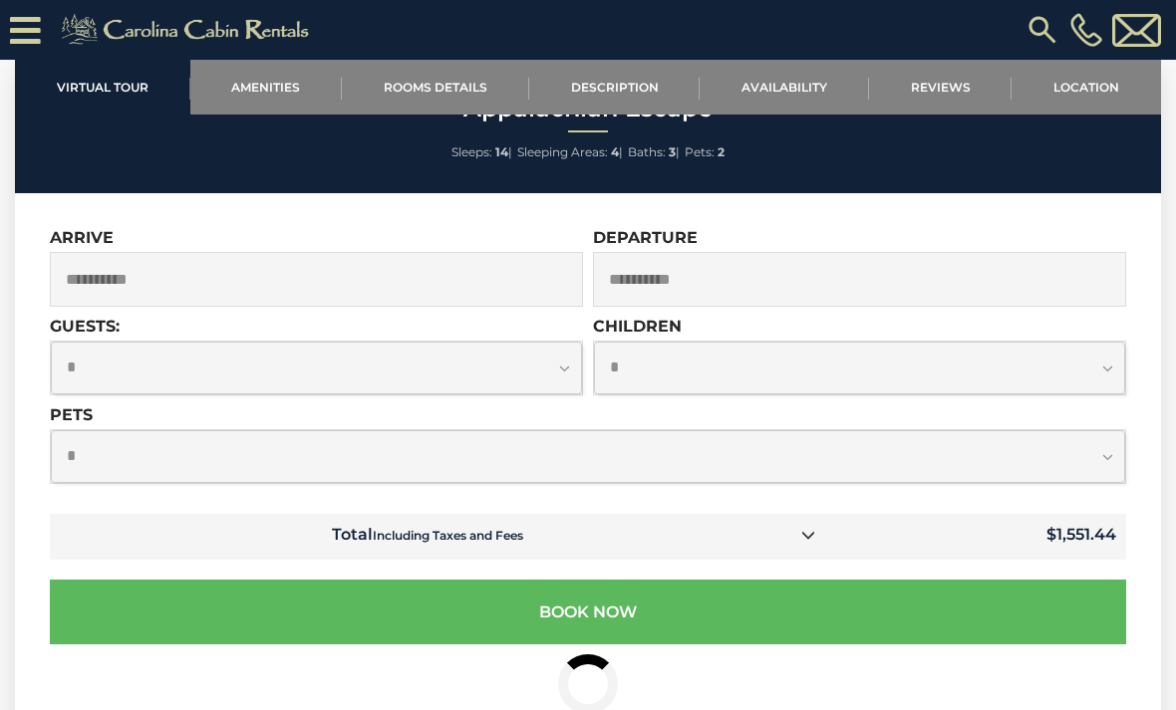
click at [1110, 371] on select "**********" at bounding box center [859, 368] width 531 height 53
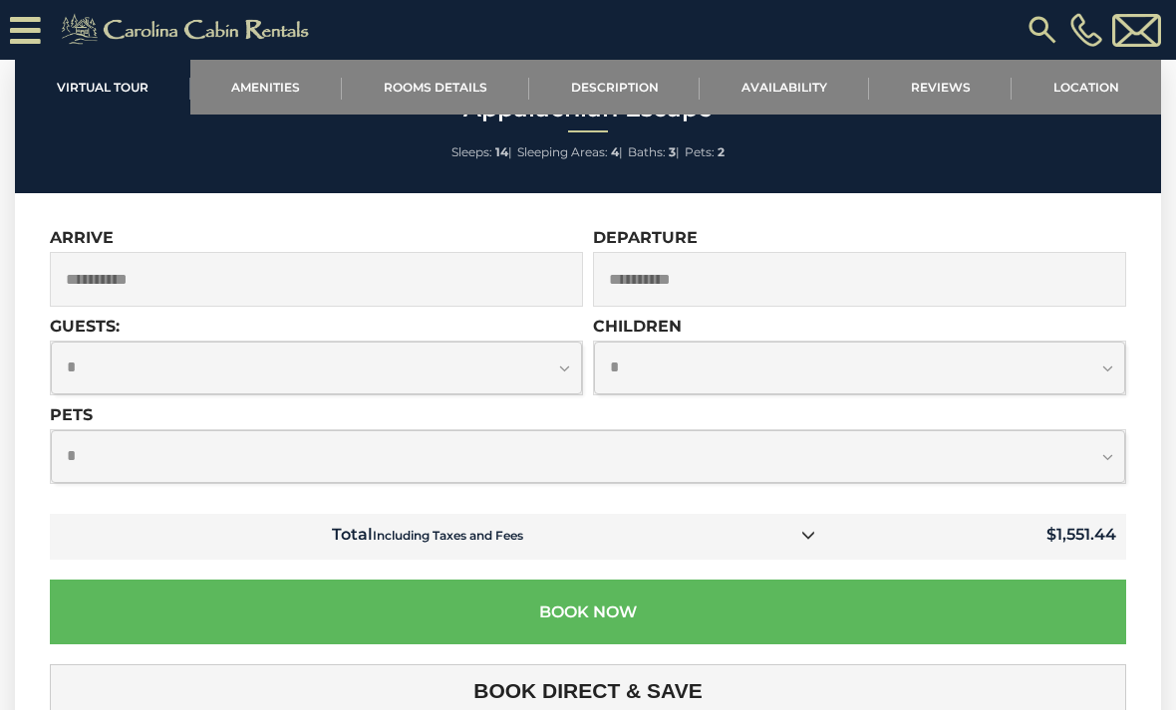
select select "*"
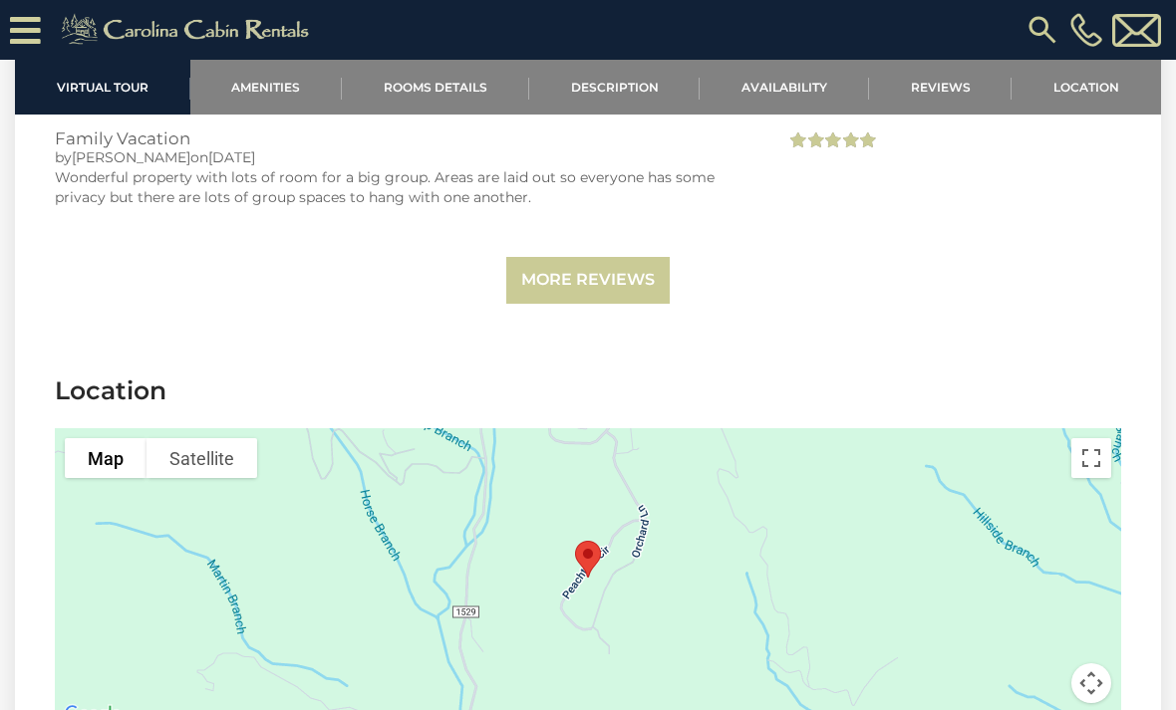
scroll to position [4417, 0]
